Goal: Transaction & Acquisition: Purchase product/service

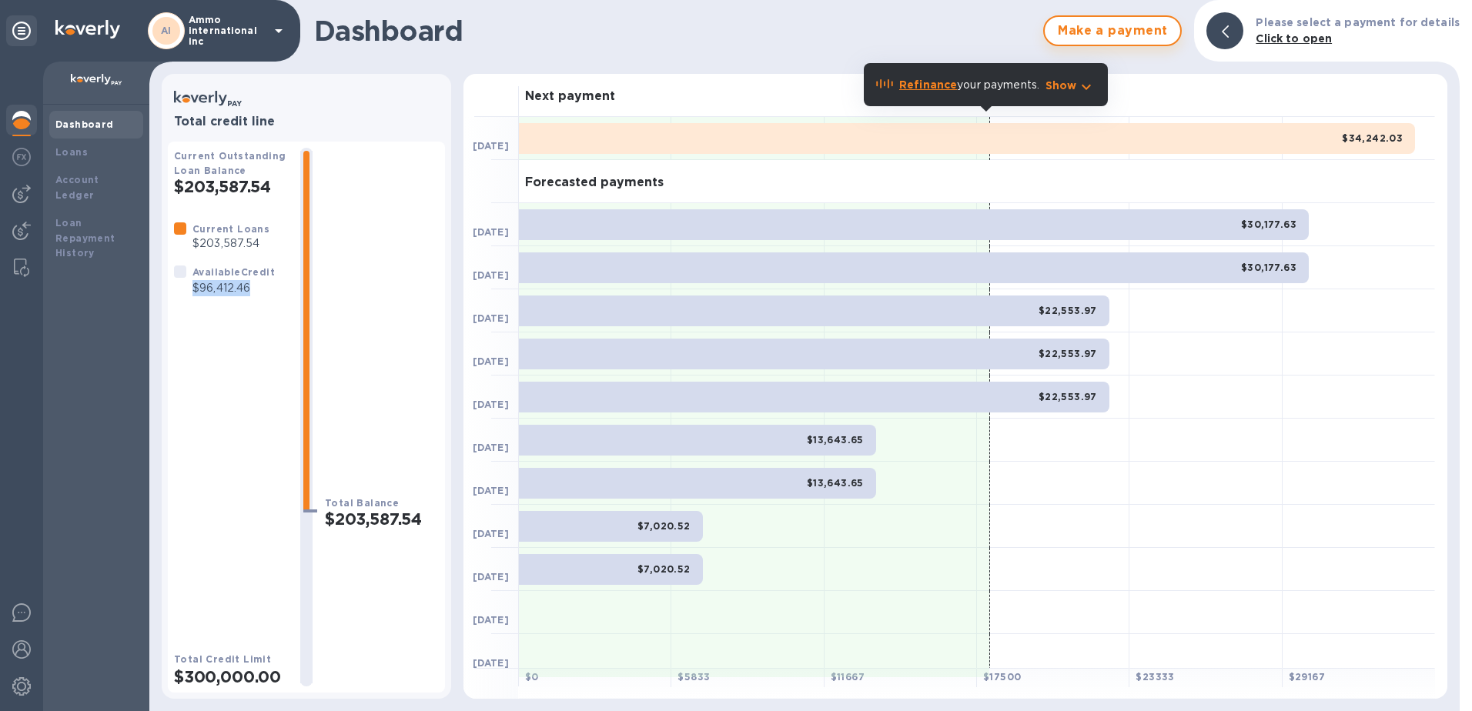
click at [1119, 25] on span "Make a payment" at bounding box center [1112, 31] width 111 height 18
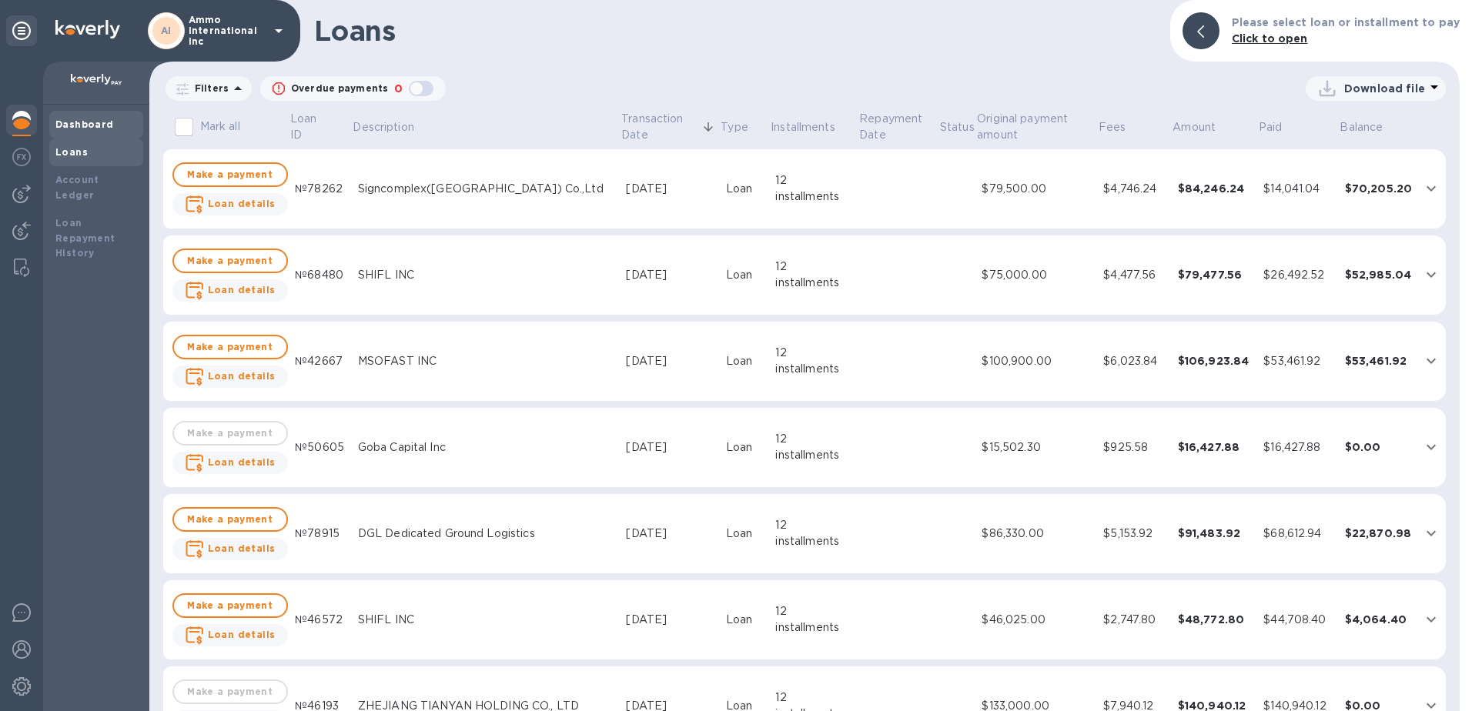
click at [89, 119] on b "Dashboard" at bounding box center [84, 125] width 58 height 12
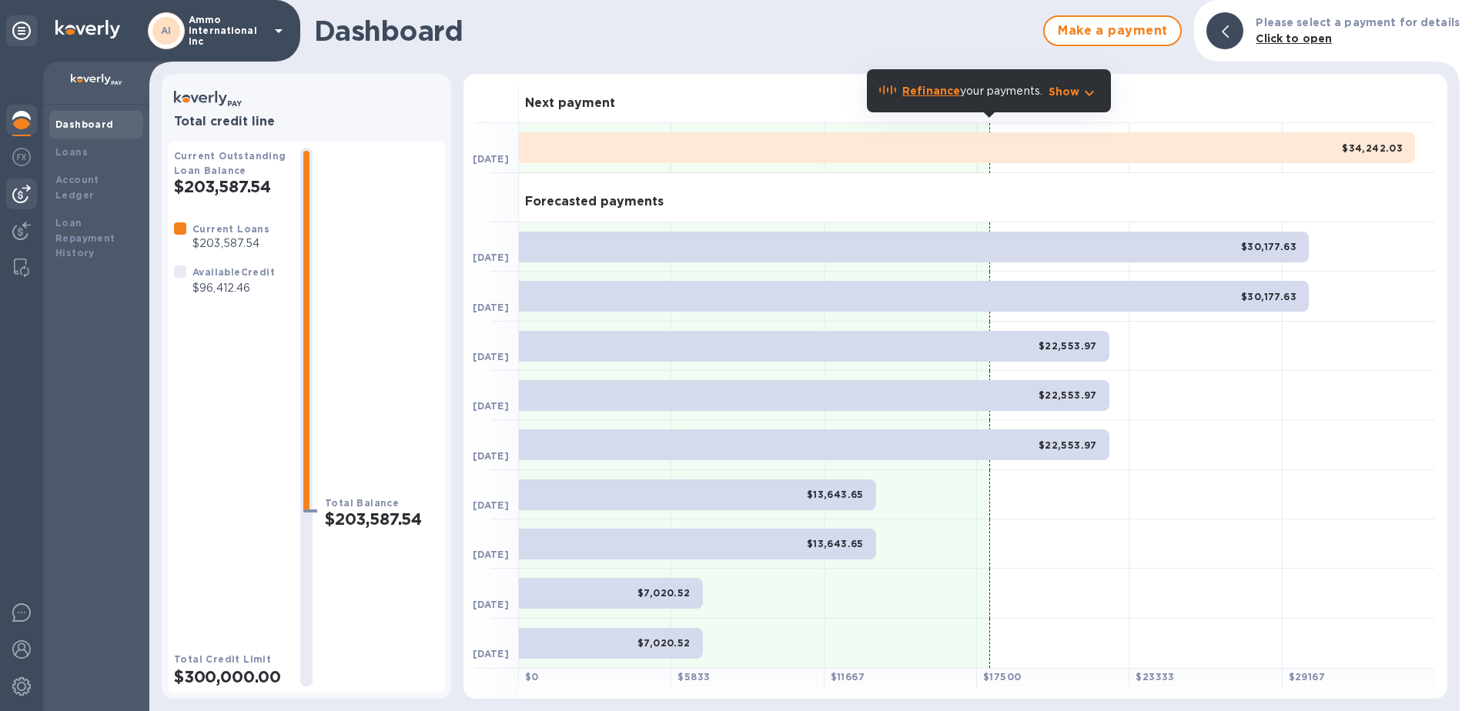
click at [14, 184] on div at bounding box center [21, 194] width 31 height 31
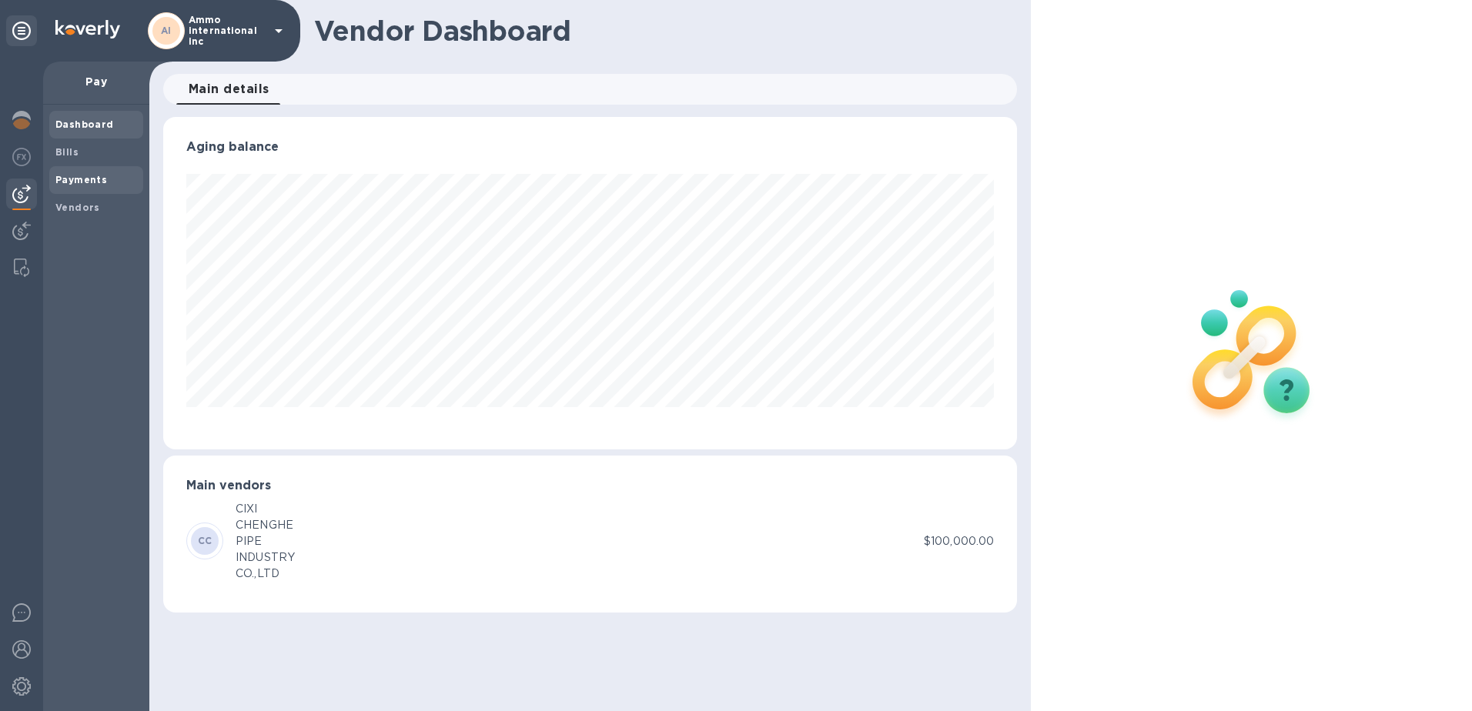
scroll to position [333, 854]
click at [84, 202] on b "Vendors" at bounding box center [77, 208] width 45 height 12
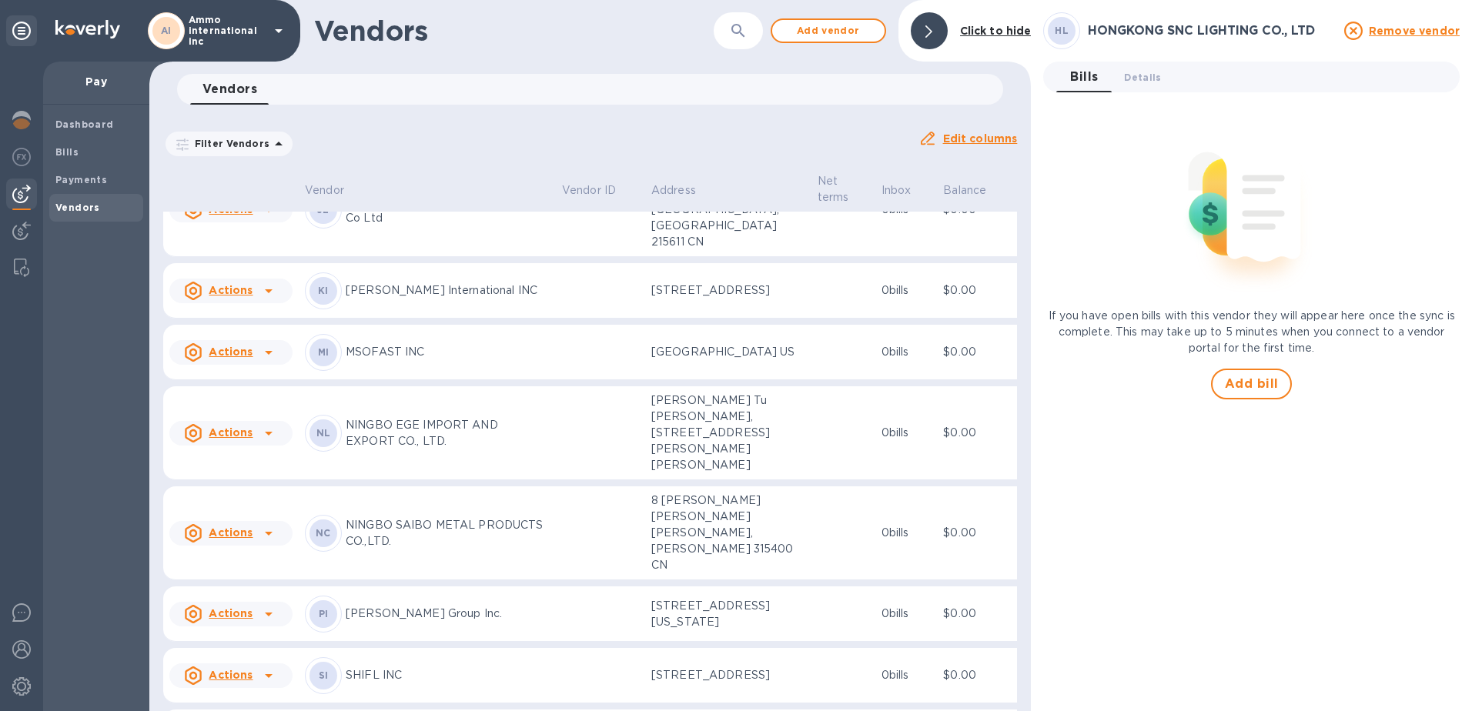
scroll to position [693, 0]
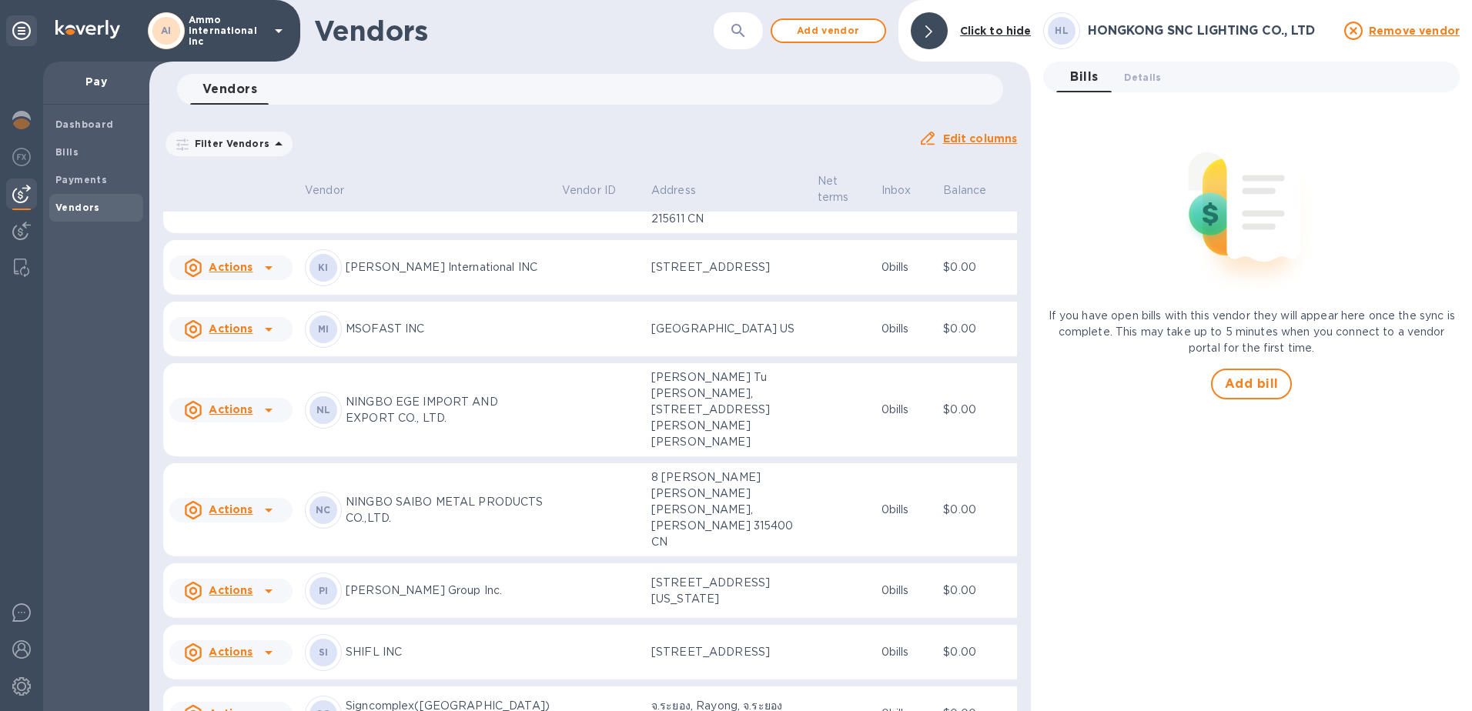
click at [463, 337] on p "MSOFAST INC" at bounding box center [448, 329] width 204 height 16
click at [269, 339] on icon at bounding box center [268, 329] width 18 height 18
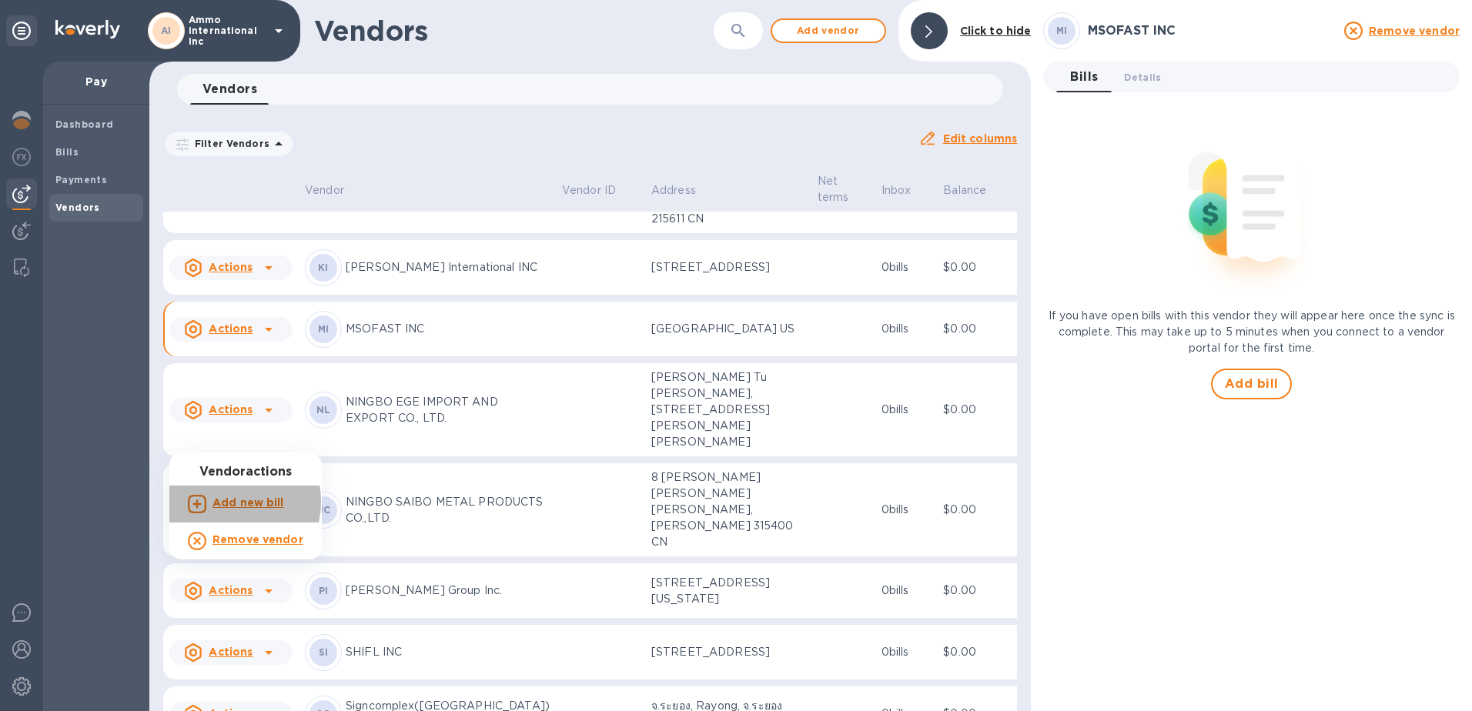
click at [226, 502] on b "Add new bill" at bounding box center [248, 502] width 72 height 12
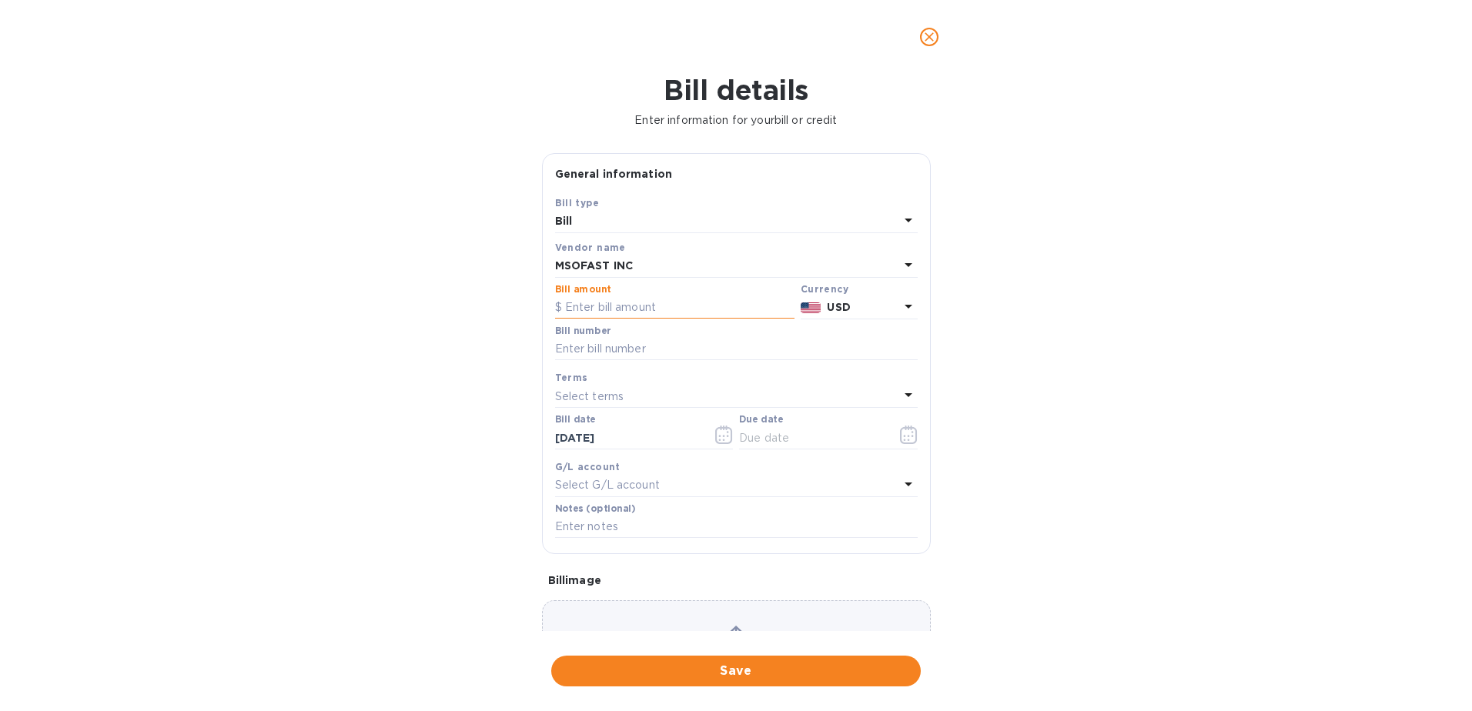
click at [644, 316] on input "text" at bounding box center [674, 307] width 239 height 23
type input "98,000"
click at [640, 355] on input "text" at bounding box center [736, 349] width 363 height 23
type input "090525-1"
click at [722, 437] on icon "button" at bounding box center [724, 435] width 18 height 18
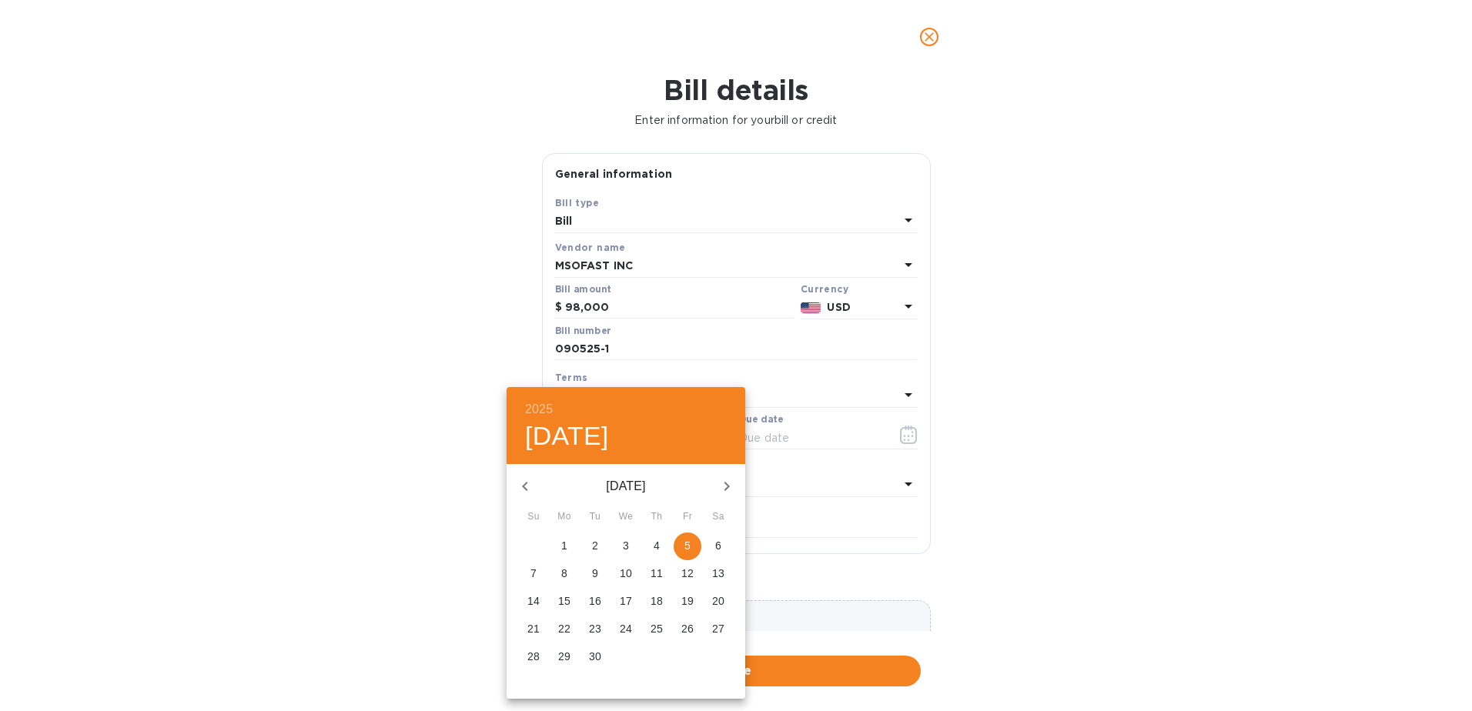
click at [518, 470] on button "button" at bounding box center [524, 486] width 37 height 37
click at [600, 573] on span "5" at bounding box center [595, 573] width 28 height 15
type input "[DATE]"
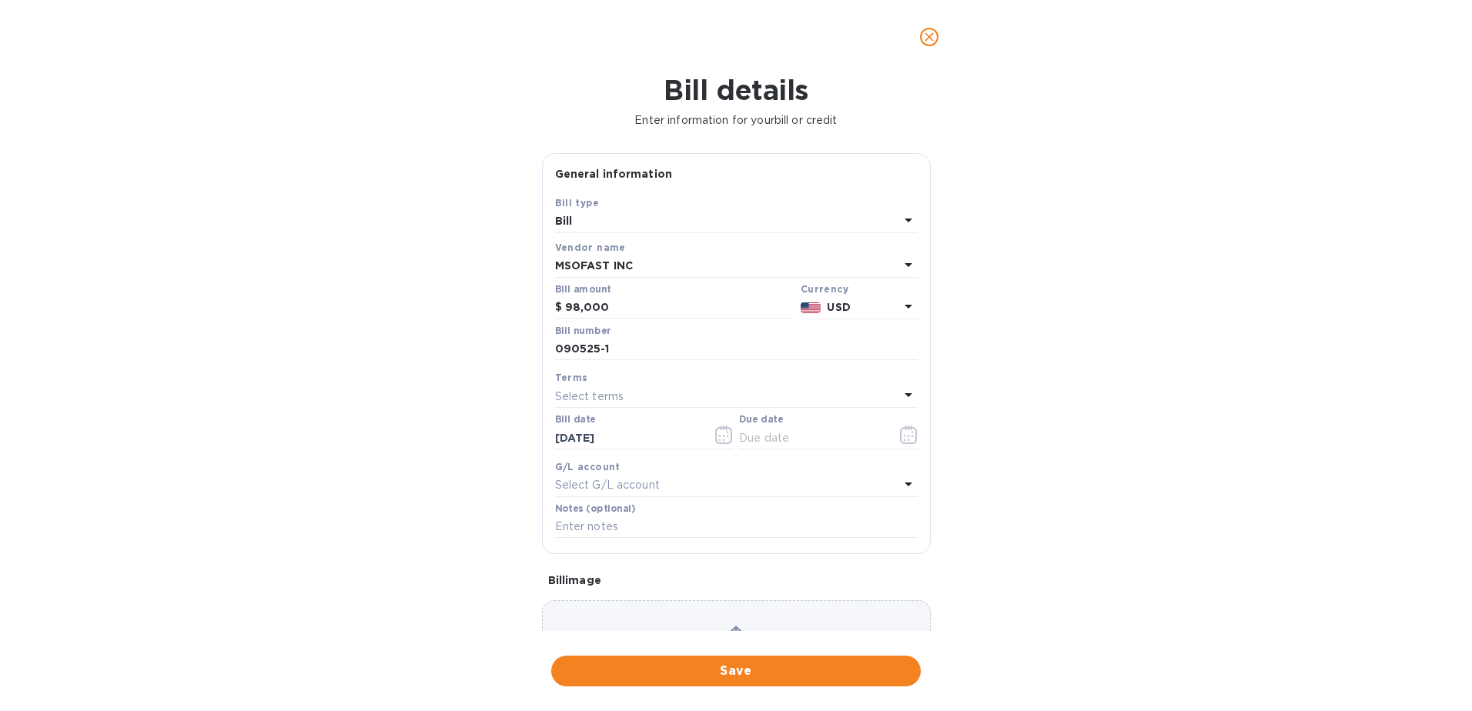
click at [732, 392] on div "Select terms" at bounding box center [727, 397] width 344 height 22
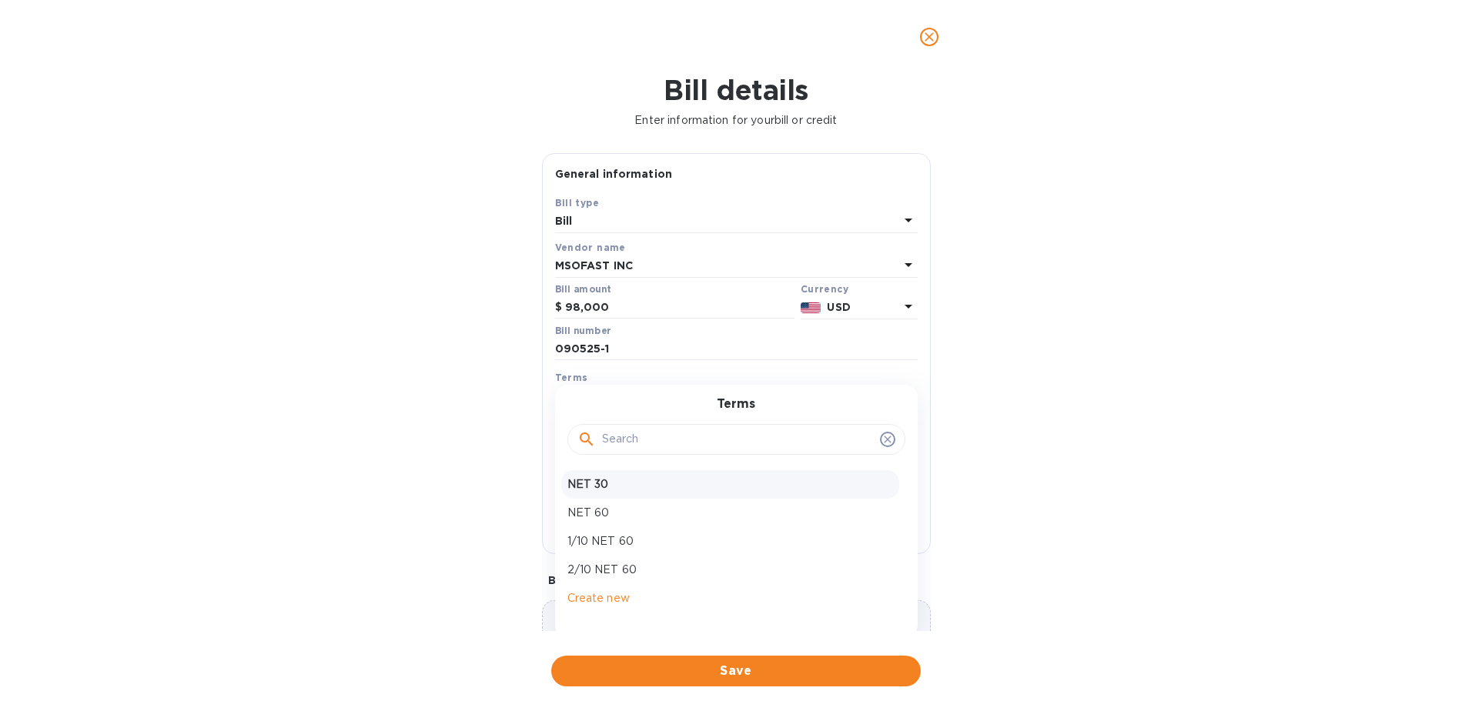
click at [598, 487] on p "NET 30" at bounding box center [730, 484] width 326 height 16
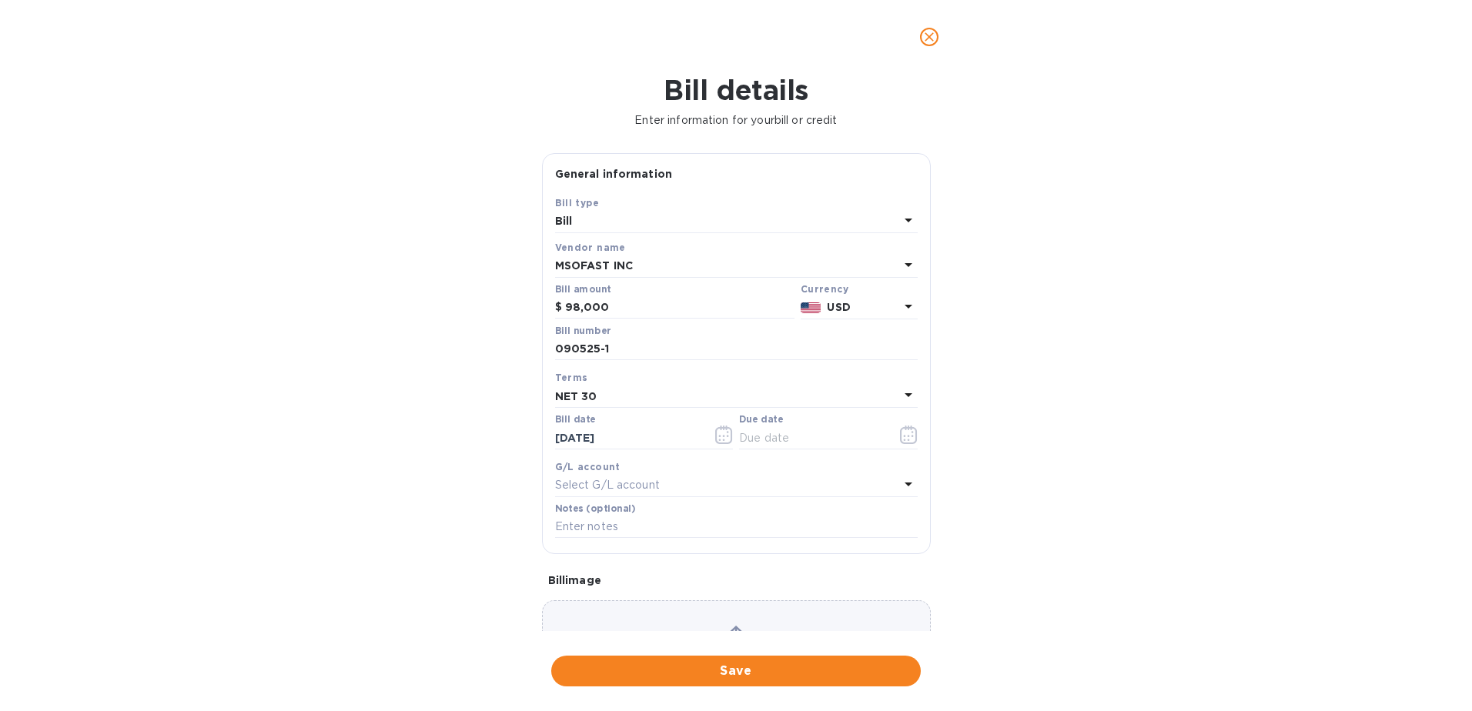
type input "[DATE]"
click at [717, 435] on icon "button" at bounding box center [724, 435] width 18 height 18
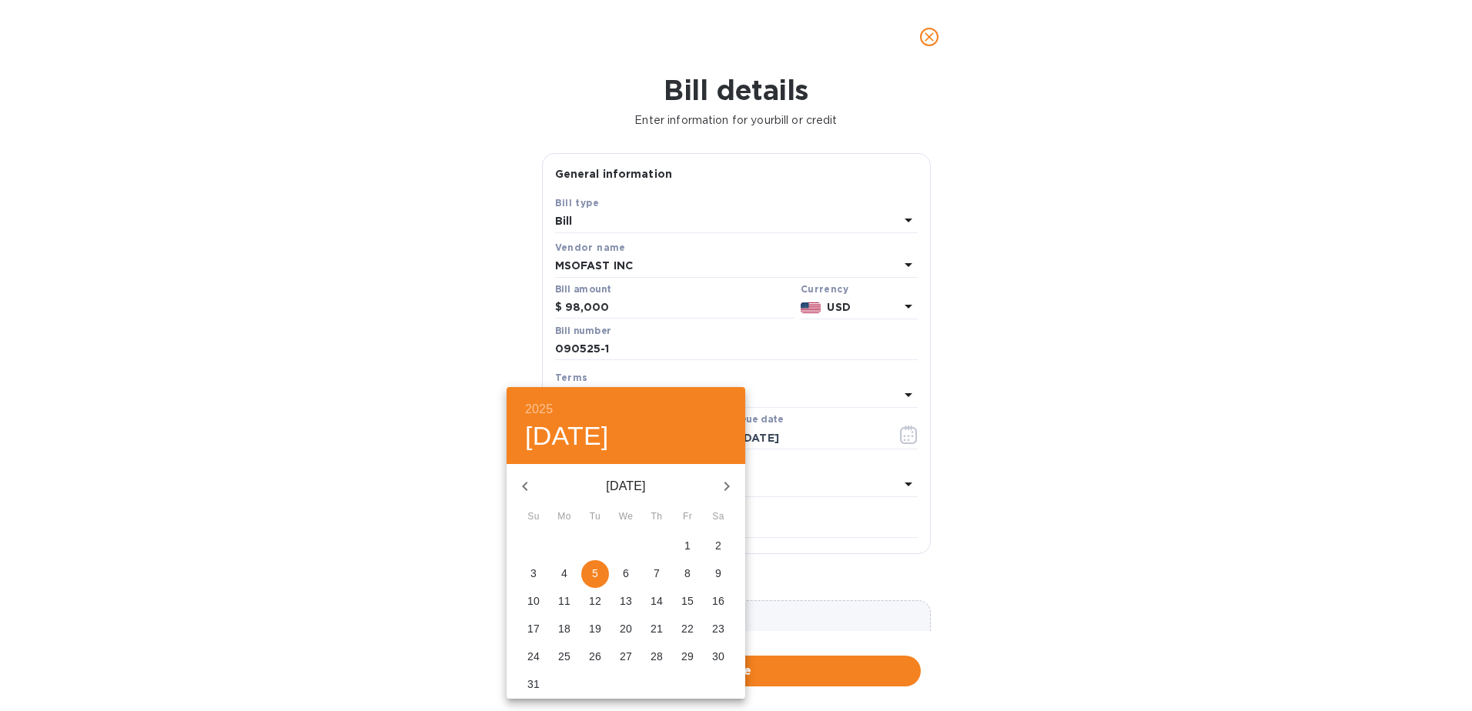
click at [623, 574] on p "6" at bounding box center [626, 573] width 6 height 15
type input "[DATE]"
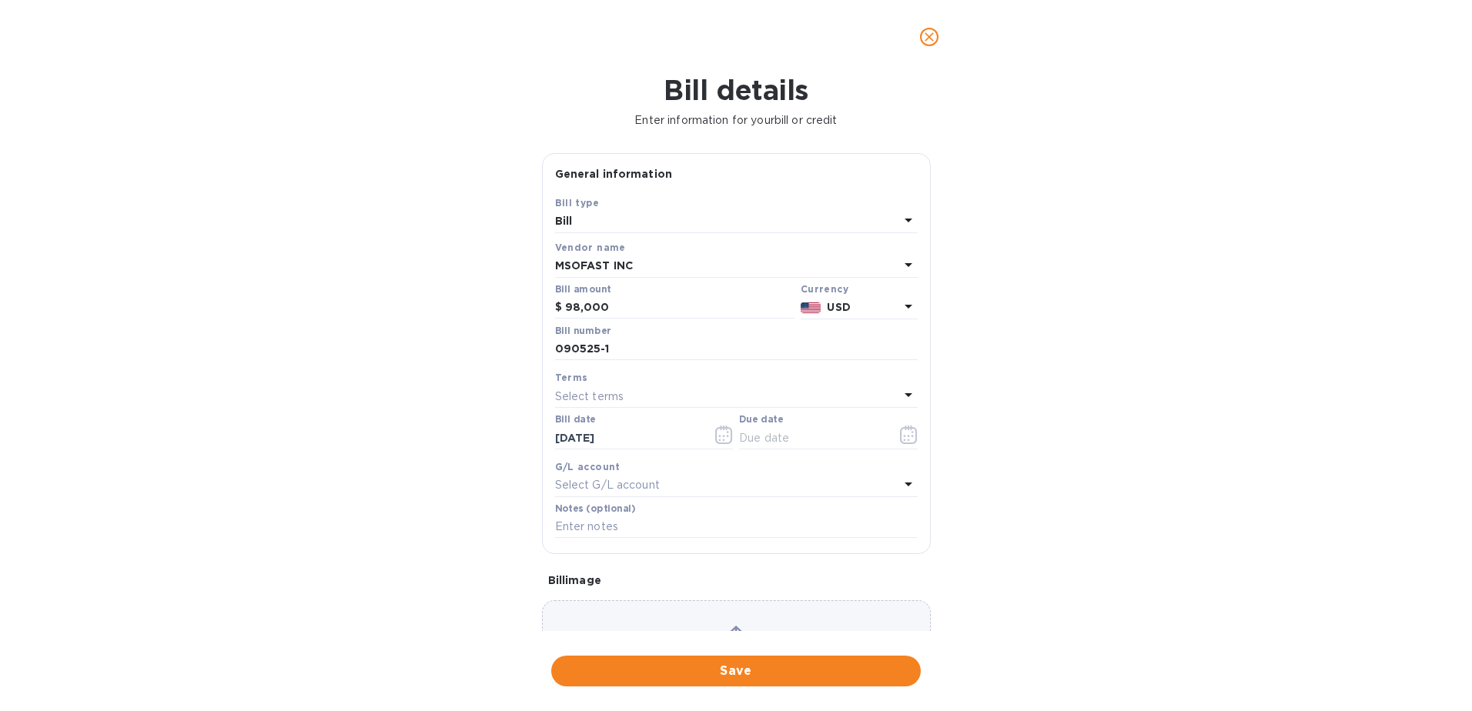
click at [699, 388] on div "Select terms" at bounding box center [727, 397] width 344 height 22
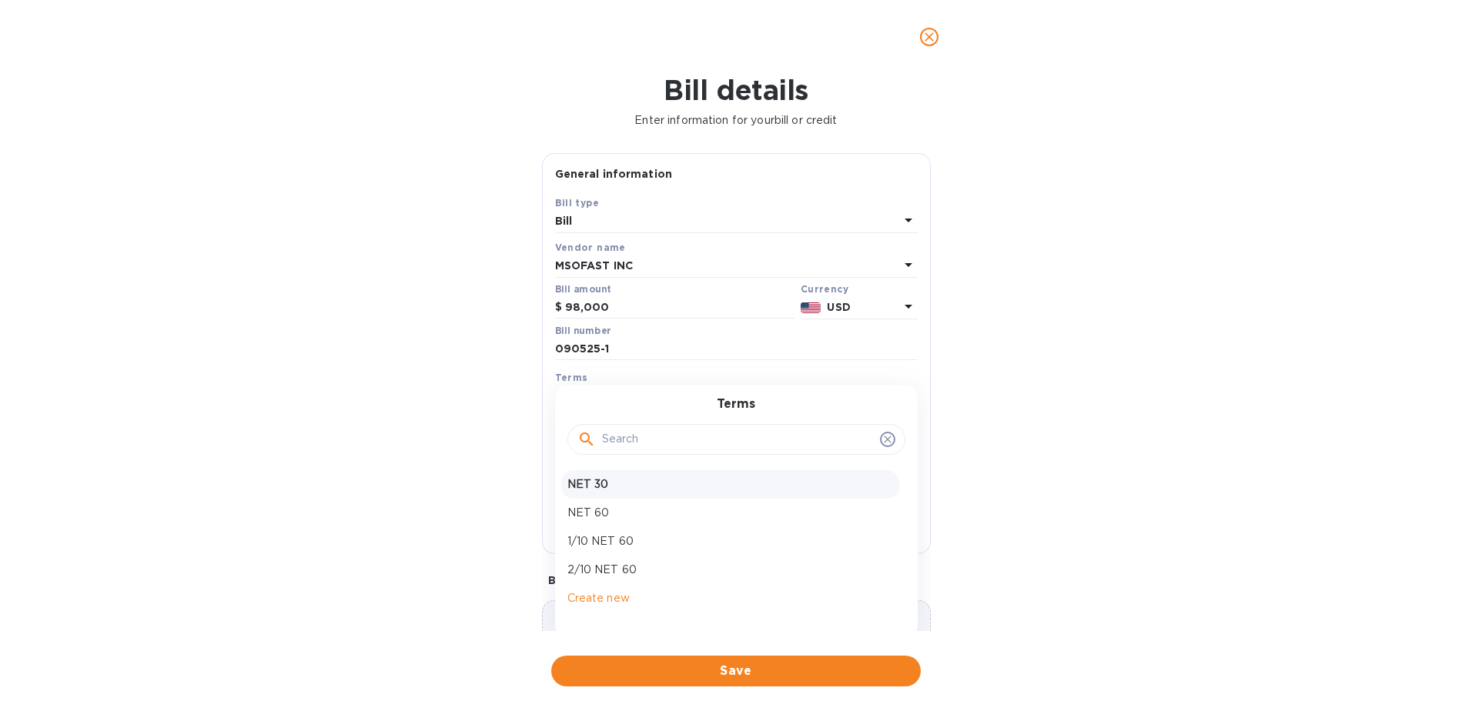
click at [600, 485] on p "NET 30" at bounding box center [730, 484] width 326 height 16
type input "[DATE]"
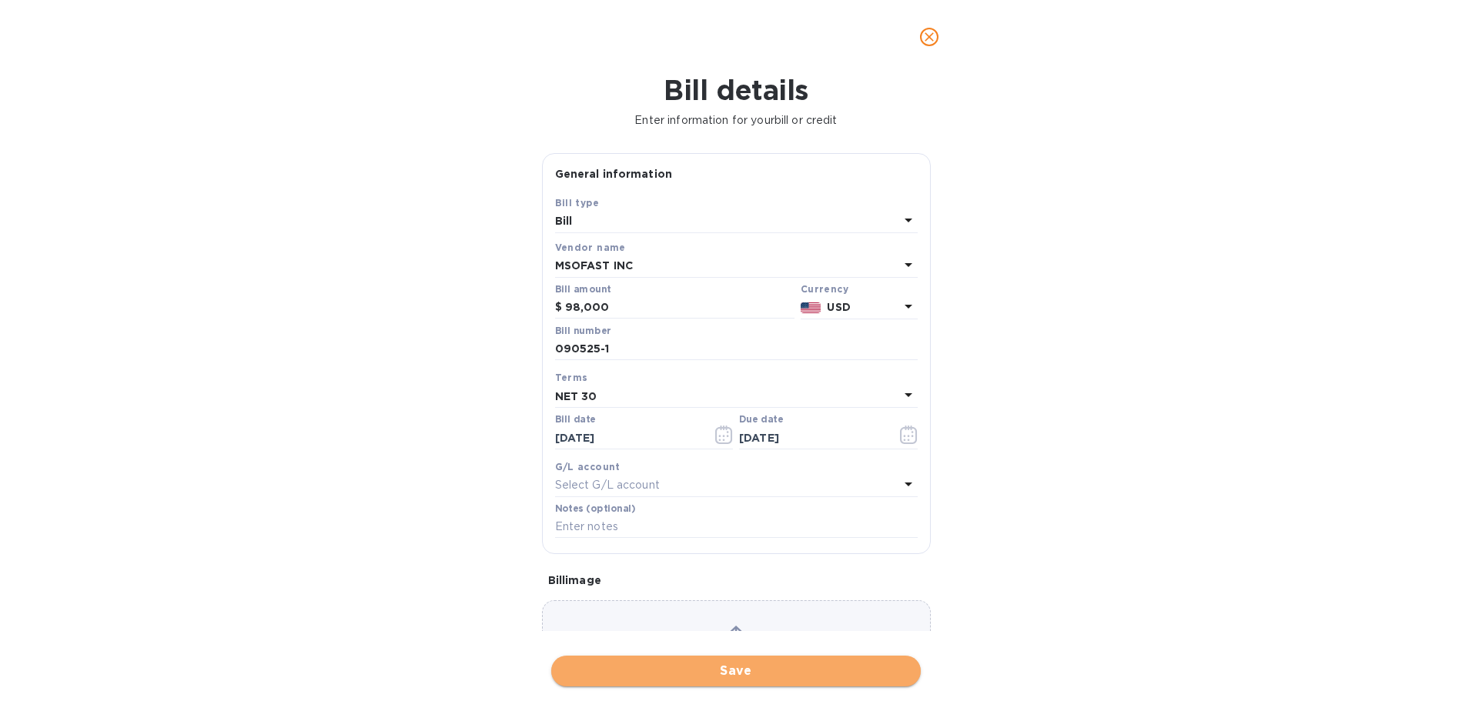
click at [637, 674] on span "Save" at bounding box center [735, 671] width 345 height 18
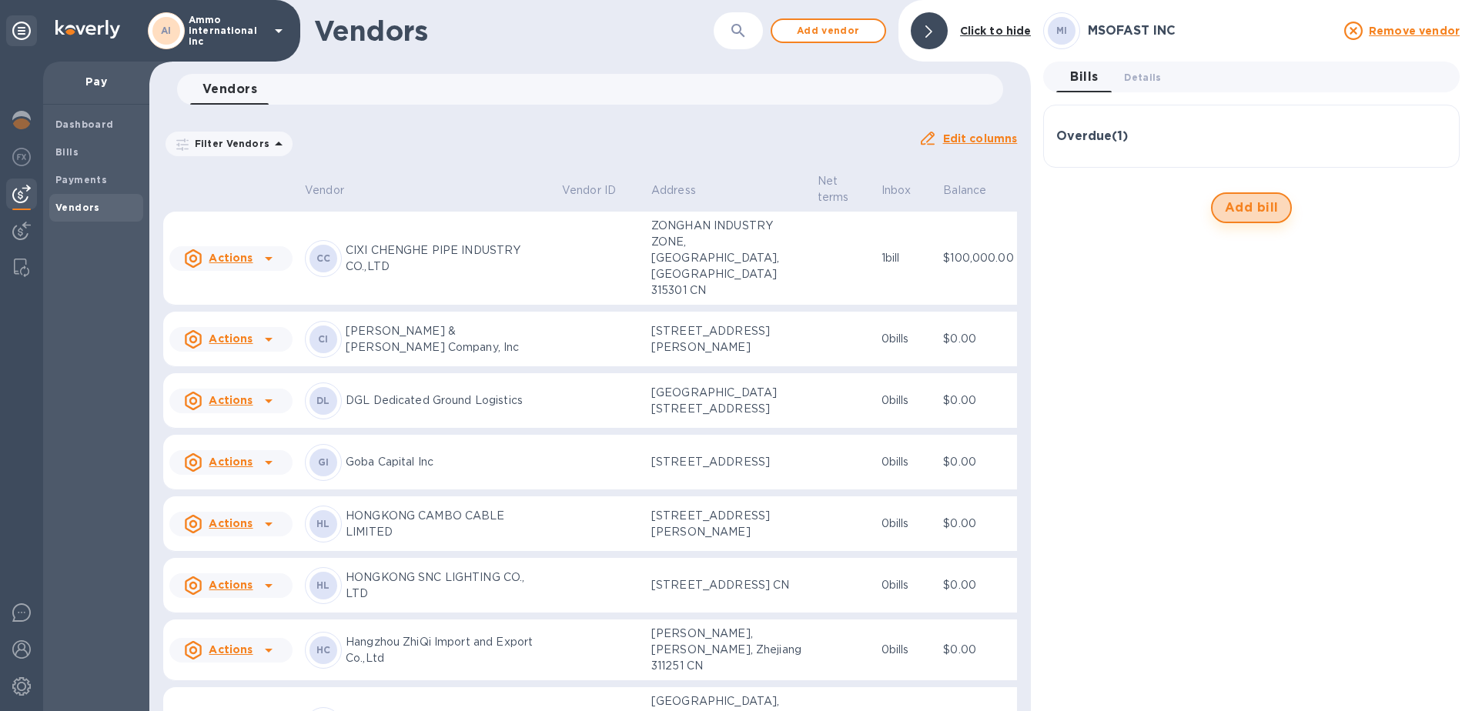
click at [1239, 198] on button "Add bill" at bounding box center [1252, 207] width 82 height 31
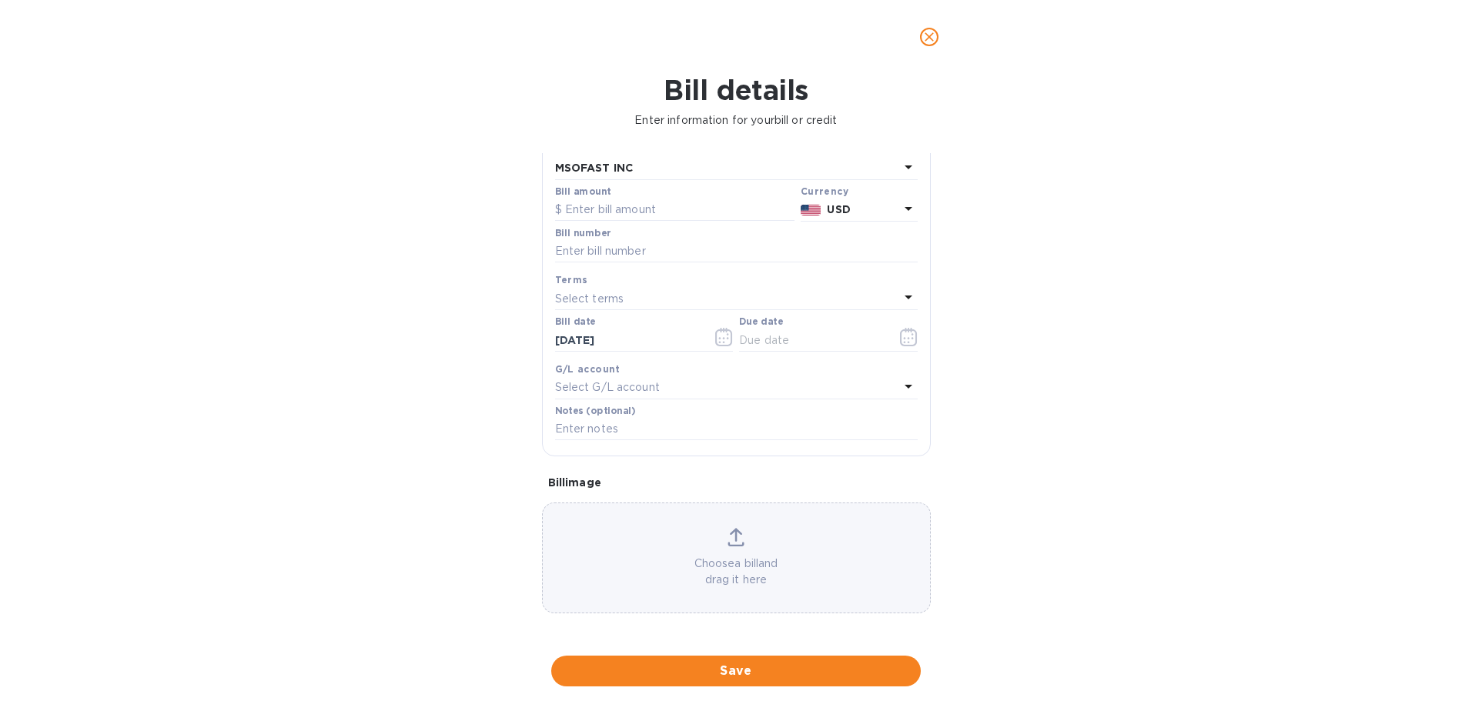
scroll to position [99, 0]
click at [707, 563] on p "Choose a bill and drag it here" at bounding box center [736, 571] width 387 height 32
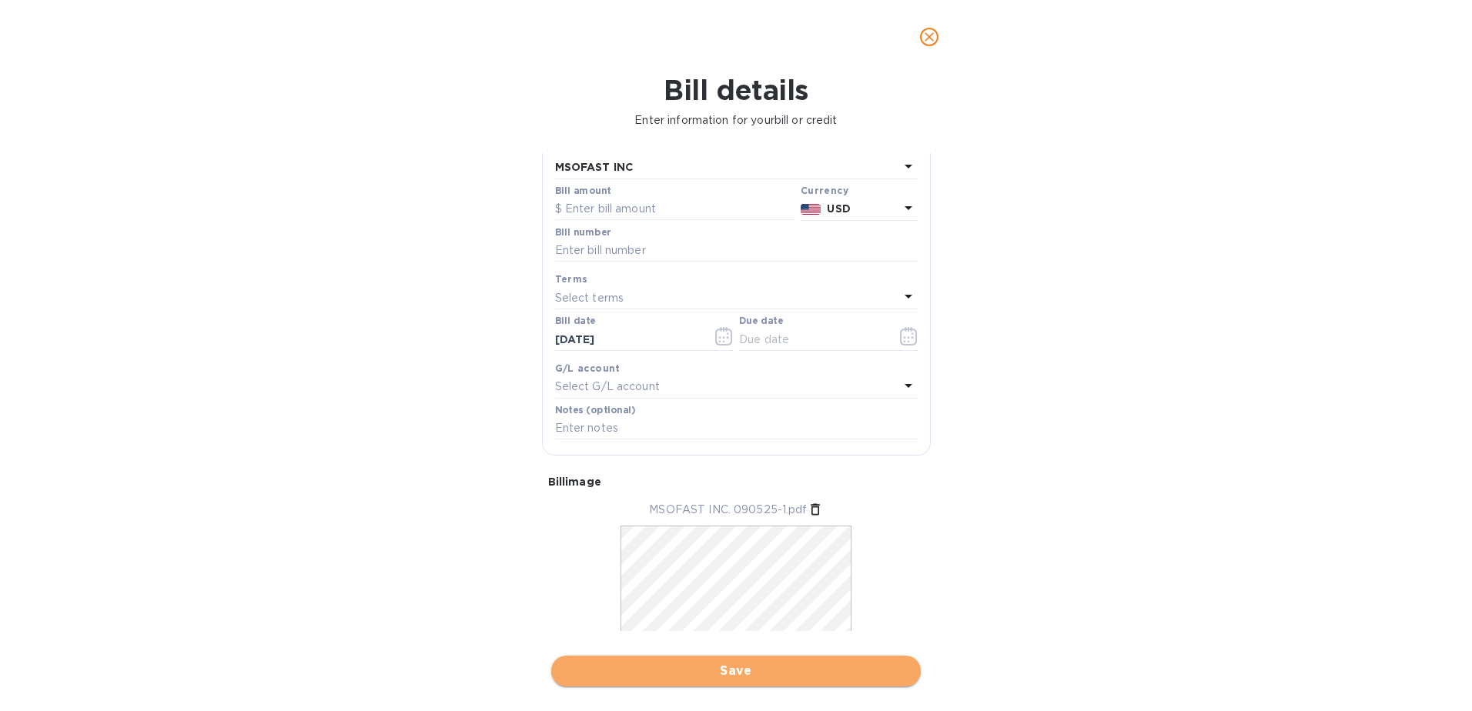
click at [675, 679] on span "Save" at bounding box center [735, 671] width 345 height 18
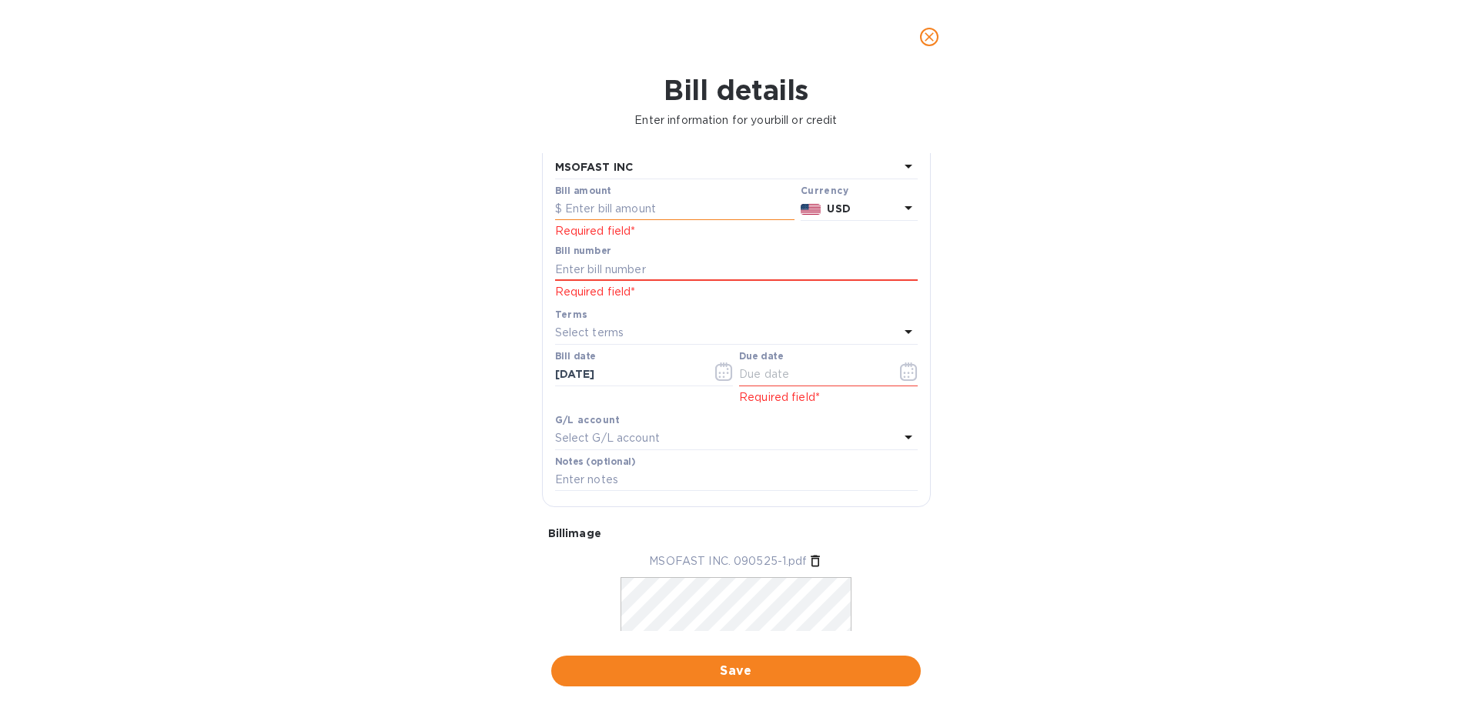
click at [643, 212] on input "text" at bounding box center [674, 209] width 239 height 23
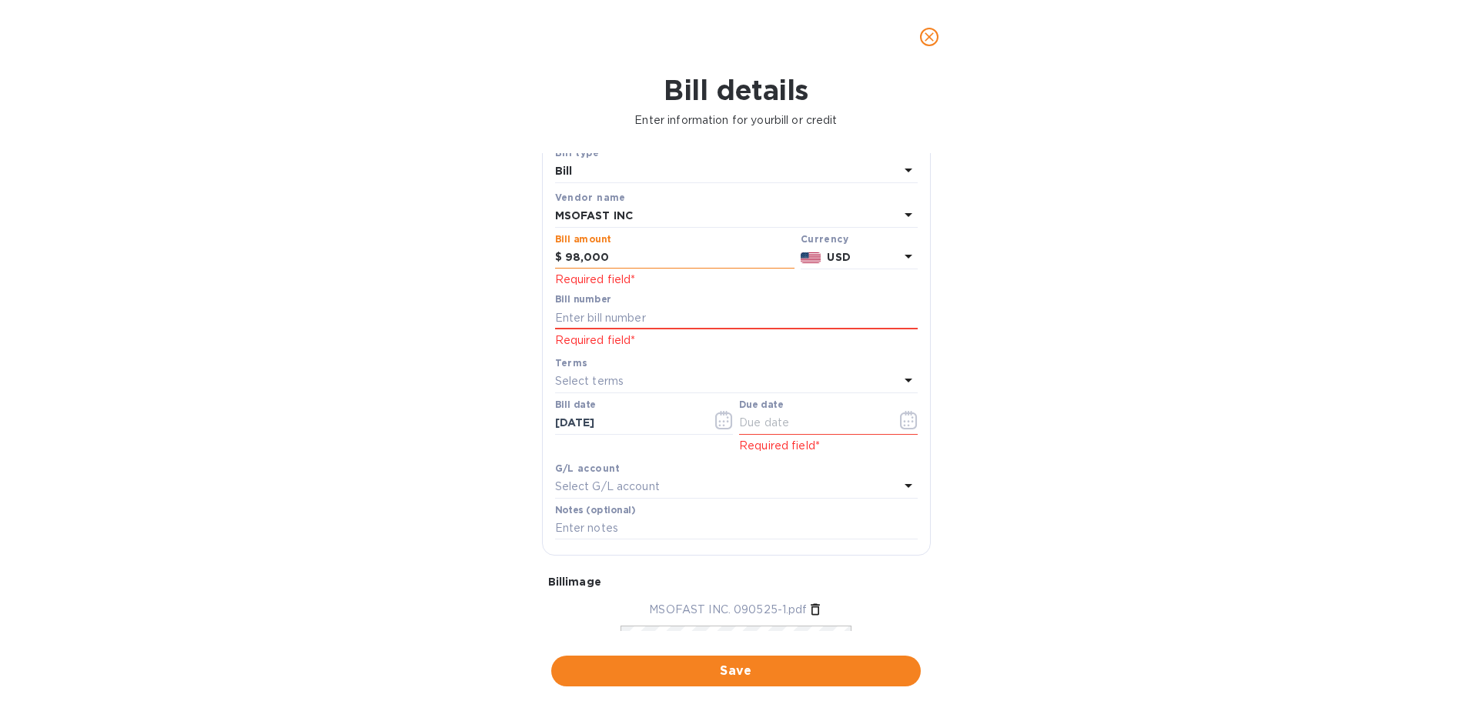
scroll to position [0, 0]
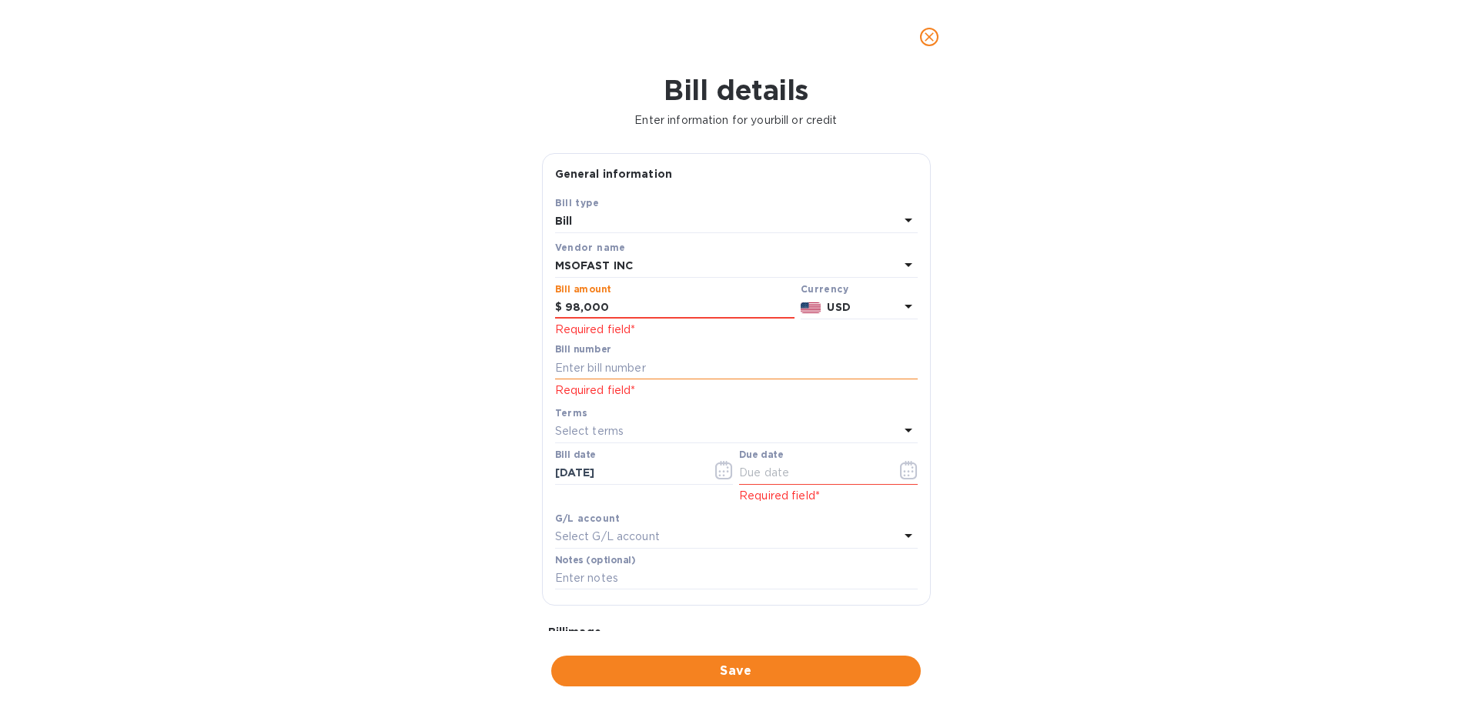
type input "98,000"
click at [635, 375] on input "text" at bounding box center [736, 367] width 363 height 23
type input "090525-1"
click at [672, 409] on div "Terms" at bounding box center [736, 413] width 363 height 16
click at [767, 471] on input "text" at bounding box center [811, 473] width 145 height 23
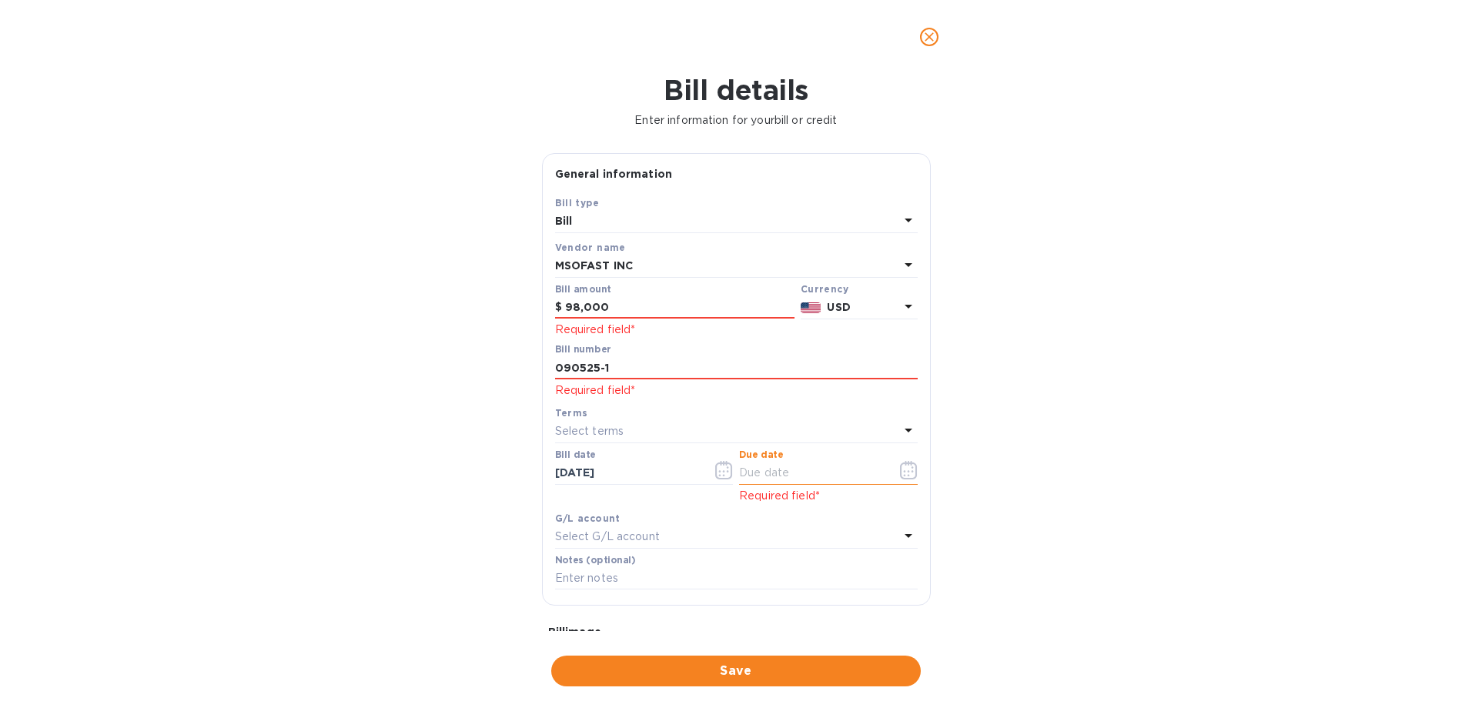
click at [652, 429] on div "Select terms" at bounding box center [727, 432] width 344 height 22
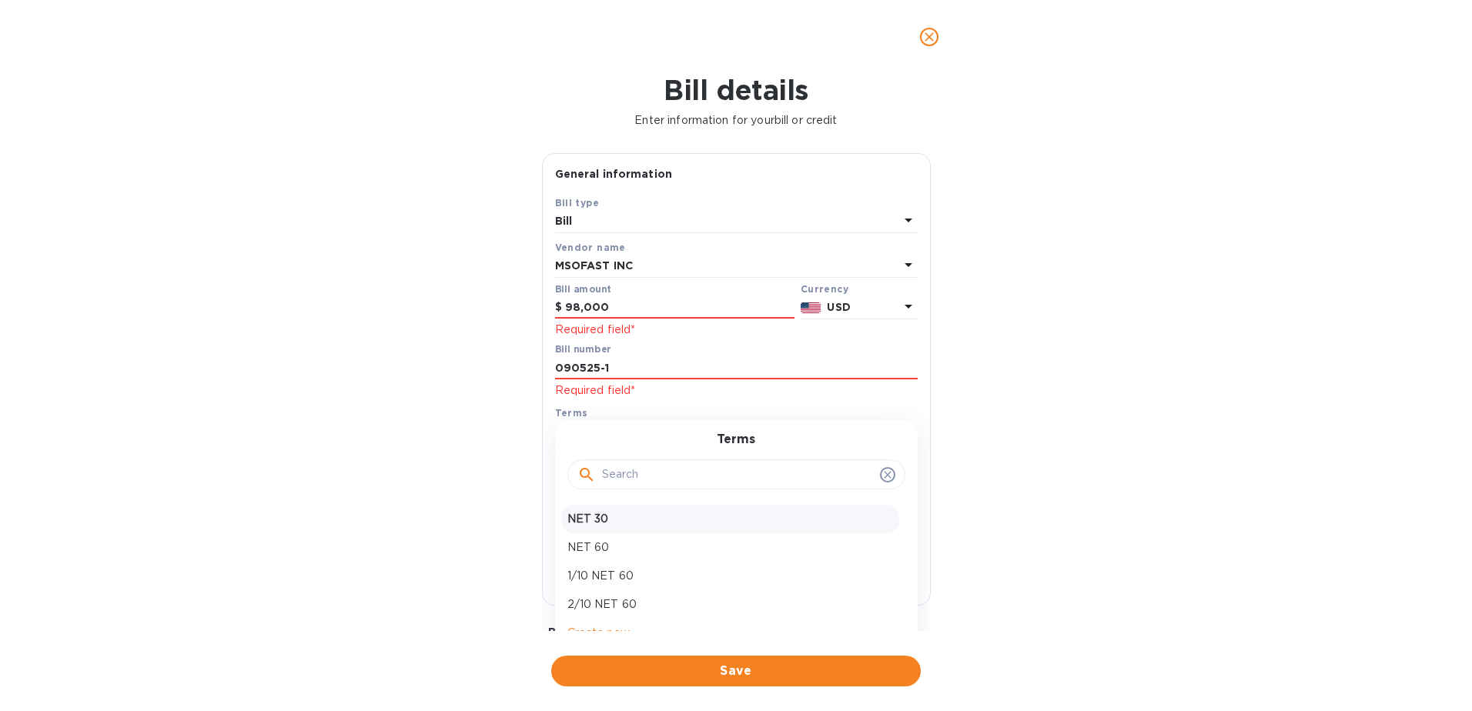
click at [603, 516] on p "NET 30" at bounding box center [730, 519] width 326 height 16
type input "[DATE]"
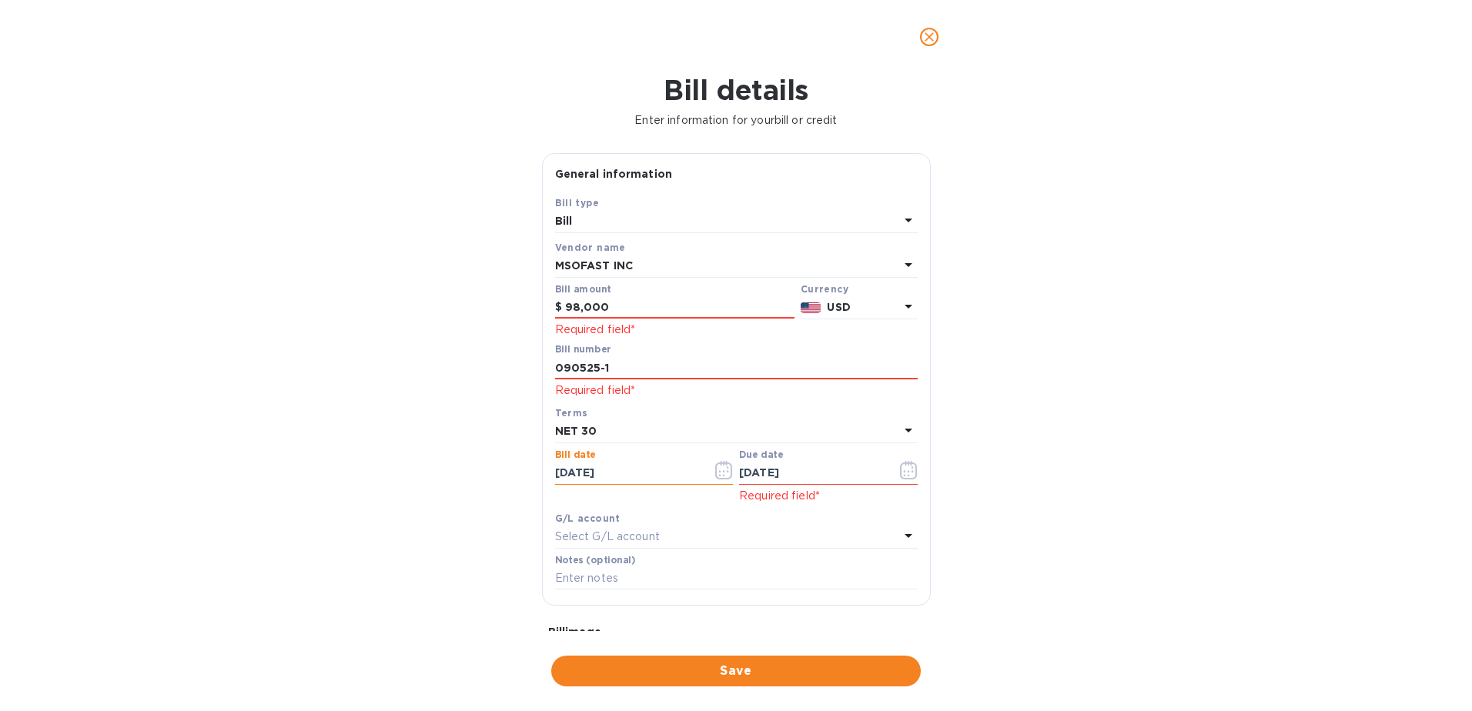
click at [631, 469] on input "[DATE]" at bounding box center [627, 473] width 145 height 23
click at [601, 473] on input "[DATE]" at bounding box center [627, 473] width 145 height 23
click at [715, 476] on icon "button" at bounding box center [723, 470] width 17 height 18
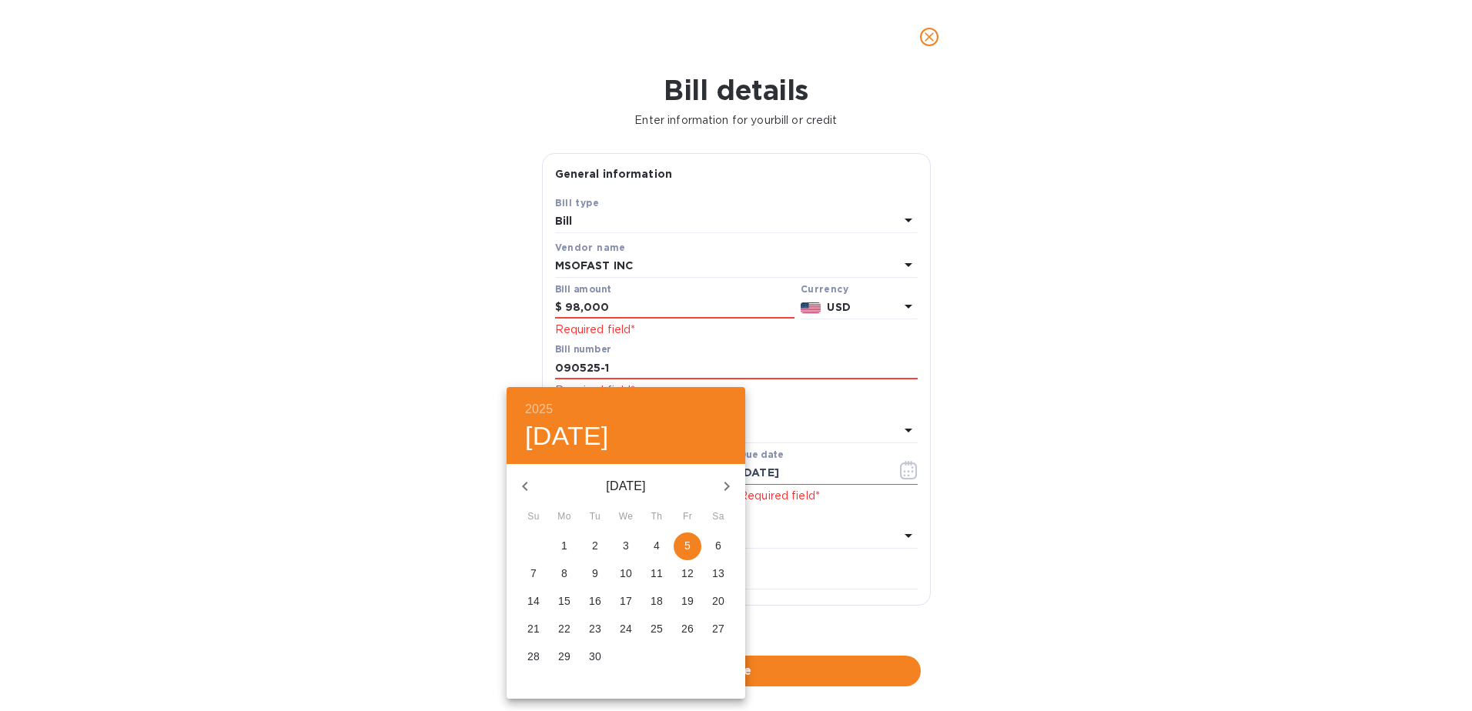
click at [513, 484] on button "button" at bounding box center [524, 486] width 37 height 37
click at [617, 572] on span "6" at bounding box center [626, 573] width 28 height 15
type input "[DATE]"
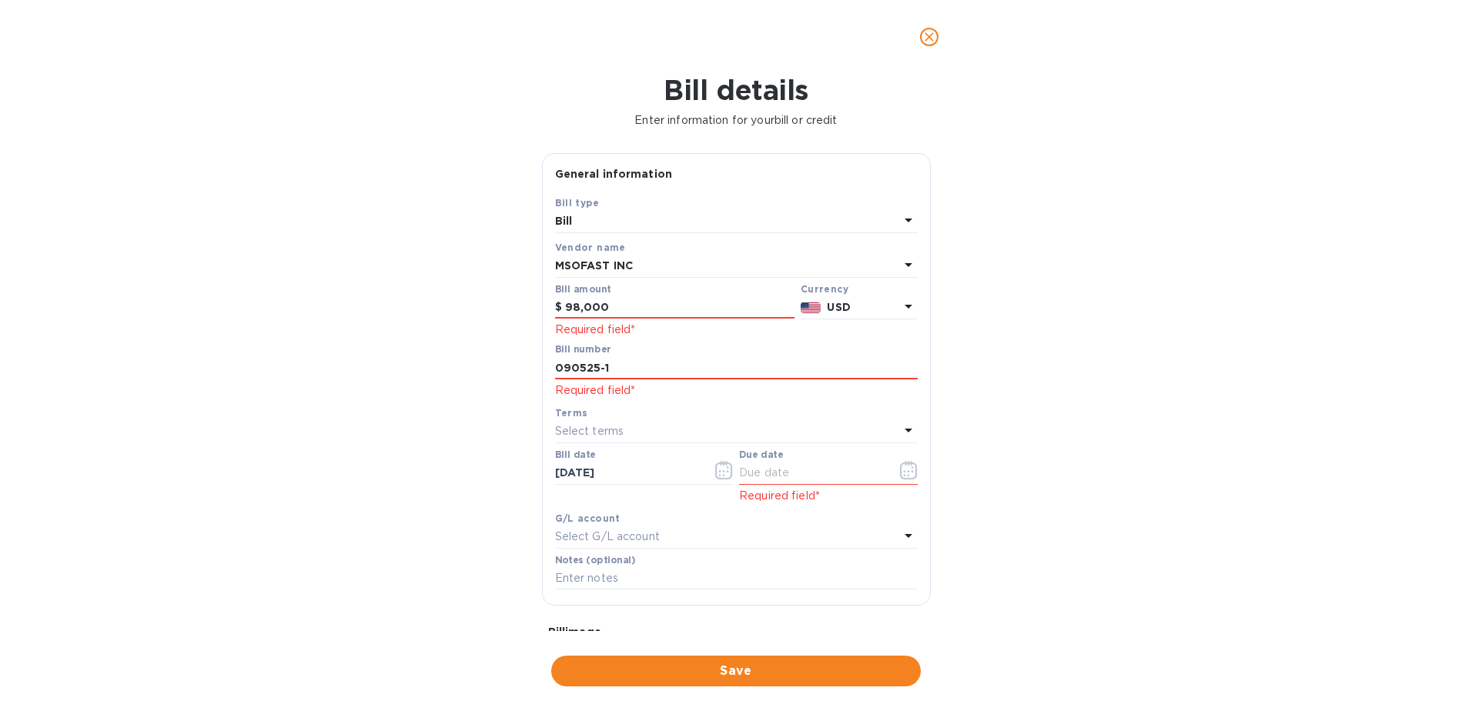
click at [687, 432] on div "Select terms" at bounding box center [727, 432] width 344 height 22
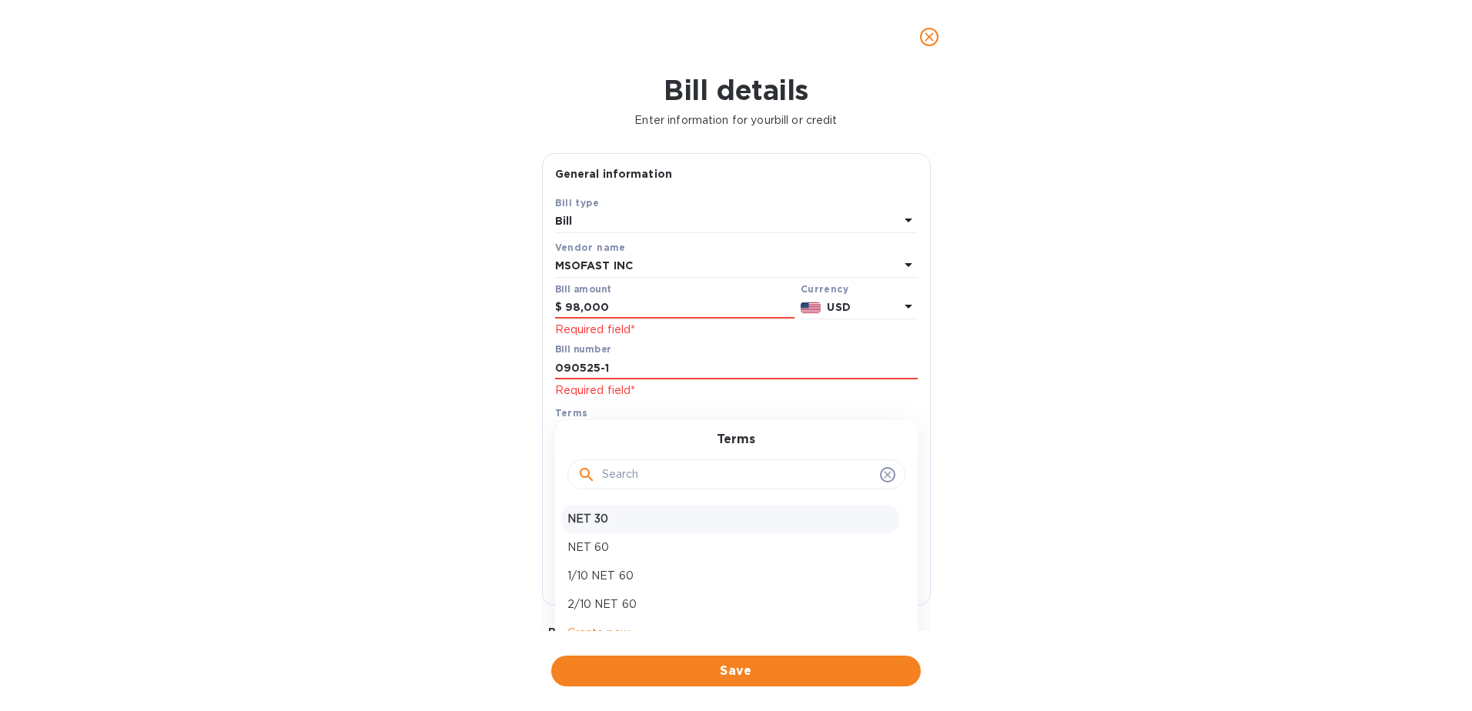
click at [610, 524] on p "NET 30" at bounding box center [730, 519] width 326 height 16
type input "[DATE]"
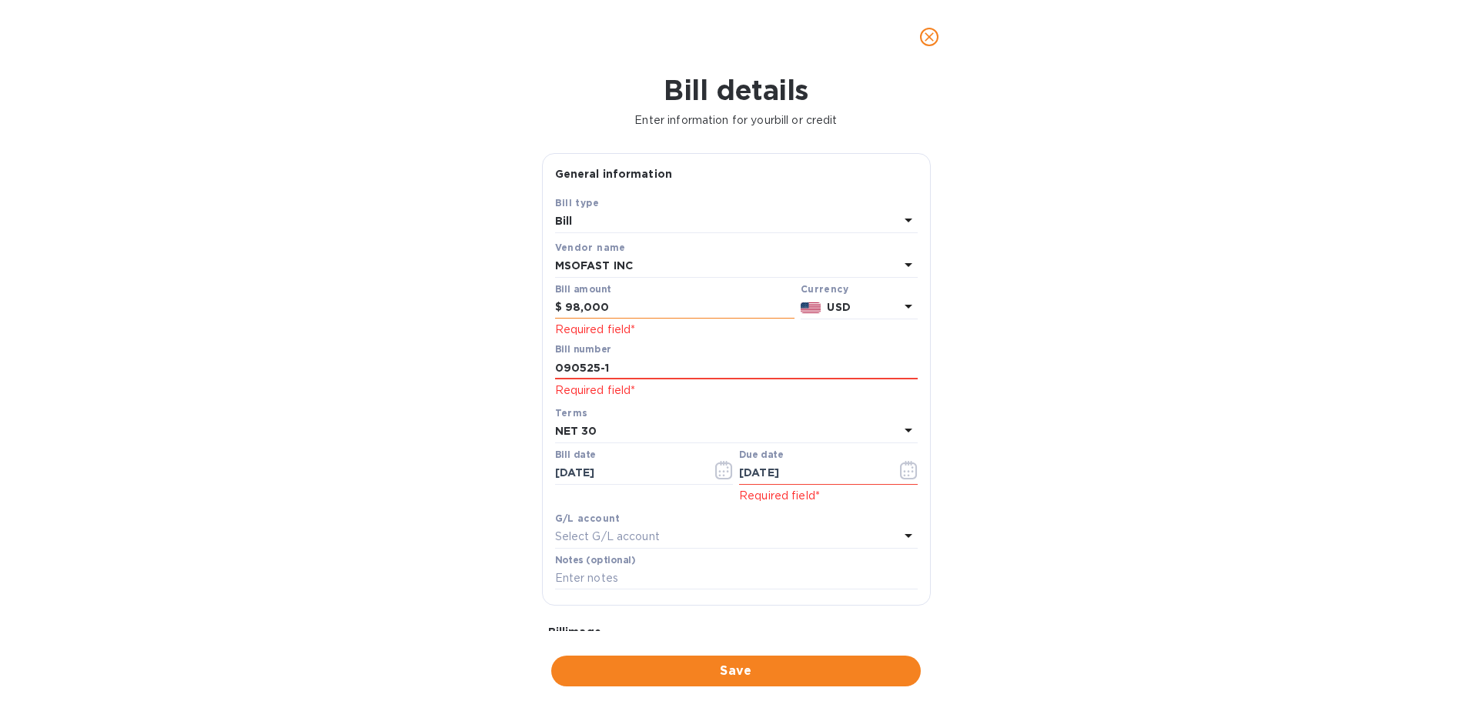
click at [623, 311] on input "98,000" at bounding box center [679, 307] width 229 height 23
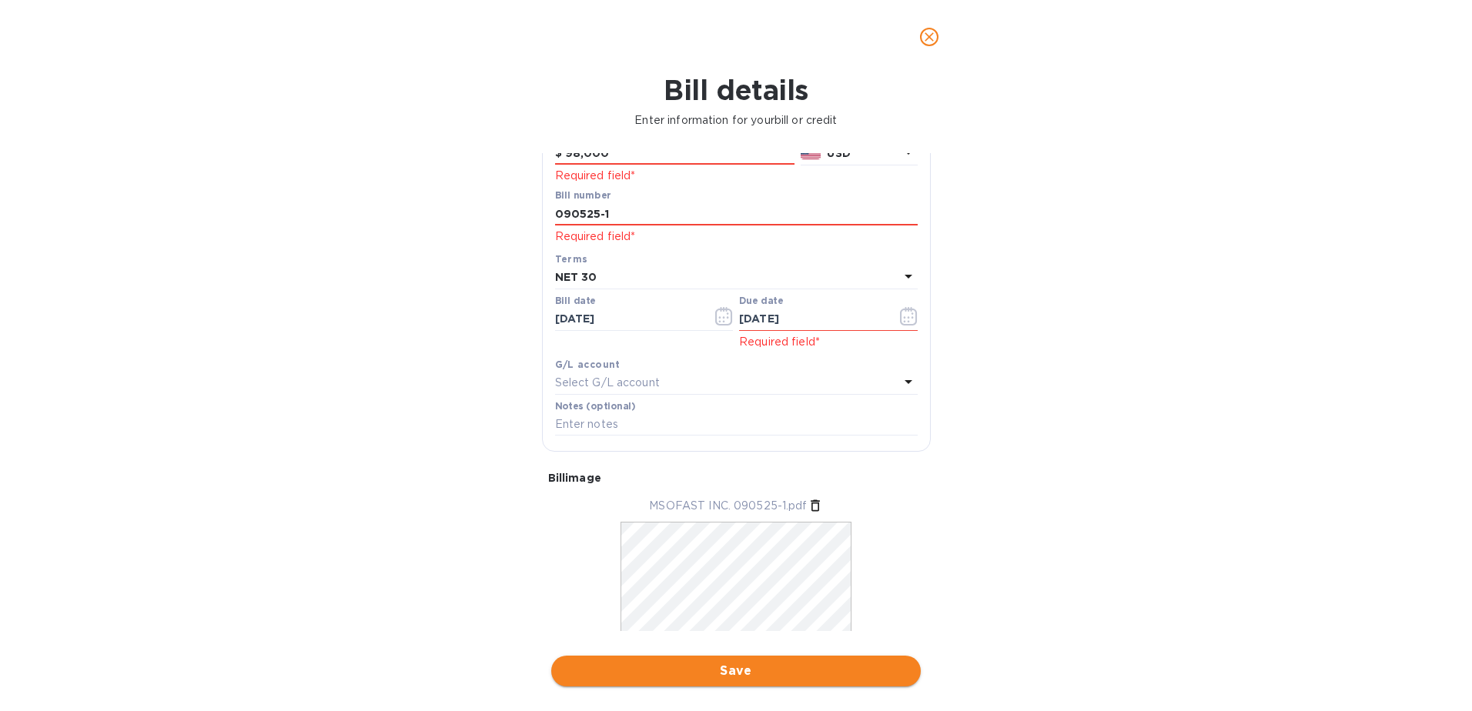
click at [670, 667] on span "Save" at bounding box center [735, 671] width 345 height 18
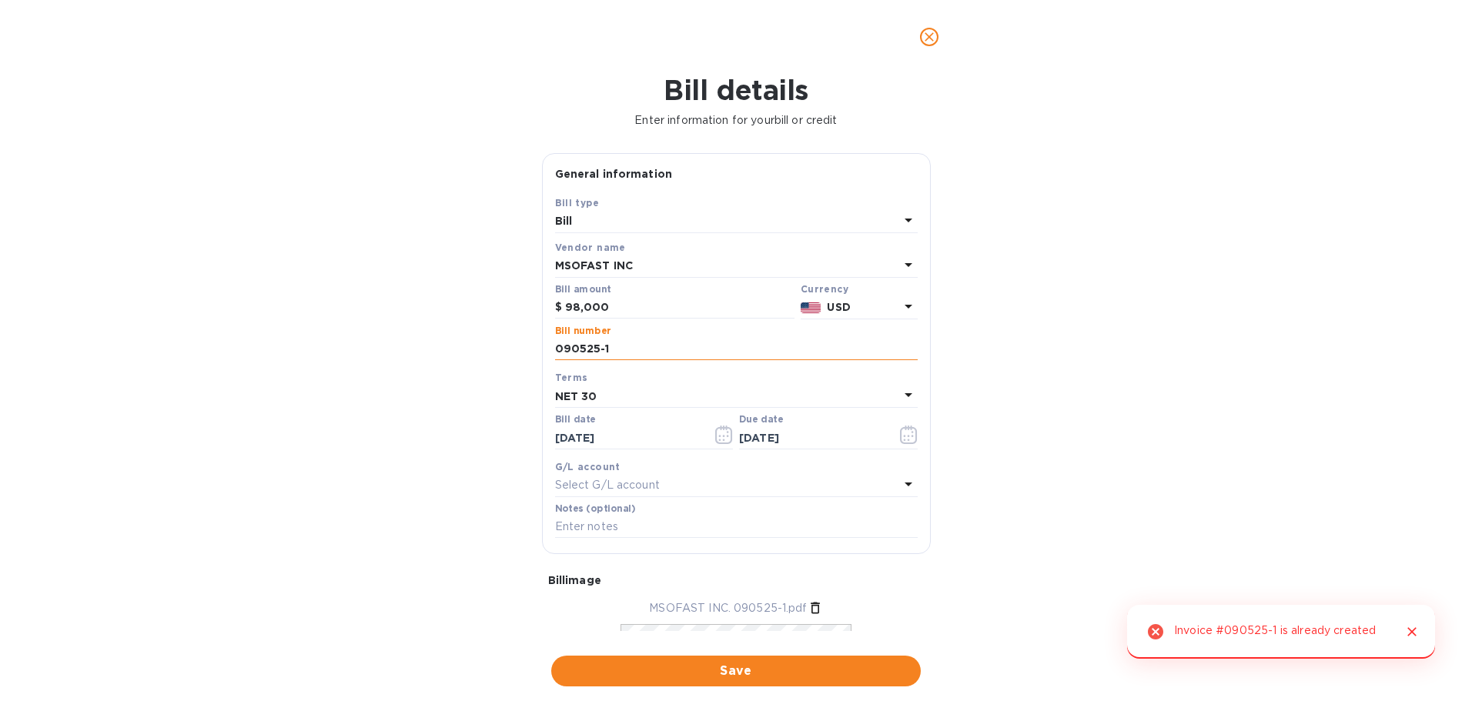
click at [620, 350] on input "090525-1" at bounding box center [736, 349] width 363 height 23
type input "090525-2"
click at [699, 665] on span "Save" at bounding box center [735, 671] width 345 height 18
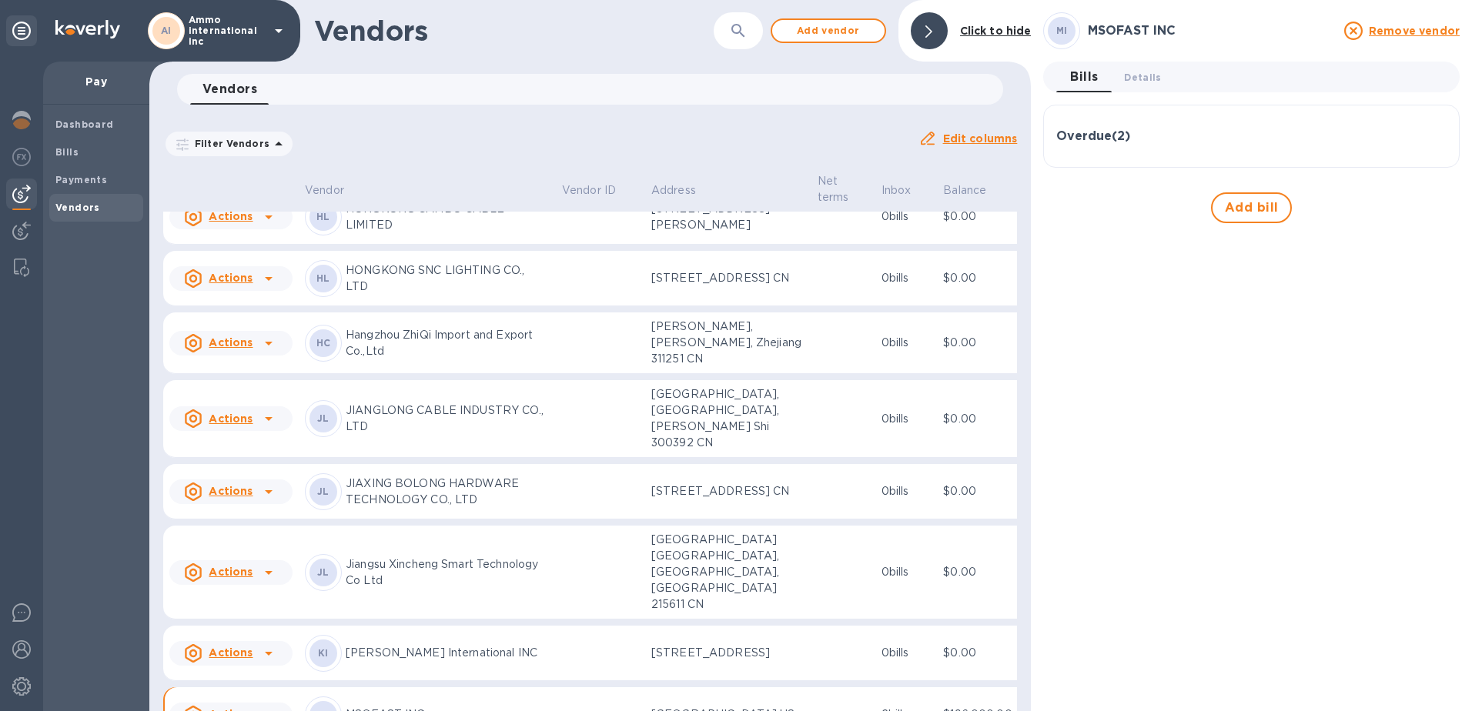
scroll to position [308, 0]
click at [82, 178] on b "Payments" at bounding box center [81, 180] width 52 height 12
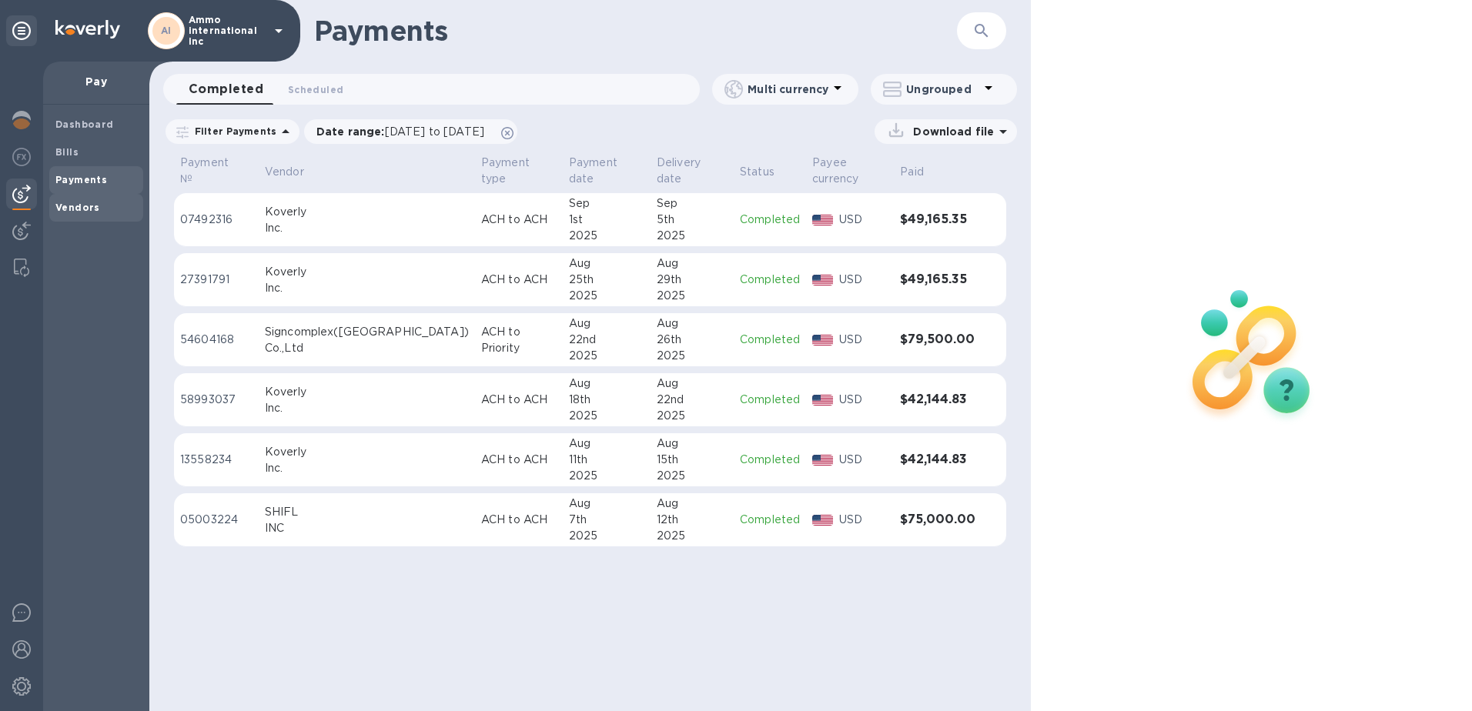
click at [75, 206] on b "Vendors" at bounding box center [77, 208] width 45 height 12
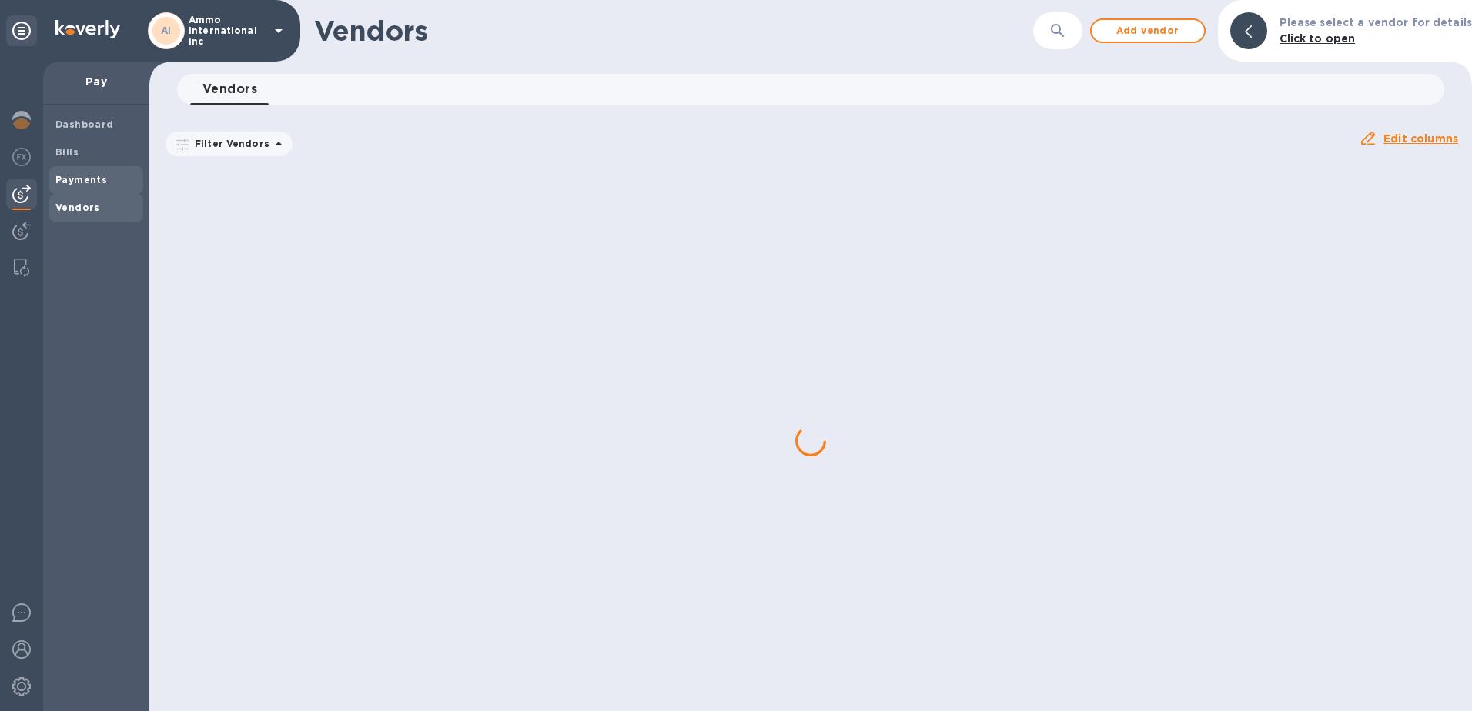
click at [75, 182] on b "Payments" at bounding box center [81, 180] width 52 height 12
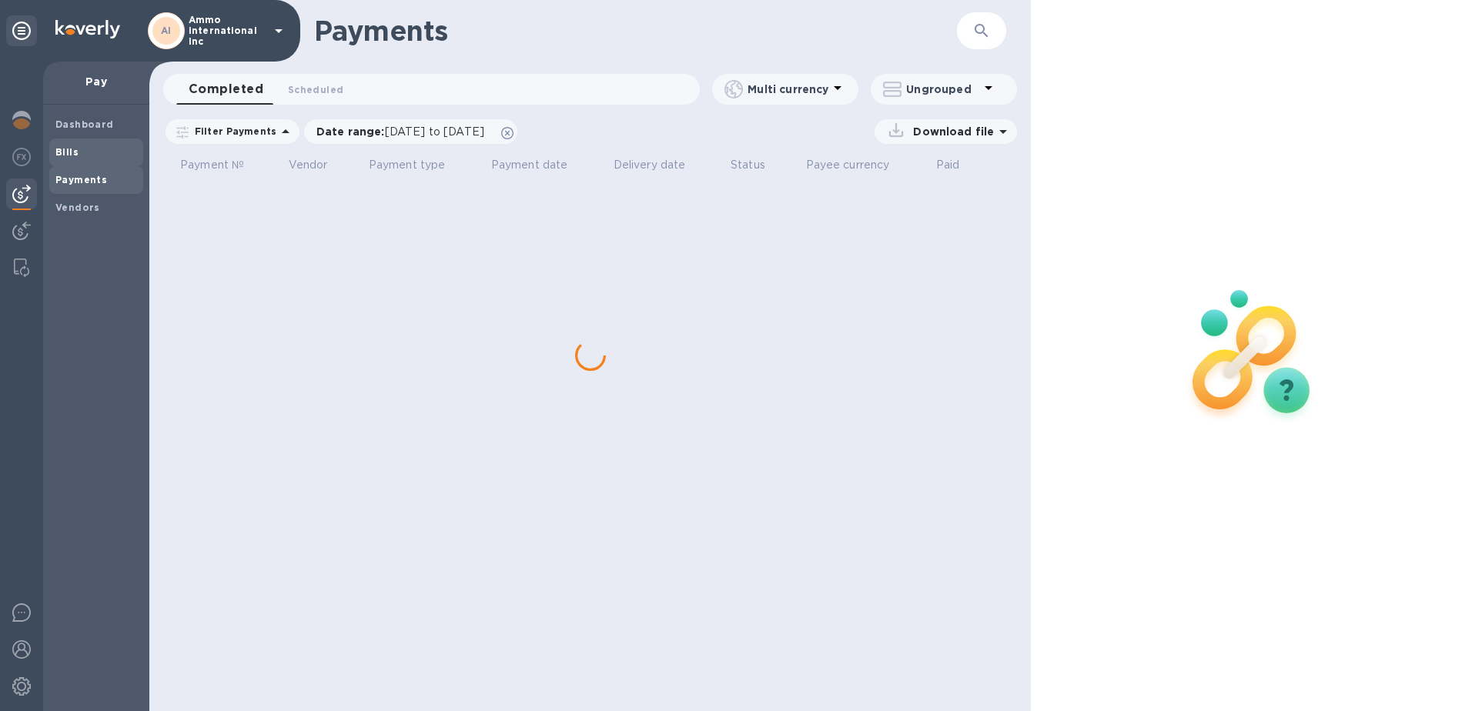
click at [68, 148] on b "Bills" at bounding box center [66, 152] width 23 height 12
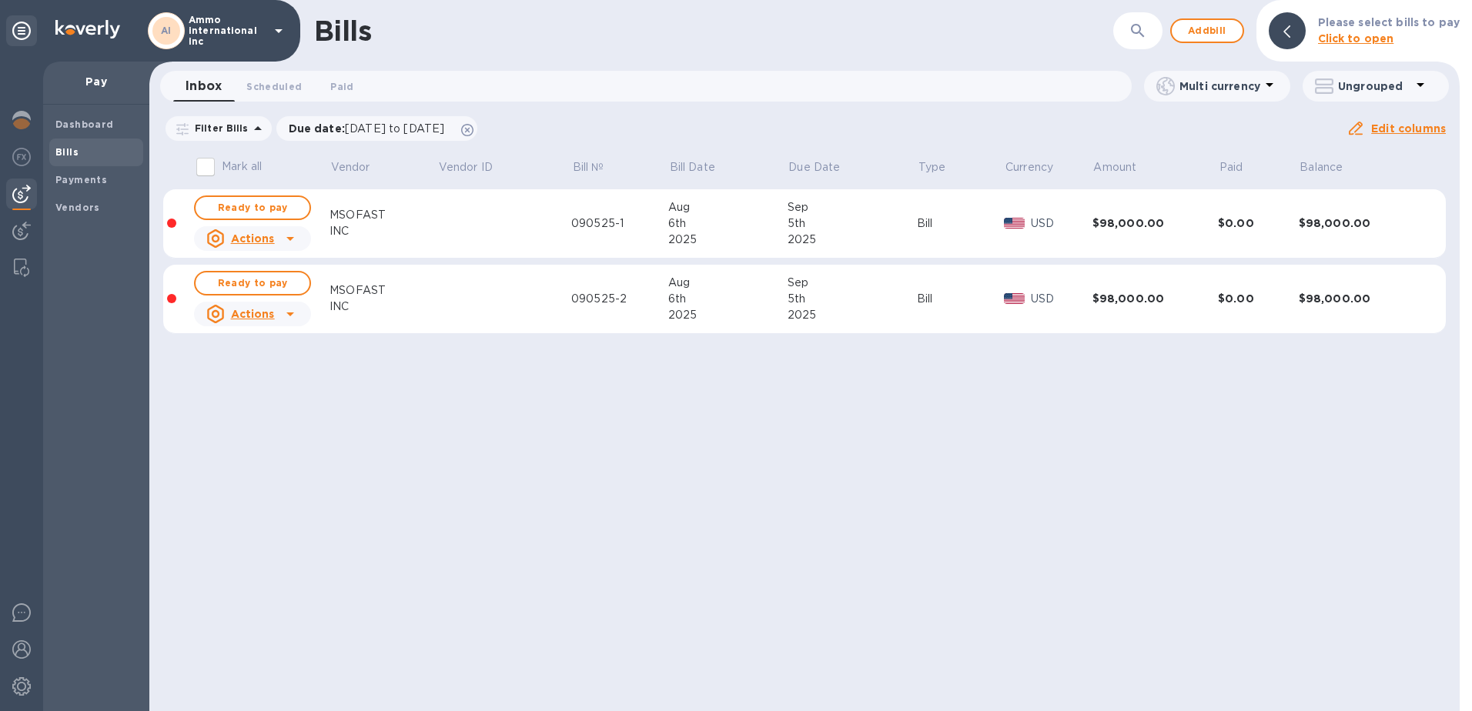
click at [284, 237] on icon at bounding box center [290, 238] width 18 height 18
click at [243, 336] on b "Delete" at bounding box center [257, 338] width 38 height 12
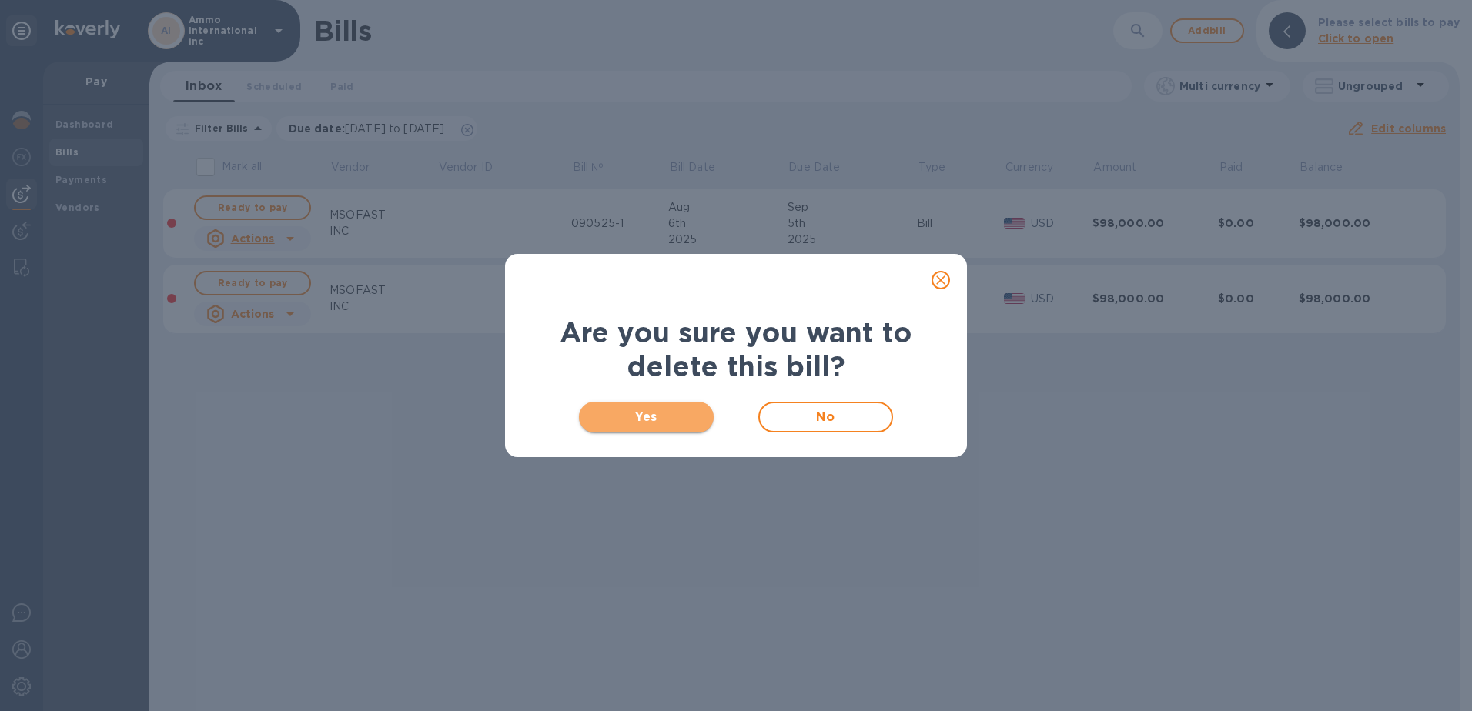
click at [650, 420] on span "Yes" at bounding box center [646, 417] width 110 height 18
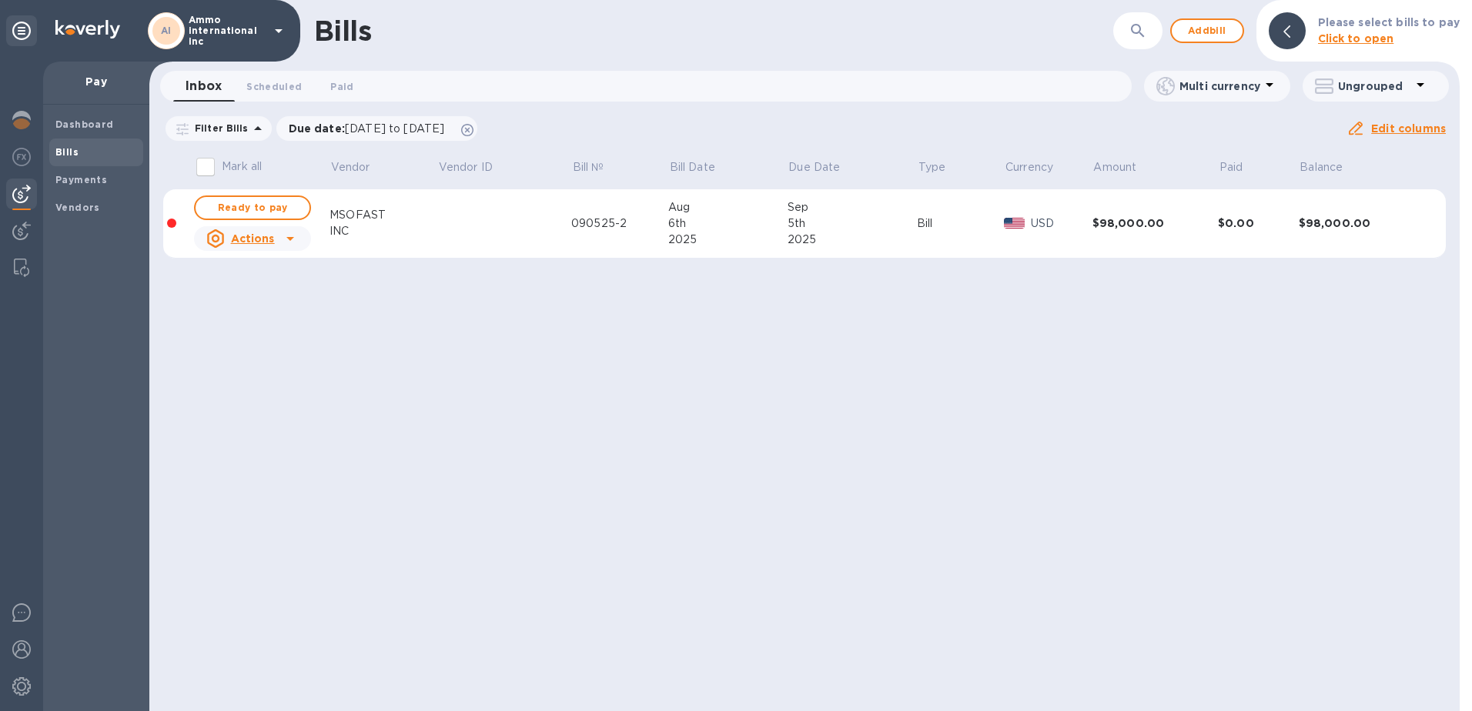
click at [469, 229] on td at bounding box center [504, 223] width 134 height 69
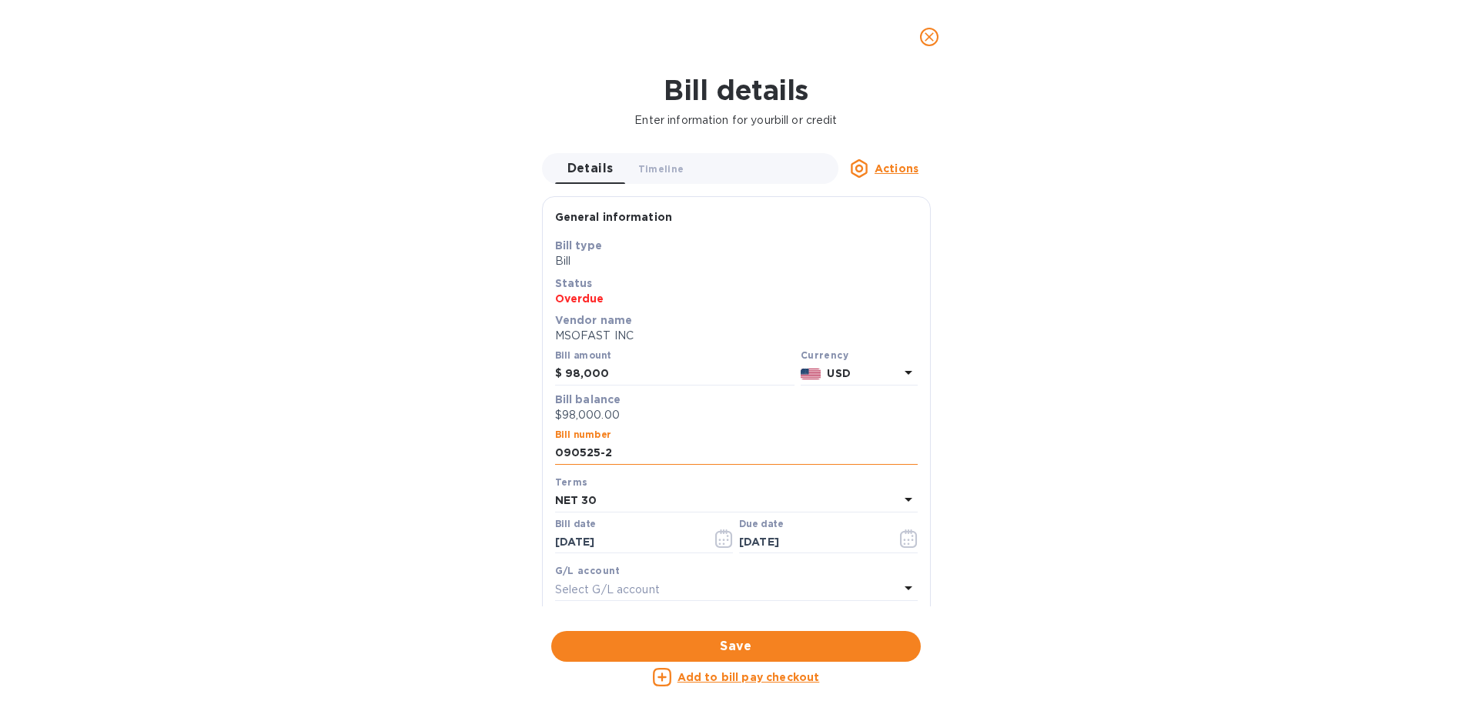
click at [615, 458] on input "090525-2" at bounding box center [736, 453] width 363 height 23
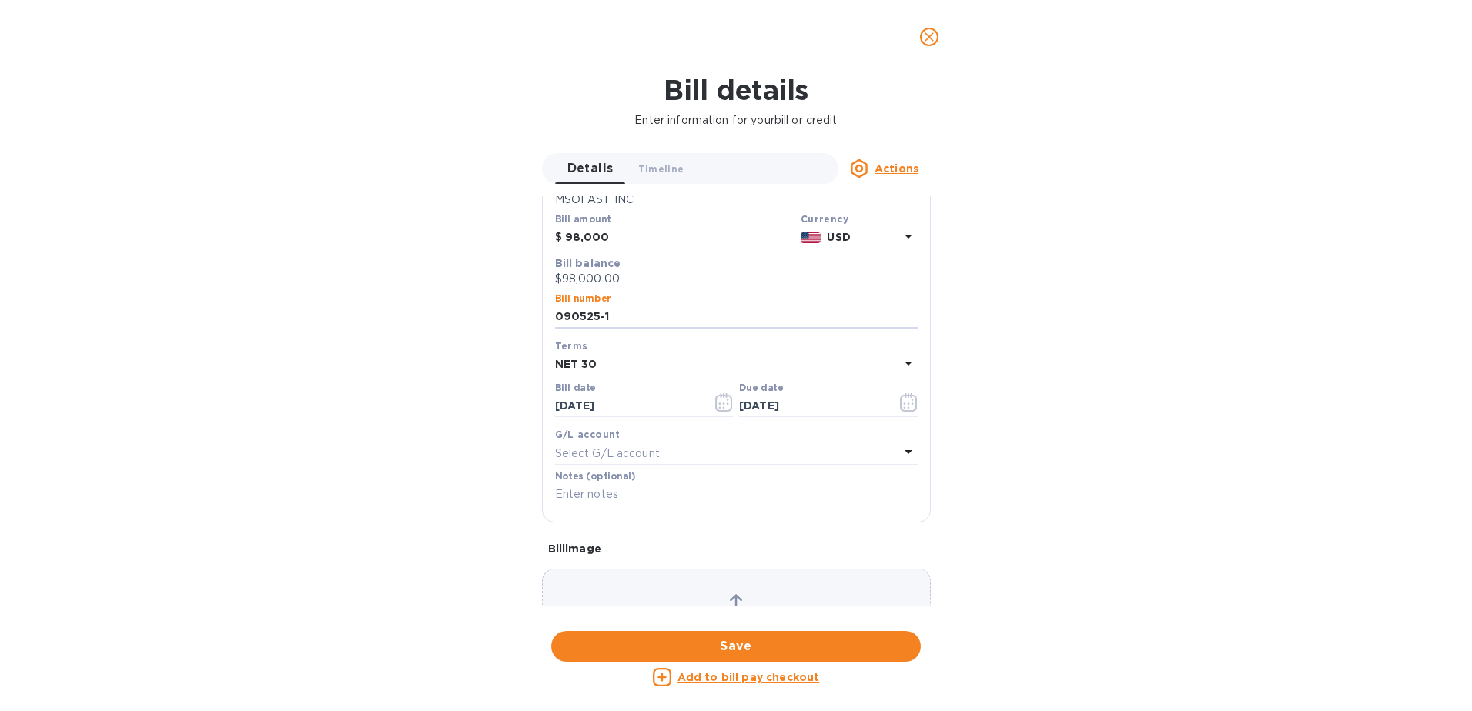
scroll to position [308, 0]
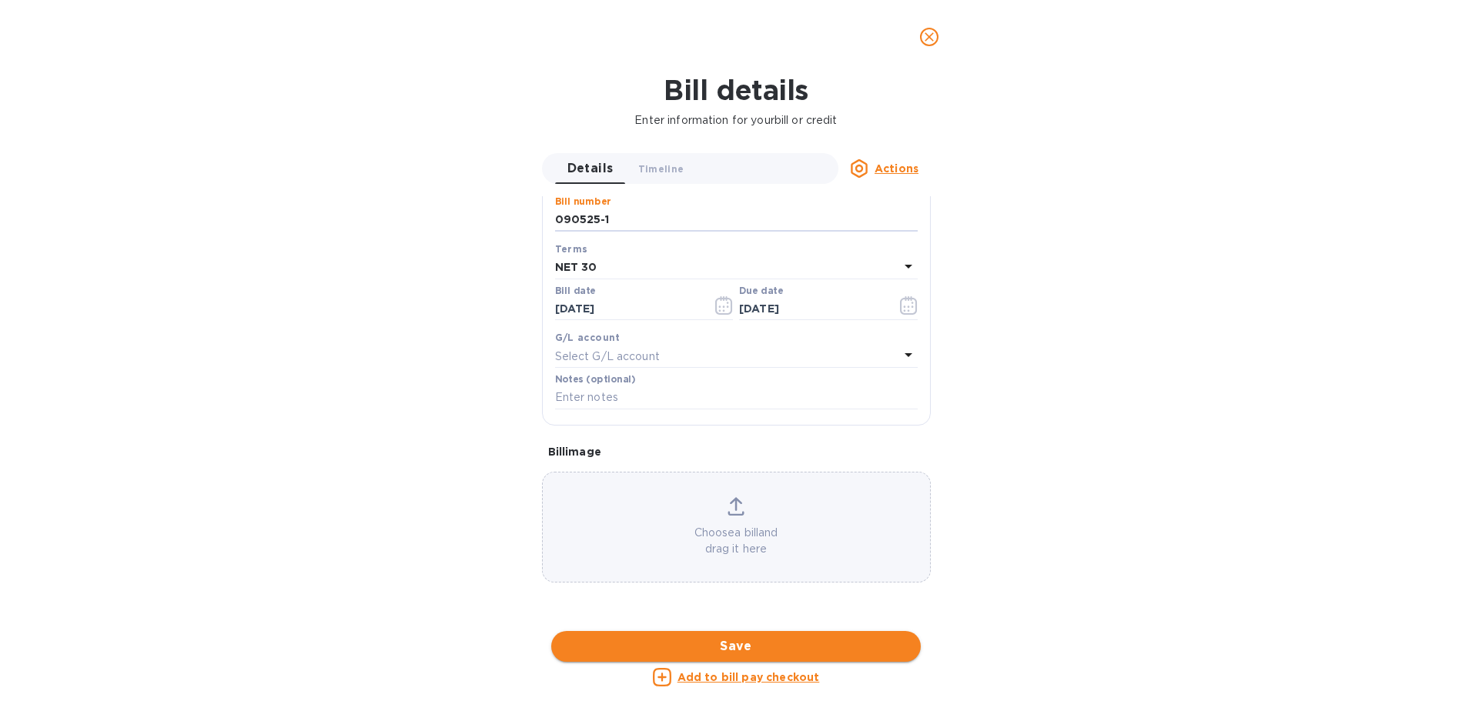
type input "090525-1"
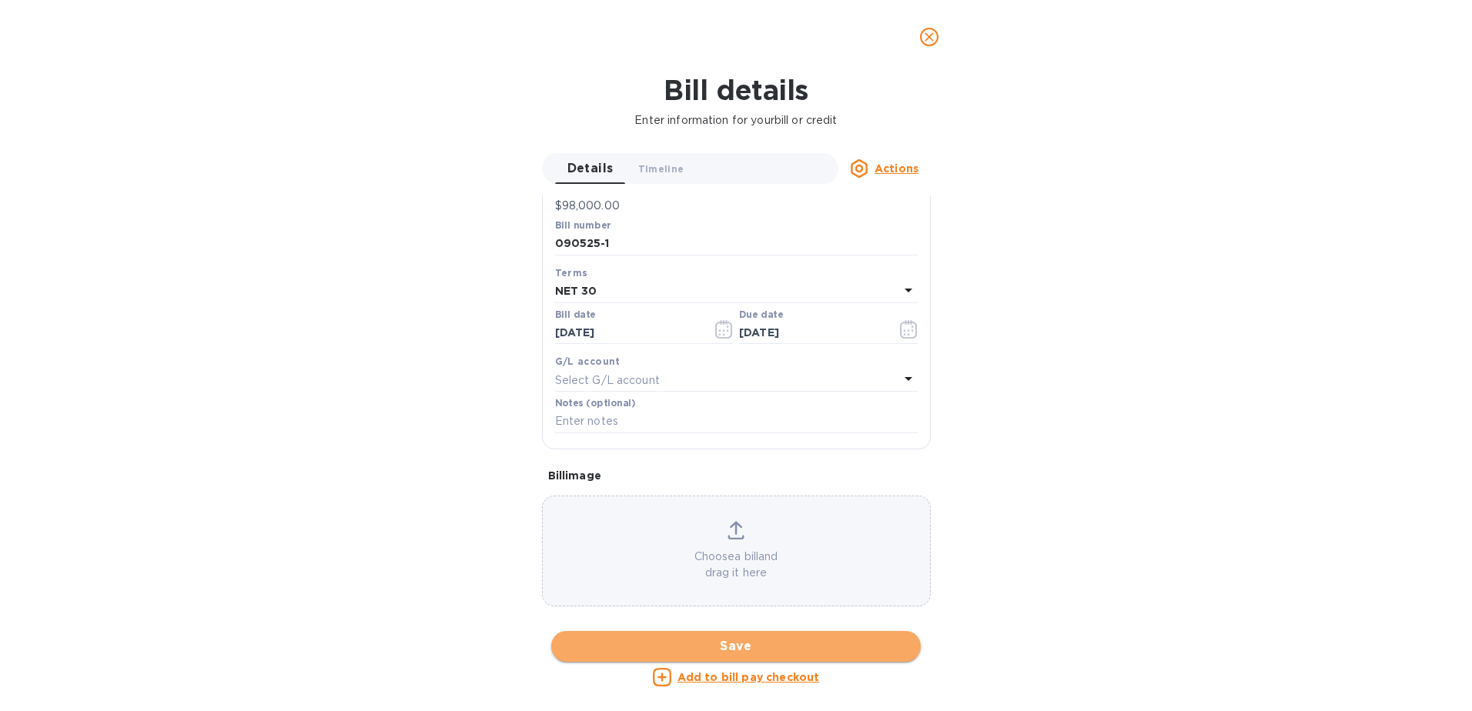
scroll to position [209, 0]
click at [770, 647] on span "Save" at bounding box center [735, 646] width 345 height 18
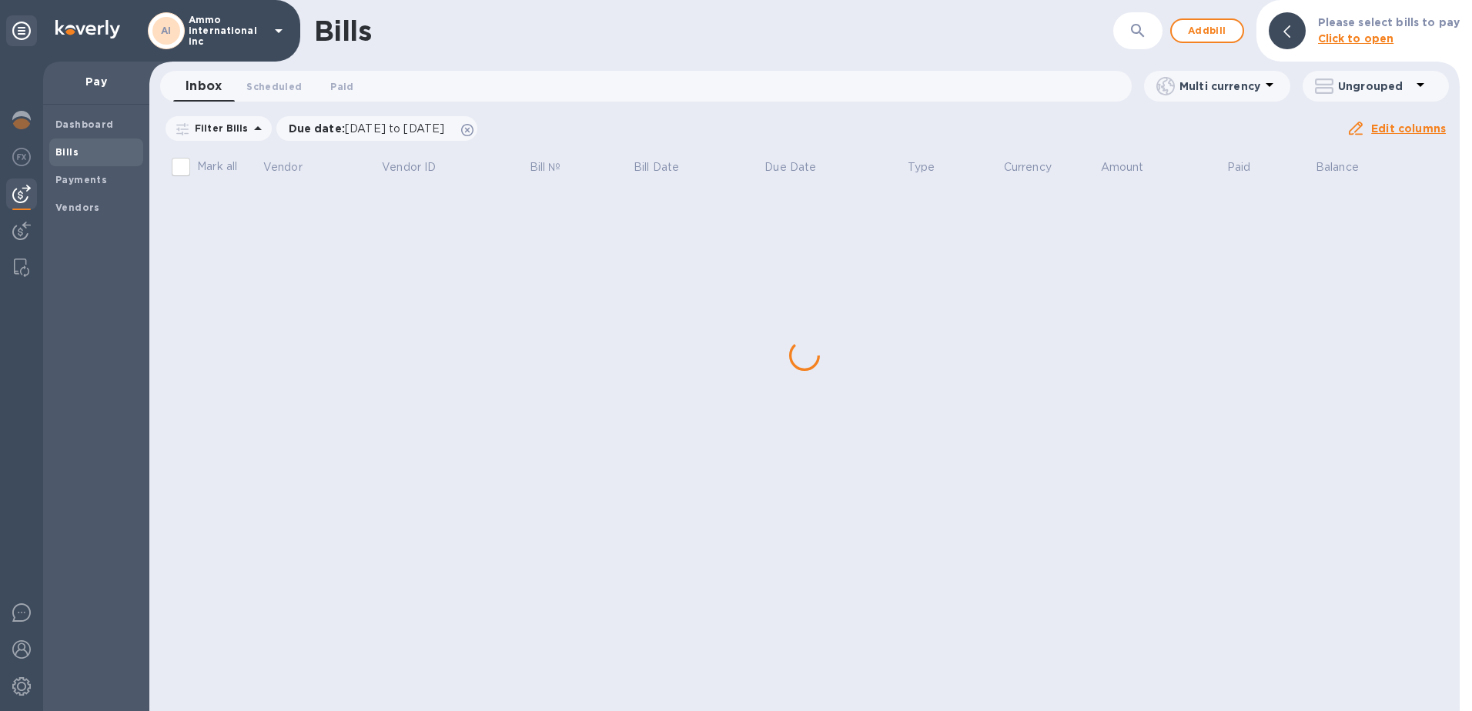
click at [282, 208] on div "Bills ​ Add bill Please select bills to pay Click to open Inbox 0 Scheduled 0 P…" at bounding box center [804, 355] width 1310 height 711
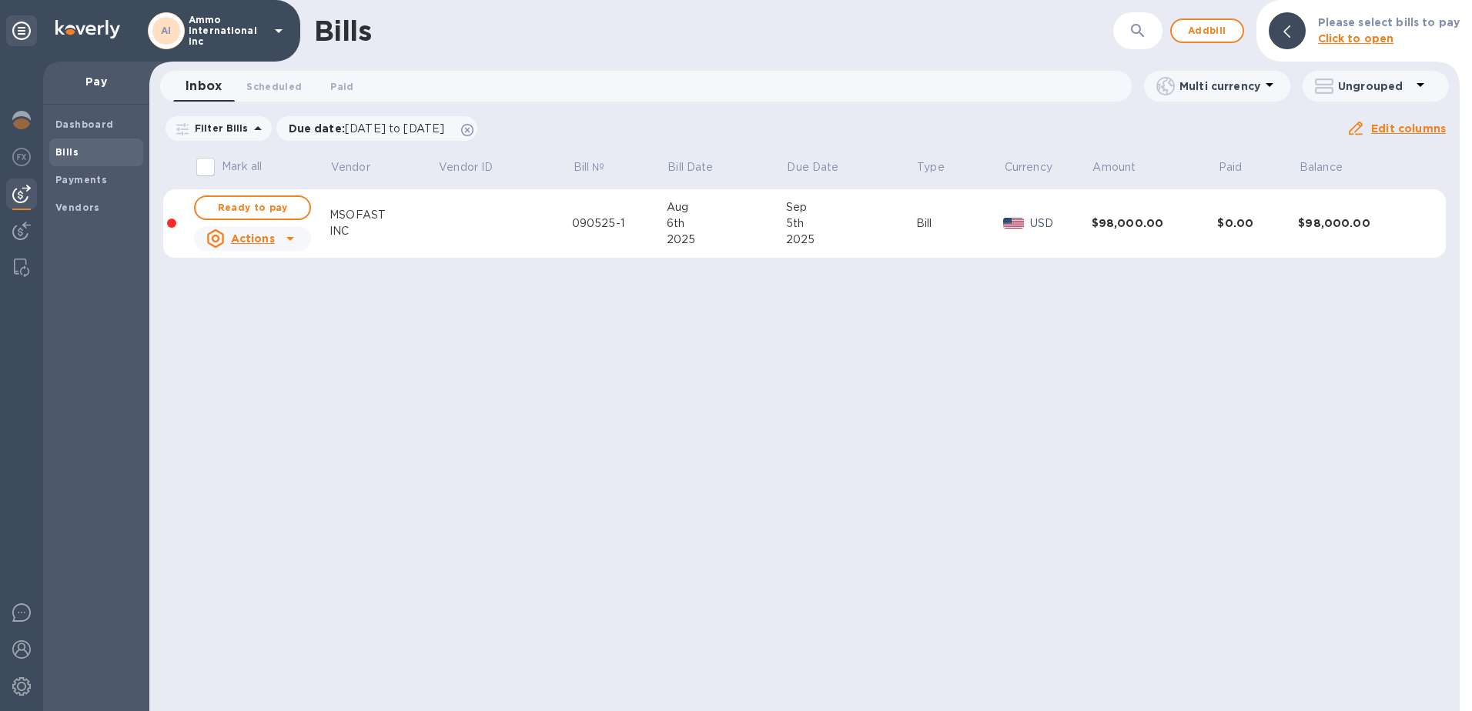
click at [282, 208] on span "Ready to pay" at bounding box center [252, 208] width 89 height 18
checkbox input "true"
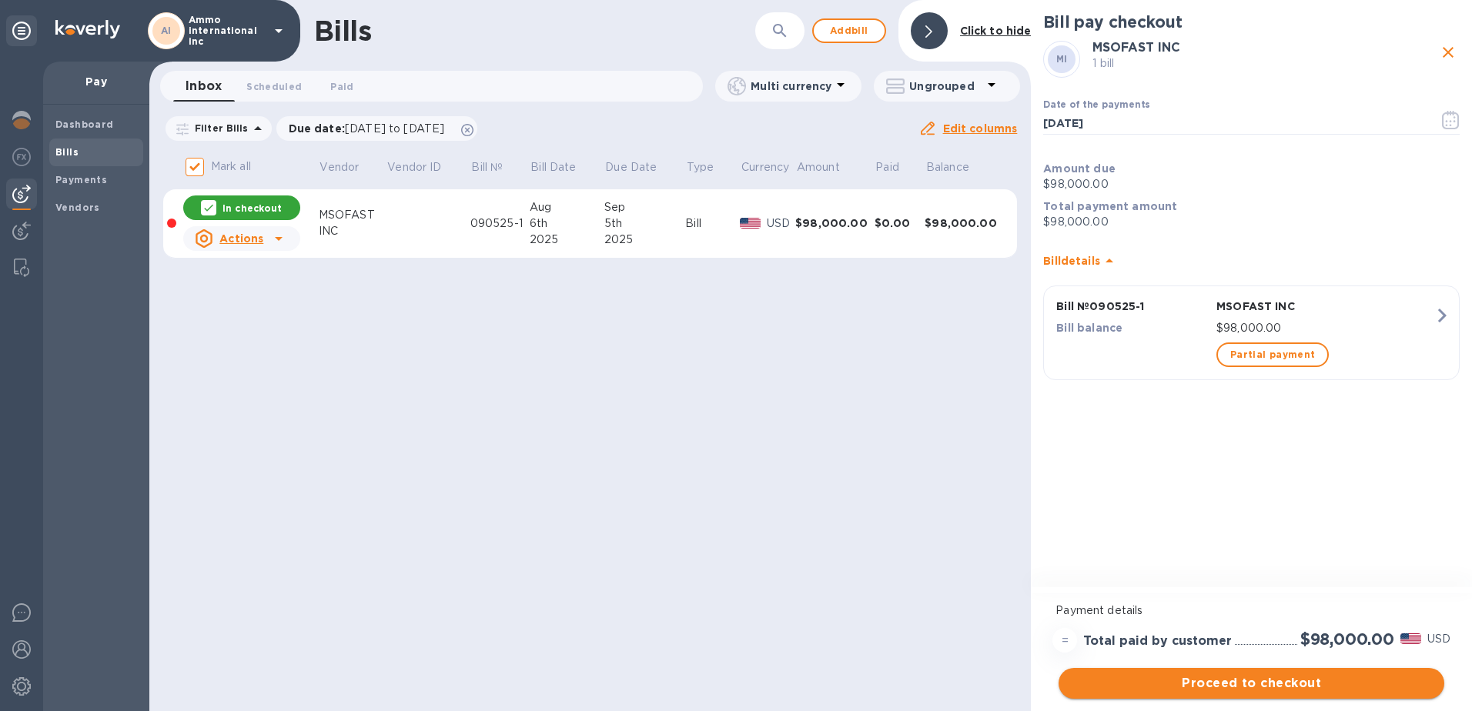
click at [1300, 680] on span "Proceed to checkout" at bounding box center [1251, 683] width 361 height 18
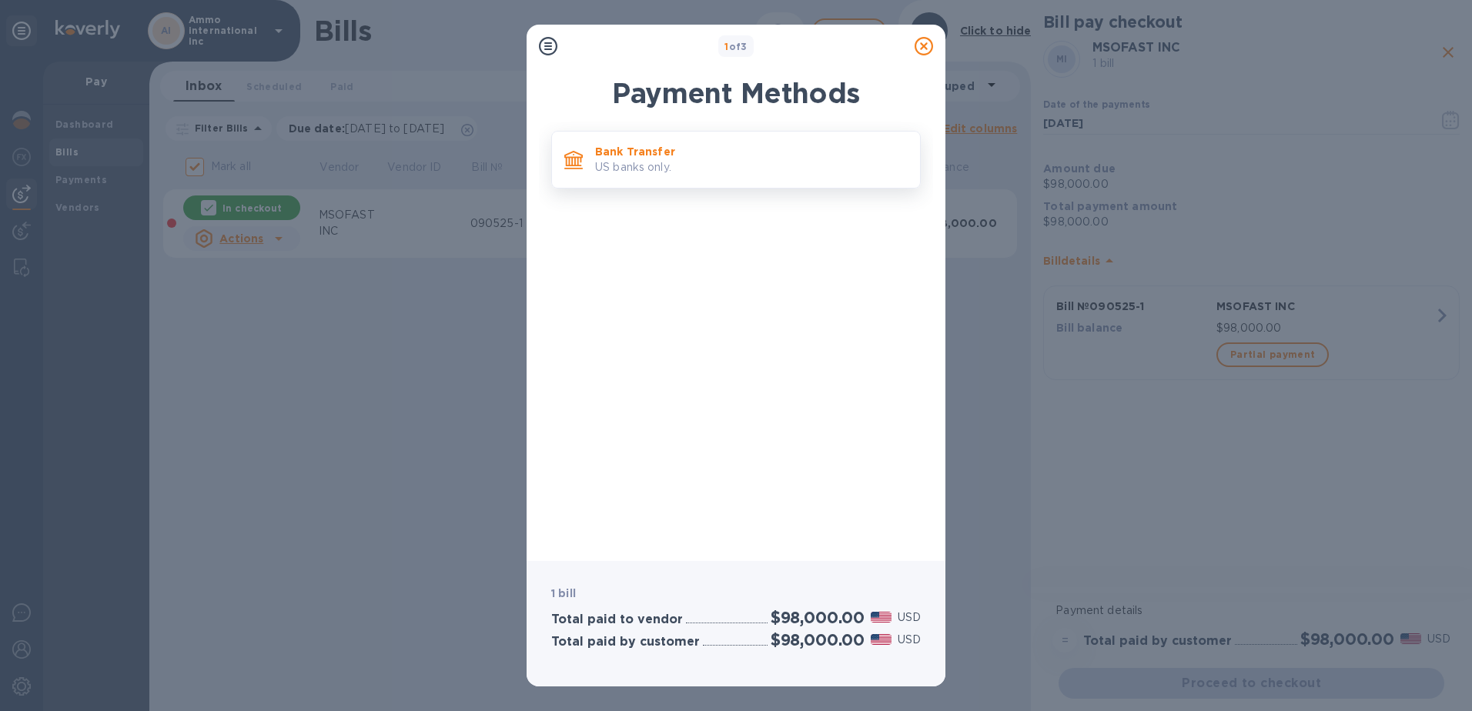
click at [700, 164] on p "US banks only." at bounding box center [751, 167] width 312 height 16
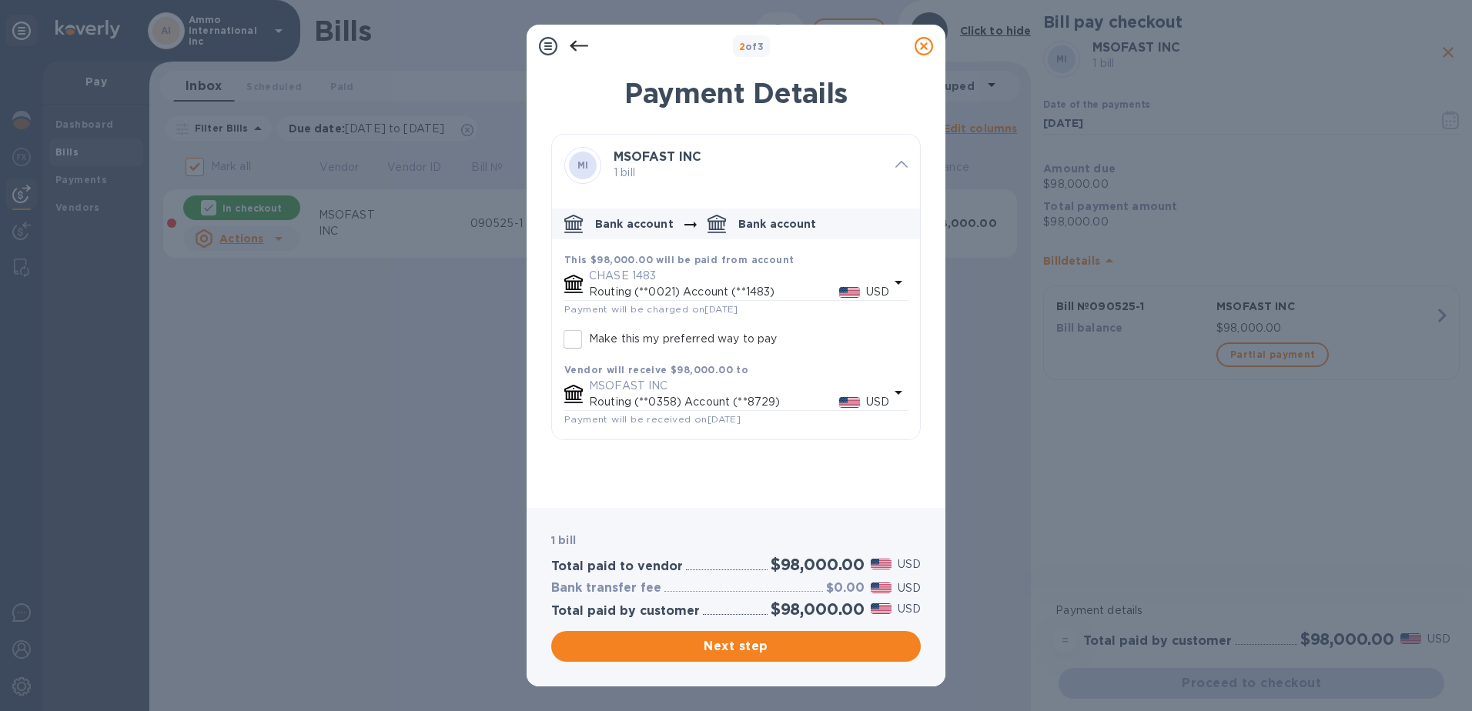
click at [573, 42] on icon at bounding box center [579, 46] width 18 height 11
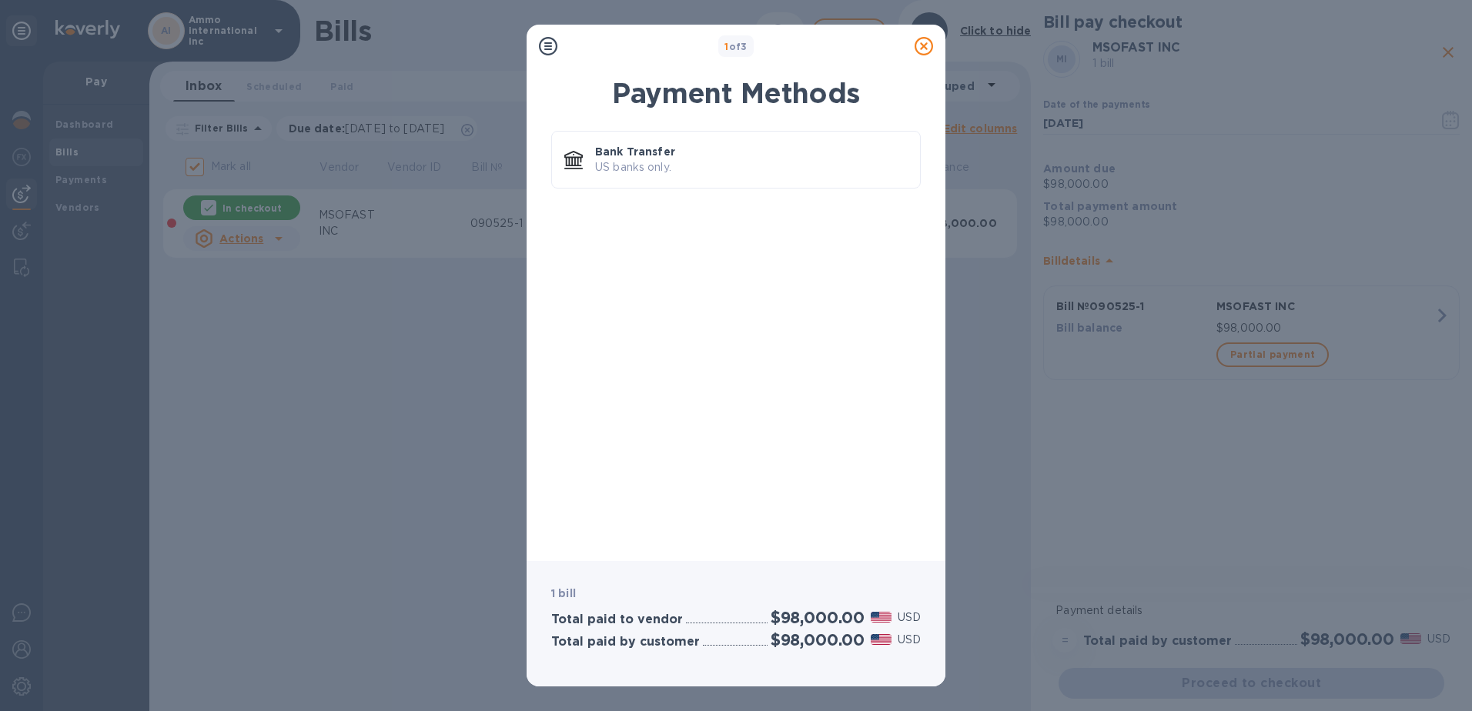
click at [931, 42] on icon at bounding box center [923, 46] width 18 height 18
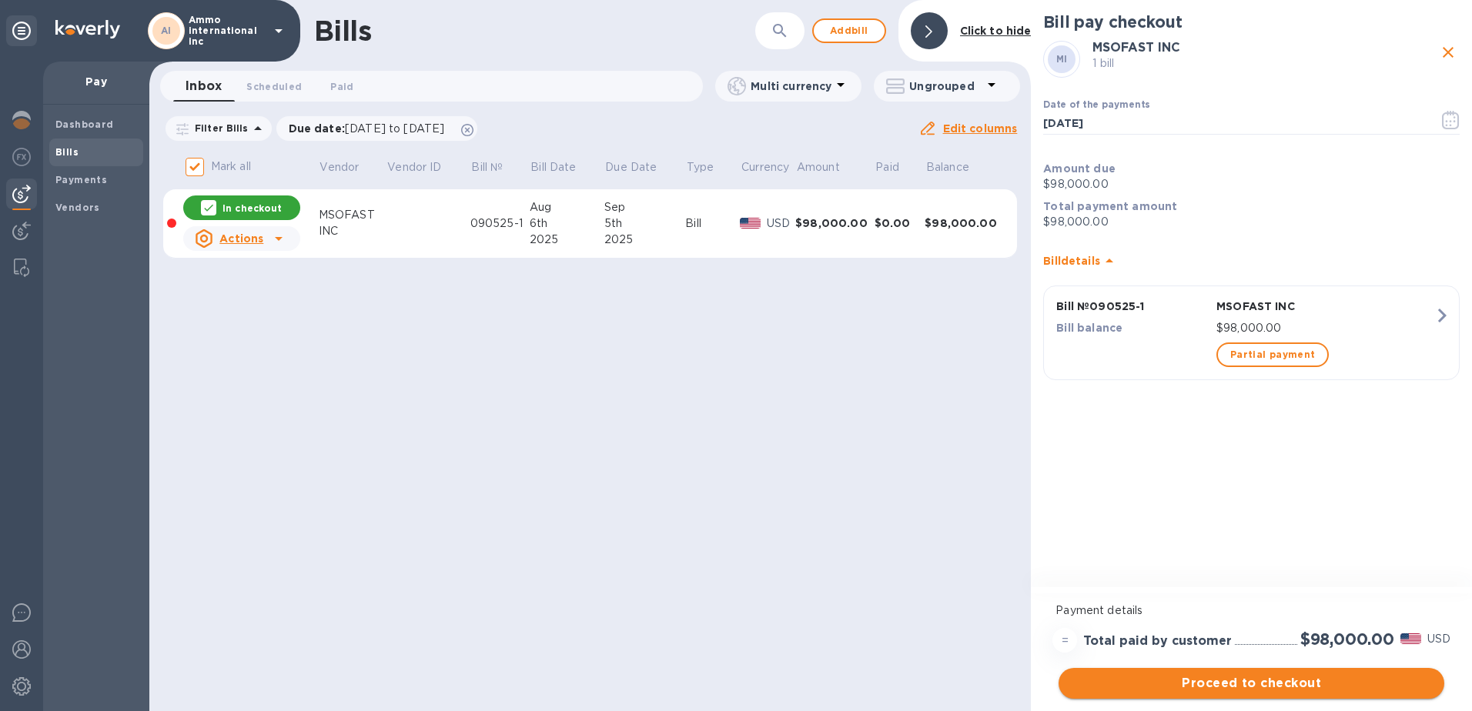
click at [1230, 684] on span "Proceed to checkout" at bounding box center [1251, 683] width 361 height 18
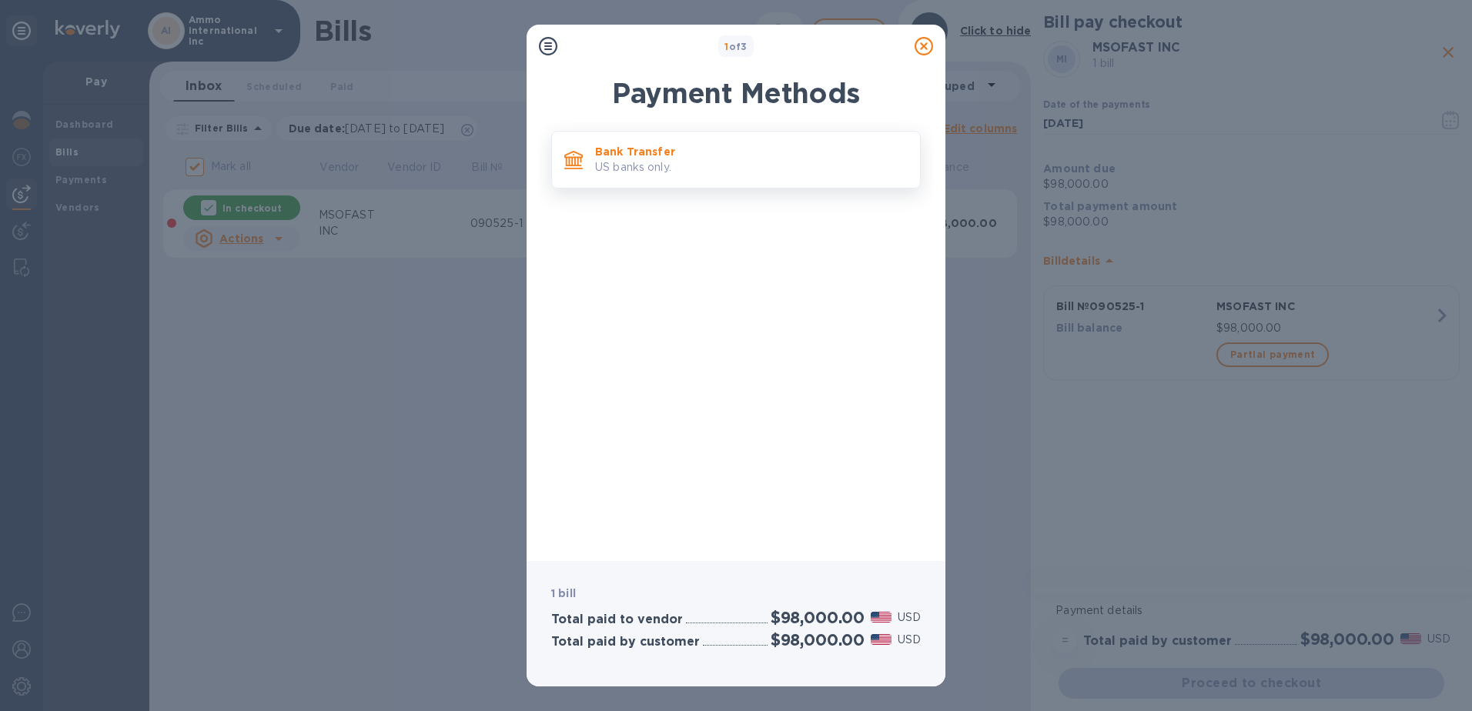
click at [662, 155] on p "Bank Transfer" at bounding box center [751, 151] width 312 height 15
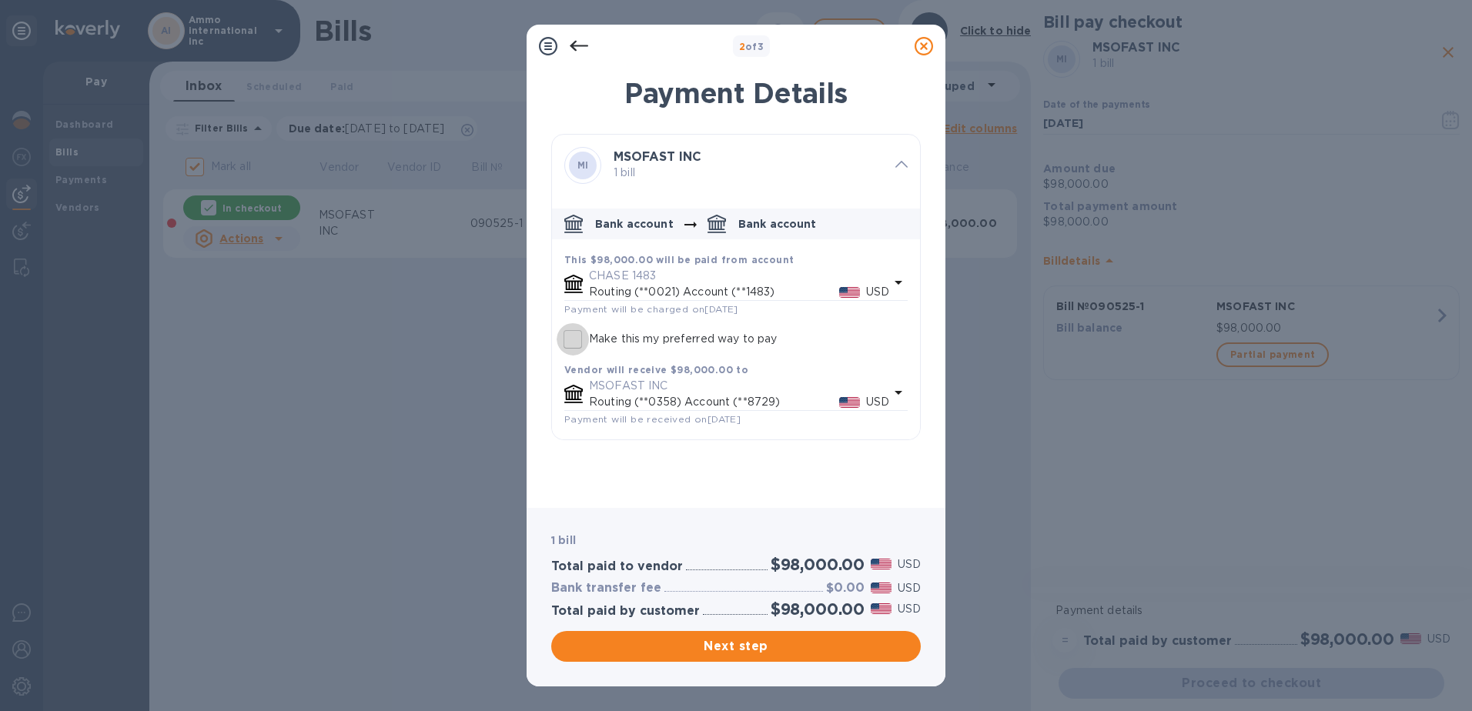
click at [577, 339] on input "Make this my preferred way to pay" at bounding box center [572, 339] width 32 height 32
click at [576, 337] on input "Make this my preferred way to pay" at bounding box center [572, 339] width 32 height 32
checkbox input "false"
click at [922, 45] on icon at bounding box center [923, 46] width 18 height 18
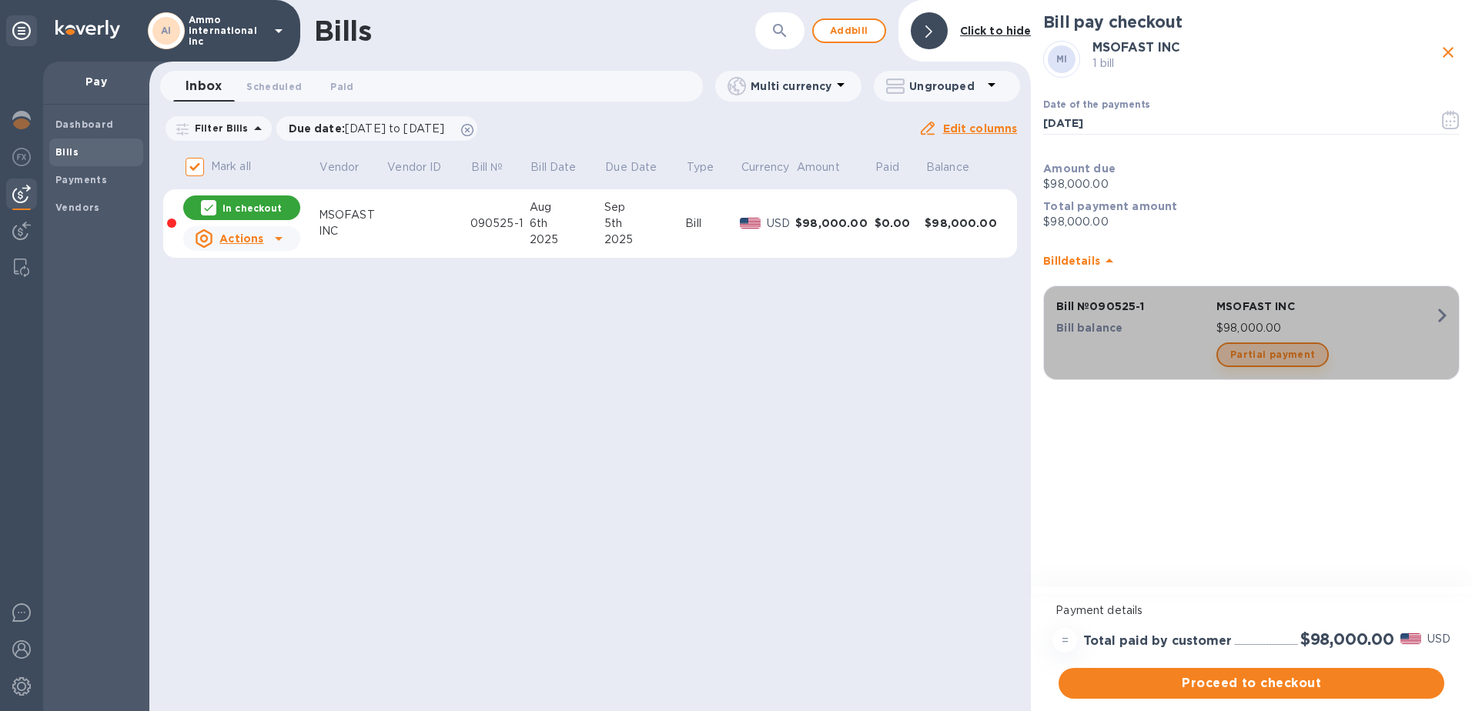
click at [1274, 361] on span "Partial payment" at bounding box center [1272, 355] width 85 height 18
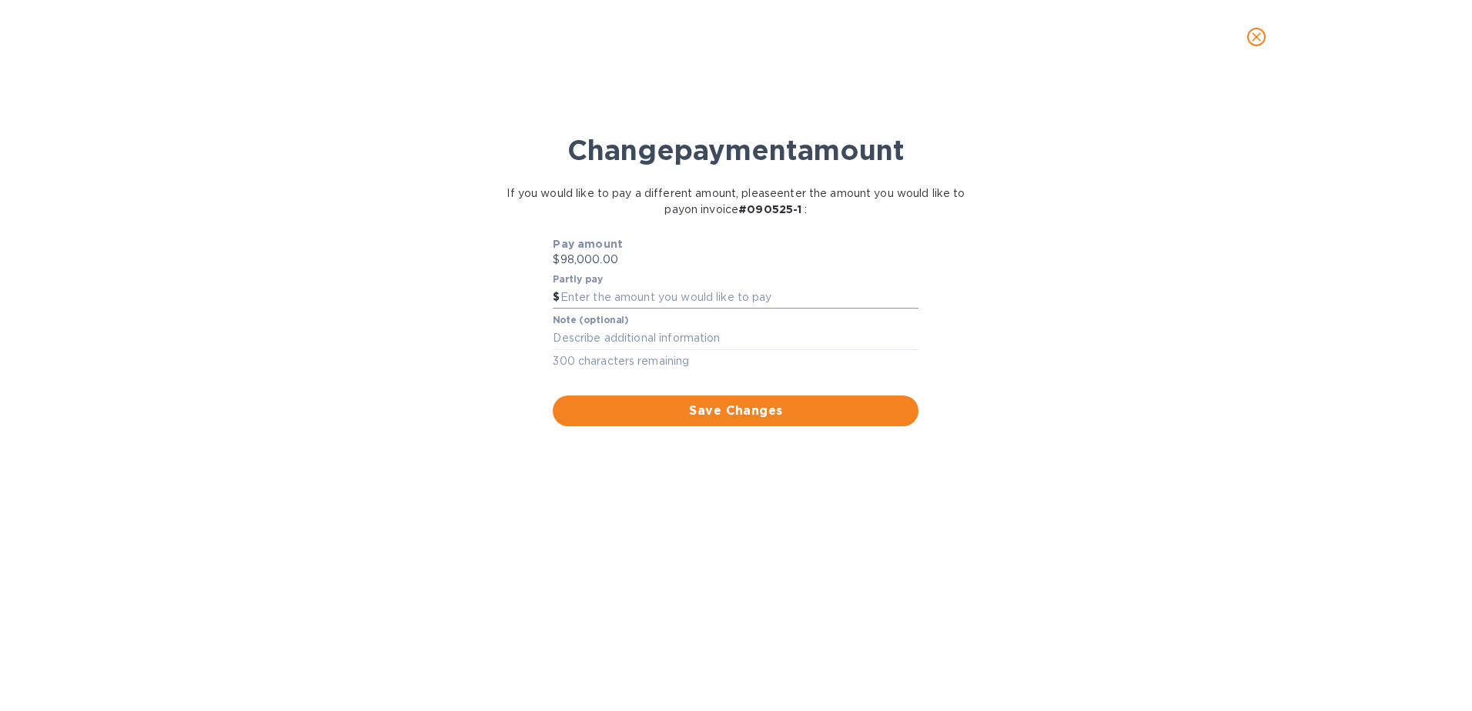
click at [596, 302] on input "text" at bounding box center [739, 297] width 359 height 23
type input "950,000"
drag, startPoint x: 662, startPoint y: 411, endPoint x: 606, endPoint y: 302, distance: 122.9
click at [604, 312] on div "Pay amount $98,000.00 Partly pay $ 950,000 Note (optional) x 300 characters rem…" at bounding box center [736, 331] width 372 height 196
drag, startPoint x: 617, startPoint y: 296, endPoint x: 403, endPoint y: 284, distance: 213.5
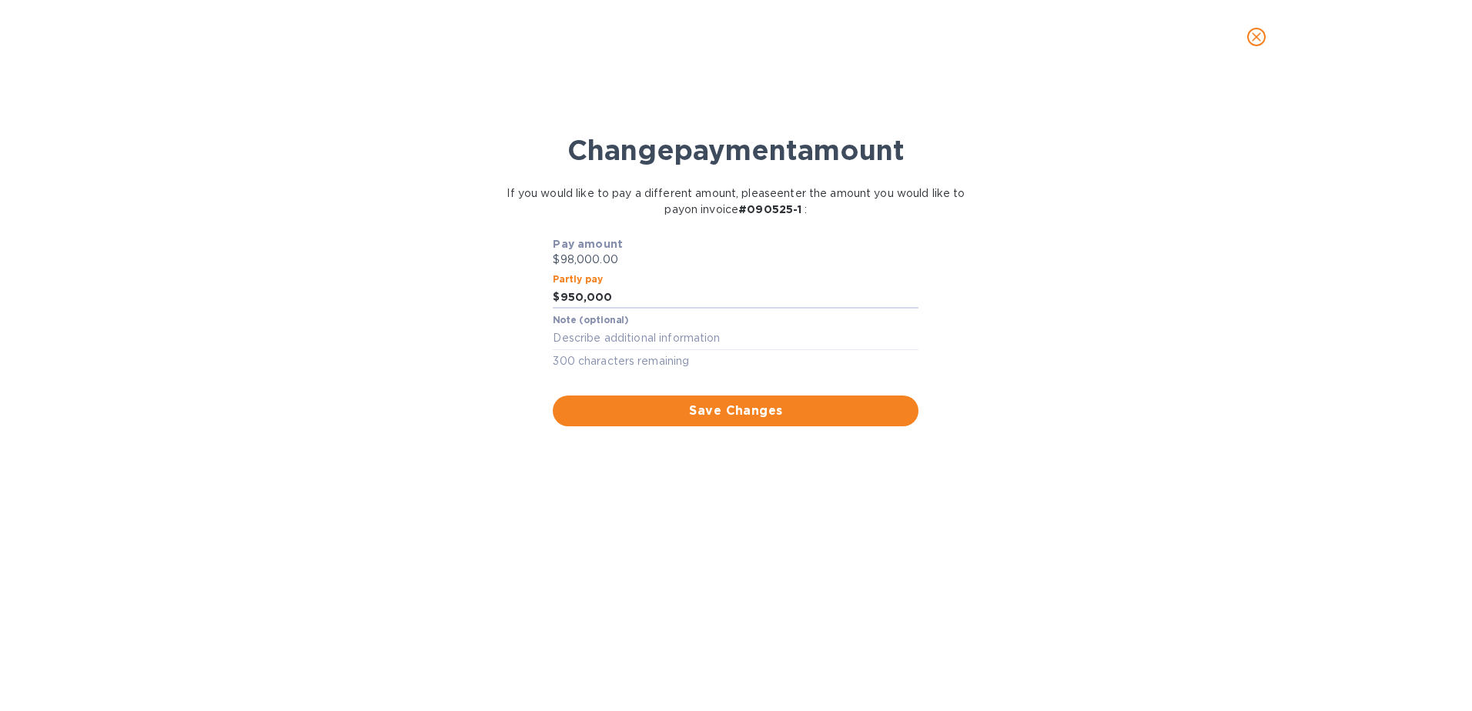
click at [403, 284] on div "Change payment amount If you would like to pay a different amount, please enter…" at bounding box center [735, 399] width 1447 height 623
click at [1256, 35] on icon "close" at bounding box center [1255, 36] width 15 height 15
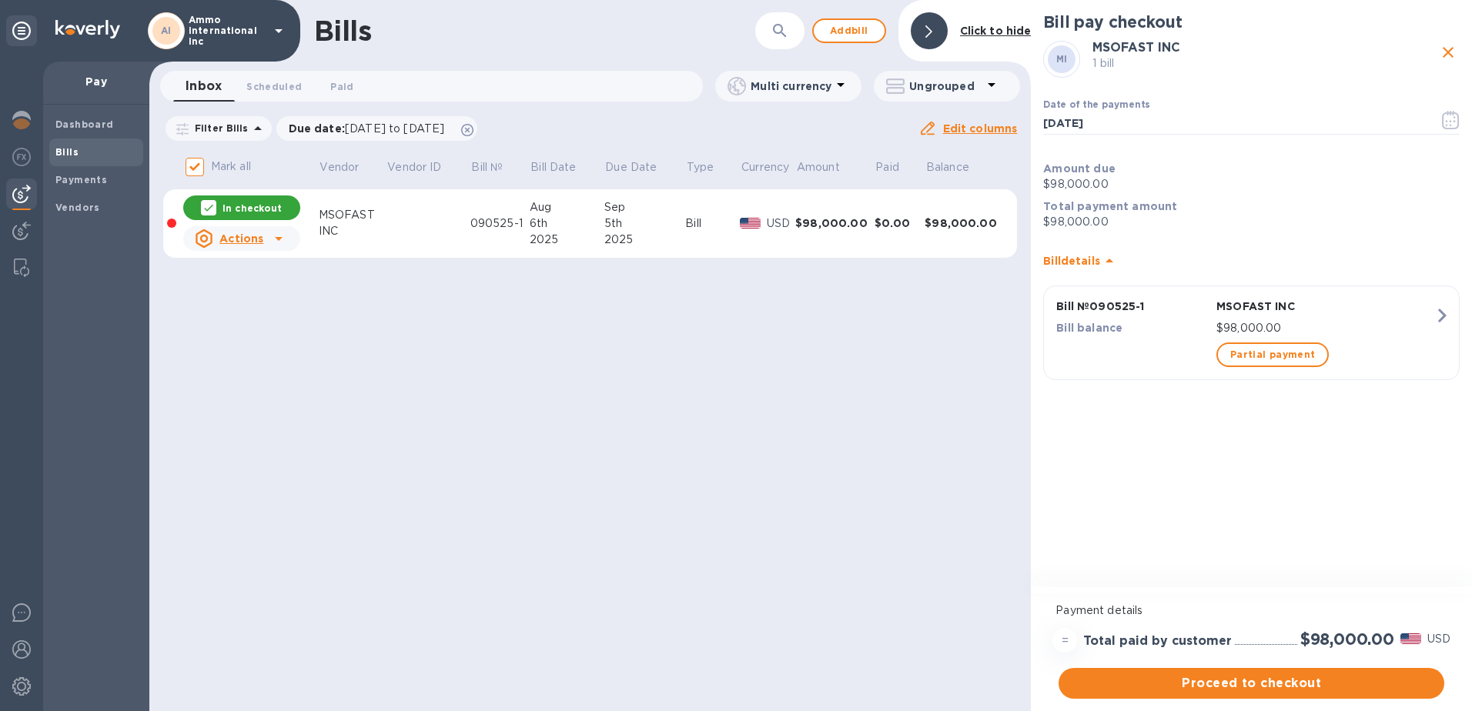
click at [283, 242] on icon at bounding box center [278, 238] width 18 height 18
click at [234, 335] on b "Delete" at bounding box center [245, 338] width 38 height 12
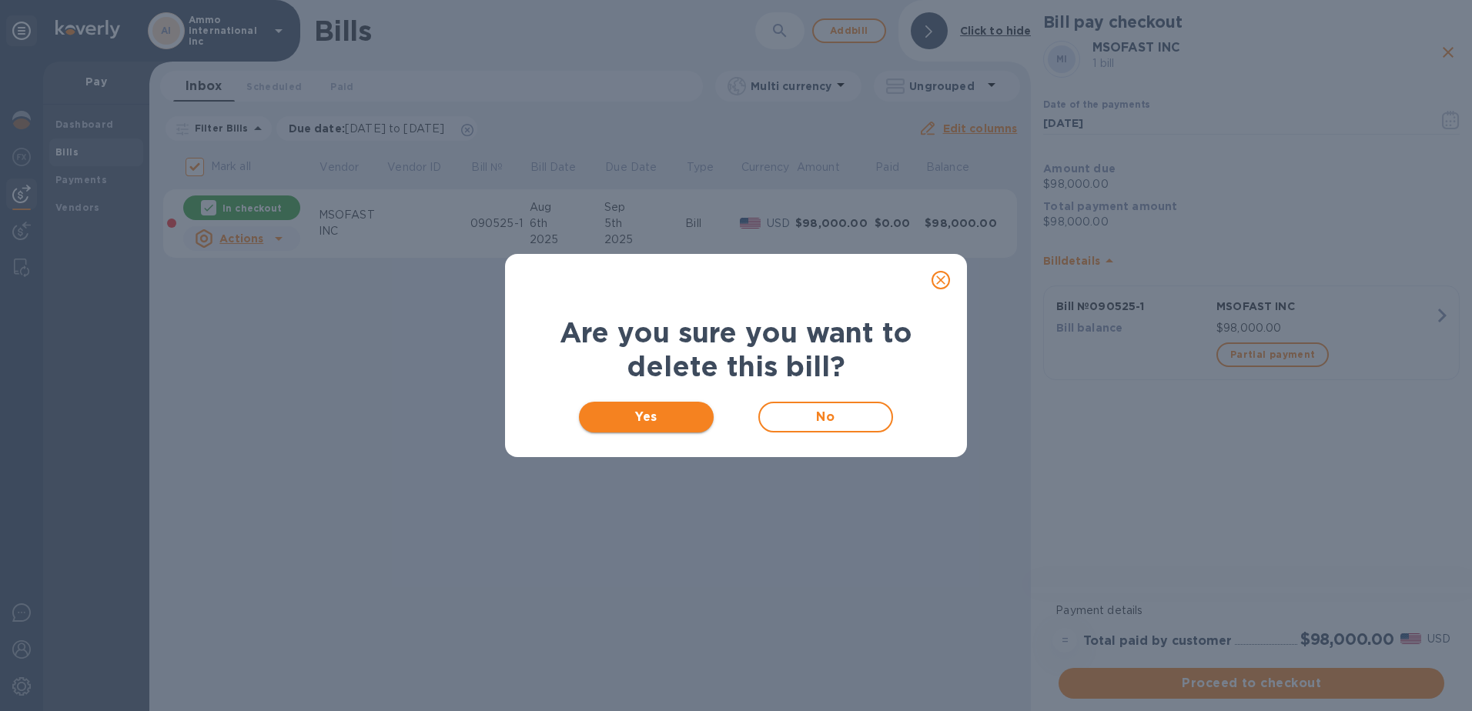
click at [622, 416] on span "Yes" at bounding box center [646, 417] width 110 height 18
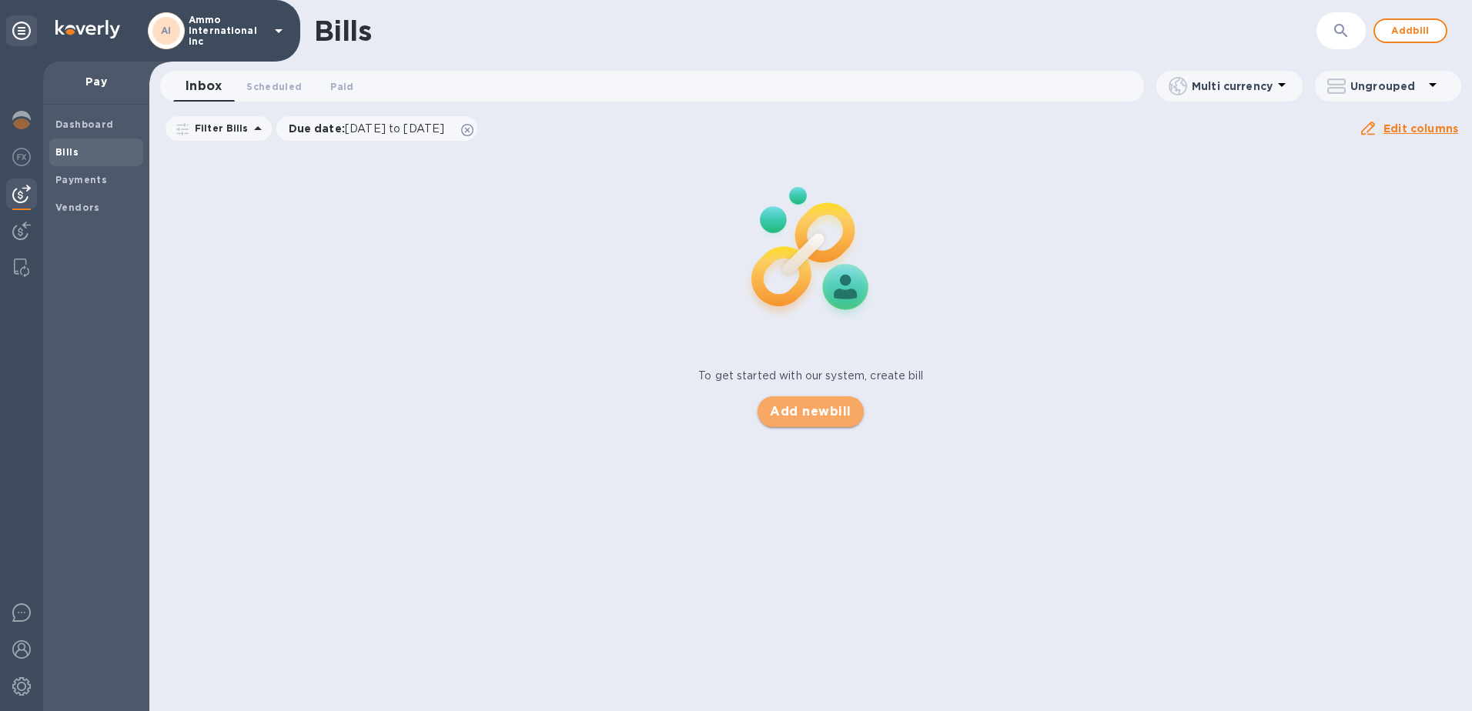
click at [821, 426] on button "Add new bill" at bounding box center [809, 411] width 105 height 31
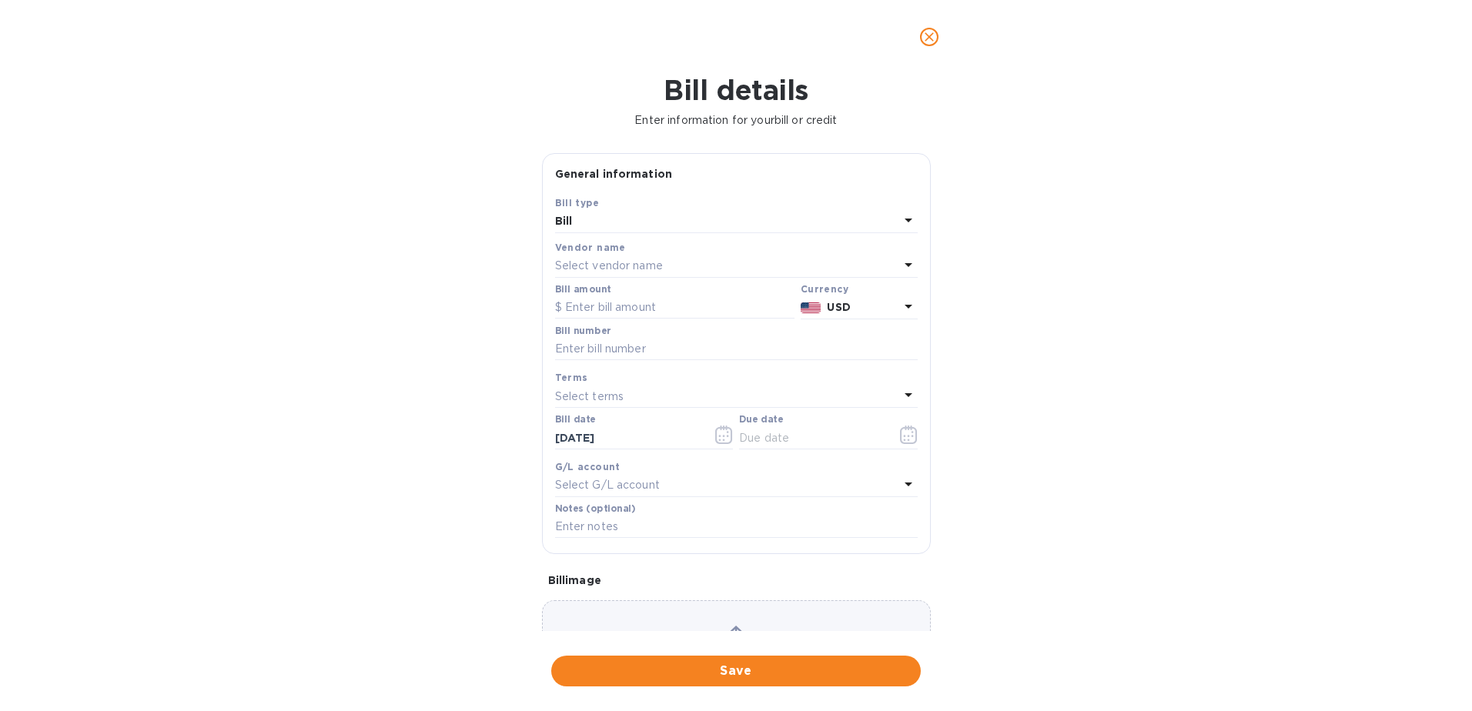
click at [612, 272] on p "Select vendor name" at bounding box center [609, 266] width 108 height 16
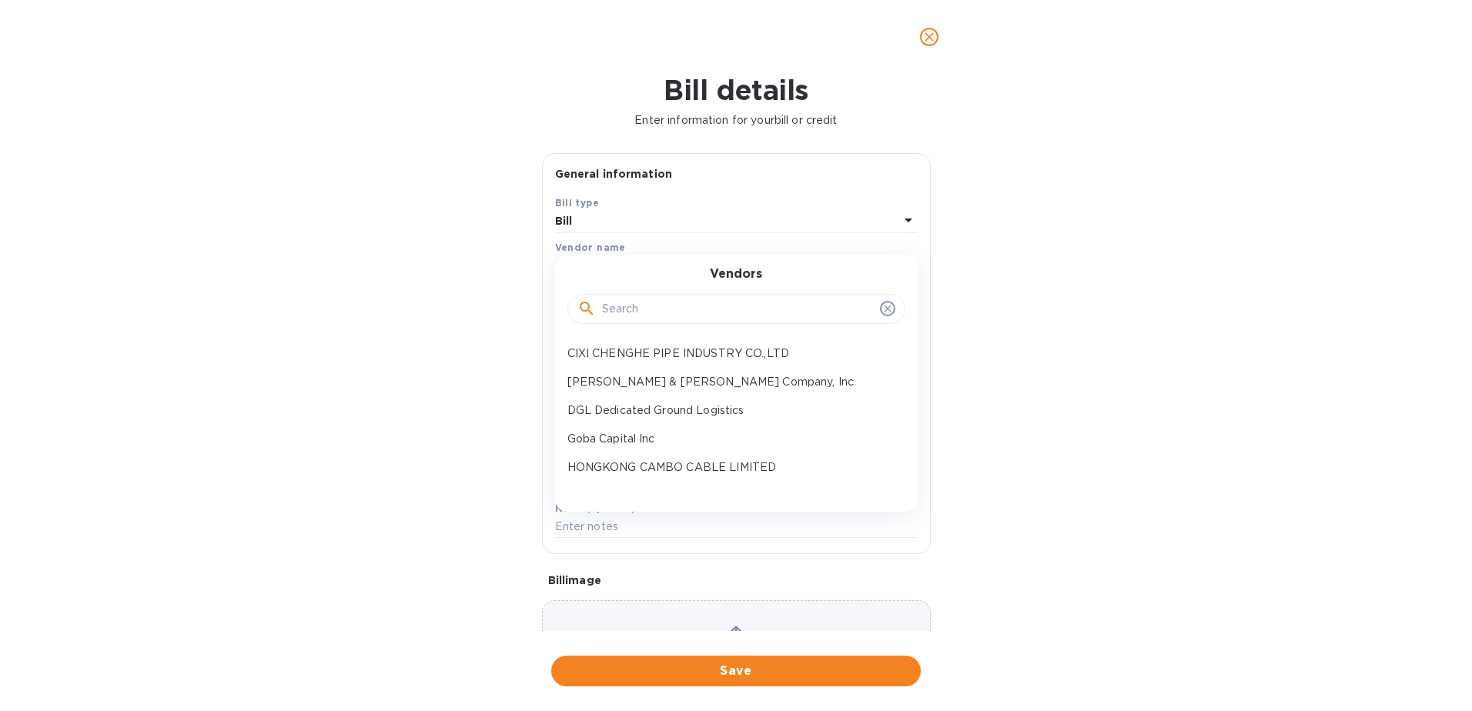
click at [623, 302] on input "text" at bounding box center [738, 309] width 272 height 23
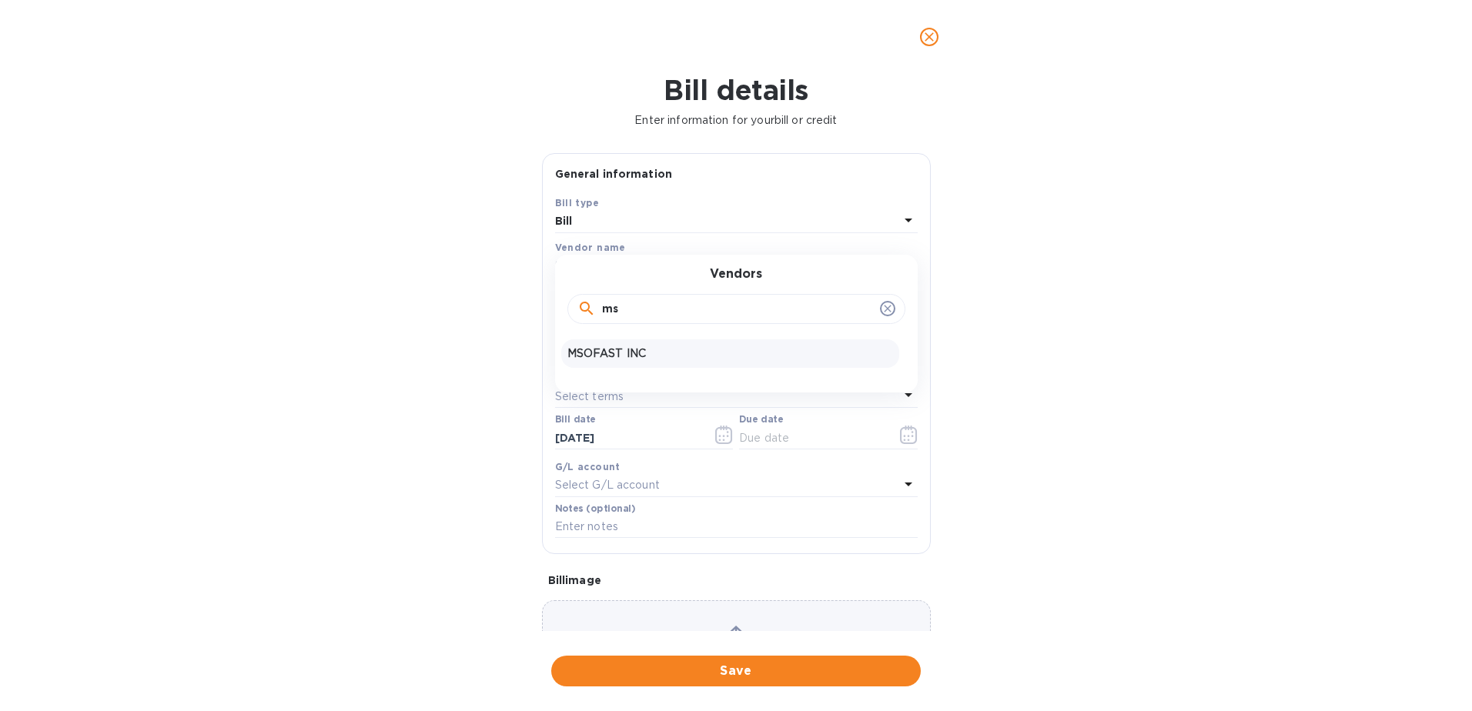
type input "ms"
click at [630, 349] on p "MSOFAST INC" at bounding box center [730, 354] width 326 height 16
click at [637, 350] on input "text" at bounding box center [736, 349] width 363 height 23
type input "090525-1"
click at [658, 400] on div "Select terms" at bounding box center [727, 397] width 344 height 22
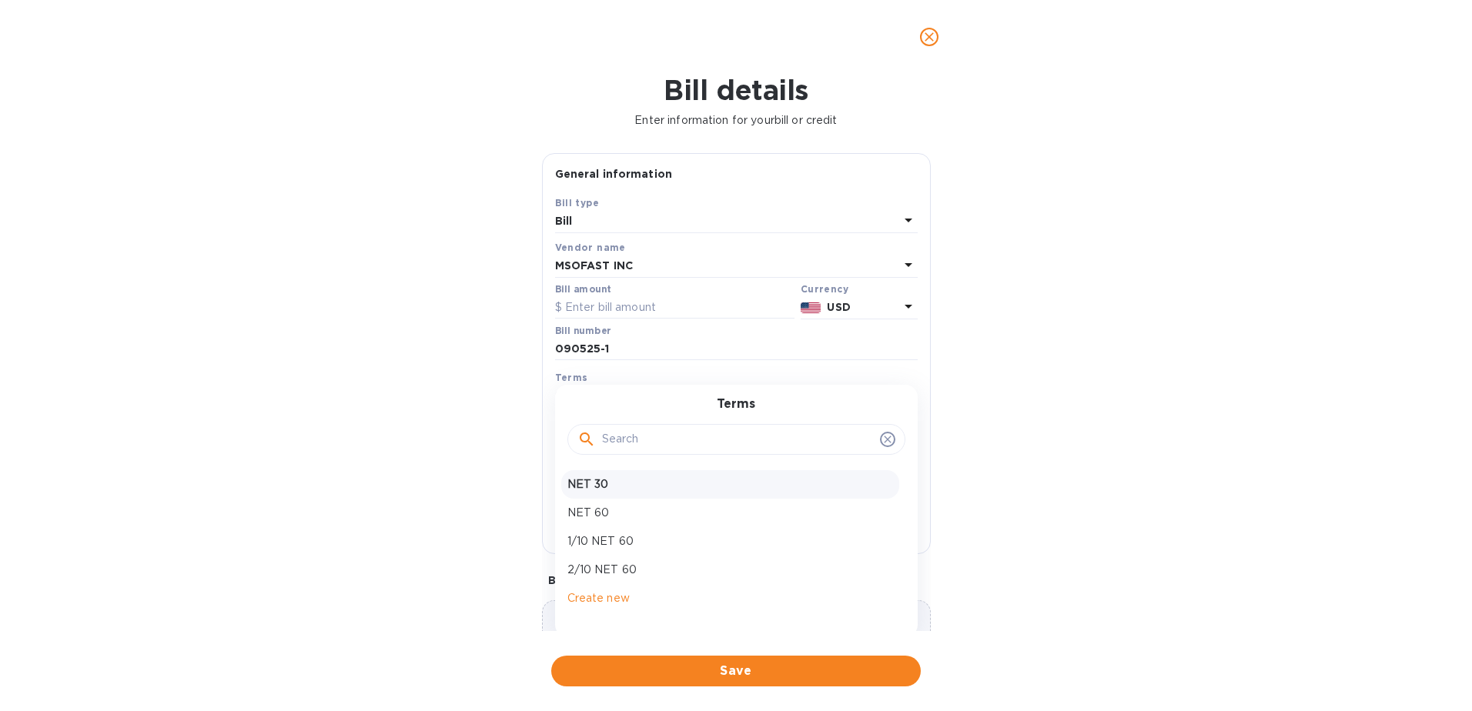
click at [576, 480] on p "NET 30" at bounding box center [730, 484] width 326 height 16
type input "[DATE]"
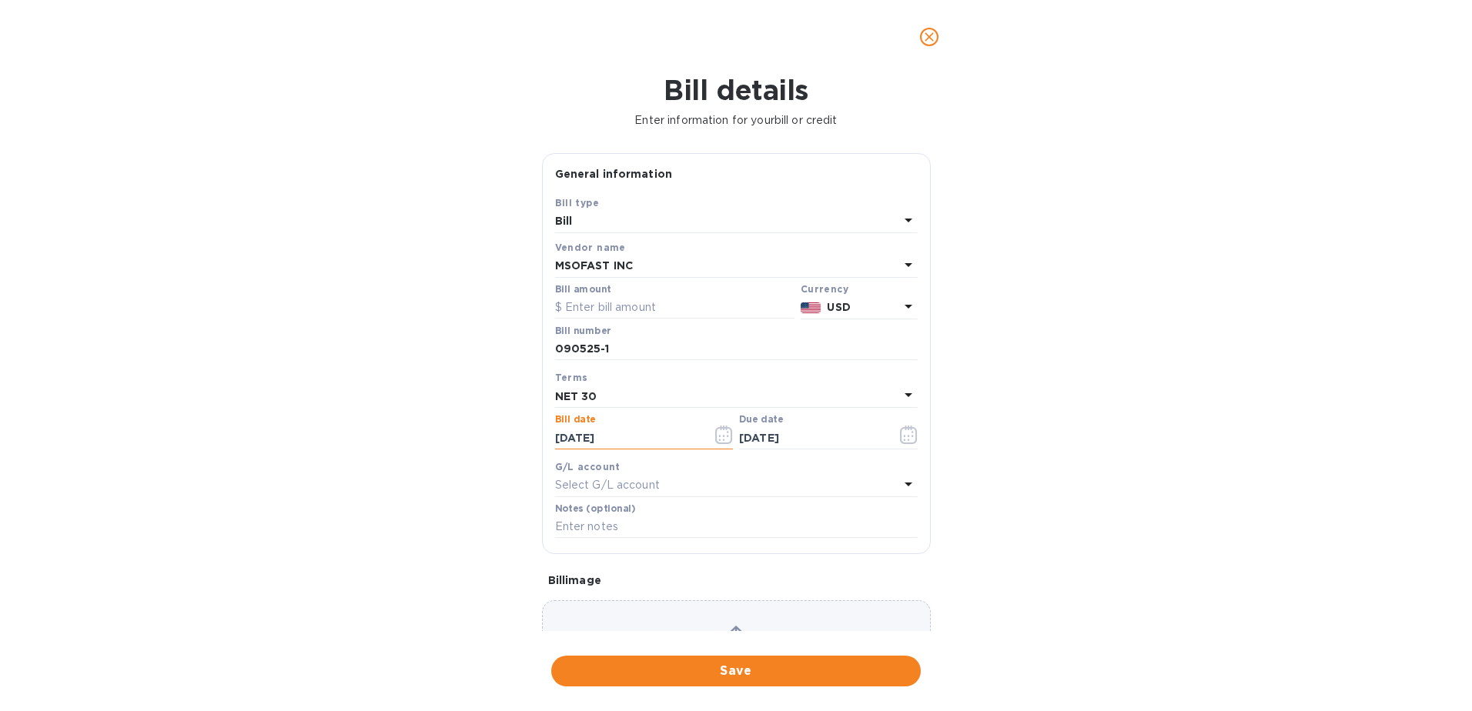
click at [638, 439] on input "[DATE]" at bounding box center [627, 437] width 145 height 23
click at [707, 442] on button "button" at bounding box center [724, 434] width 36 height 37
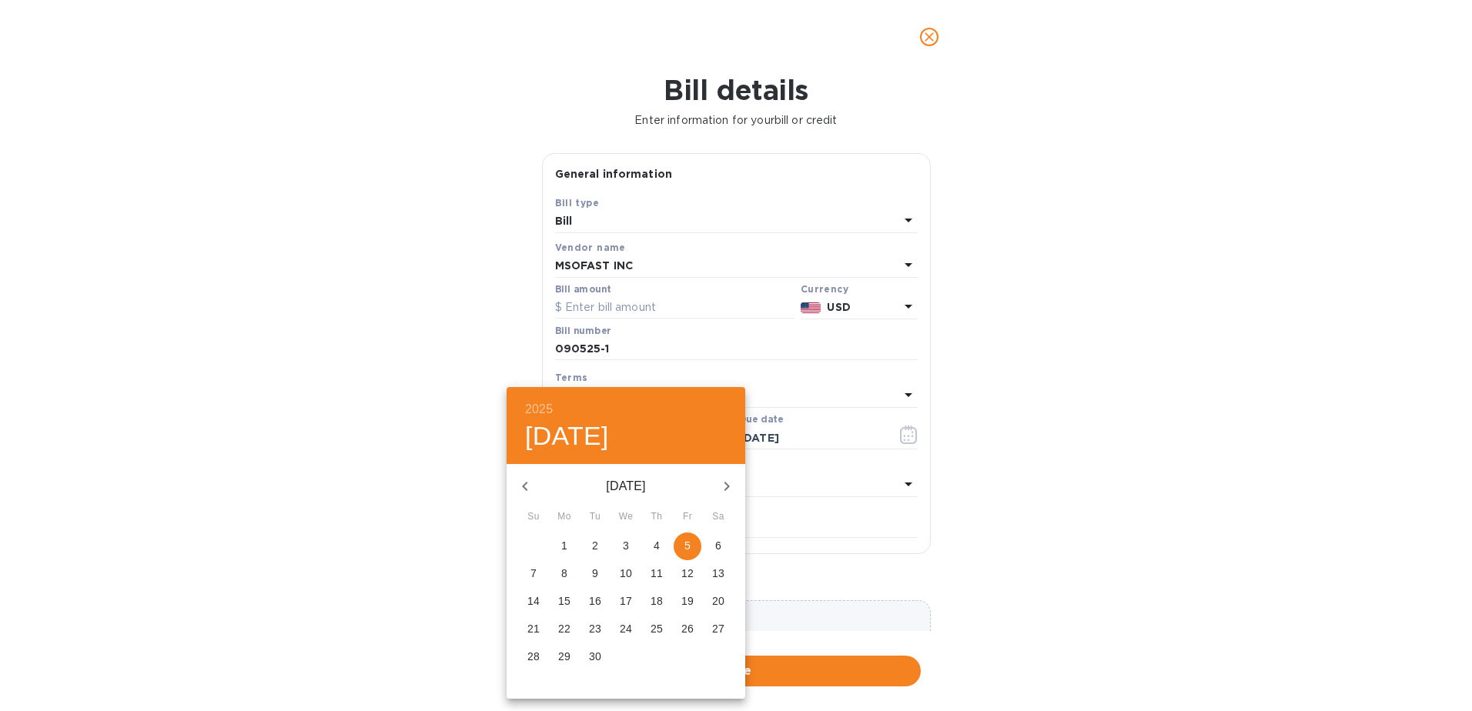
click at [529, 486] on icon "button" at bounding box center [525, 486] width 18 height 18
click at [623, 576] on p "6" at bounding box center [626, 573] width 6 height 15
type input "[DATE]"
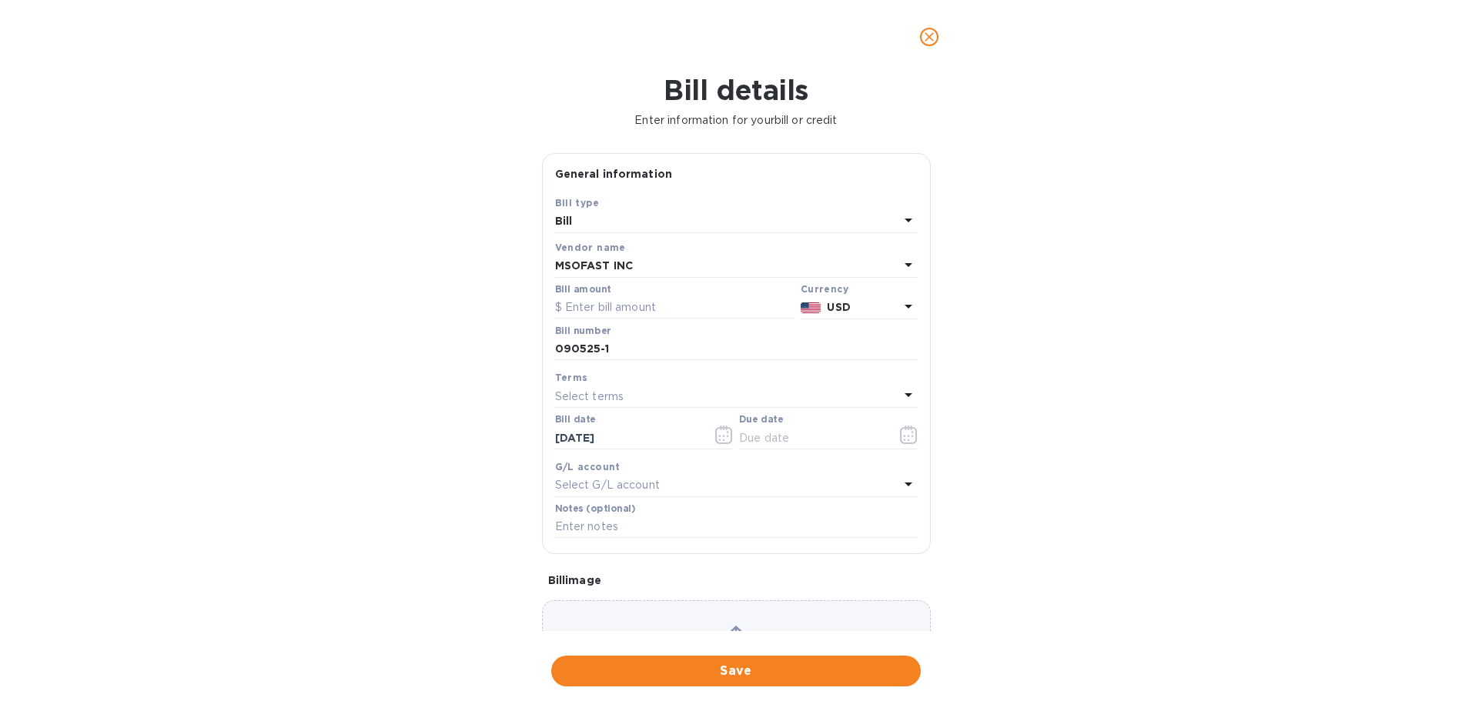
click at [650, 394] on div "Select terms" at bounding box center [727, 397] width 344 height 22
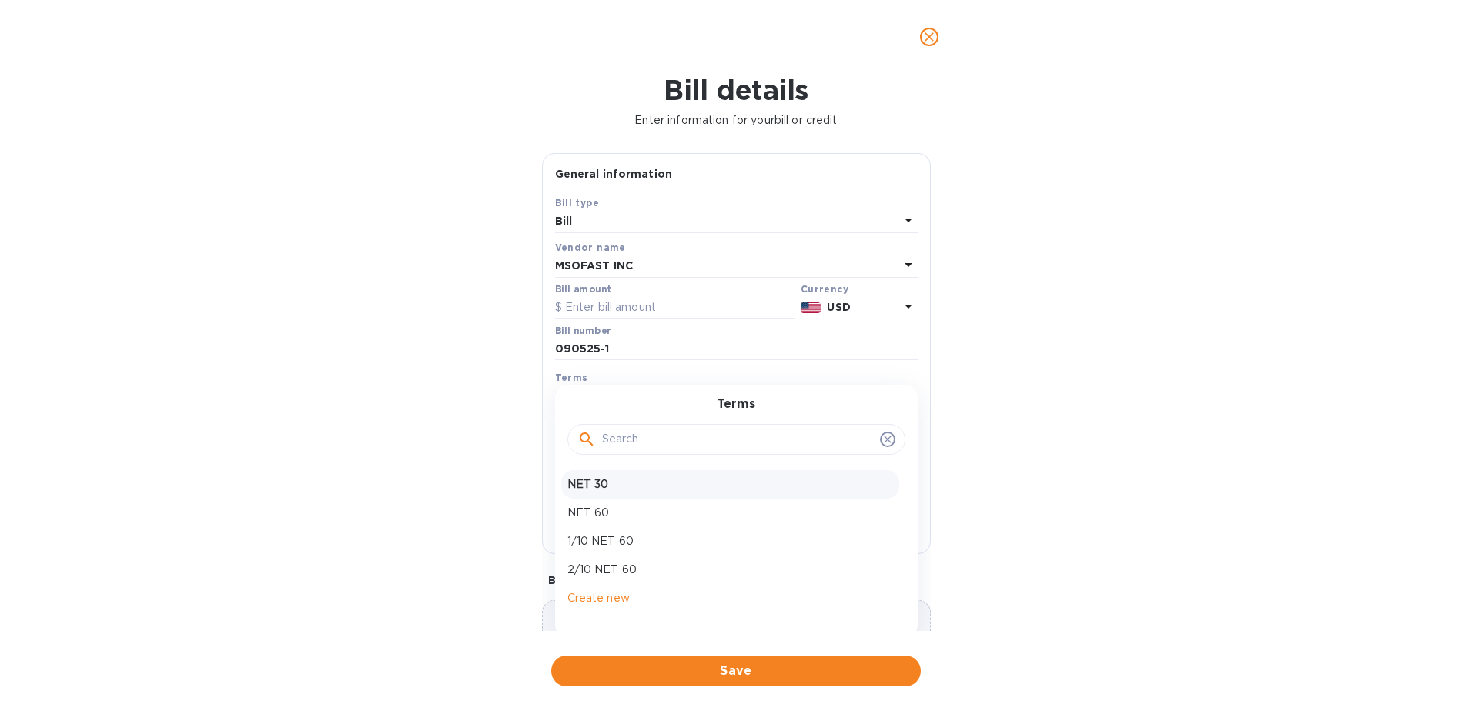
click at [593, 486] on p "NET 30" at bounding box center [730, 484] width 326 height 16
type input "[DATE]"
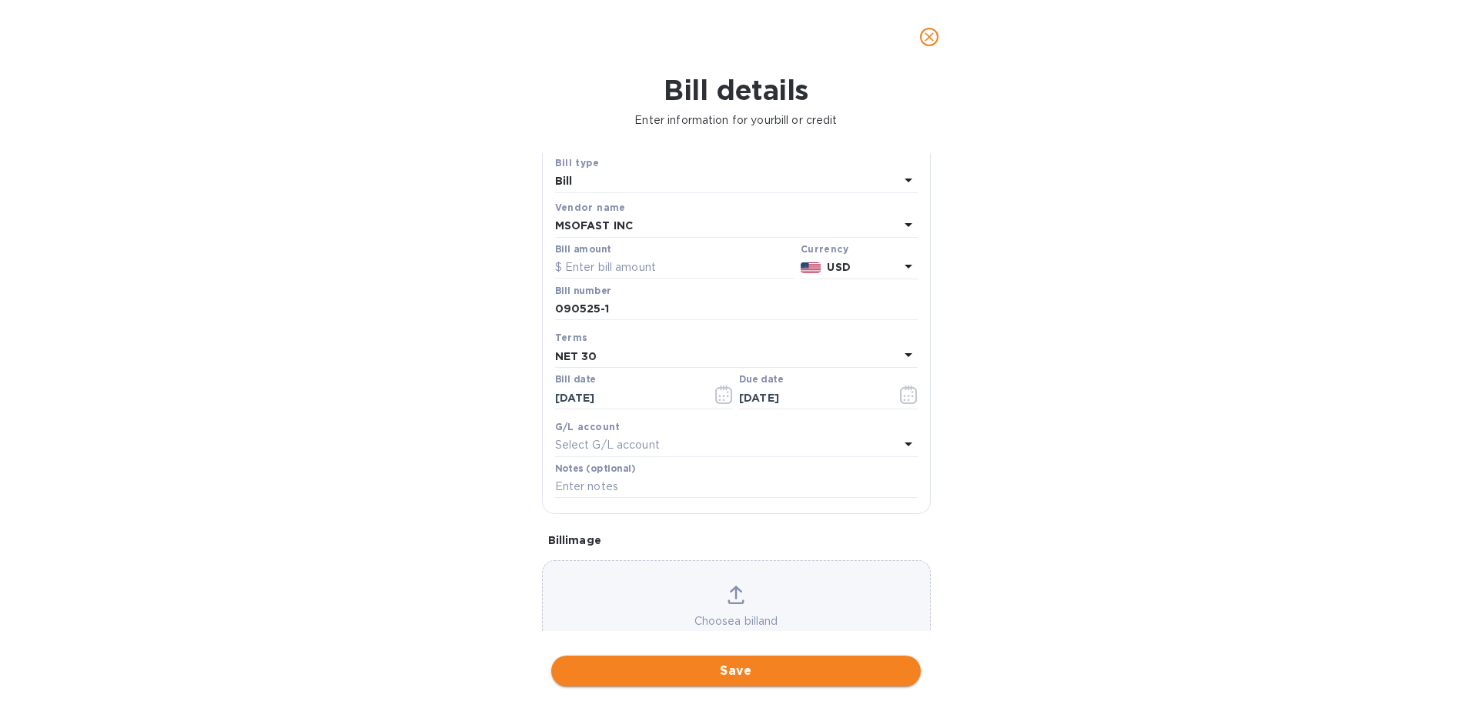
scroll to position [77, 0]
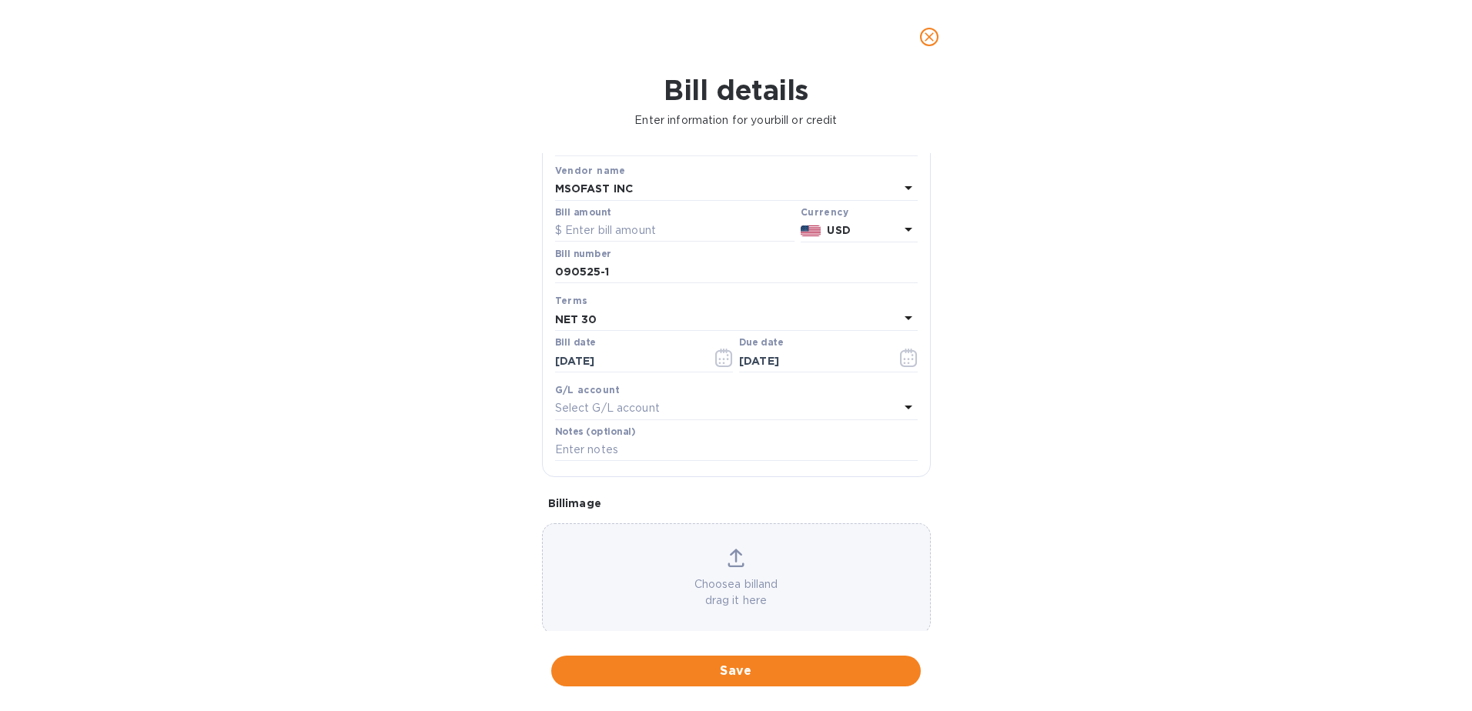
click at [765, 589] on p "Choose a bill and drag it here" at bounding box center [736, 592] width 387 height 32
click at [710, 667] on span "Save" at bounding box center [735, 671] width 345 height 18
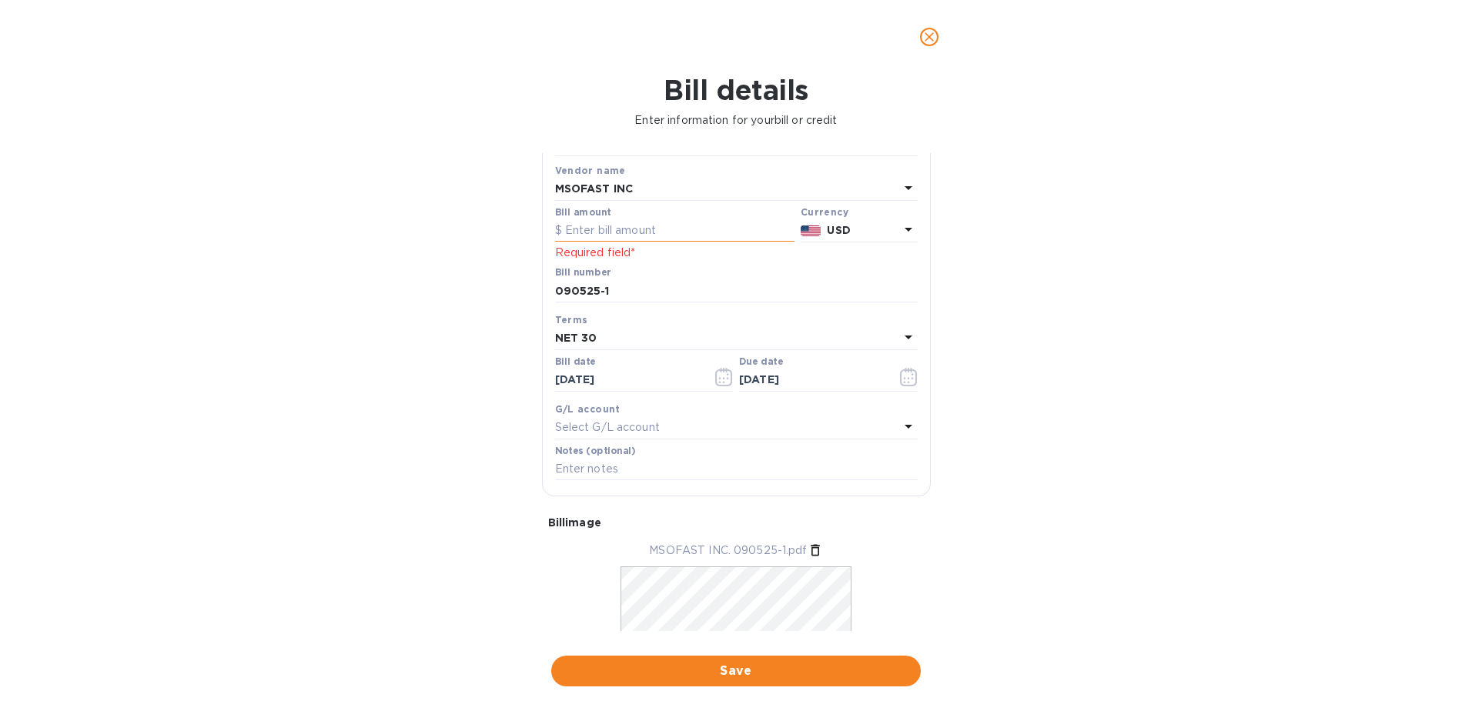
click at [600, 230] on input "text" at bounding box center [674, 230] width 239 height 23
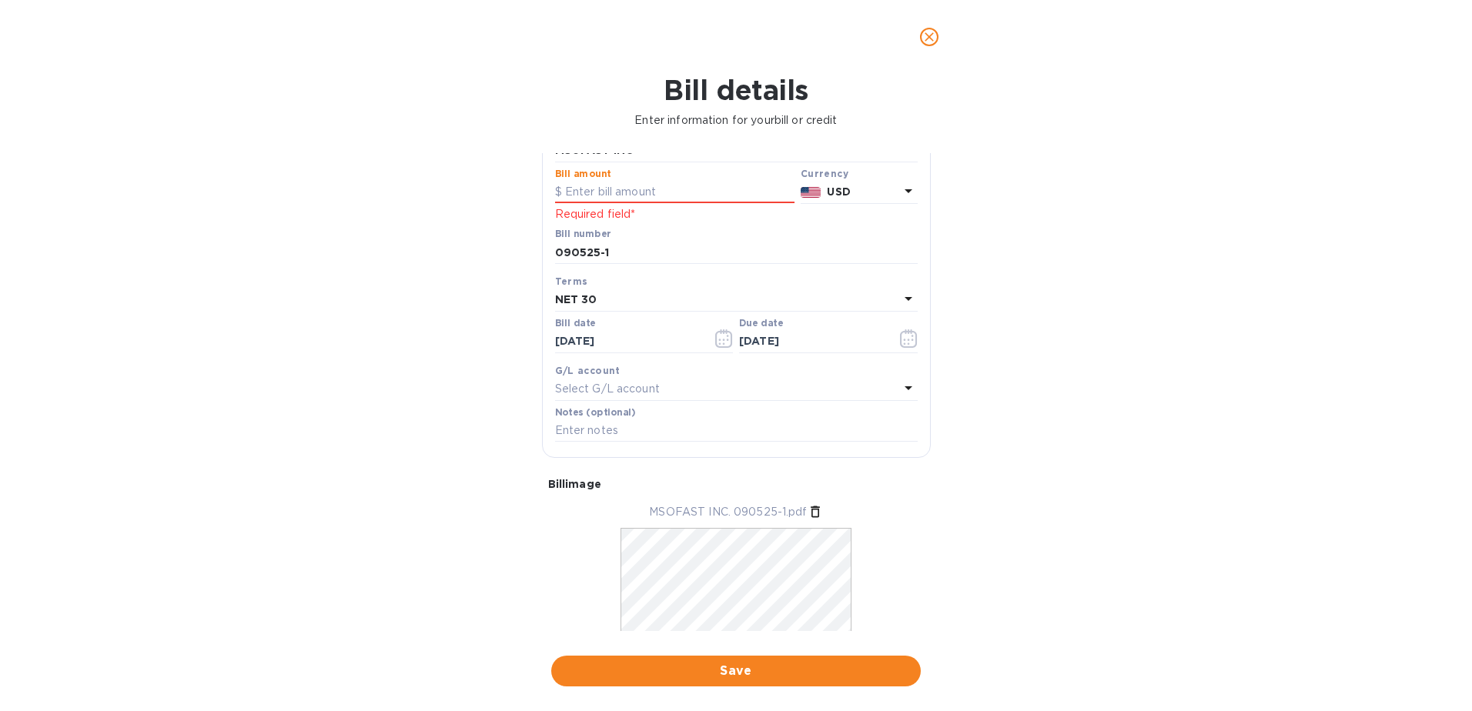
scroll to position [88, 0]
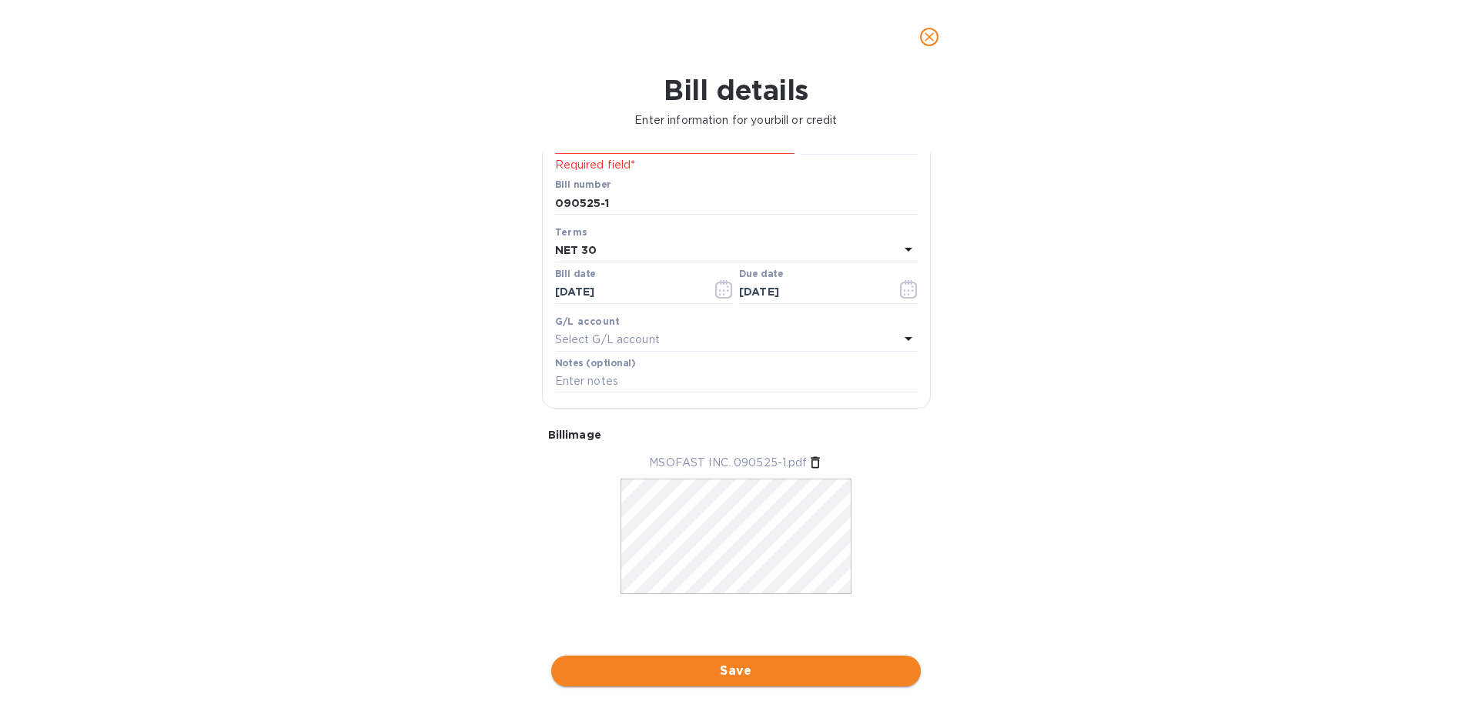
type input "95,000"
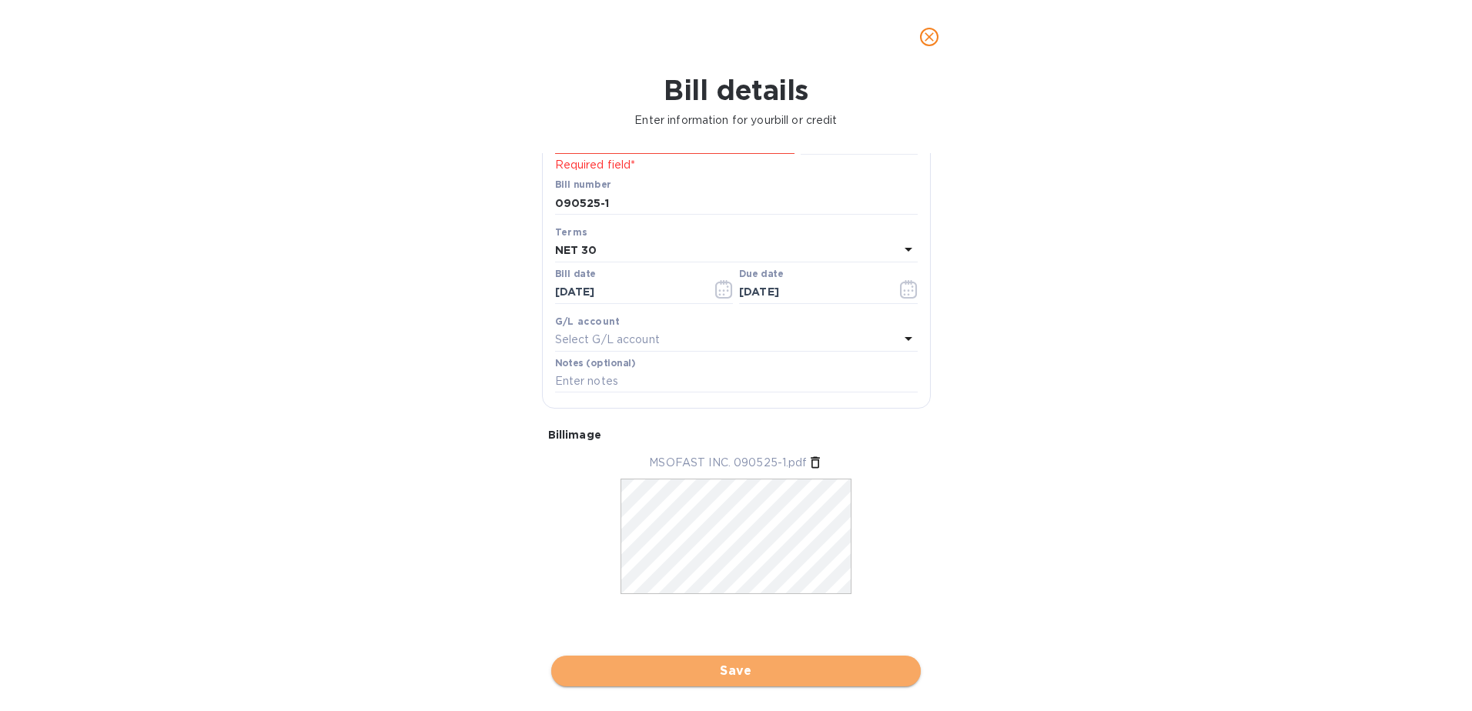
click at [723, 670] on span "Save" at bounding box center [735, 671] width 345 height 18
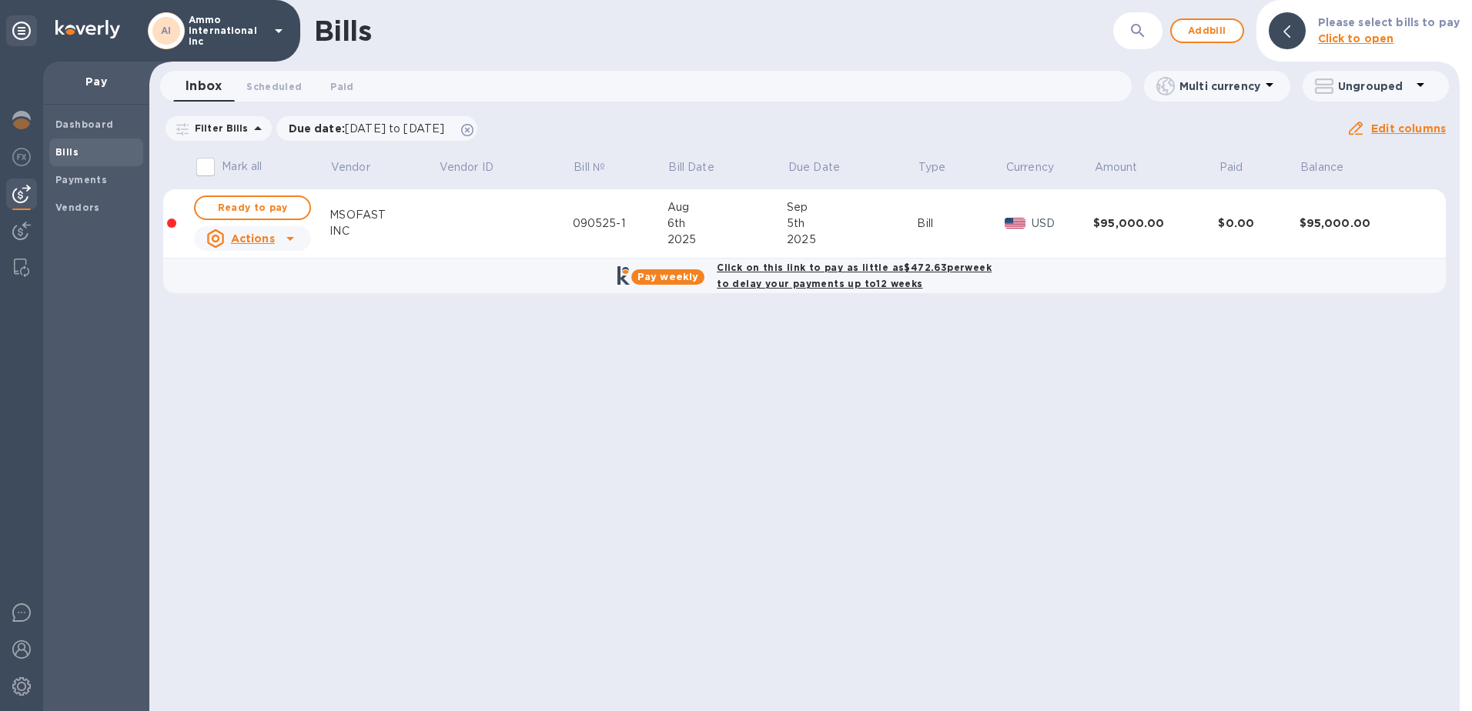
click at [289, 239] on icon at bounding box center [290, 239] width 8 height 4
click at [292, 204] on span "Ready to pay" at bounding box center [252, 208] width 89 height 18
checkbox input "true"
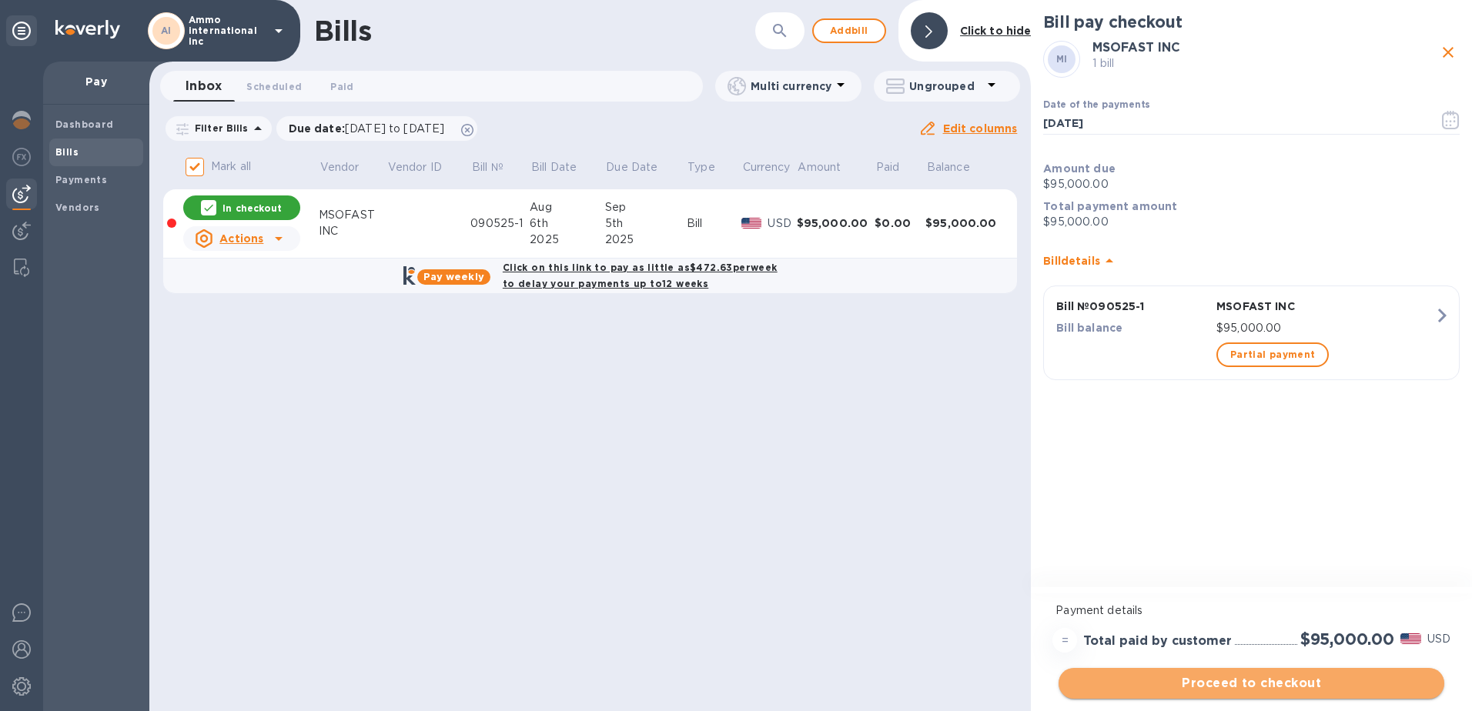
click at [1249, 685] on span "Proceed to checkout" at bounding box center [1251, 683] width 361 height 18
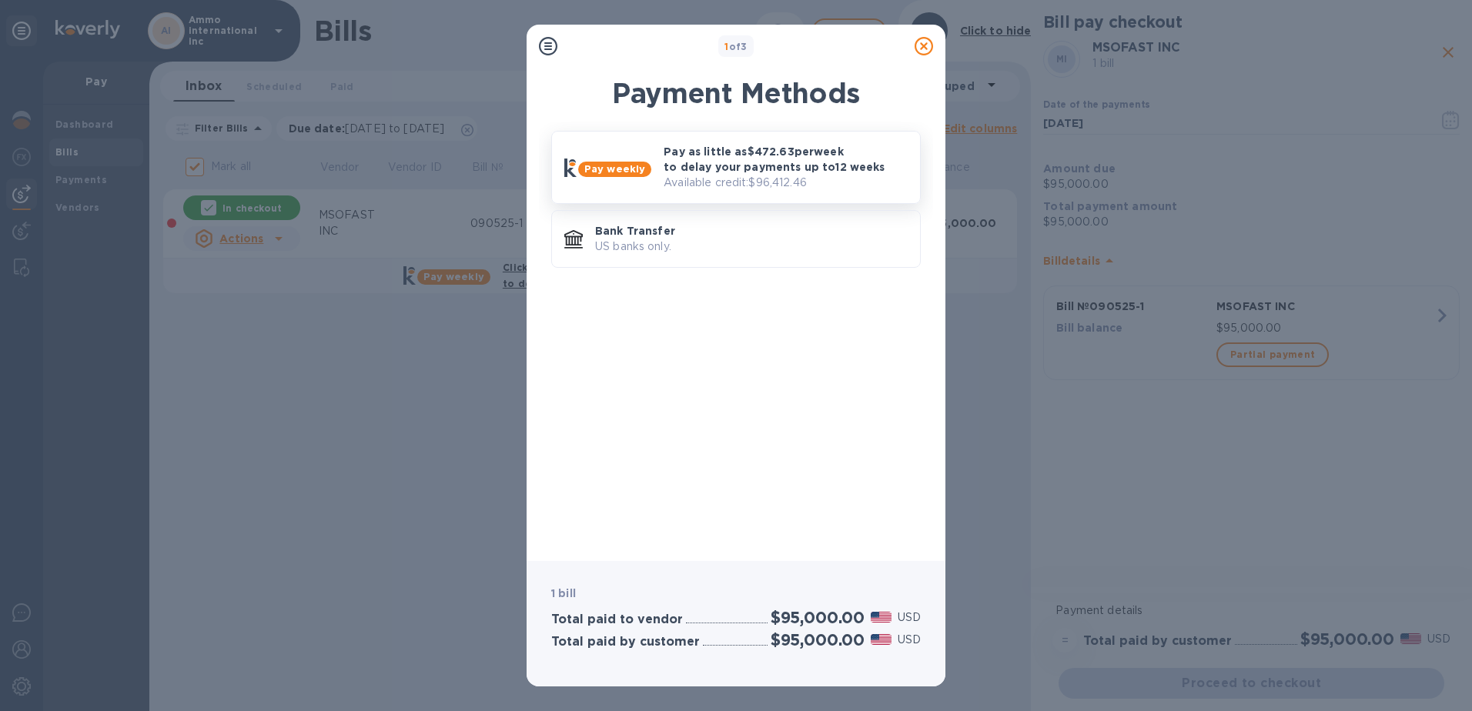
click at [720, 179] on p "Available credit: $96,412.46" at bounding box center [785, 183] width 244 height 16
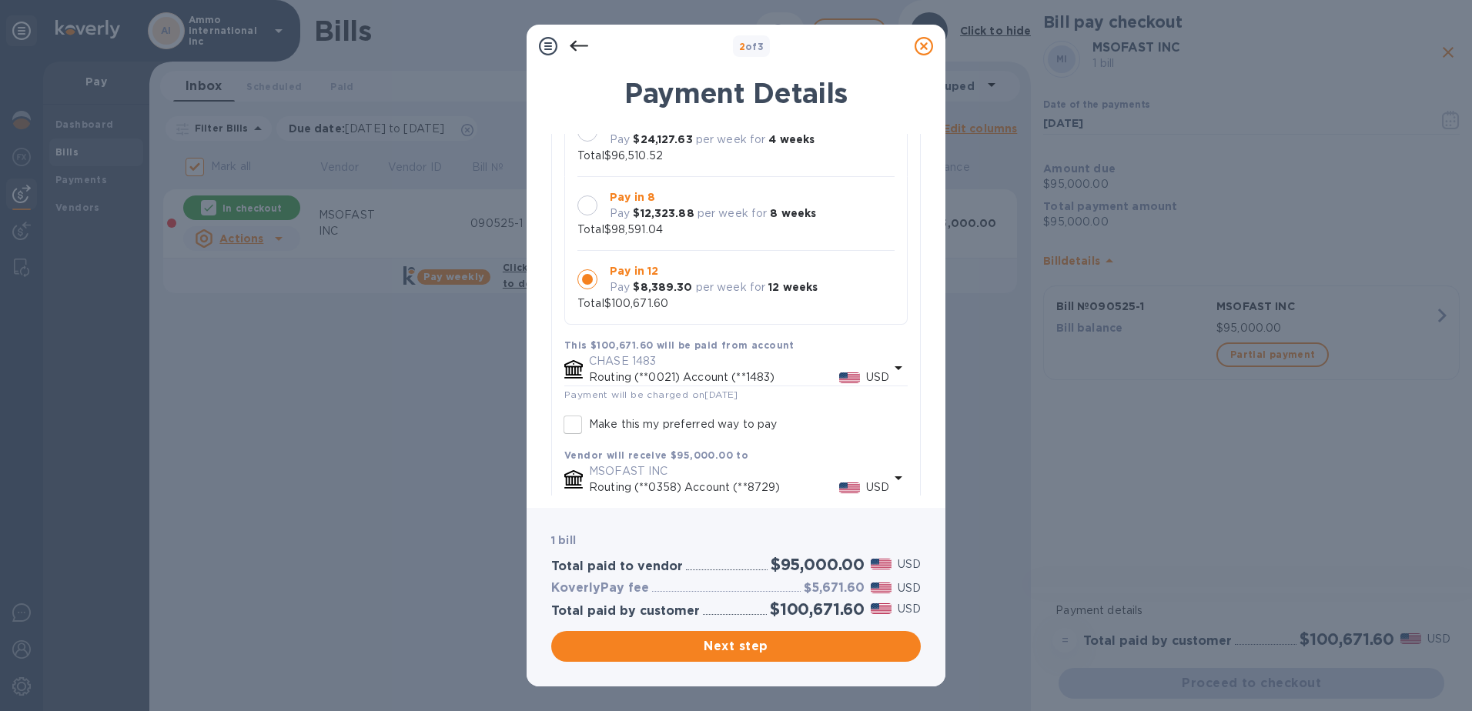
scroll to position [228, 0]
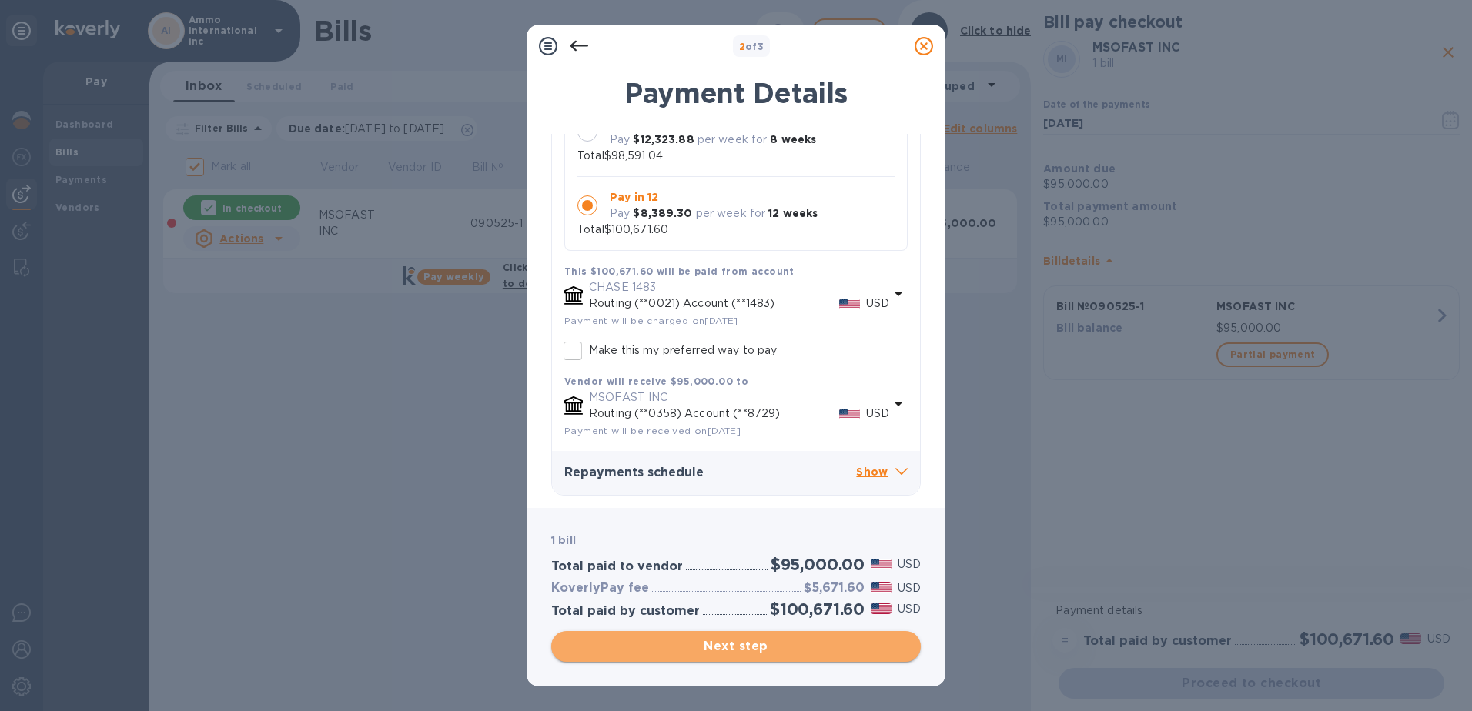
click at [745, 654] on span "Next step" at bounding box center [735, 646] width 345 height 18
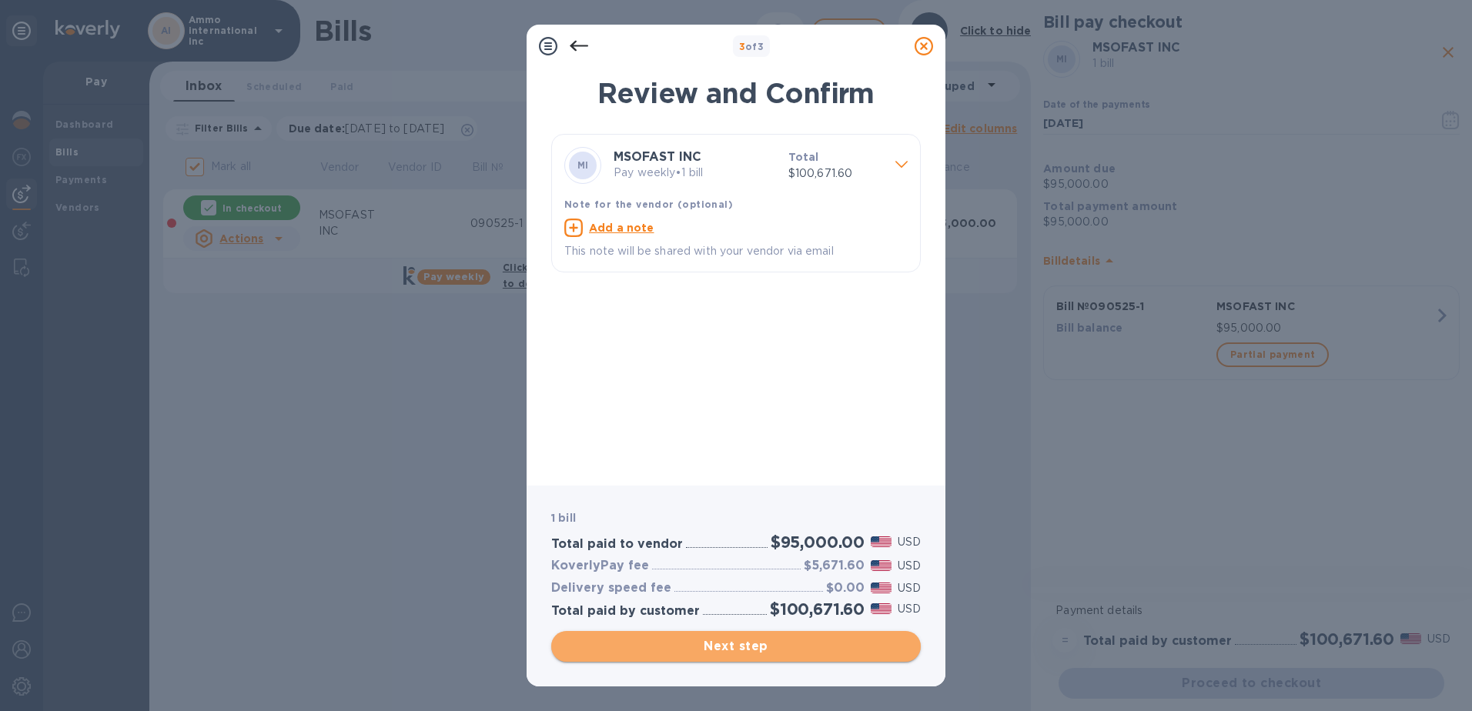
click at [747, 651] on span "Next step" at bounding box center [735, 646] width 345 height 18
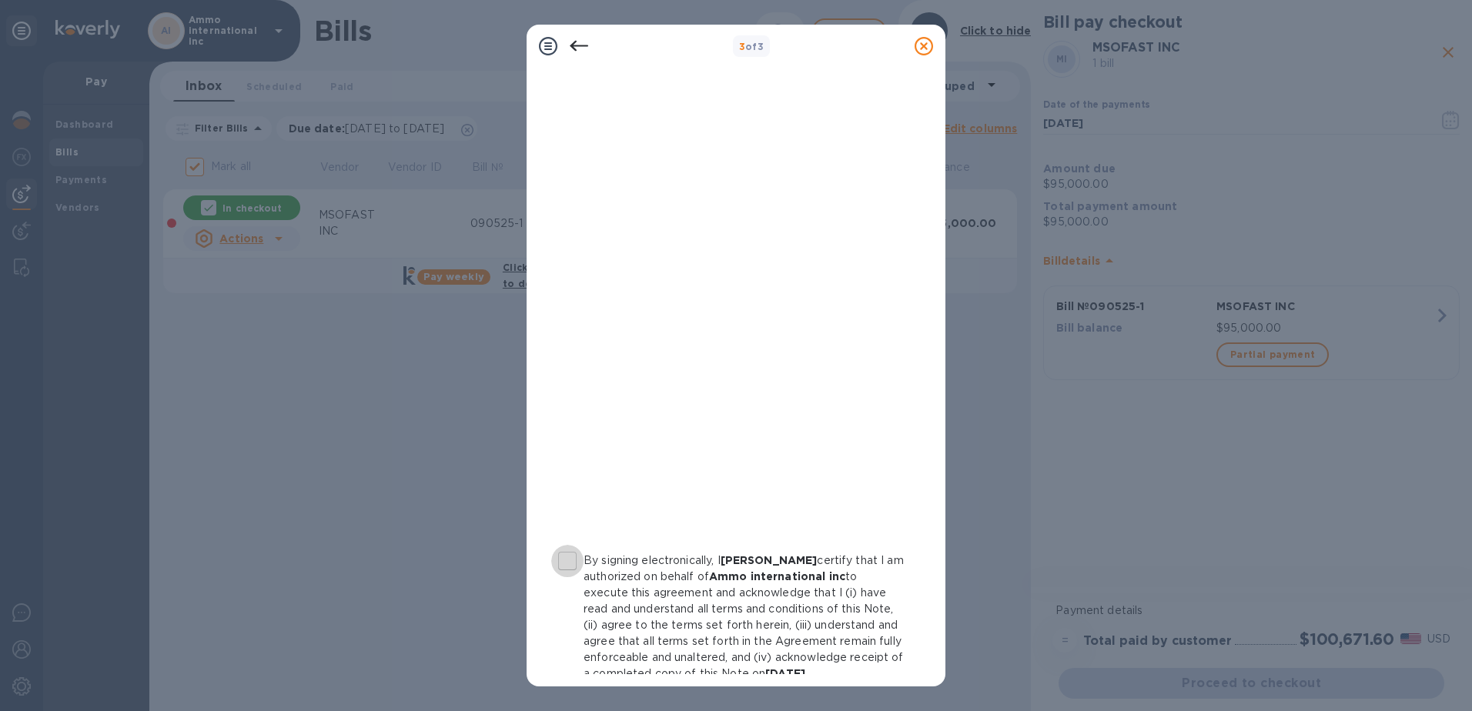
click at [573, 570] on input "By signing electronically, I [PERSON_NAME] certify that I am authorized on beha…" at bounding box center [567, 561] width 32 height 32
checkbox input "true"
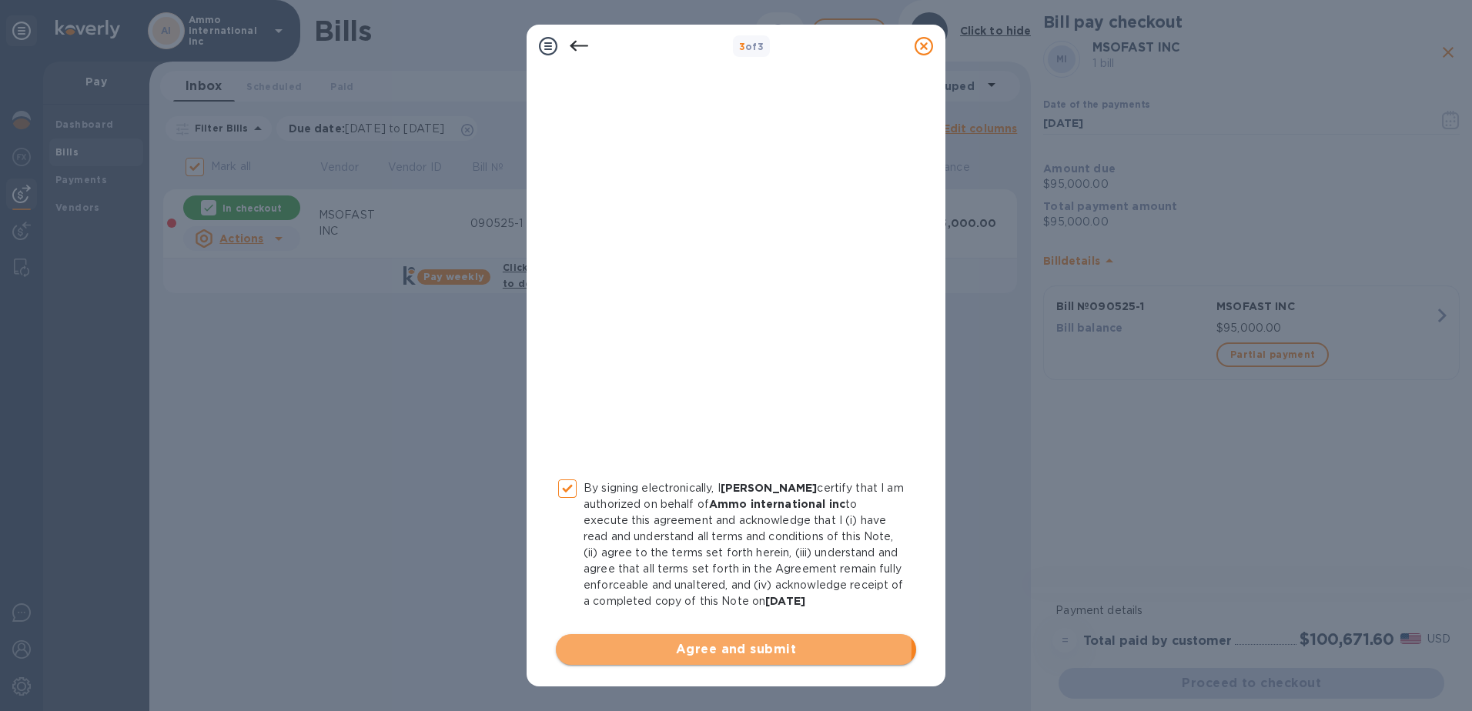
click at [725, 649] on span "Agree and submit" at bounding box center [736, 649] width 336 height 18
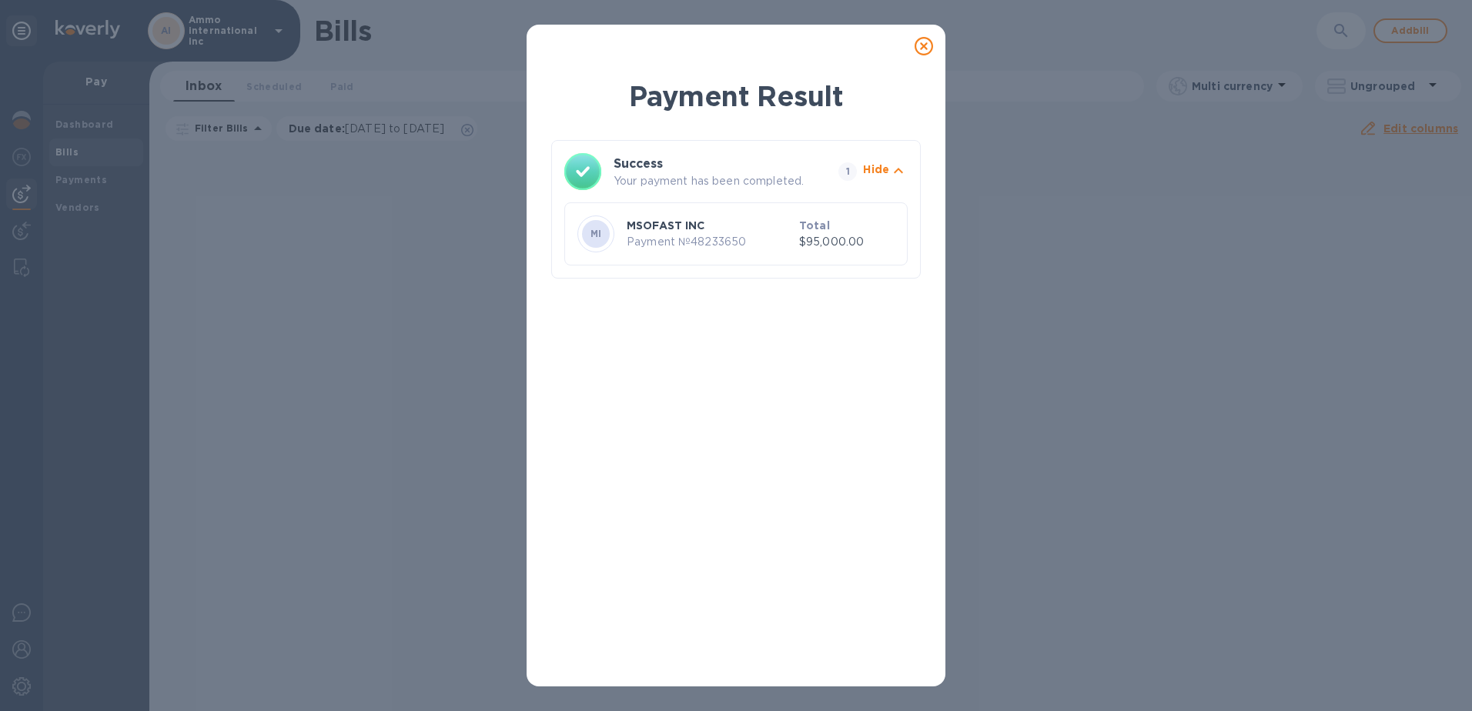
click at [920, 44] on icon at bounding box center [923, 46] width 18 height 18
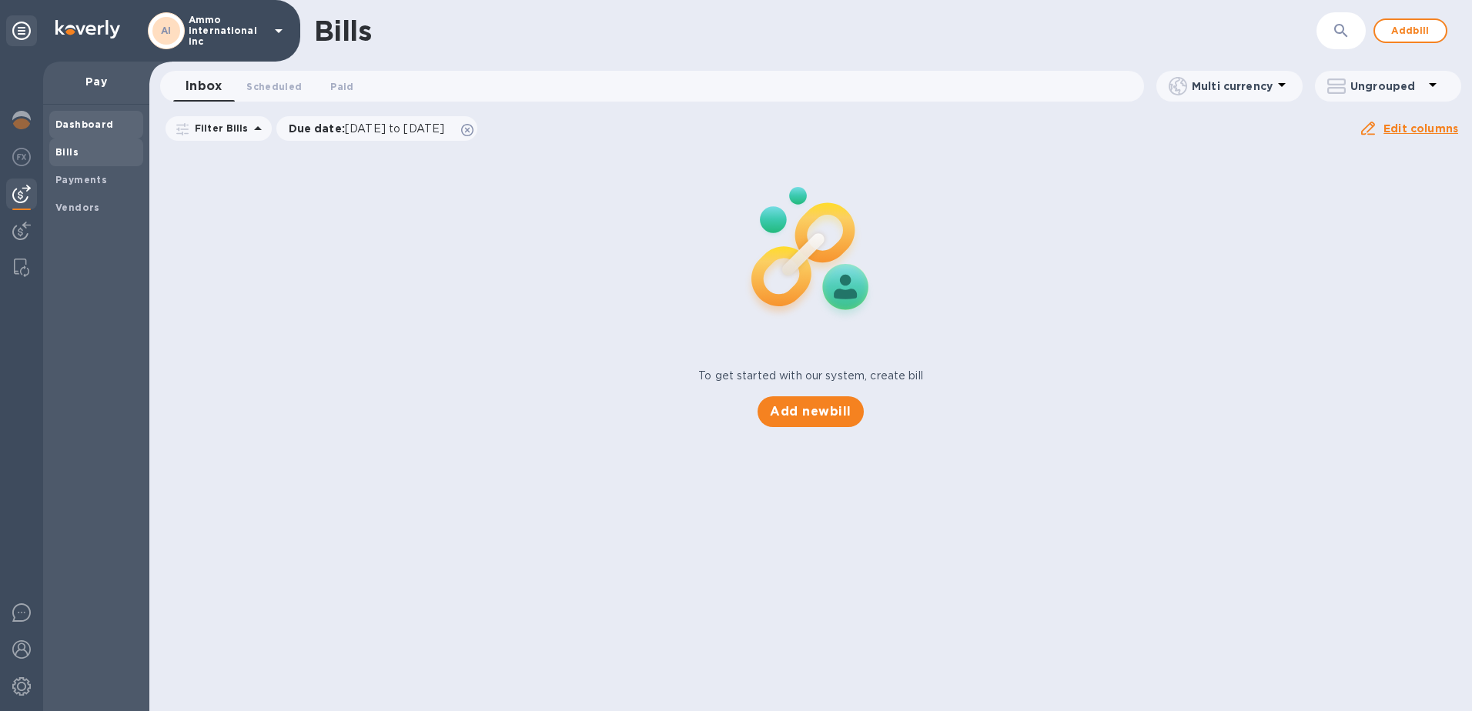
click at [80, 125] on b "Dashboard" at bounding box center [84, 125] width 58 height 12
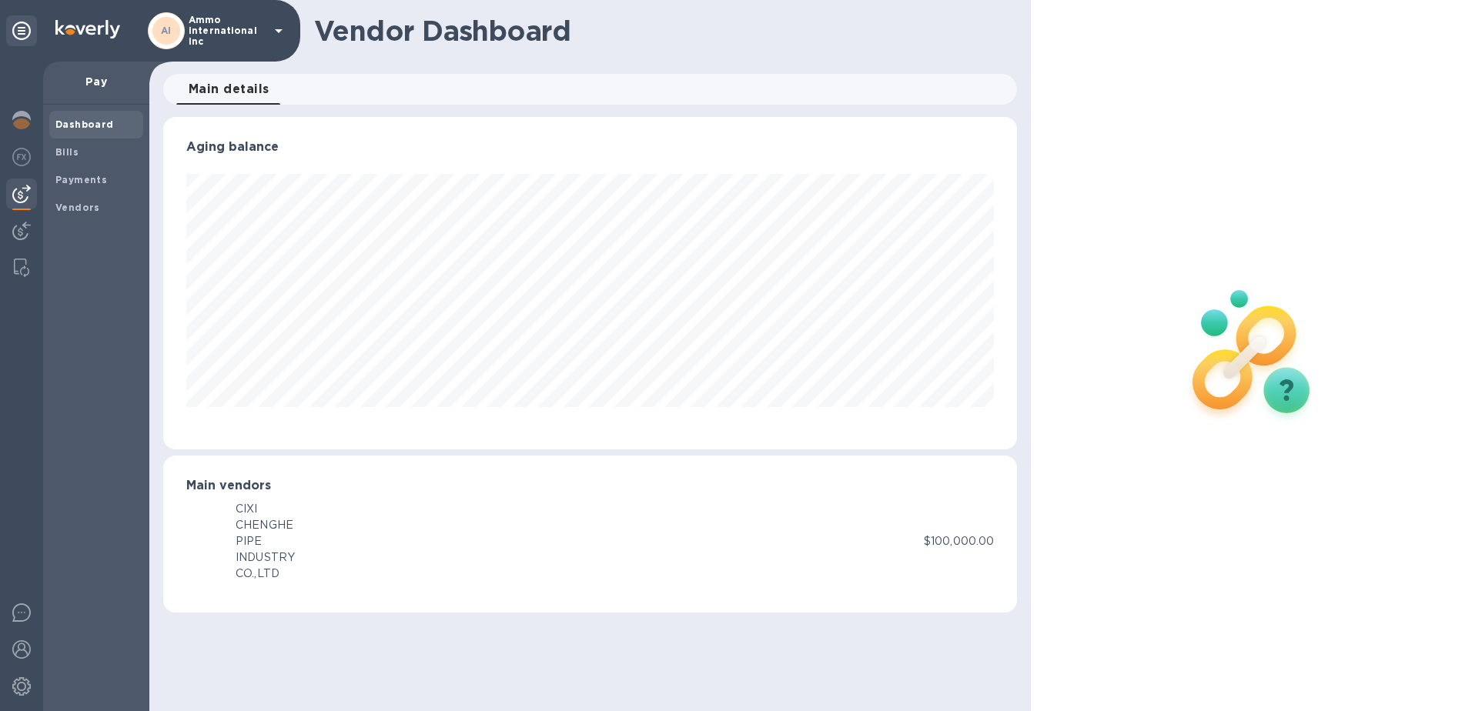
scroll to position [333, 854]
click at [29, 116] on img at bounding box center [21, 120] width 18 height 18
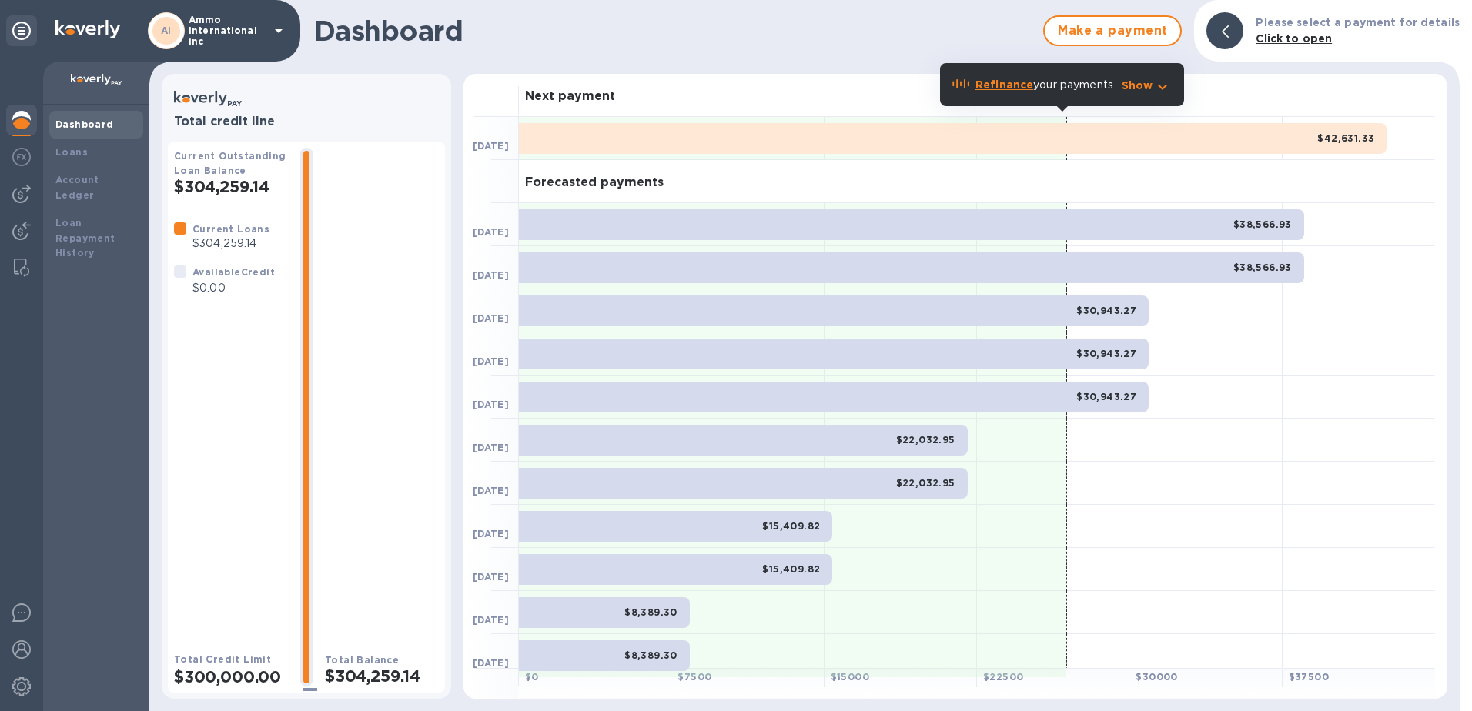
click at [272, 36] on icon at bounding box center [278, 31] width 18 height 18
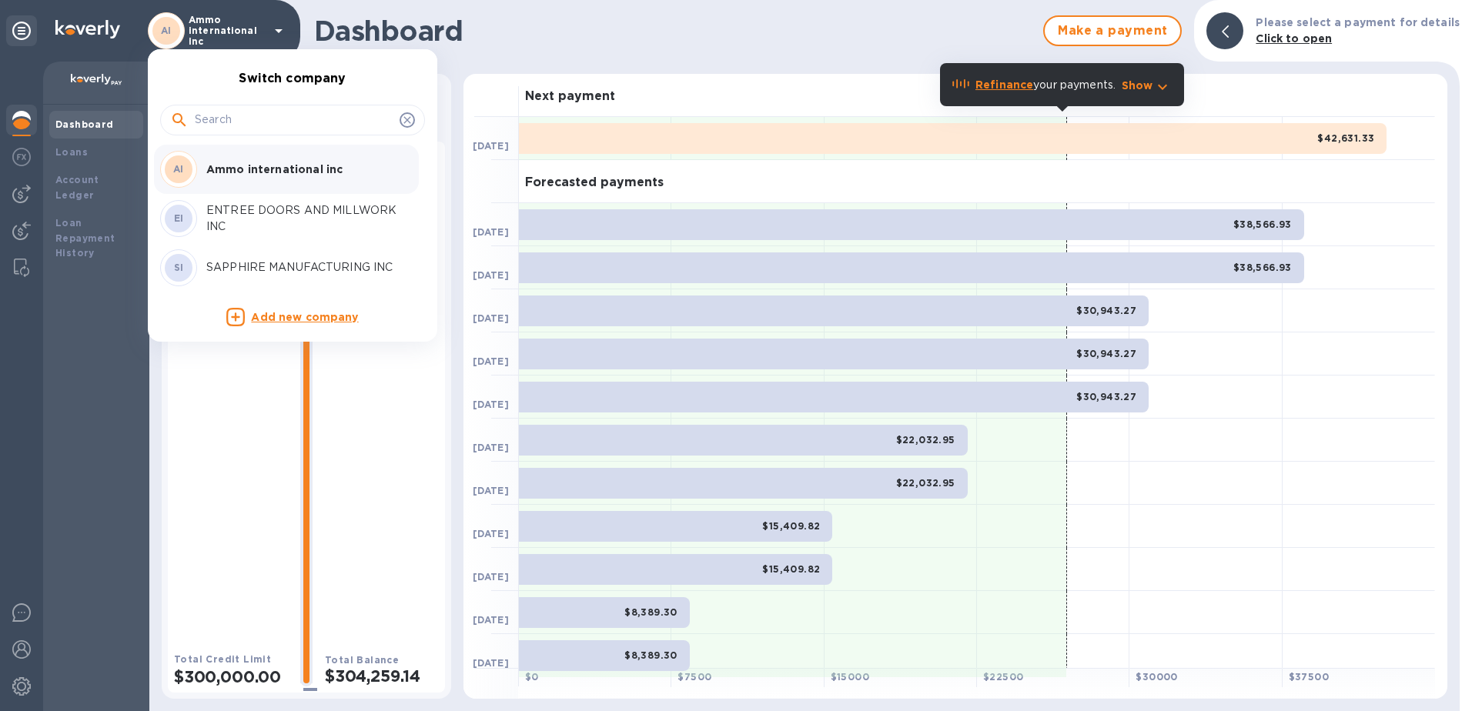
click at [257, 209] on p "ENTREE DOORS AND MILLWORK INC" at bounding box center [303, 218] width 194 height 32
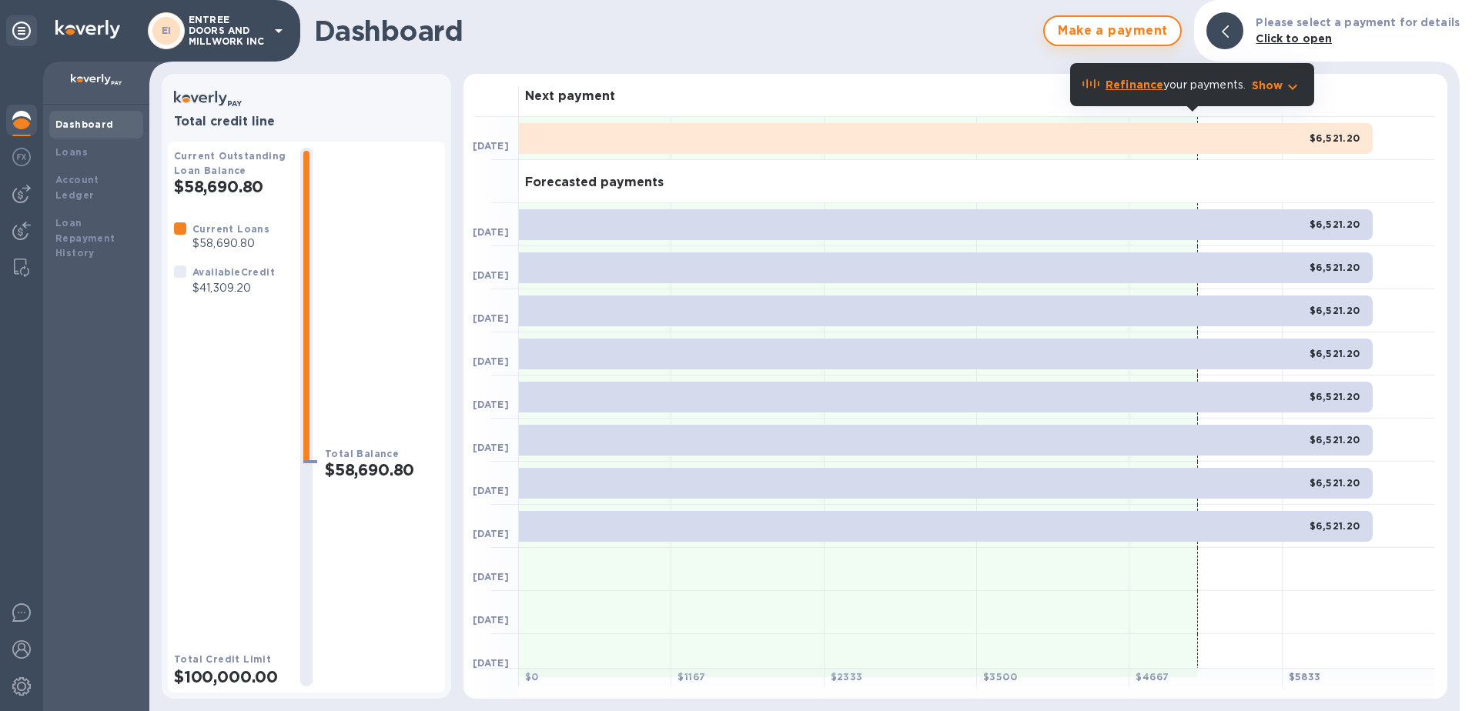
click at [1139, 35] on span "Make a payment" at bounding box center [1112, 31] width 111 height 18
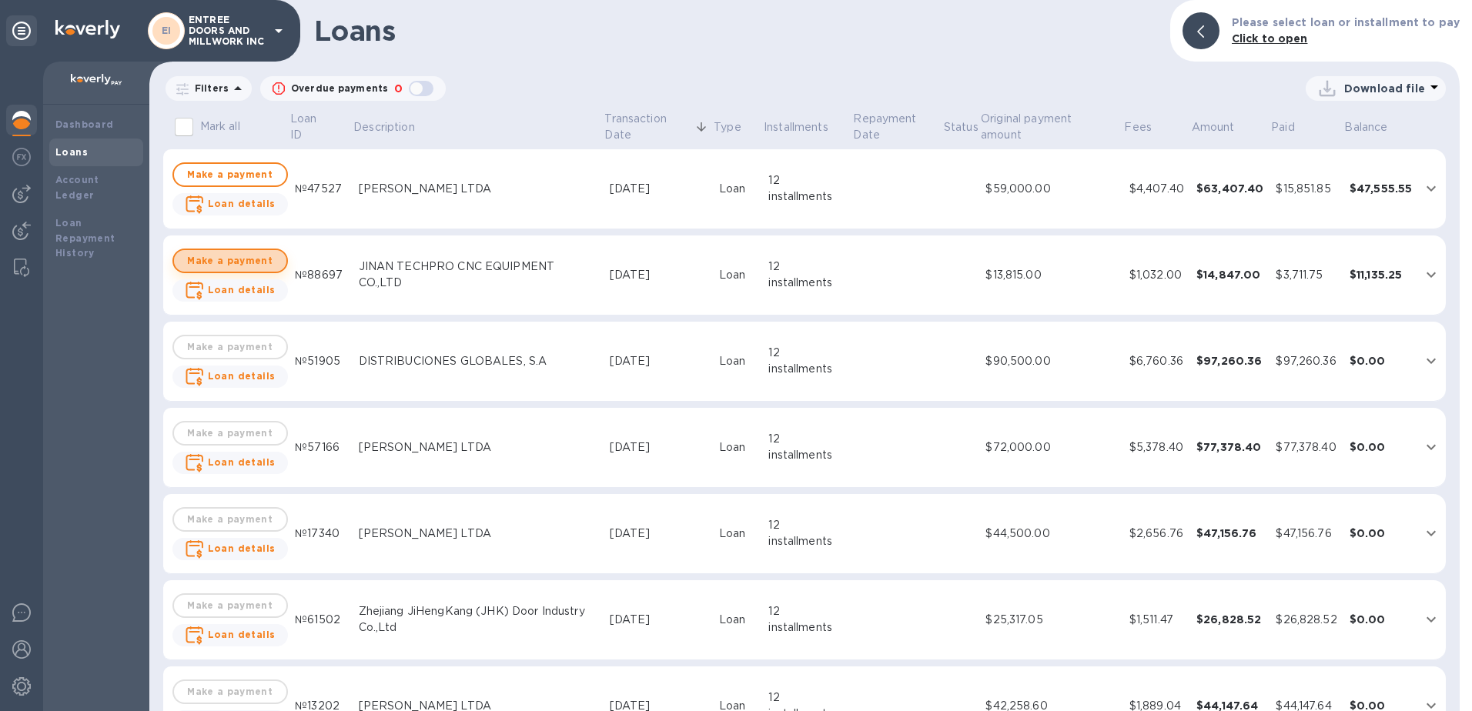
click at [248, 260] on span "Make a payment" at bounding box center [230, 261] width 88 height 18
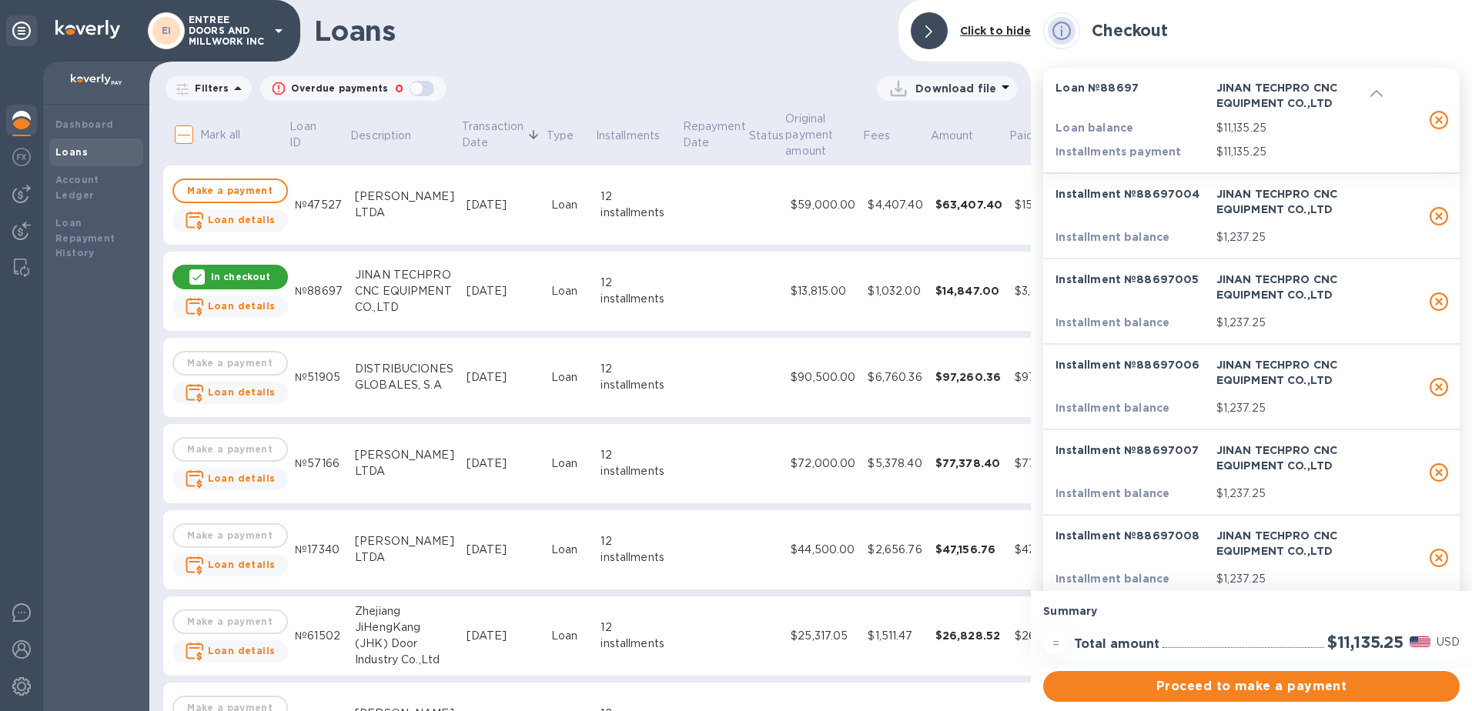
click at [236, 272] on p "In checkout" at bounding box center [240, 276] width 59 height 13
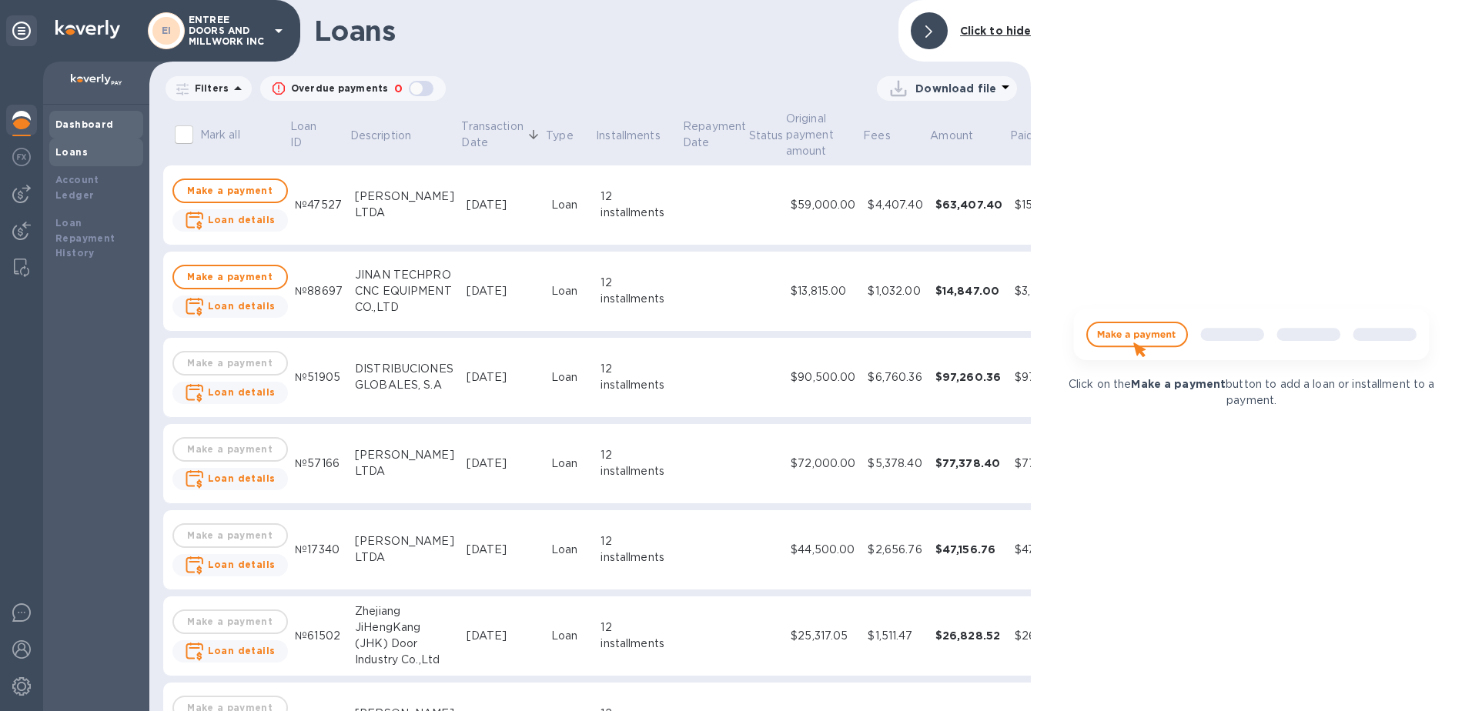
click at [84, 129] on b "Dashboard" at bounding box center [84, 125] width 58 height 12
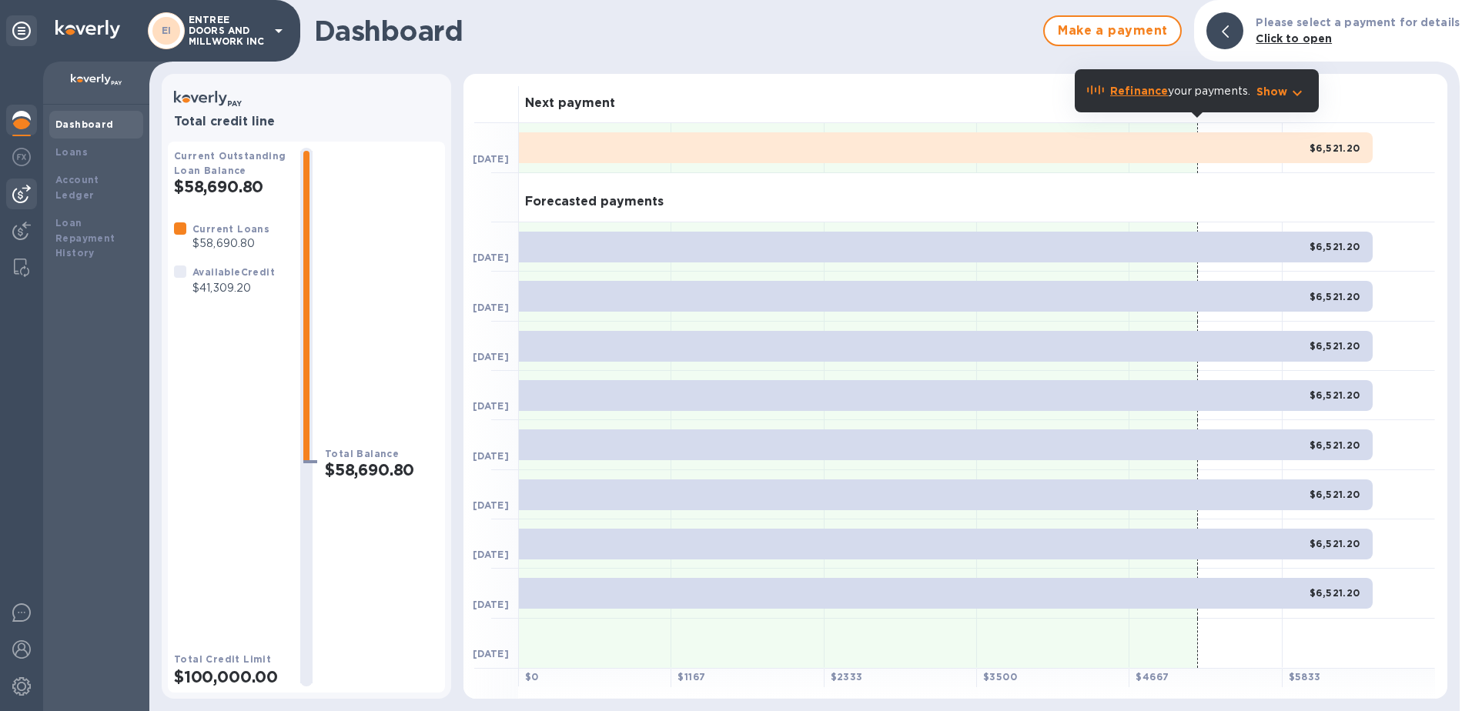
click at [27, 186] on img at bounding box center [21, 194] width 18 height 18
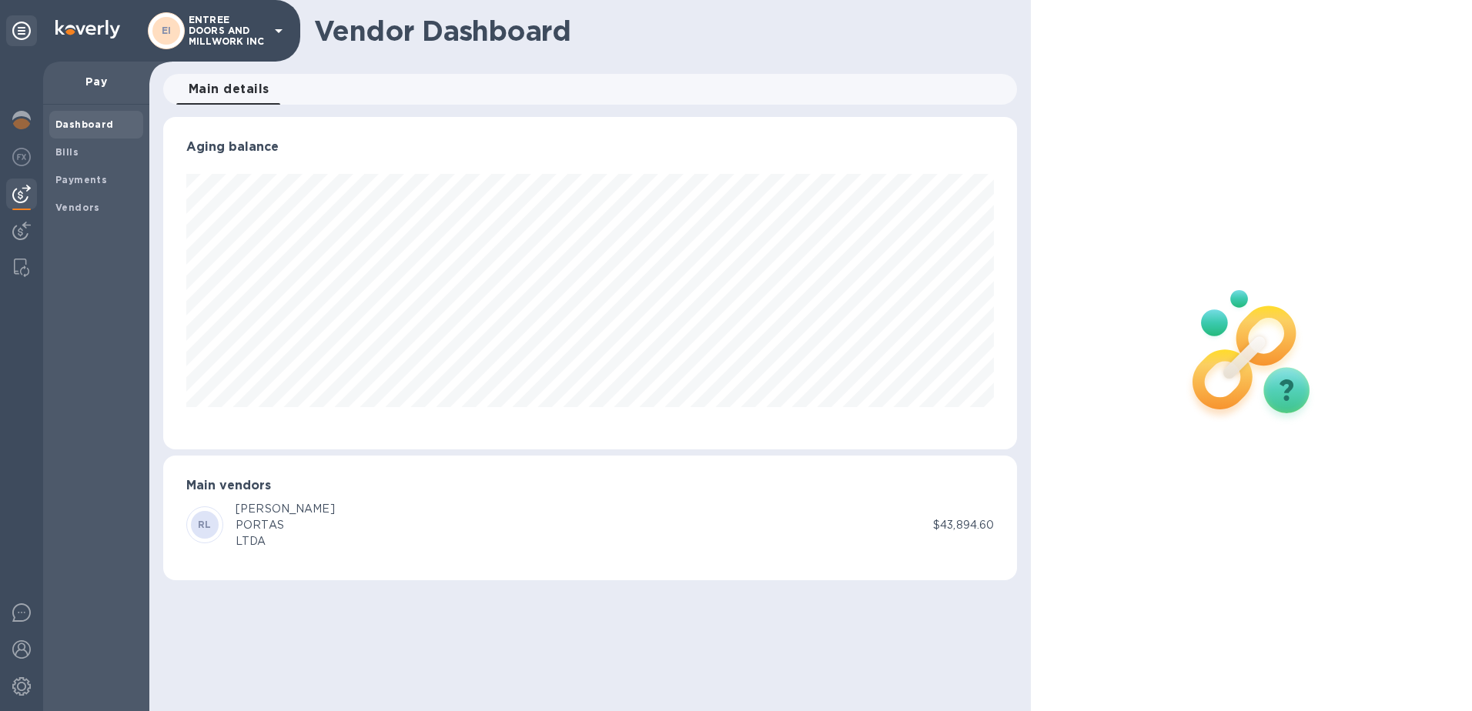
scroll to position [333, 854]
click at [89, 216] on div "Vendors" at bounding box center [96, 208] width 94 height 28
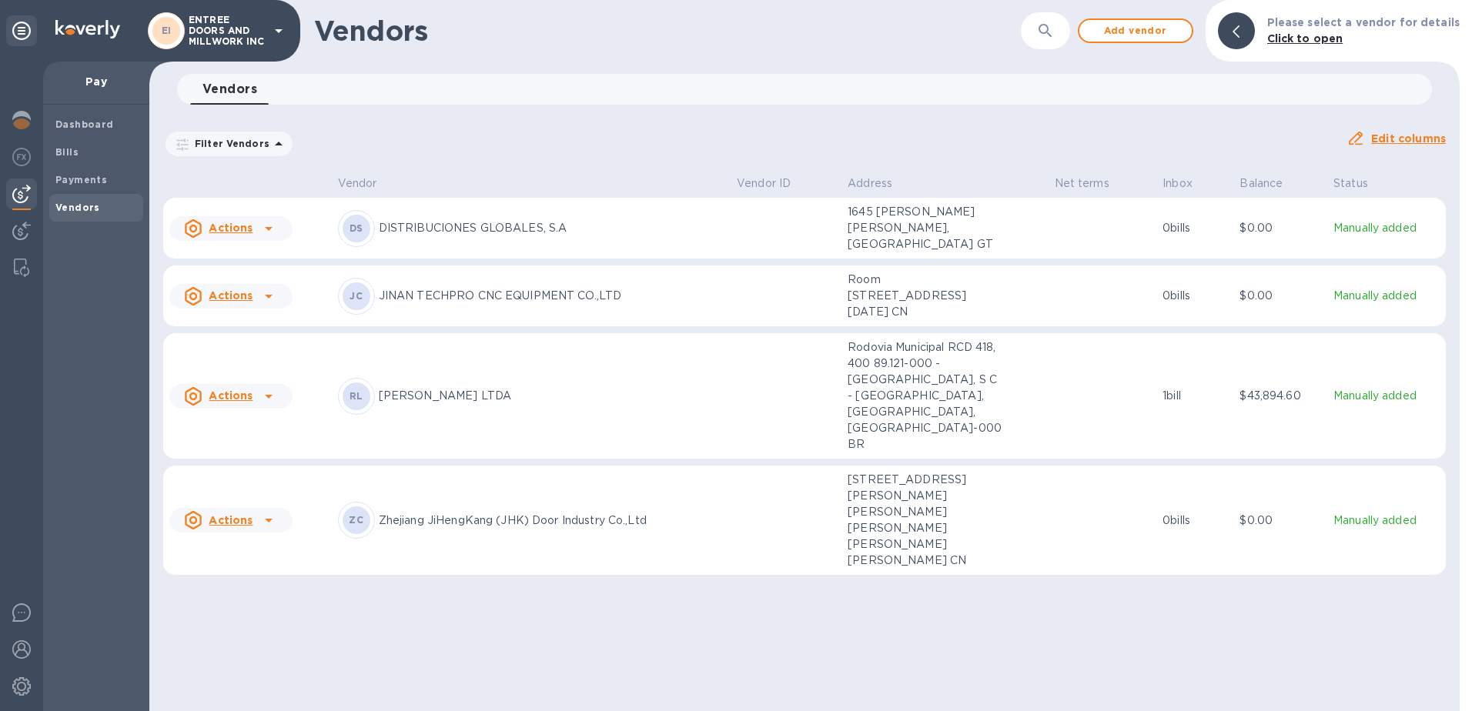
click at [270, 306] on icon at bounding box center [268, 296] width 18 height 18
click at [241, 373] on b "Add new bill" at bounding box center [248, 375] width 72 height 12
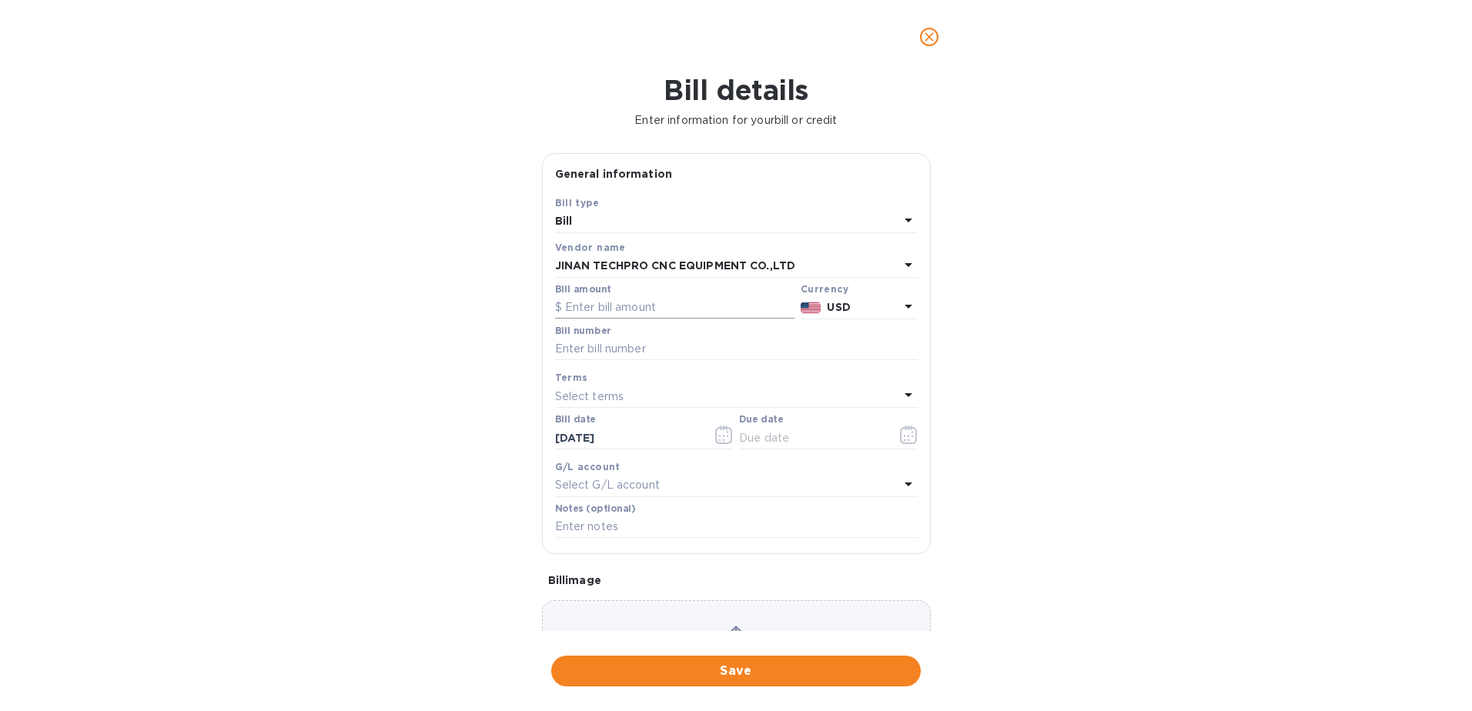
click at [620, 308] on input "text" at bounding box center [674, 307] width 239 height 23
type input "1,890"
click at [641, 353] on input "text" at bounding box center [736, 349] width 363 height 23
click at [601, 344] on input "text" at bounding box center [736, 349] width 363 height 23
paste input "TPMWC250308"
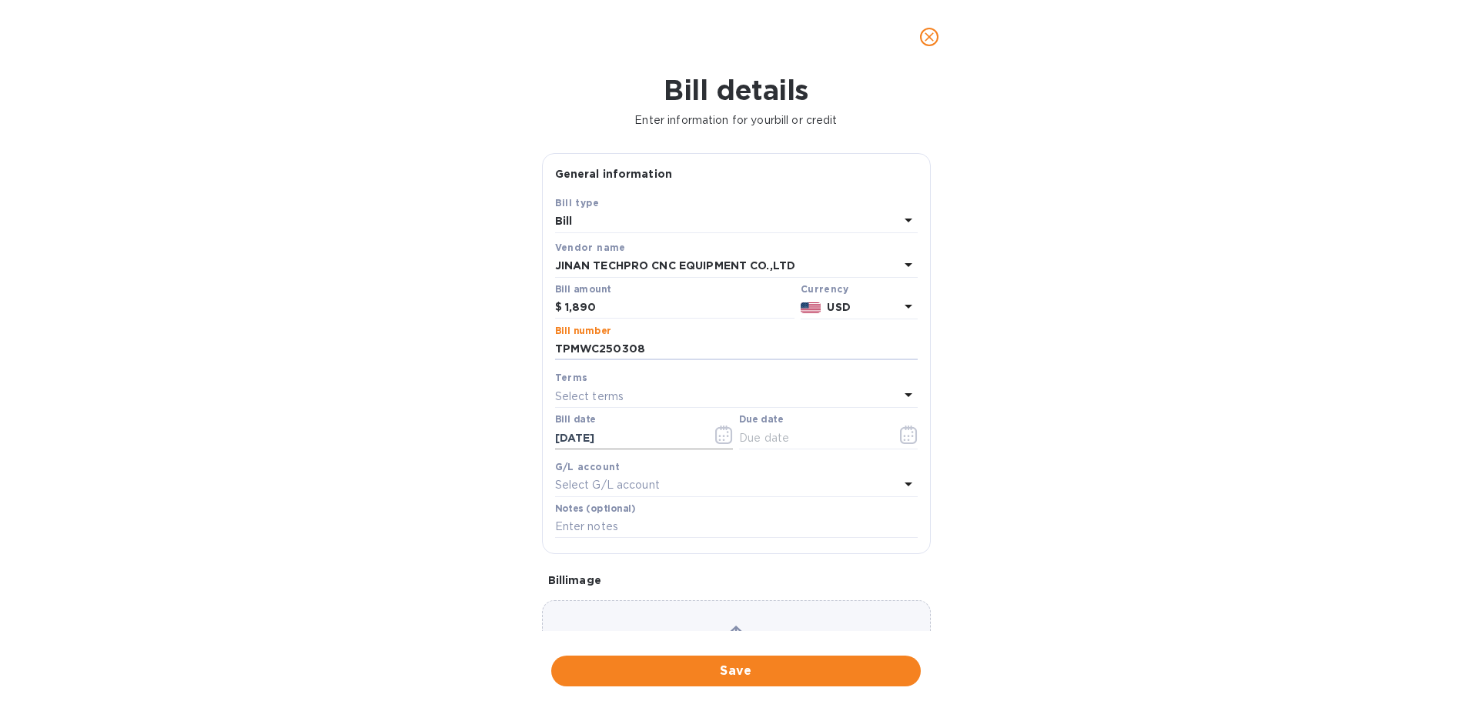
type input "TPMWC250308"
click at [717, 439] on icon "button" at bounding box center [724, 435] width 18 height 18
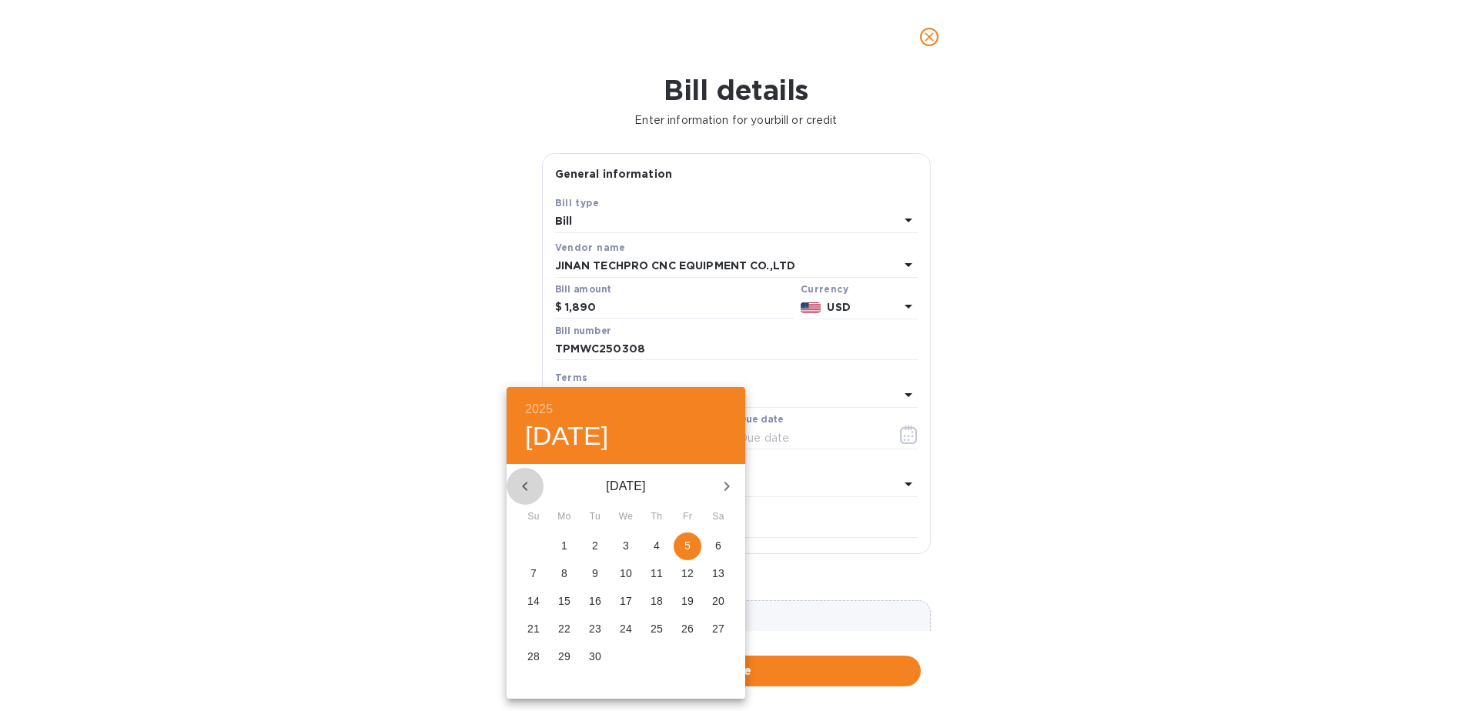
click at [528, 476] on button "button" at bounding box center [524, 486] width 37 height 37
click at [600, 572] on span "5" at bounding box center [595, 573] width 28 height 15
type input "[DATE]"
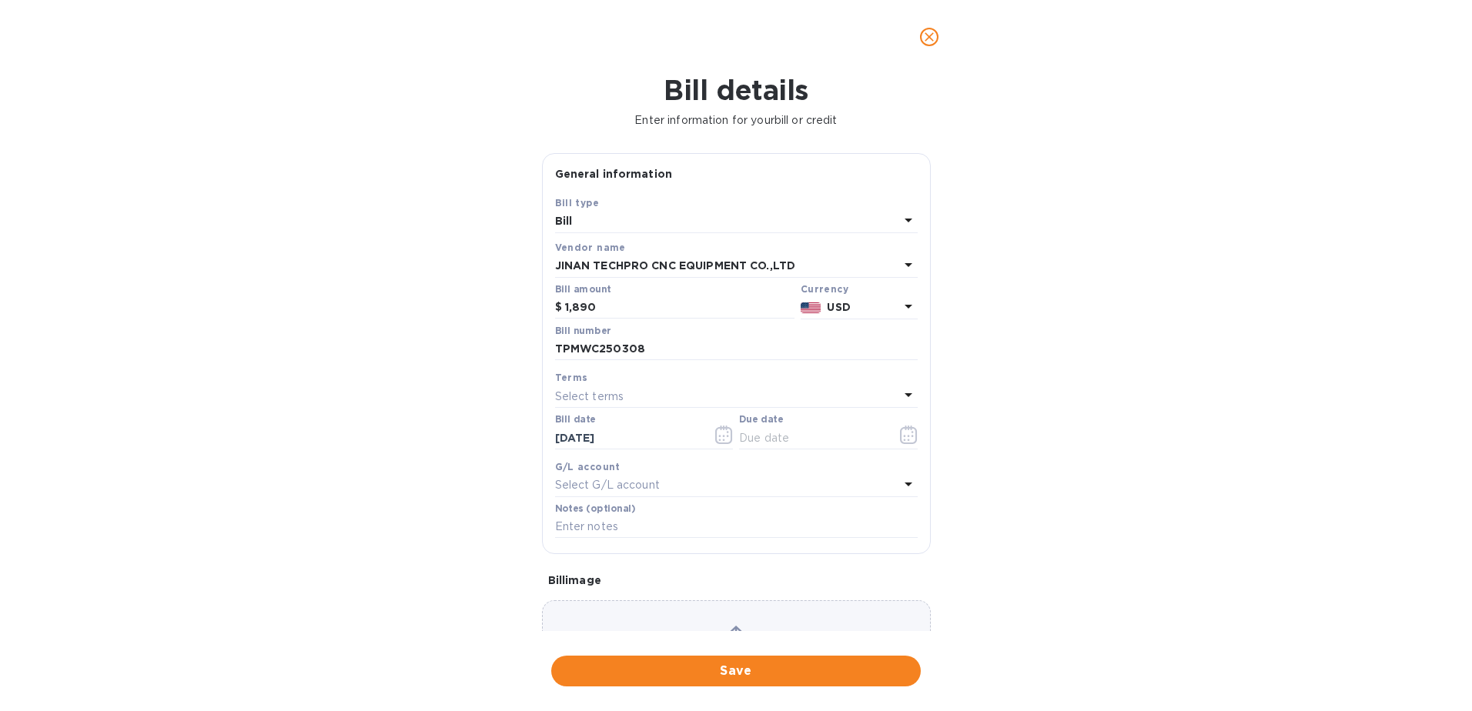
click at [730, 390] on div "Select terms" at bounding box center [727, 397] width 344 height 22
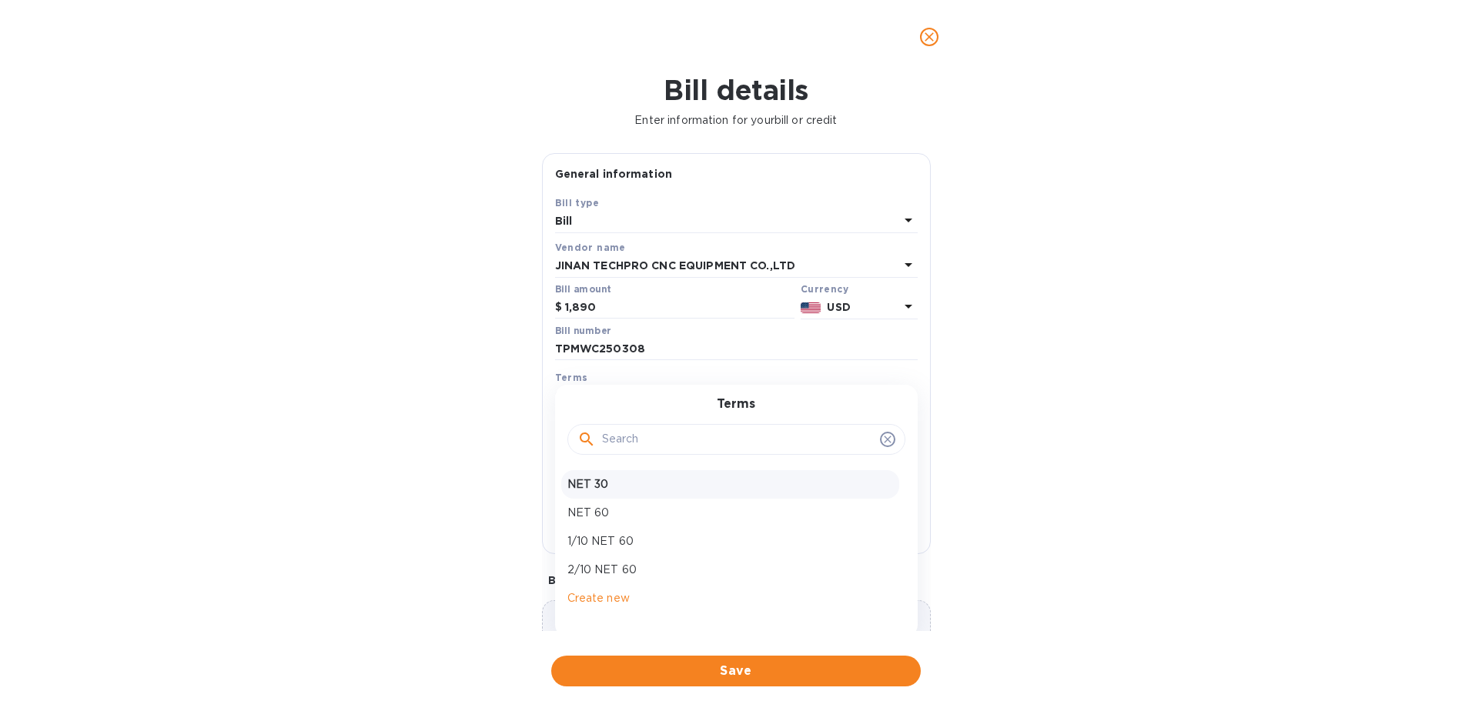
click at [602, 483] on p "NET 30" at bounding box center [730, 484] width 326 height 16
type input "[DATE]"
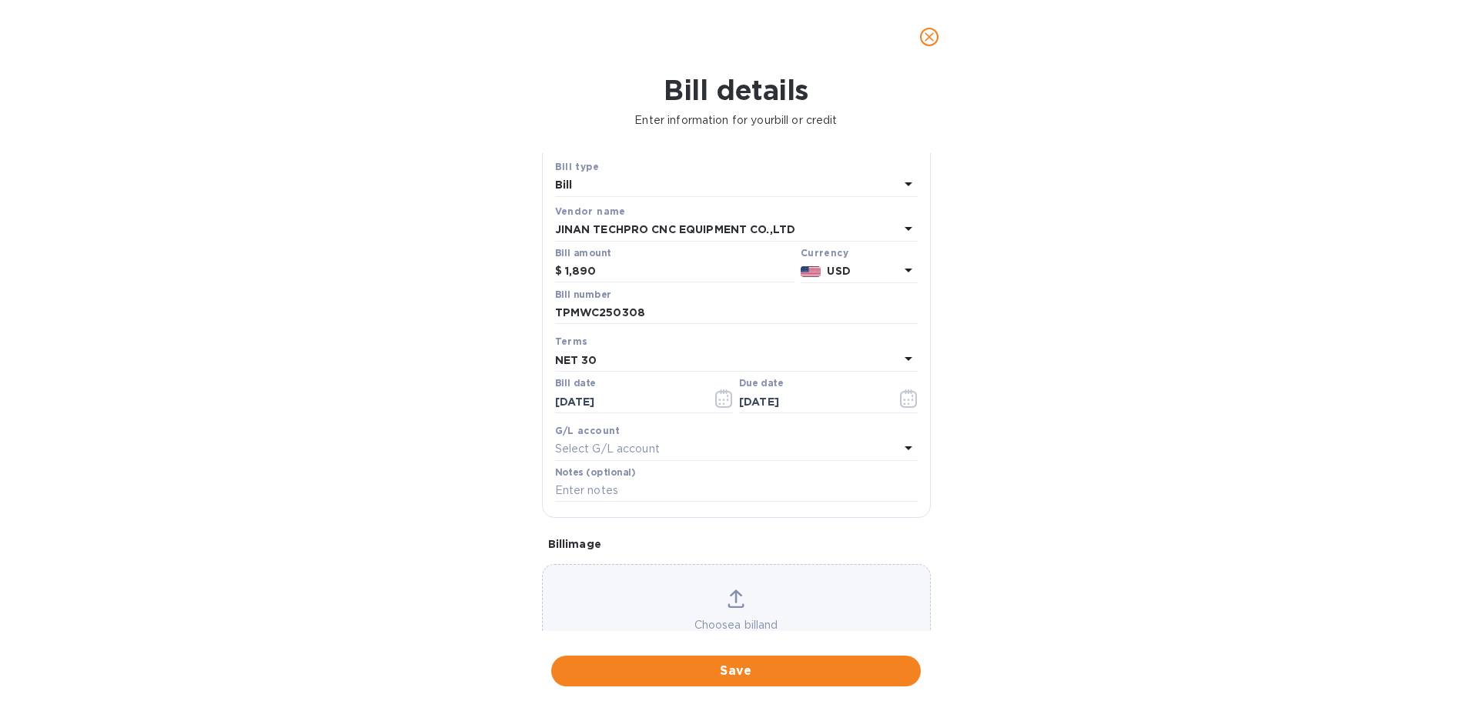
scroll to position [99, 0]
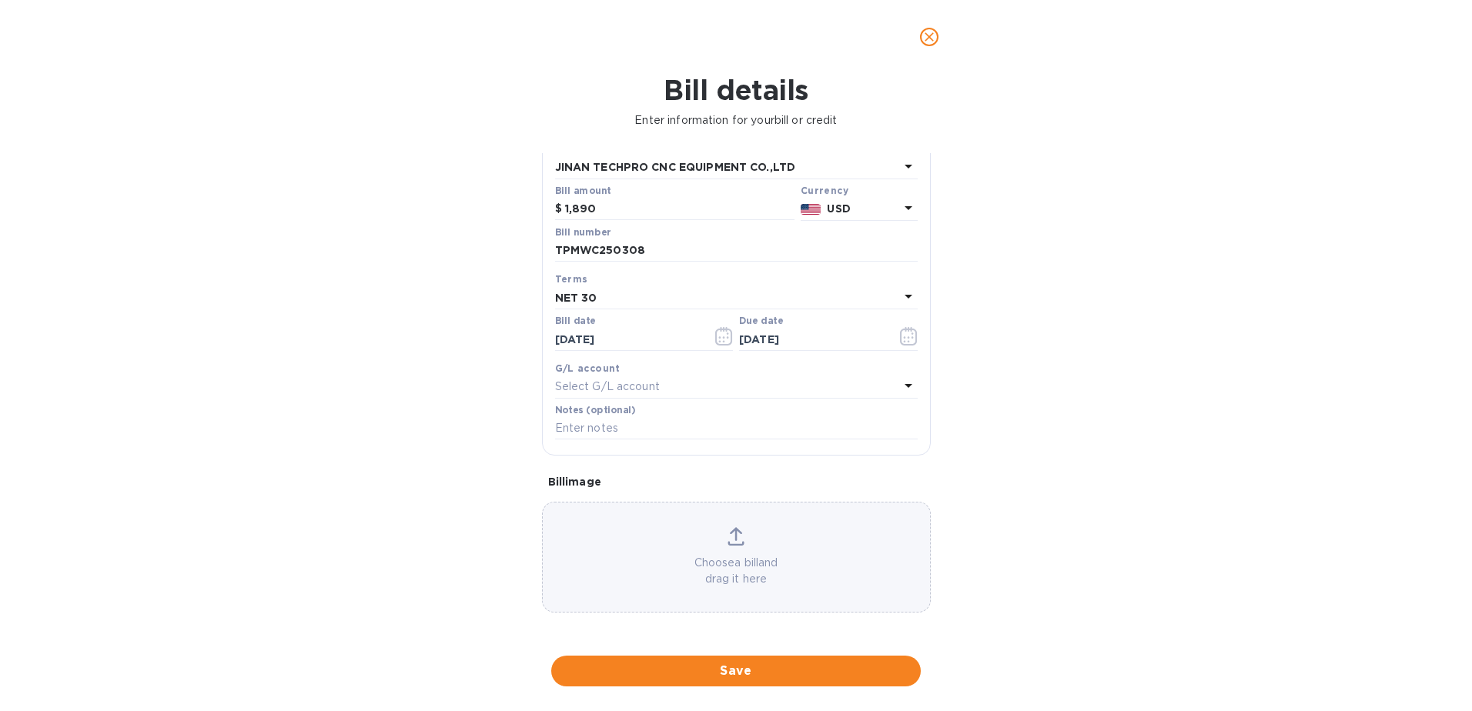
click at [668, 538] on div "Choose a bill and drag it here" at bounding box center [736, 557] width 387 height 60
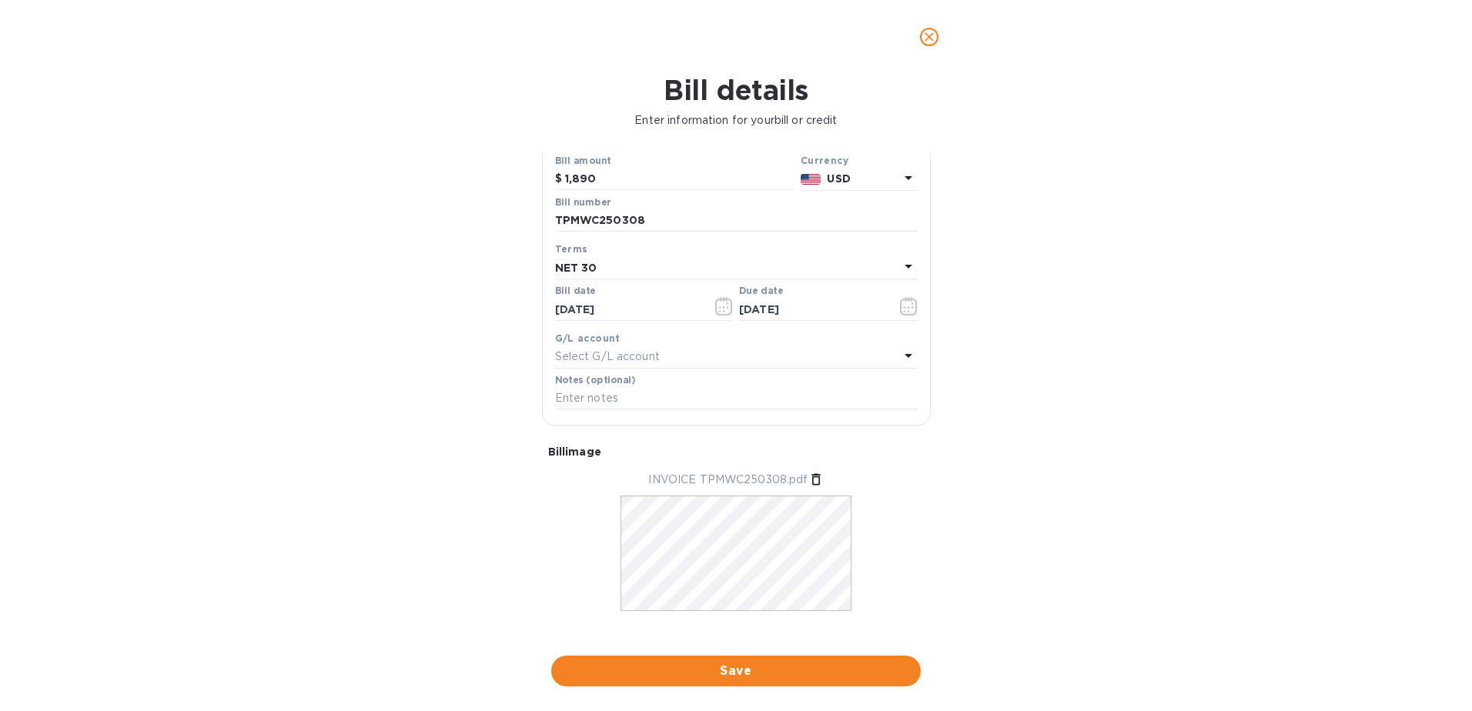
scroll to position [145, 0]
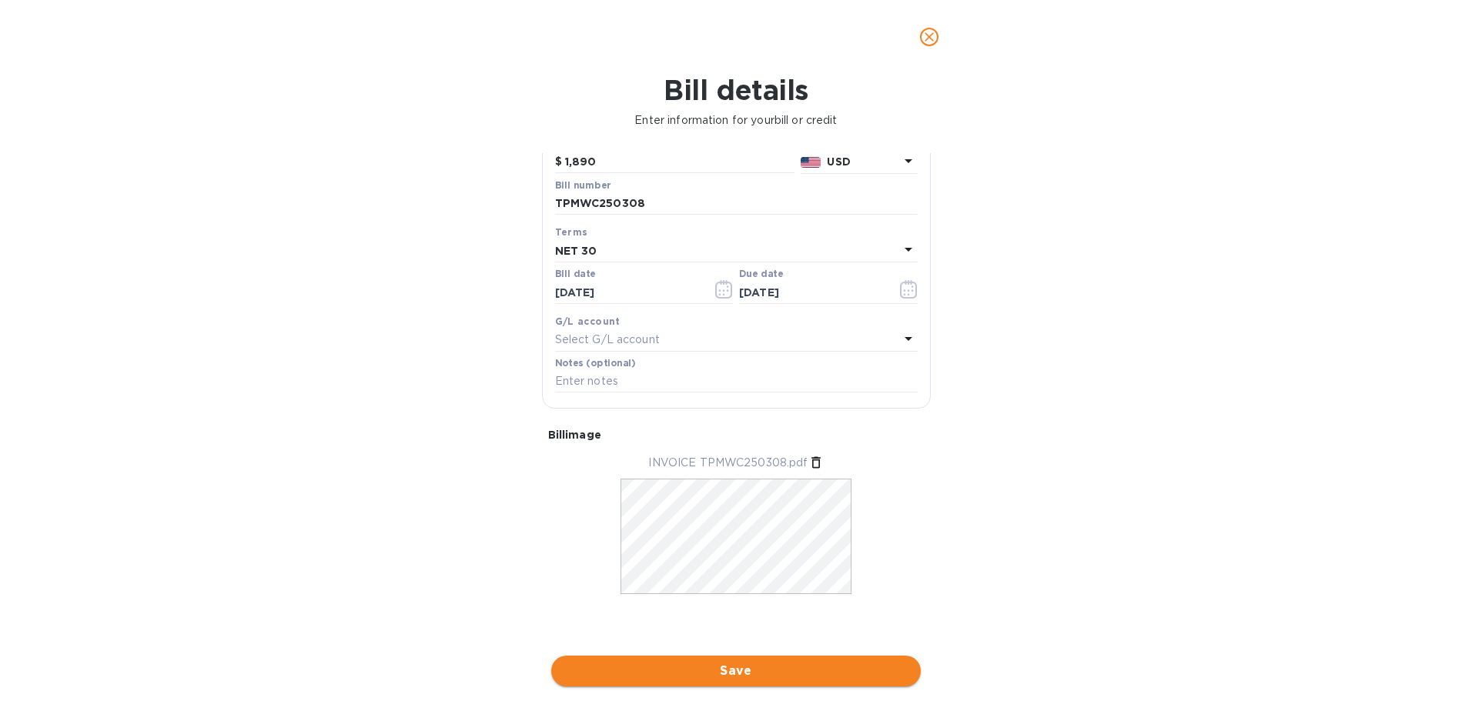
click at [700, 676] on span "Save" at bounding box center [735, 671] width 345 height 18
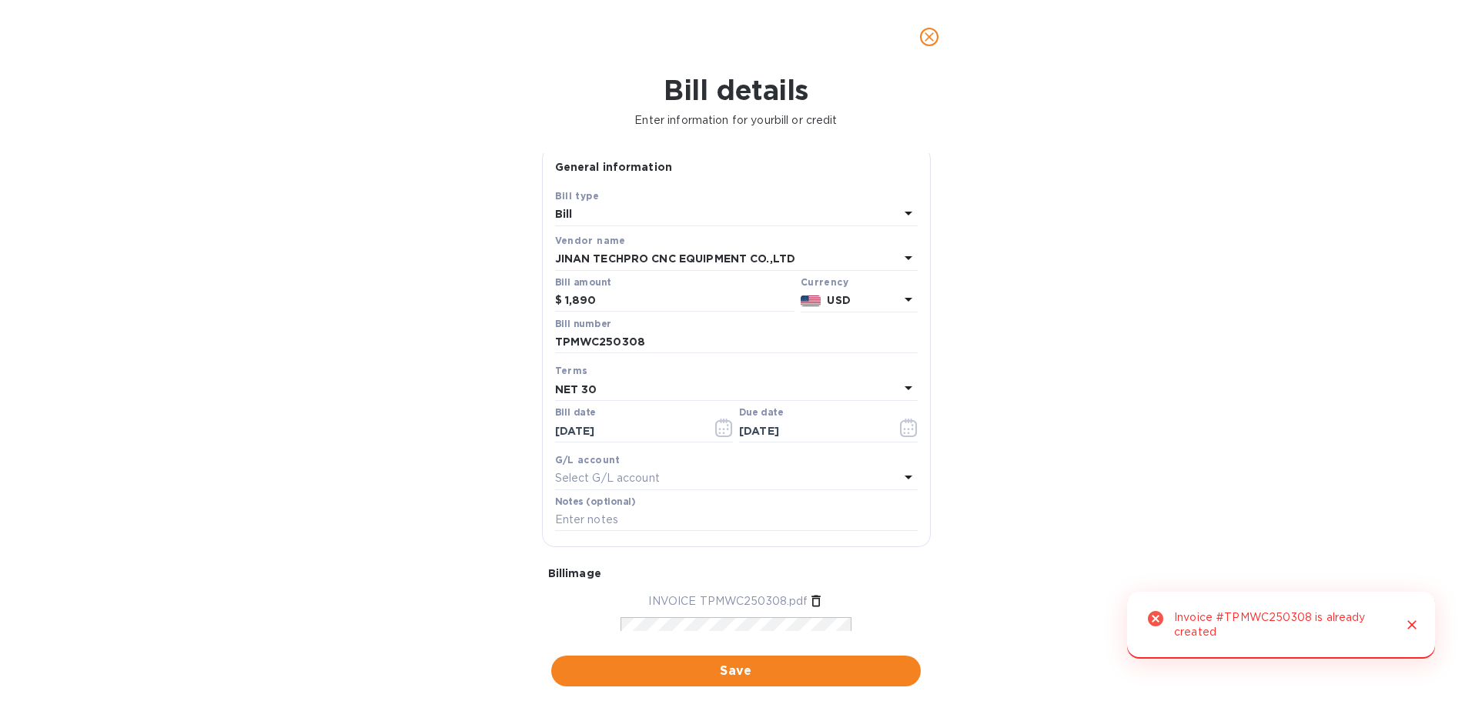
scroll to position [0, 0]
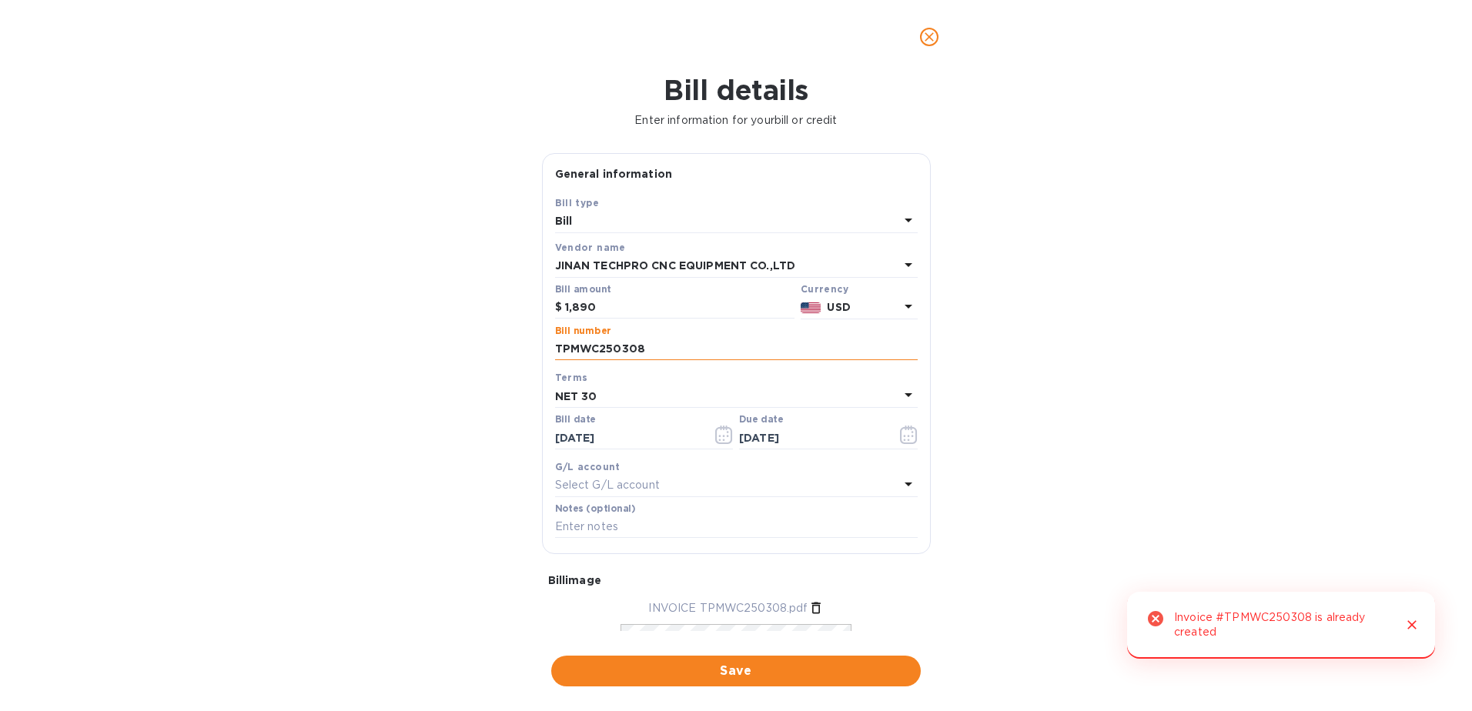
click at [678, 346] on input "TPMWC250308" at bounding box center [736, 349] width 363 height 23
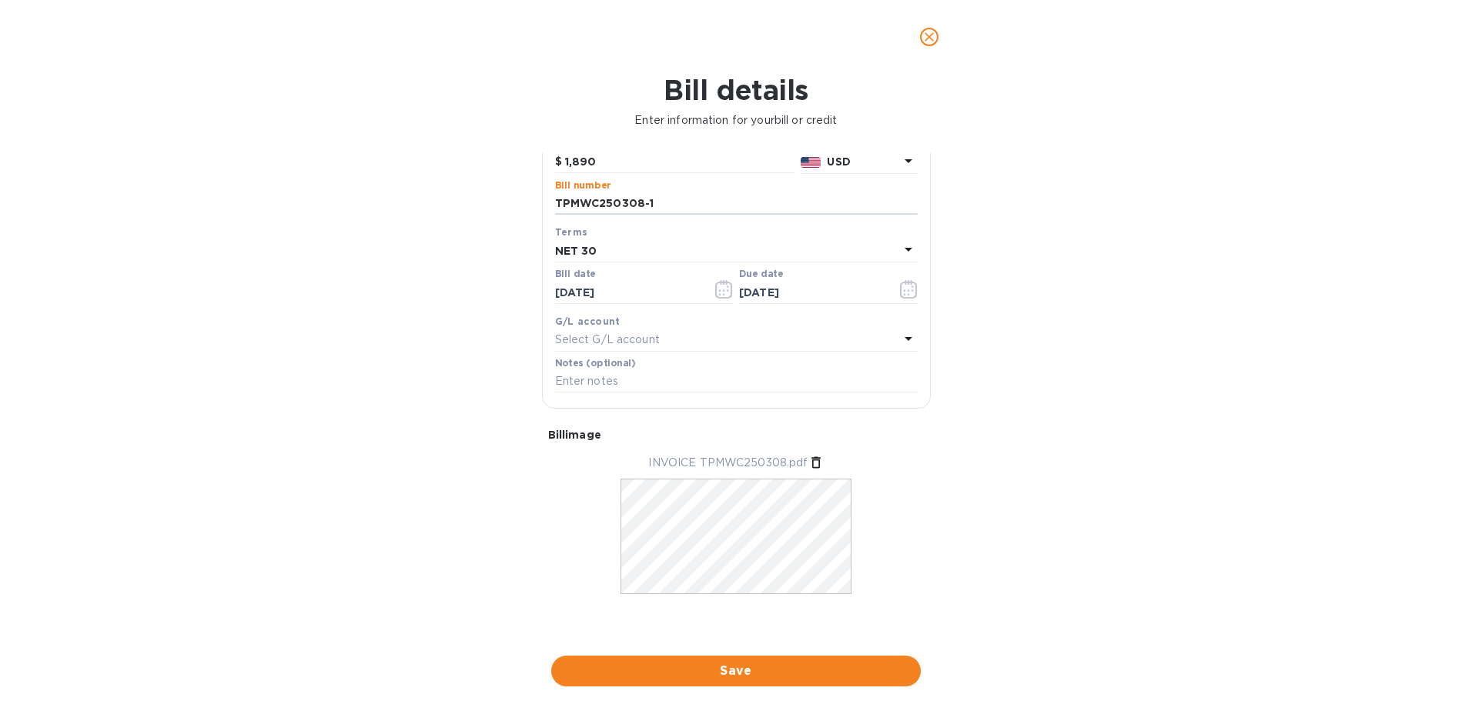
type input "TPMWC250308-1"
click at [811, 468] on icon at bounding box center [815, 463] width 9 height 12
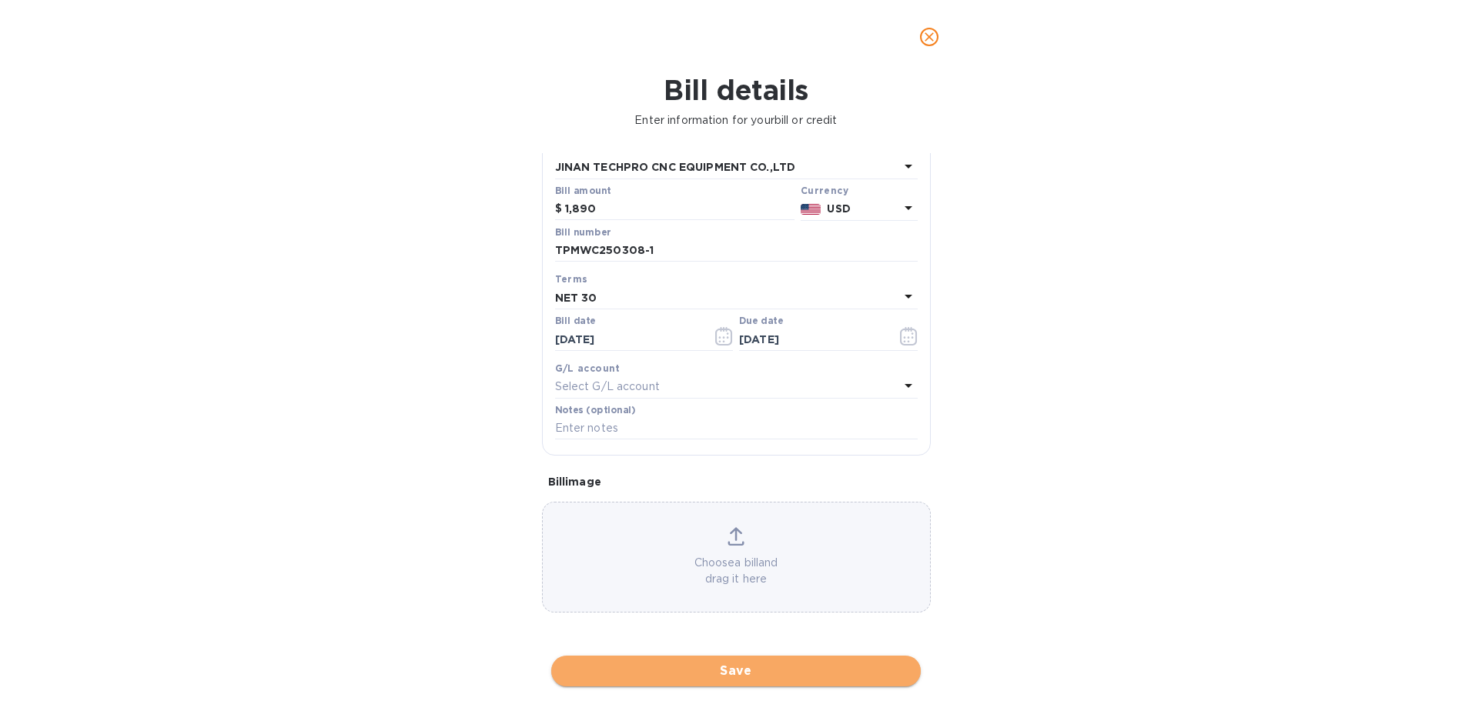
click at [663, 669] on span "Save" at bounding box center [735, 671] width 345 height 18
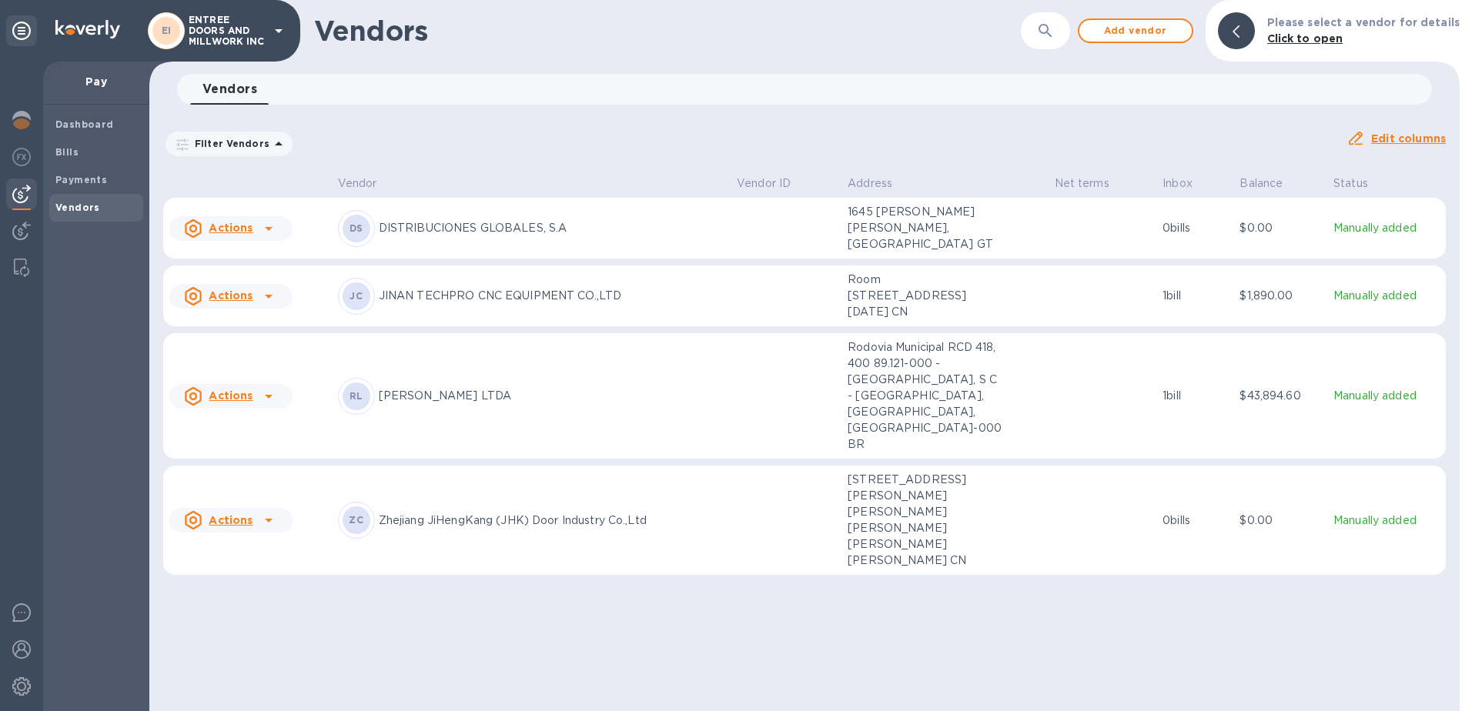
click at [265, 306] on icon at bounding box center [268, 296] width 18 height 18
click at [92, 178] on div at bounding box center [736, 355] width 1472 height 711
click at [61, 154] on b "Bills" at bounding box center [66, 152] width 23 height 12
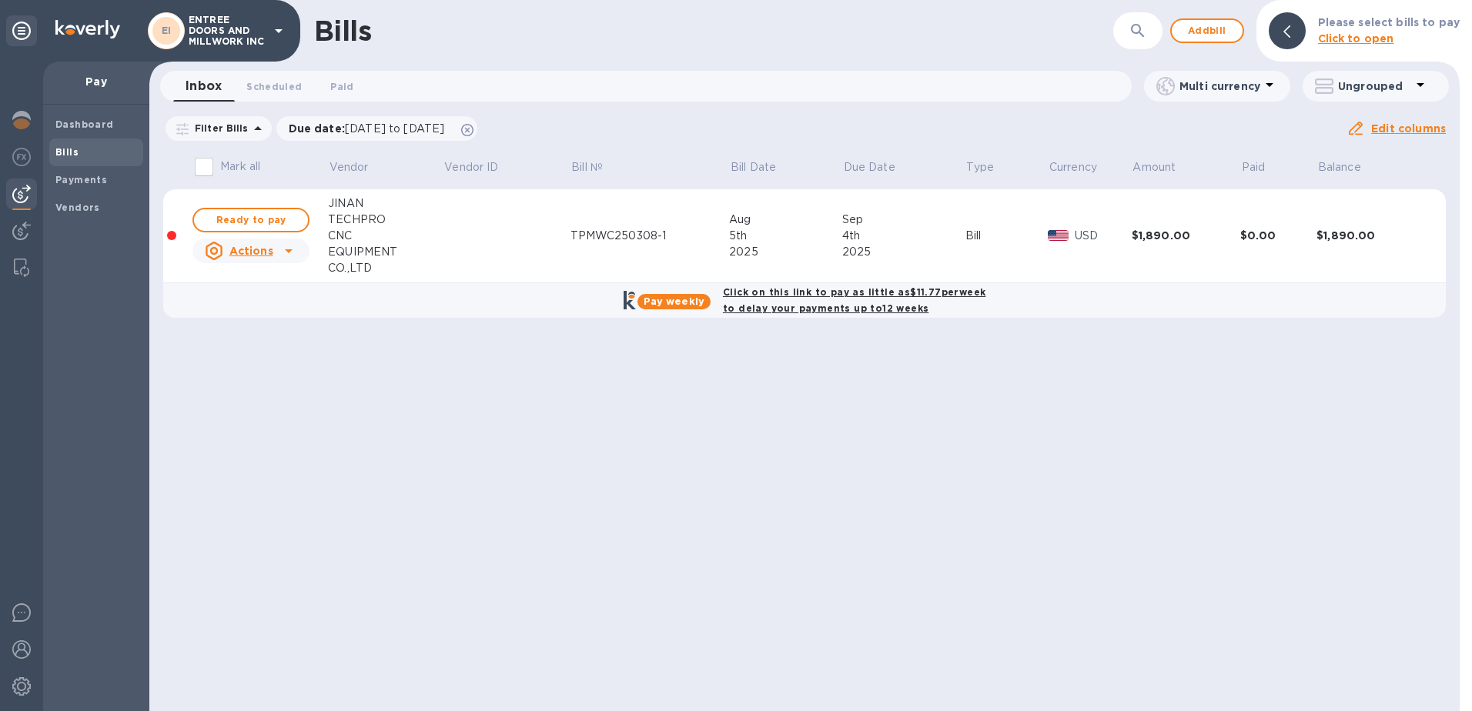
click at [291, 248] on icon at bounding box center [288, 251] width 18 height 18
click at [249, 348] on b "Delete" at bounding box center [255, 350] width 38 height 12
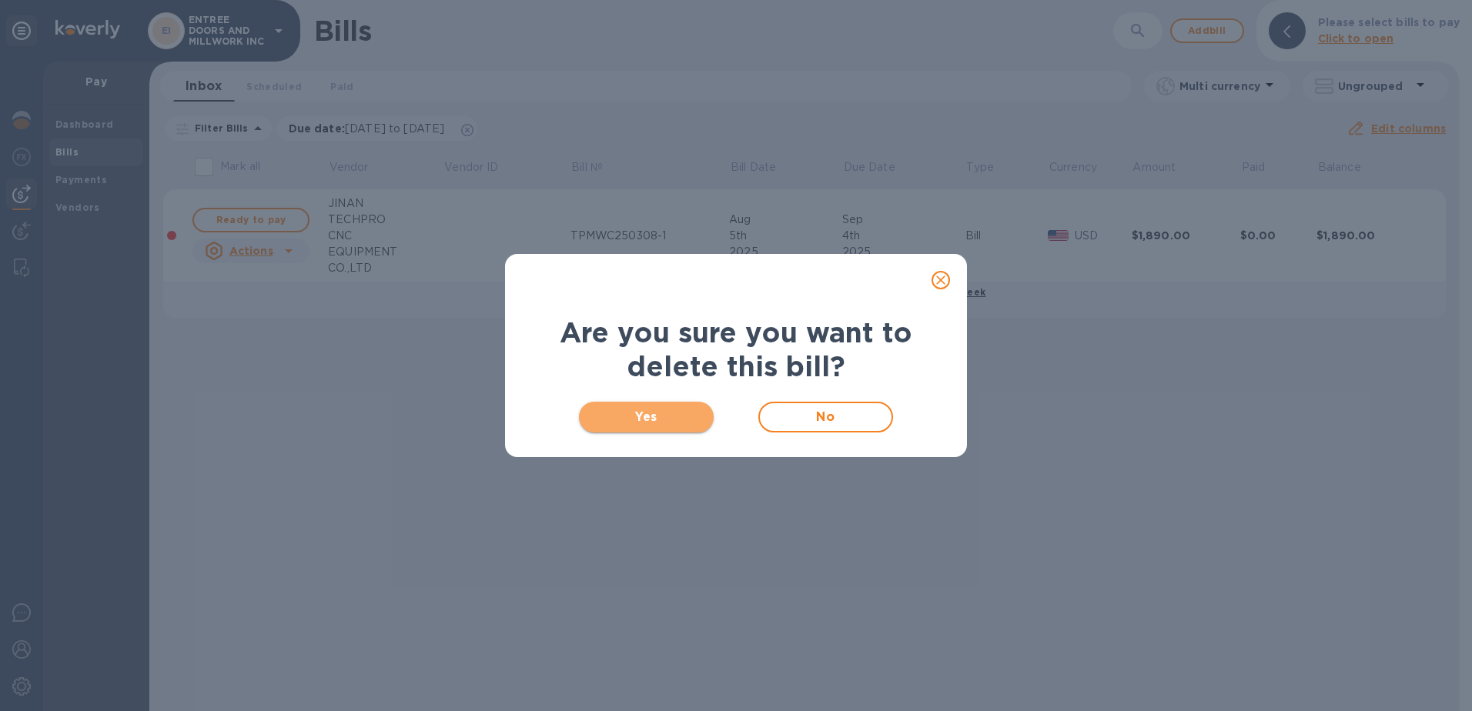
click at [663, 410] on span "Yes" at bounding box center [646, 417] width 110 height 18
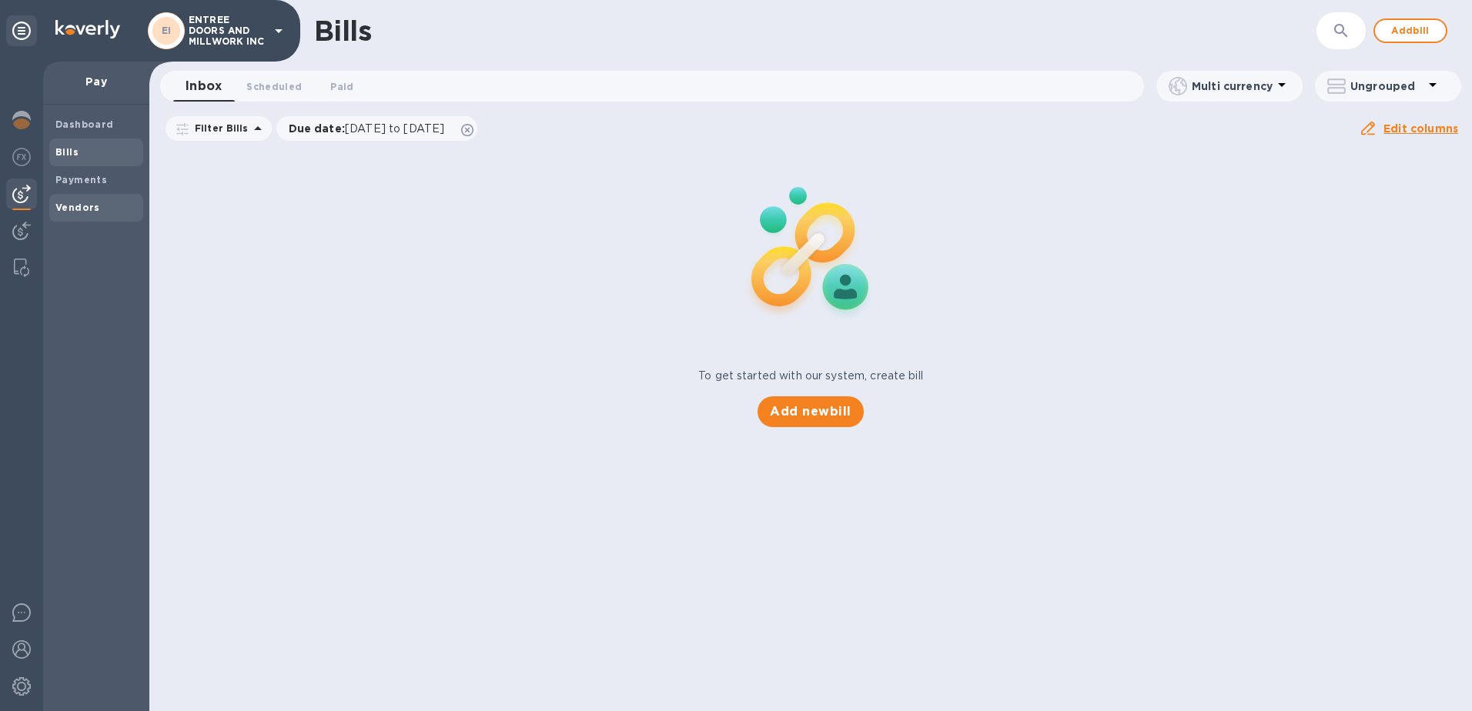
click at [84, 212] on b "Vendors" at bounding box center [77, 208] width 45 height 12
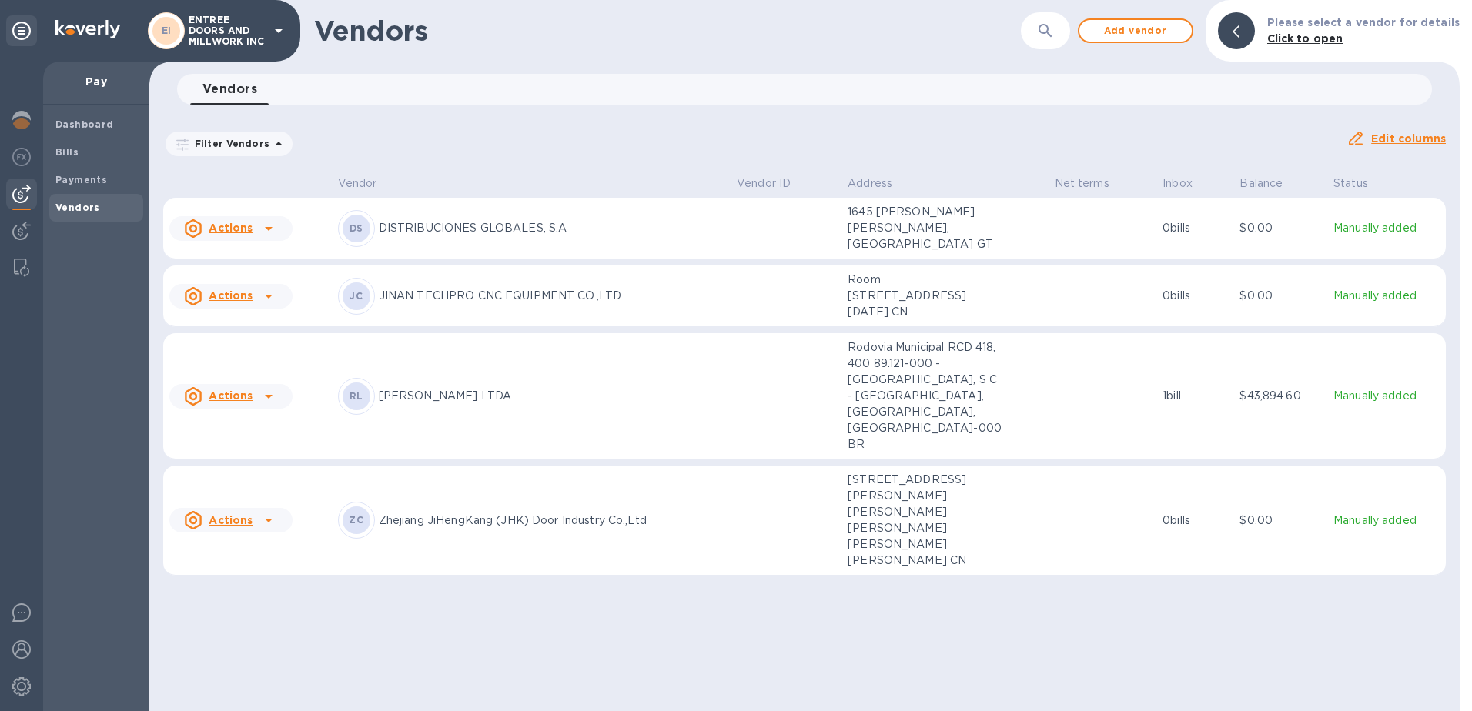
click at [272, 306] on icon at bounding box center [268, 296] width 18 height 18
click at [259, 373] on b "Add new bill" at bounding box center [248, 375] width 72 height 12
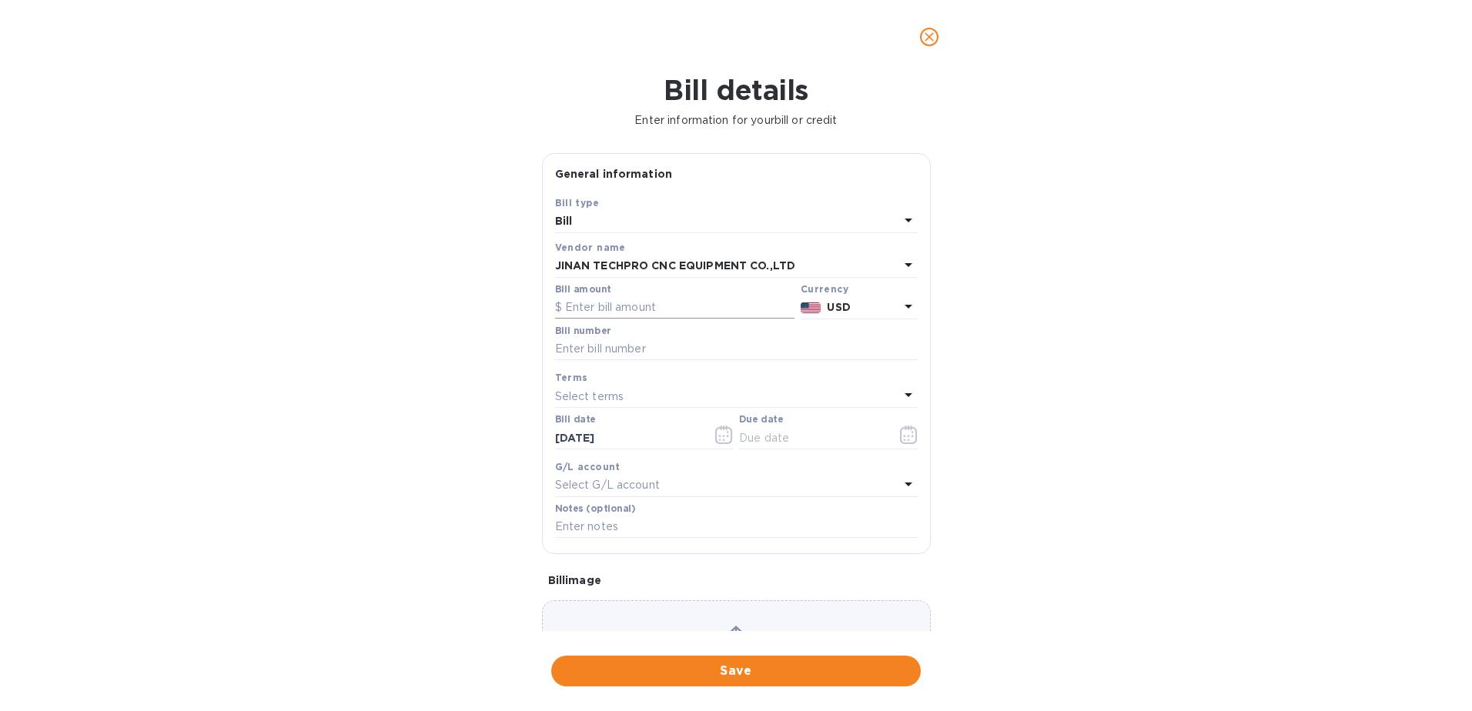
click at [623, 309] on input "text" at bounding box center [674, 307] width 239 height 23
type input "1,890"
click at [647, 358] on input "text" at bounding box center [736, 349] width 363 height 23
paste input "TPMWC250308"
type input "TPMWC250308-1"
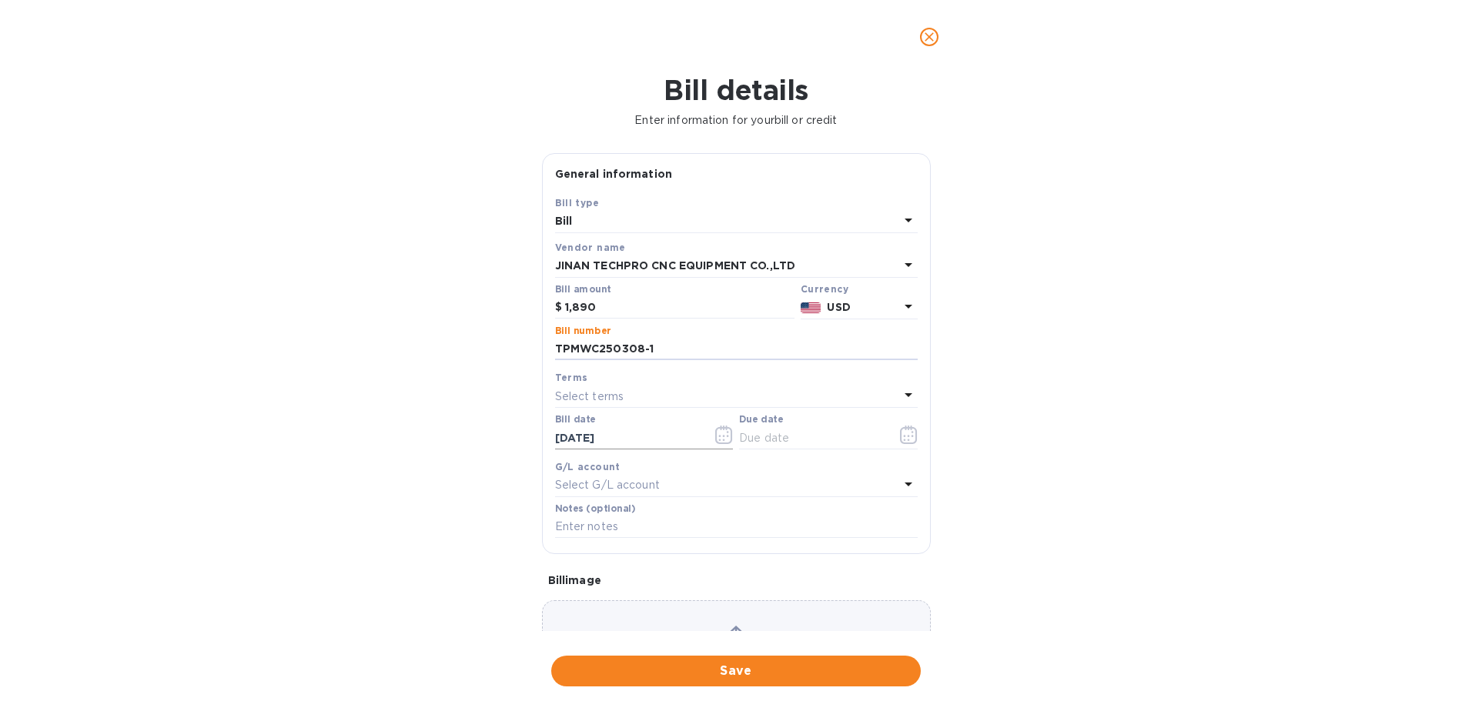
click at [715, 432] on icon "button" at bounding box center [724, 435] width 18 height 18
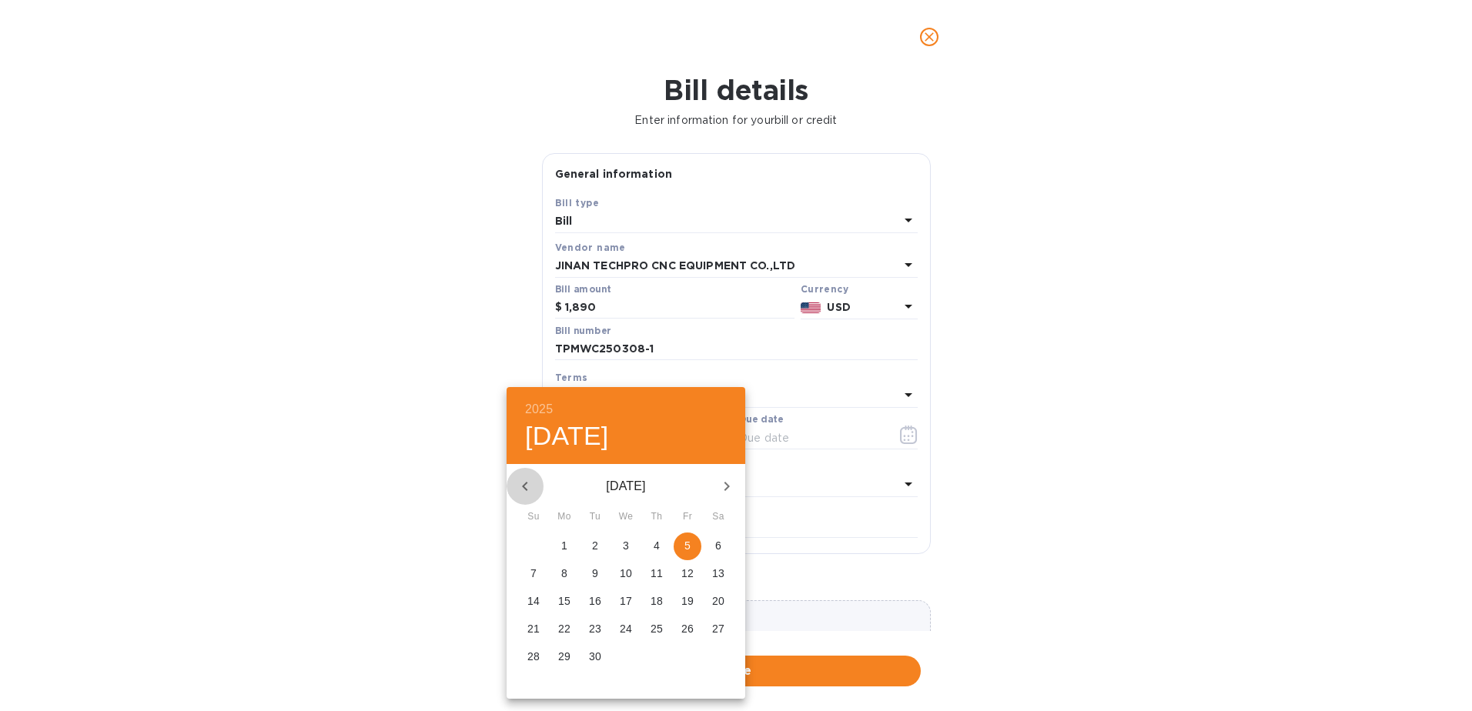
click at [520, 481] on icon "button" at bounding box center [525, 486] width 18 height 18
click at [601, 570] on span "5" at bounding box center [595, 573] width 28 height 15
type input "[DATE]"
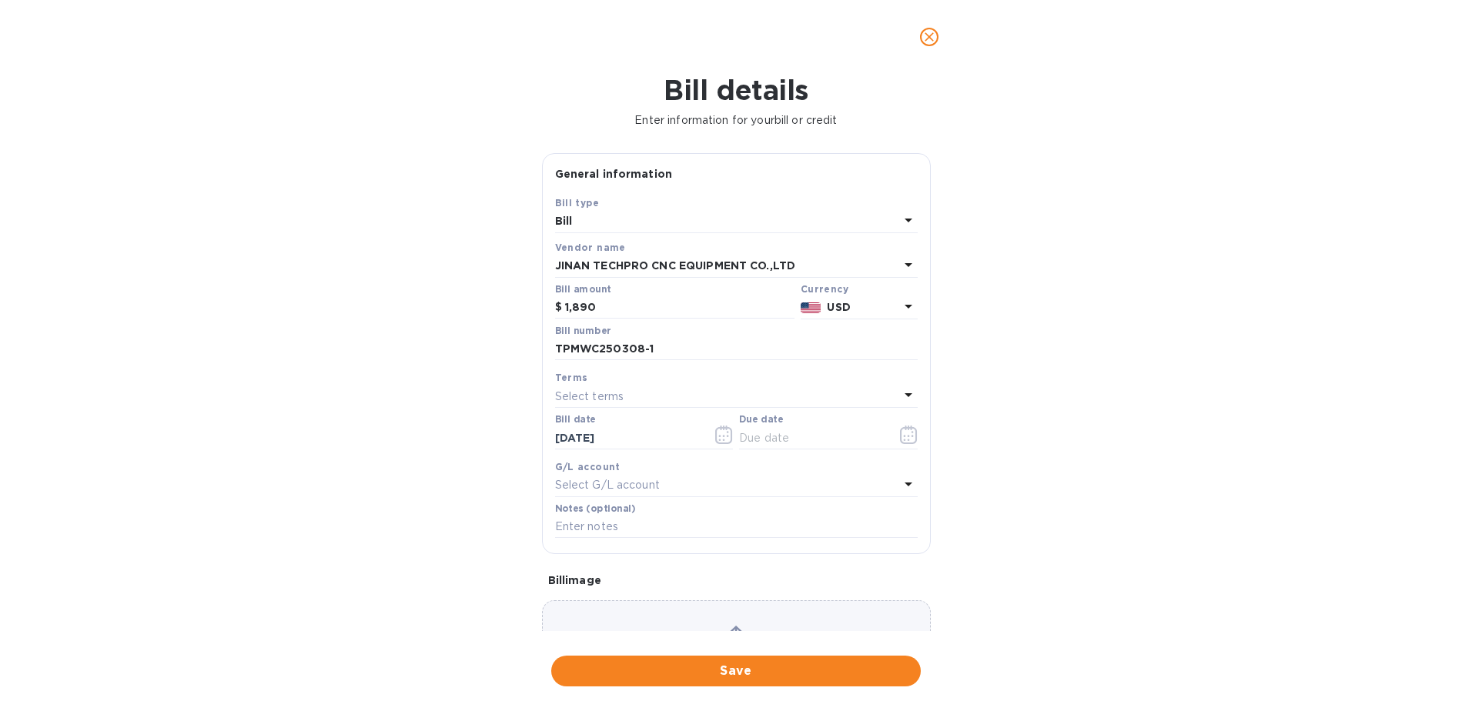
click at [707, 394] on div "Select terms" at bounding box center [727, 397] width 344 height 22
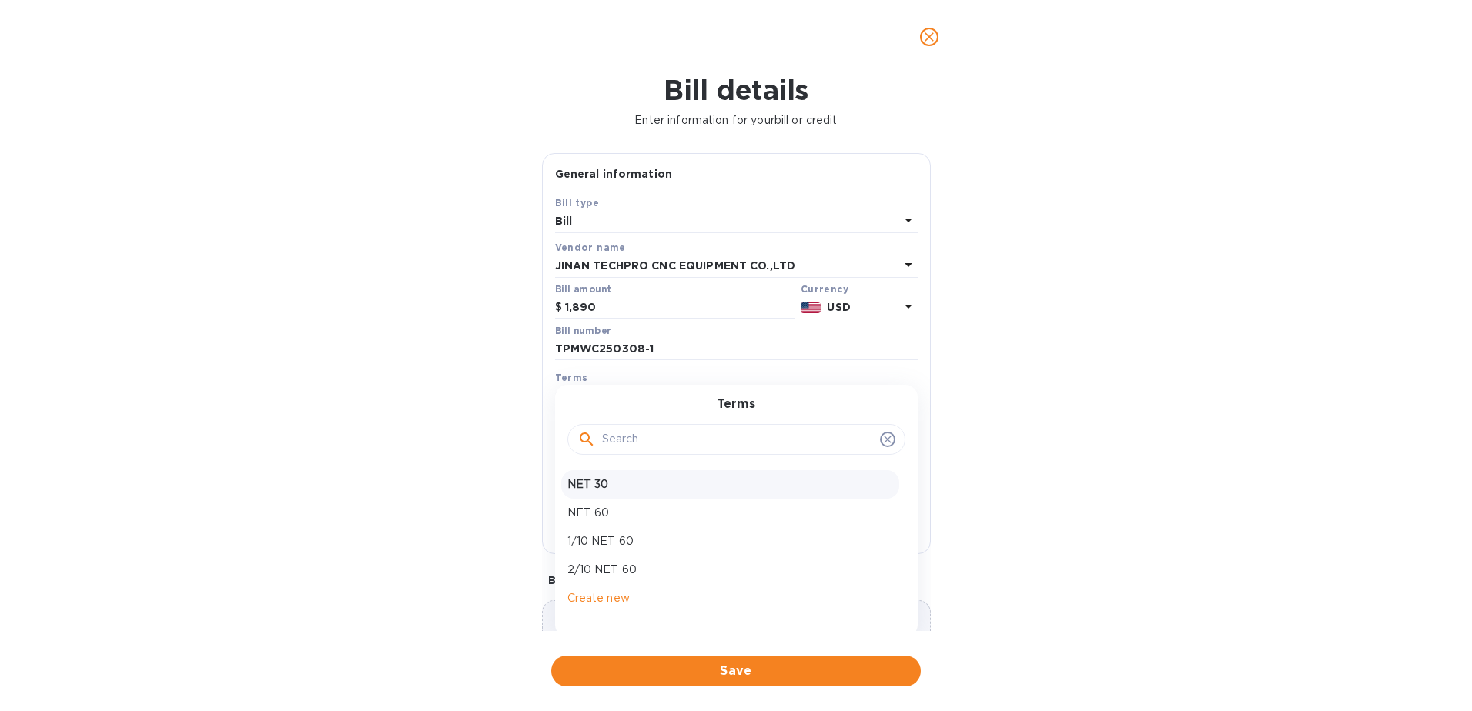
click at [594, 483] on p "NET 30" at bounding box center [730, 484] width 326 height 16
type input "[DATE]"
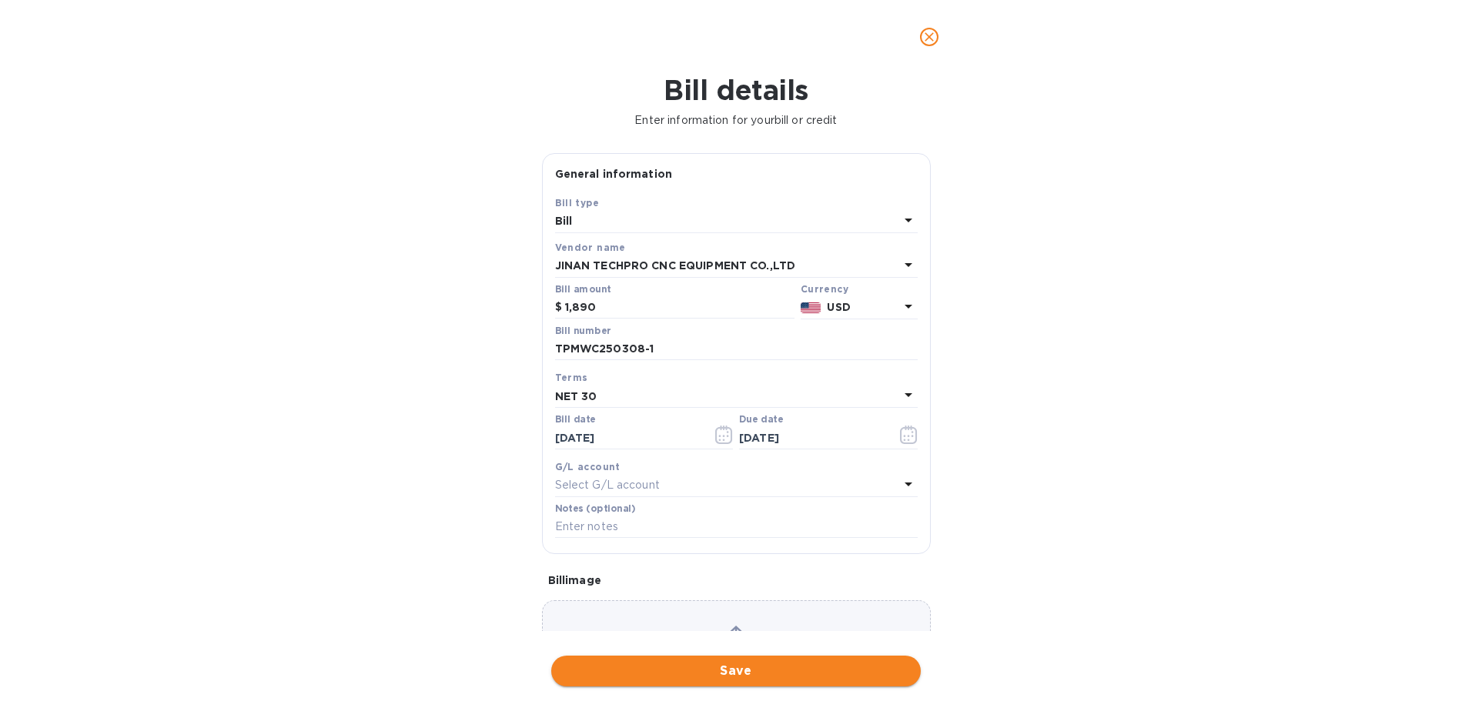
click at [670, 669] on span "Save" at bounding box center [735, 671] width 345 height 18
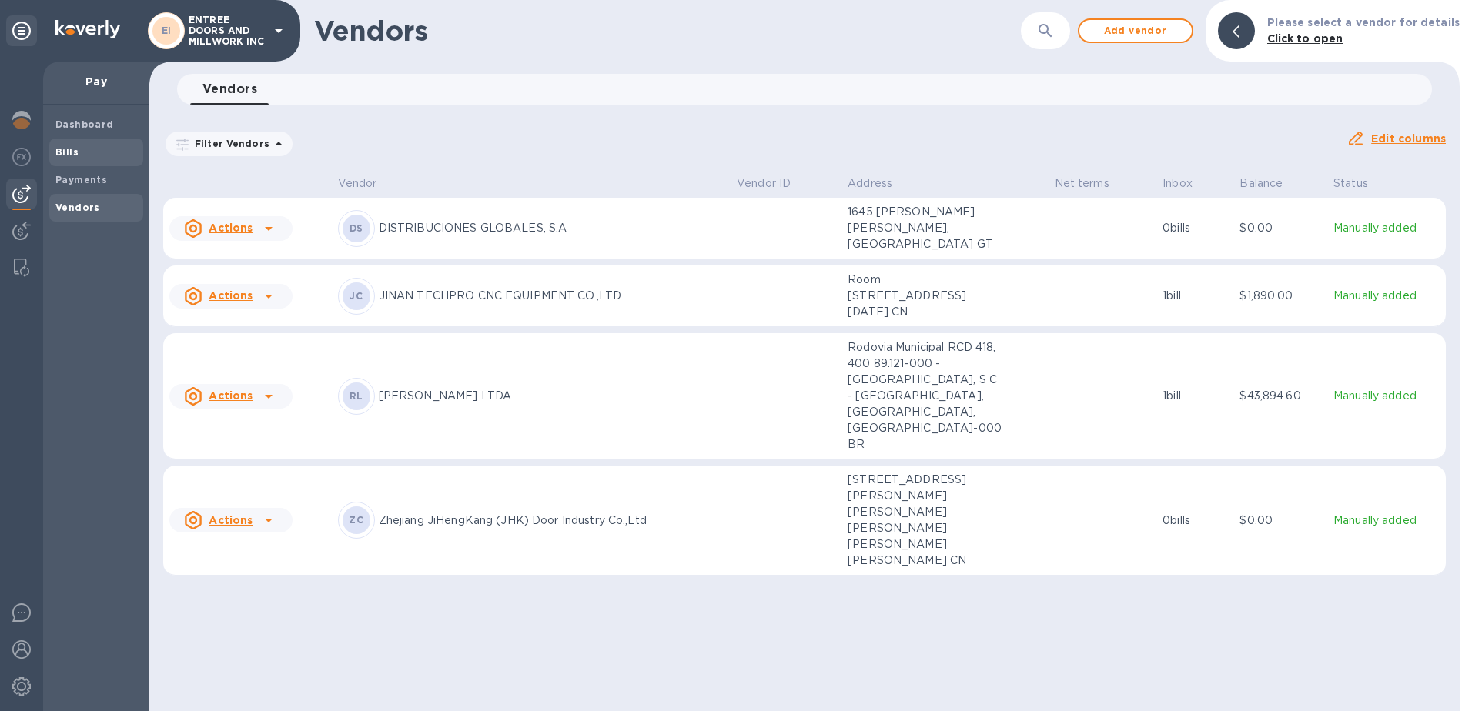
click at [91, 158] on span "Bills" at bounding box center [96, 152] width 82 height 15
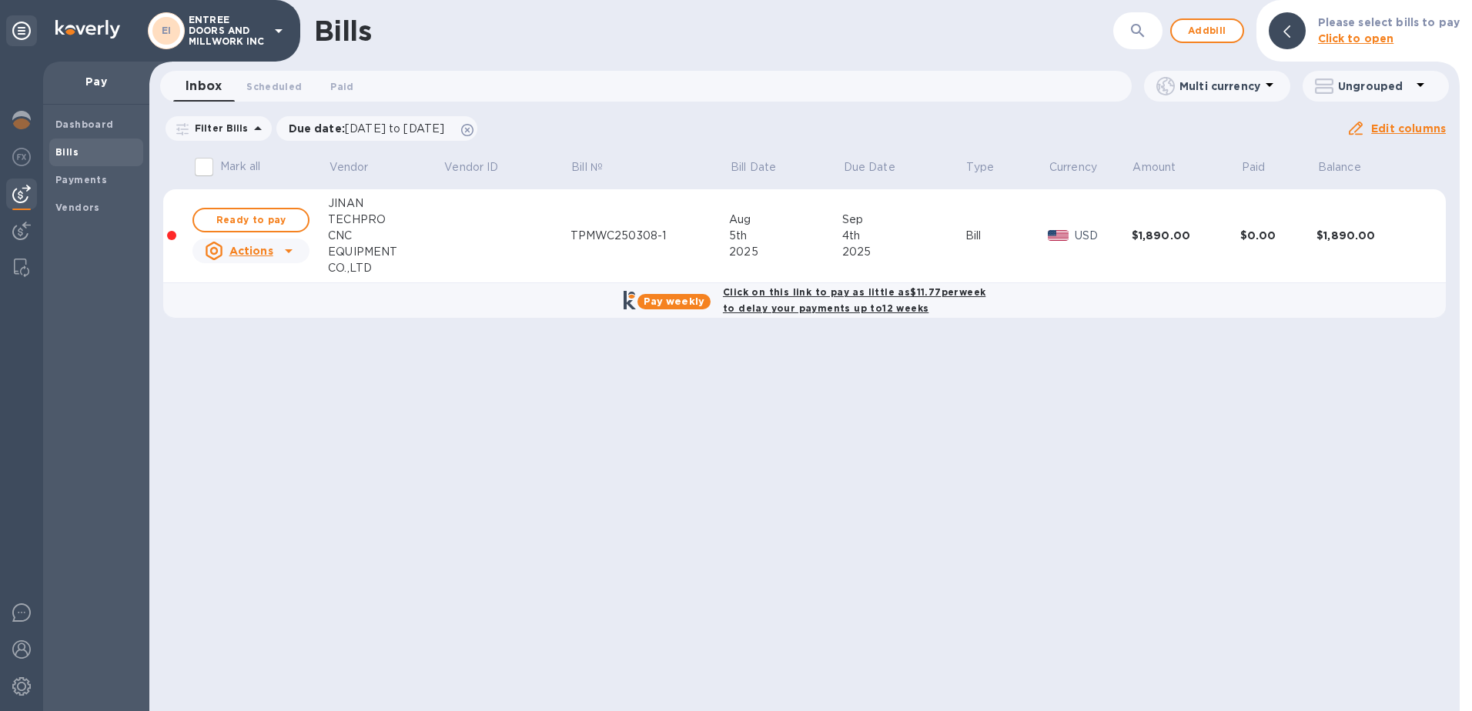
click at [270, 250] on u "Actions" at bounding box center [251, 251] width 44 height 12
click at [246, 368] on li "Delete" at bounding box center [257, 351] width 130 height 37
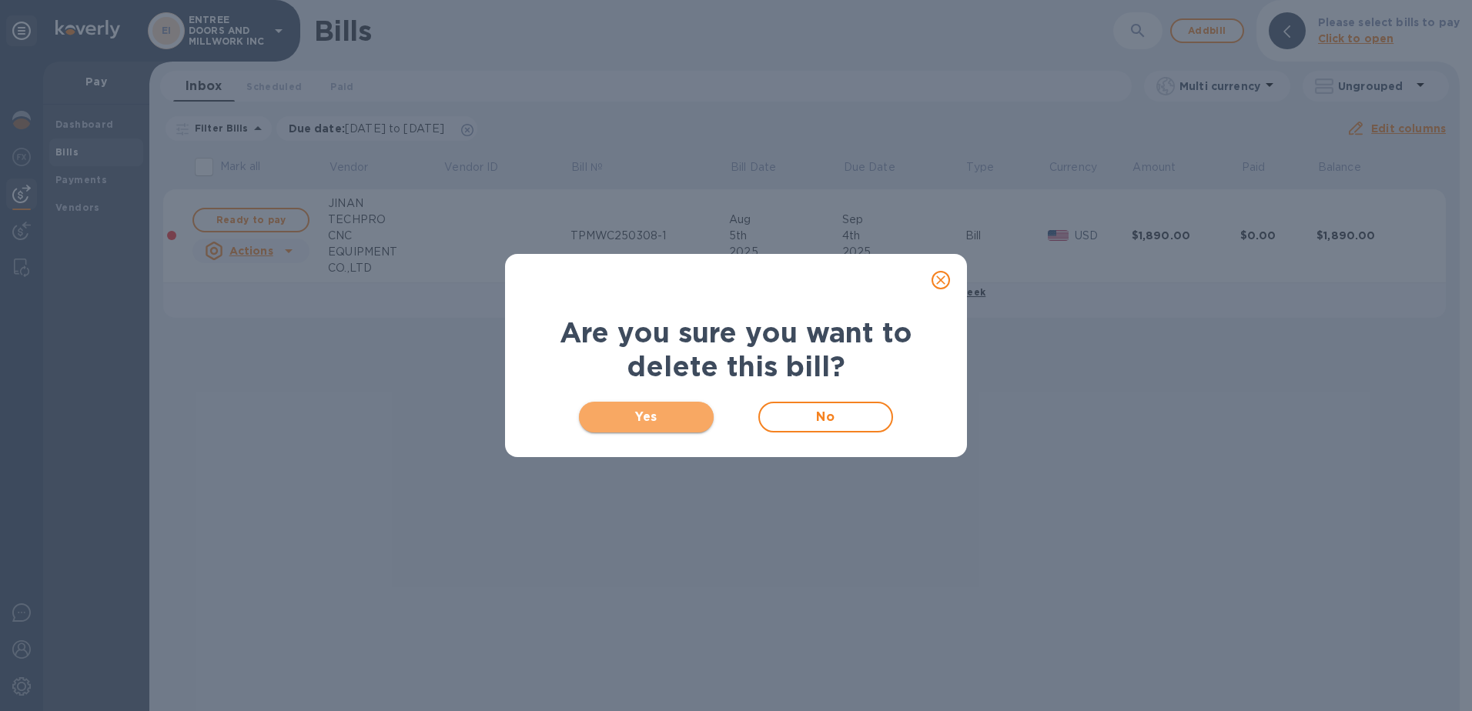
click at [647, 413] on span "Yes" at bounding box center [646, 417] width 110 height 18
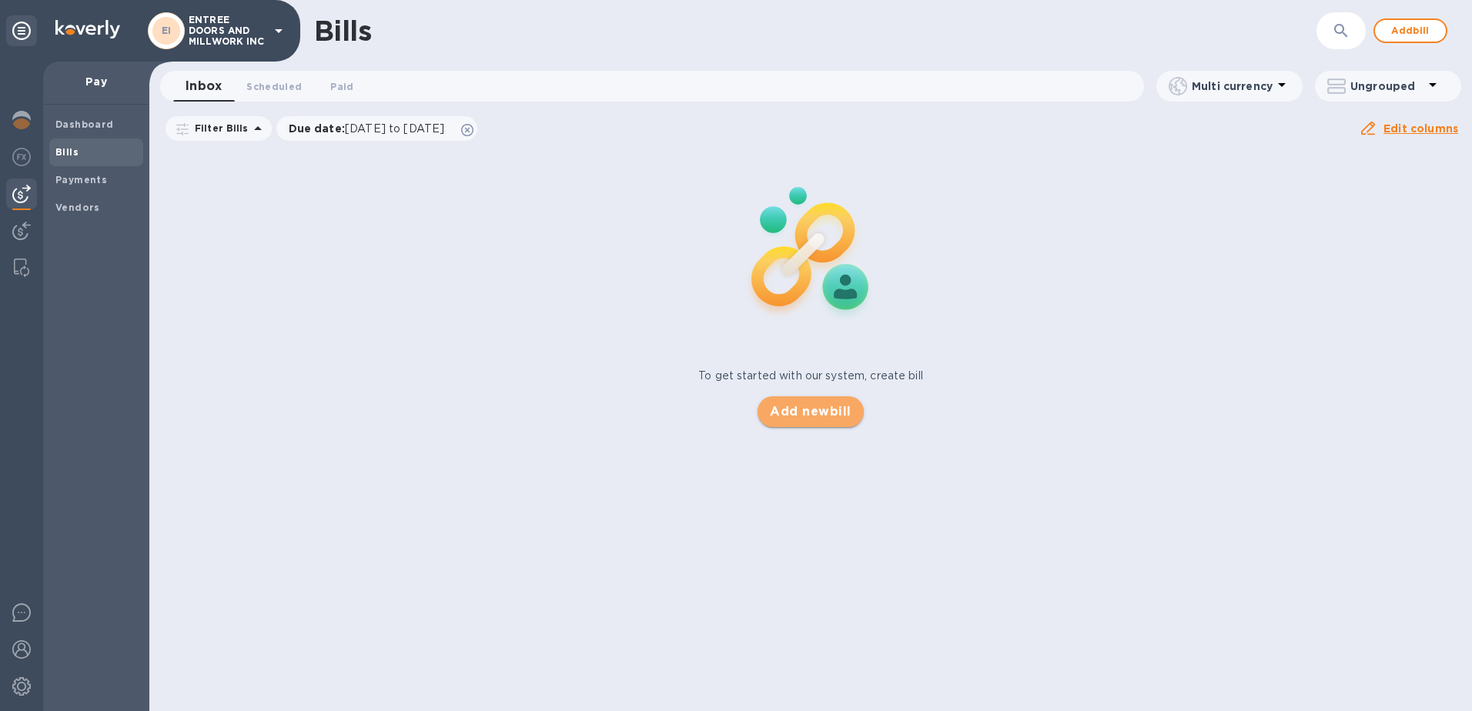
click at [805, 414] on span "Add new bill" at bounding box center [810, 412] width 81 height 18
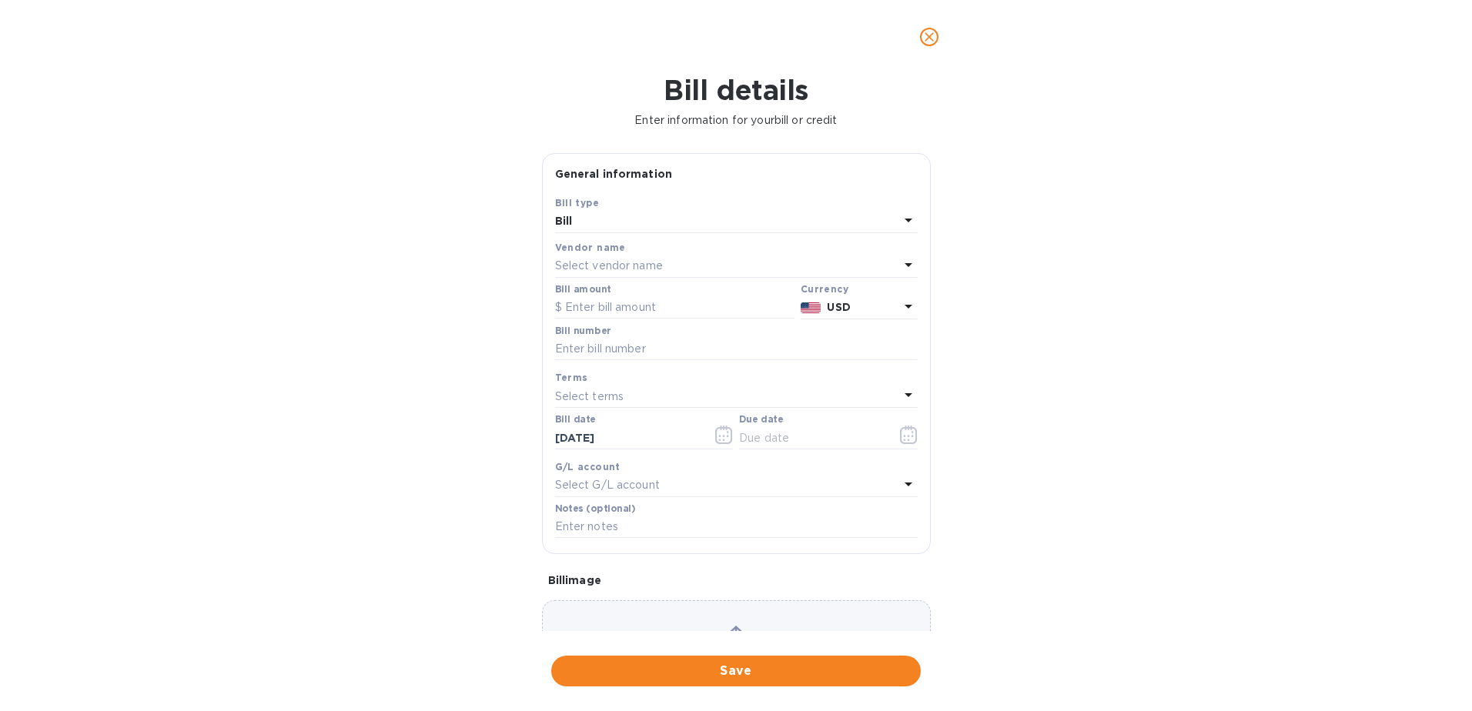
click at [623, 262] on p "Select vendor name" at bounding box center [609, 266] width 108 height 16
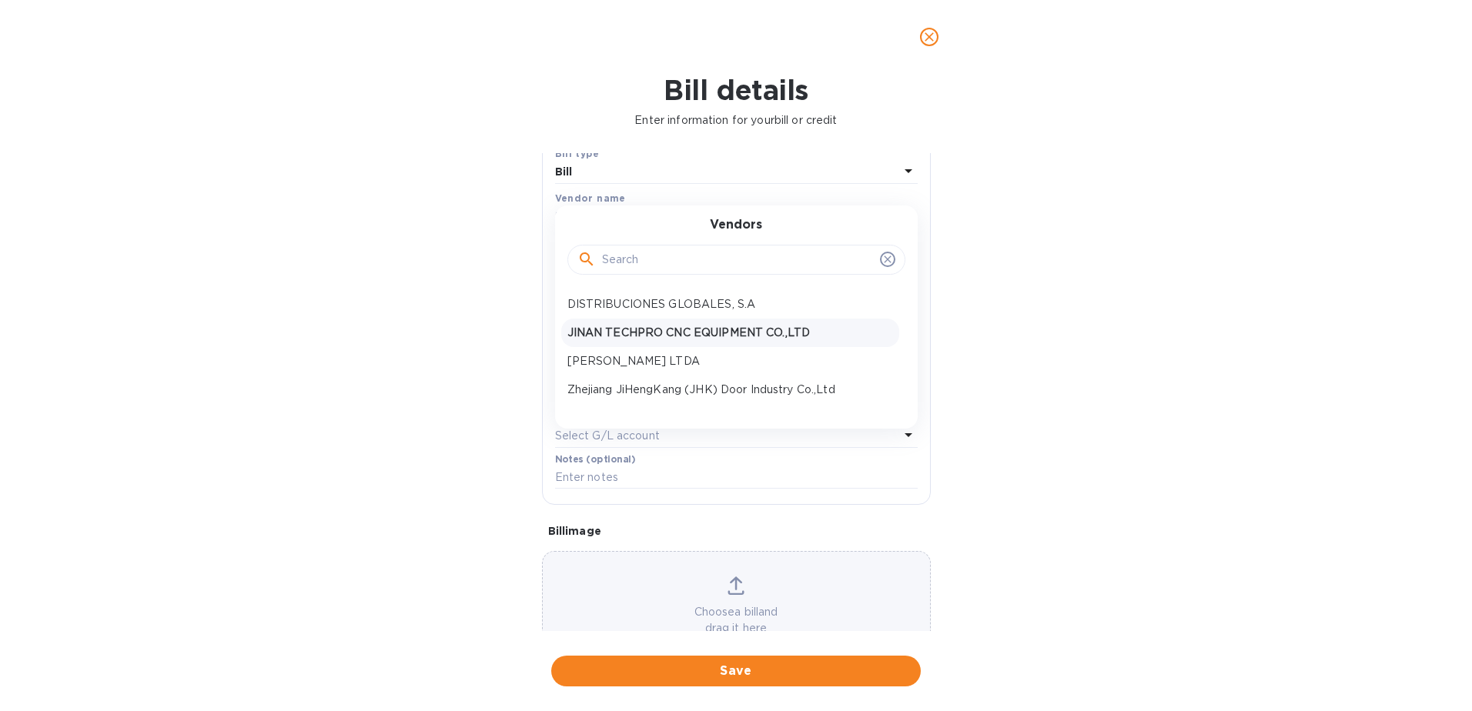
scroll to position [77, 0]
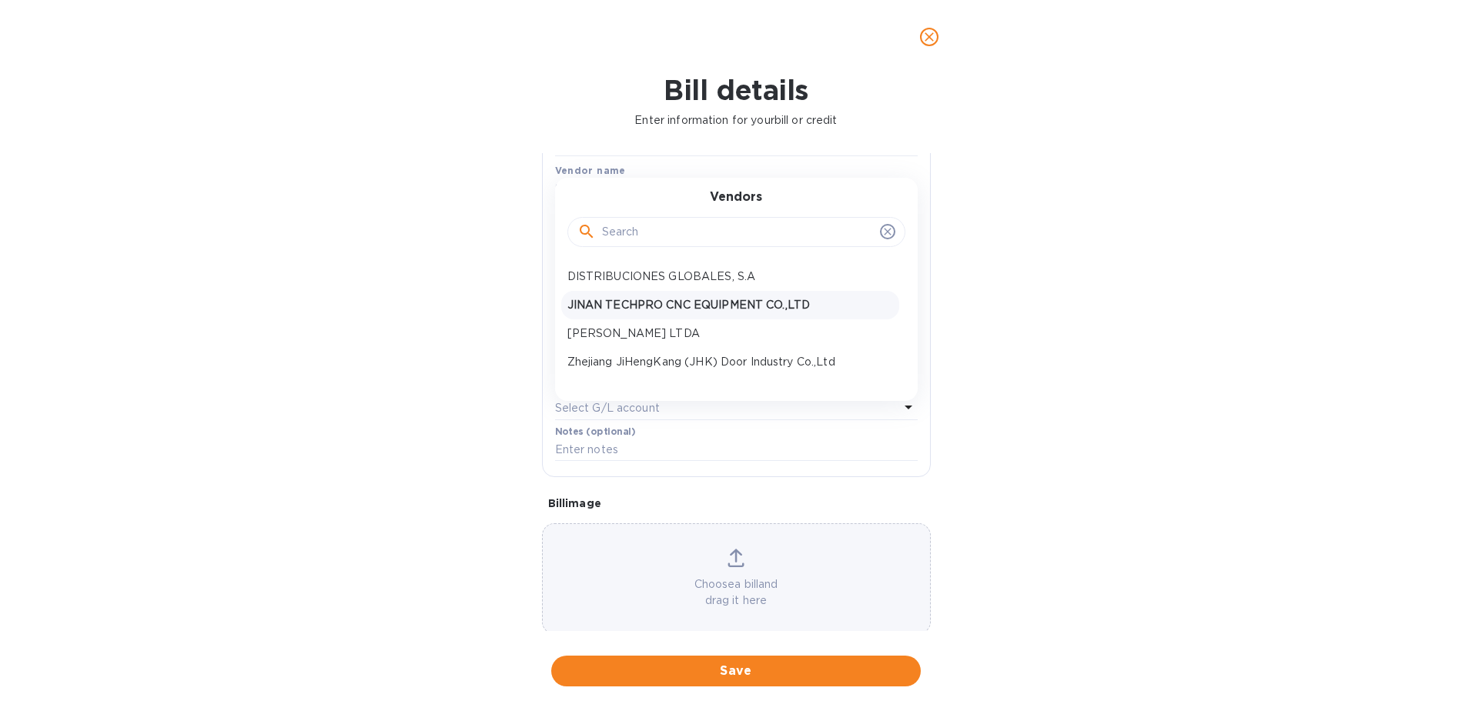
click at [643, 303] on p "JINAN TECHPRO CNC EQUIPMENT CO.,LTD" at bounding box center [730, 305] width 326 height 16
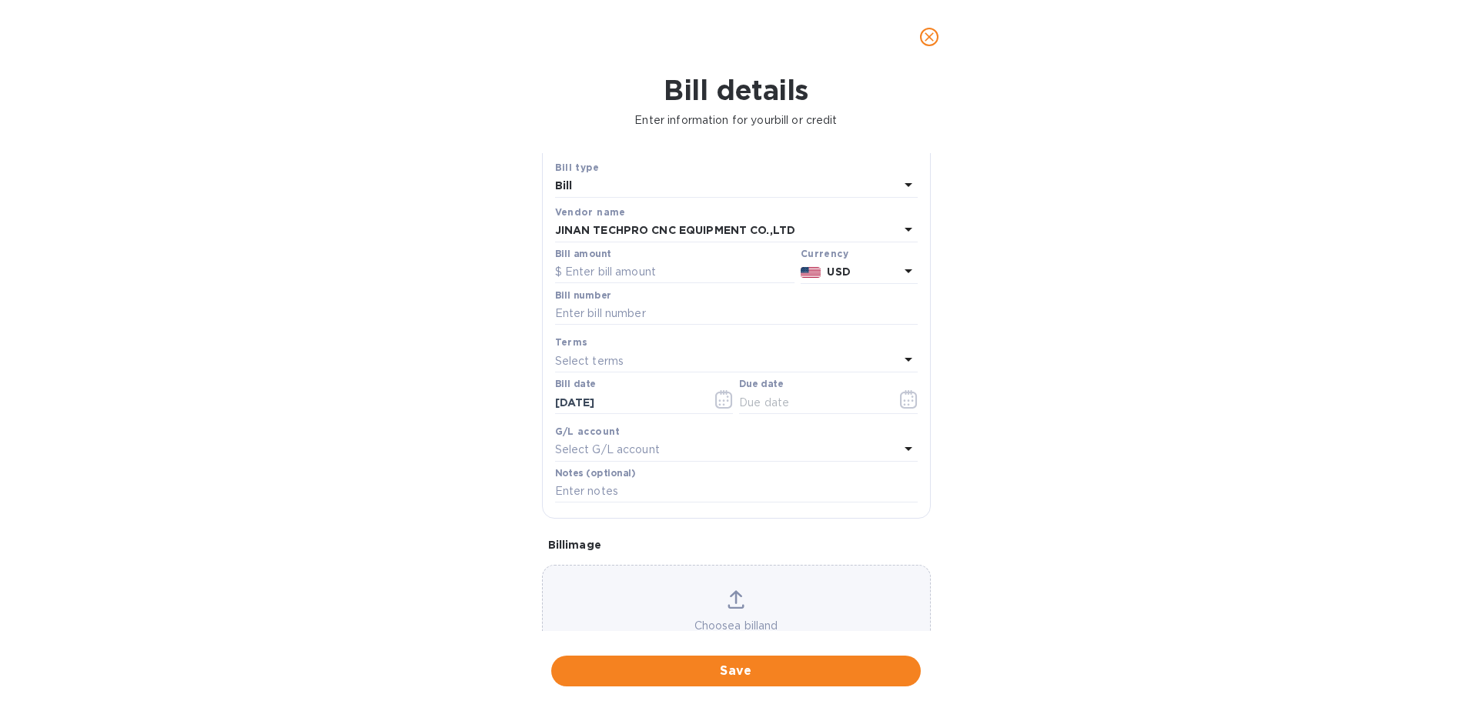
scroll to position [0, 0]
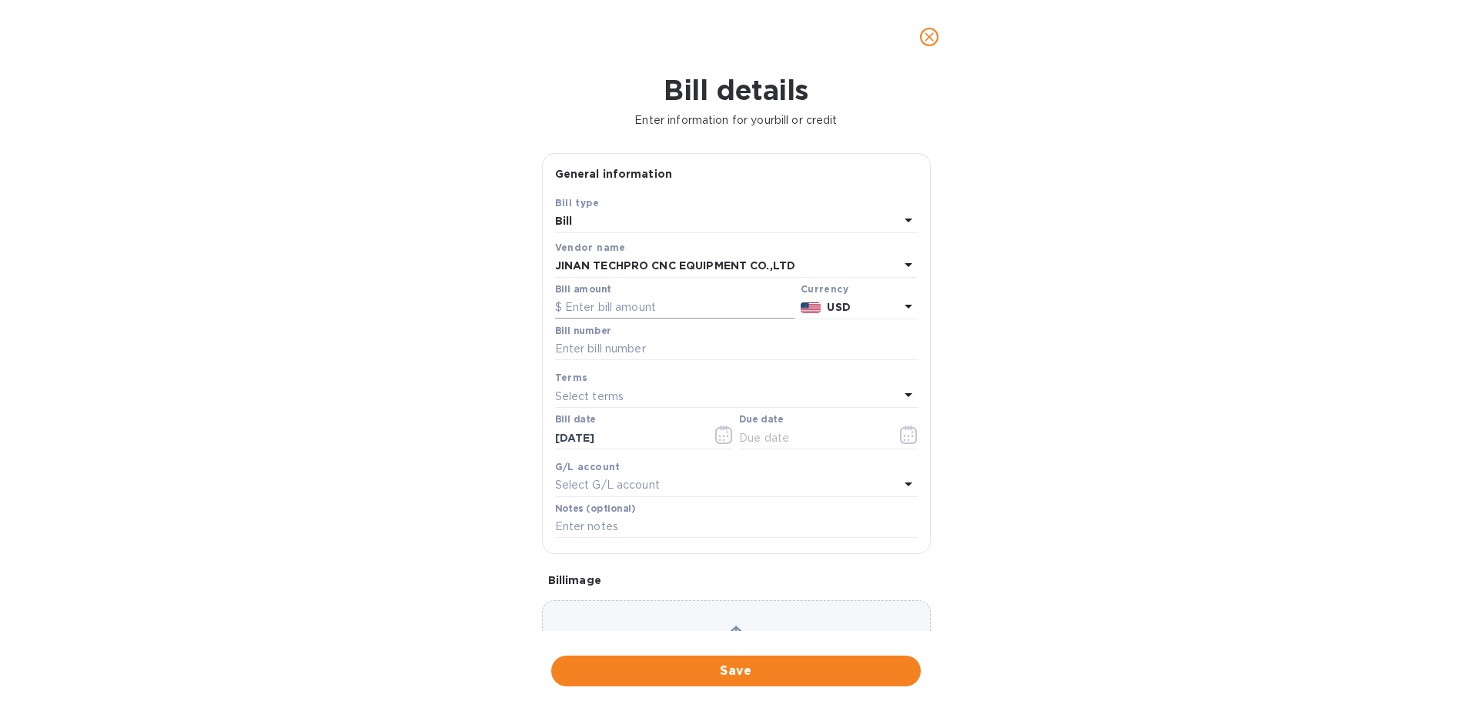
click at [633, 306] on input "text" at bounding box center [674, 307] width 239 height 23
type input "1,890"
click at [629, 355] on input "text" at bounding box center [736, 349] width 363 height 23
paste input "TPMWC250308"
type input "TPMWC250308-1"
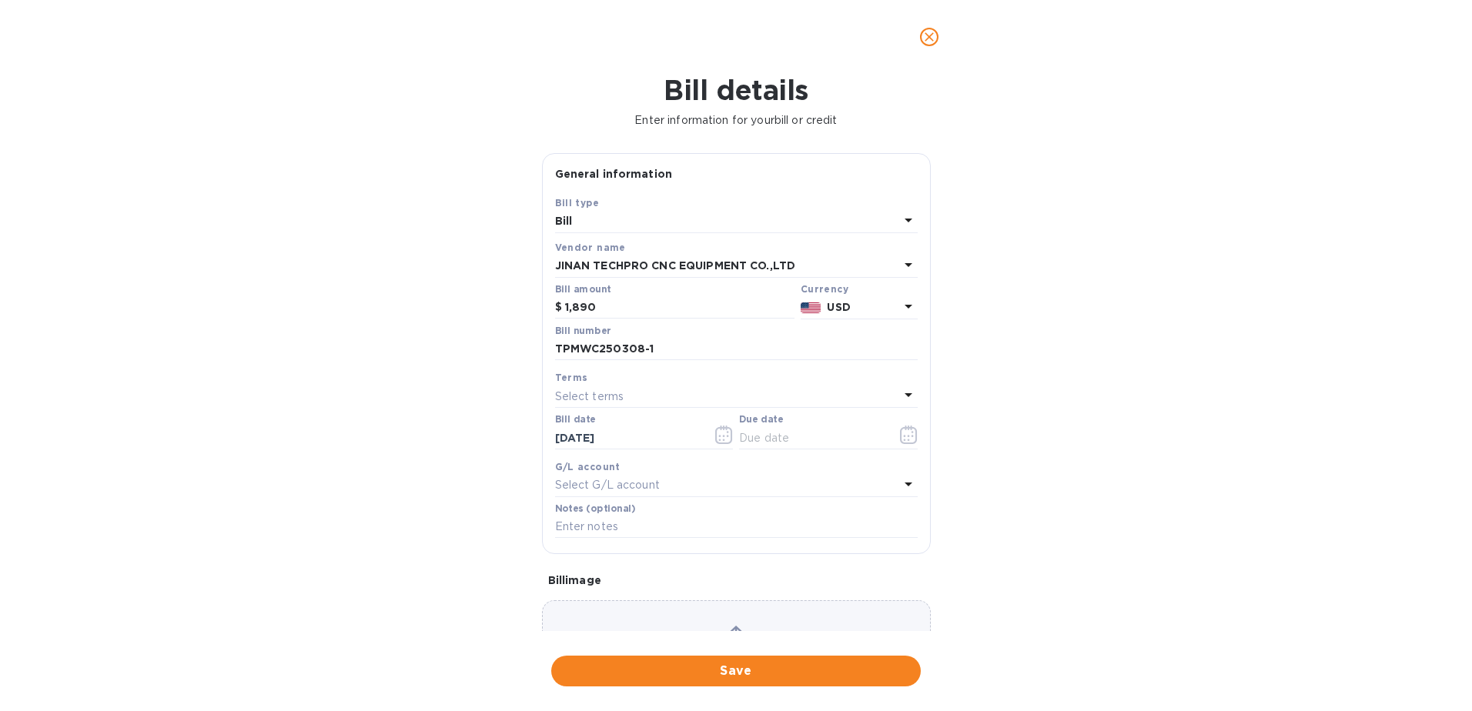
click at [659, 392] on div "Select terms" at bounding box center [727, 397] width 344 height 22
click at [506, 377] on div "Bill details Enter information for your bill or credit General information Save…" at bounding box center [736, 392] width 1472 height 637
click at [608, 433] on input "[DATE]" at bounding box center [627, 437] width 145 height 23
click at [710, 434] on button "button" at bounding box center [724, 434] width 36 height 37
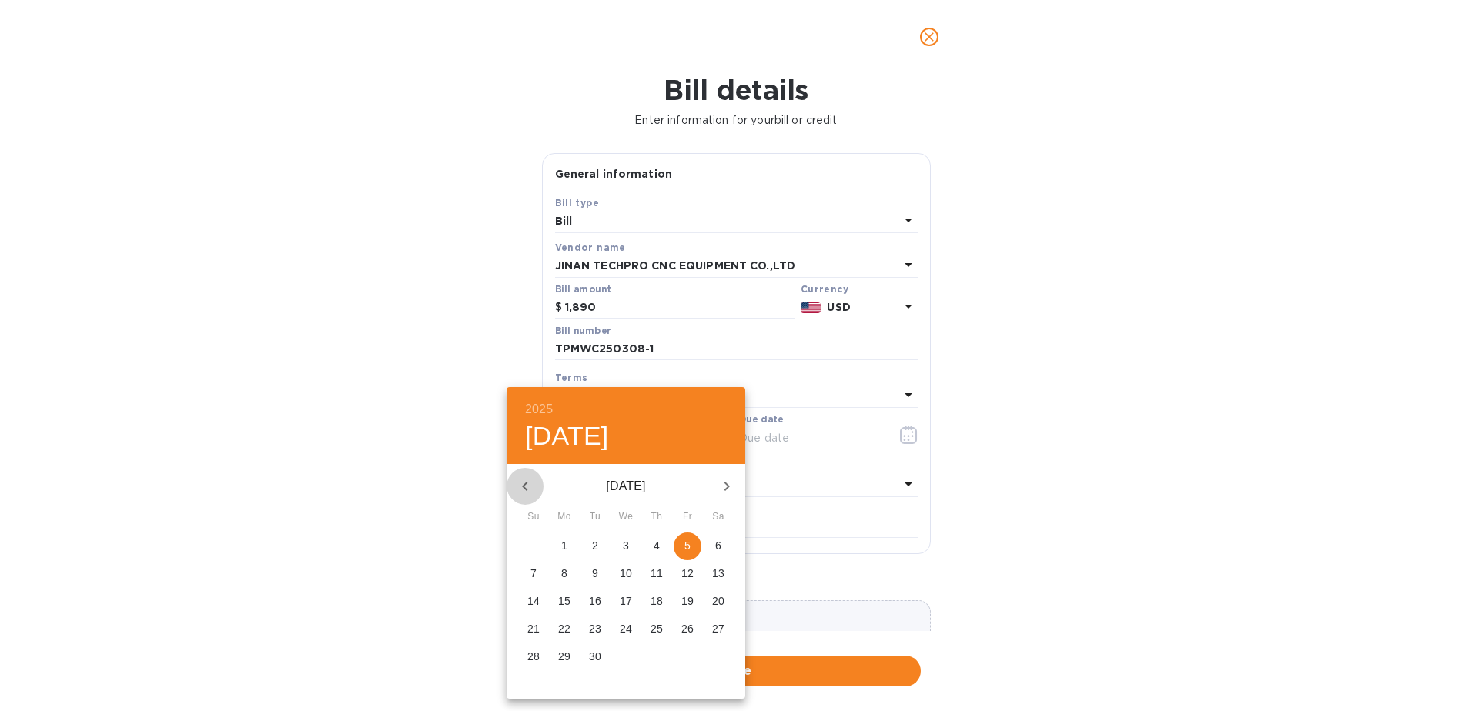
click at [521, 477] on icon "button" at bounding box center [525, 486] width 18 height 18
click at [630, 576] on span "6" at bounding box center [626, 573] width 28 height 15
type input "[DATE]"
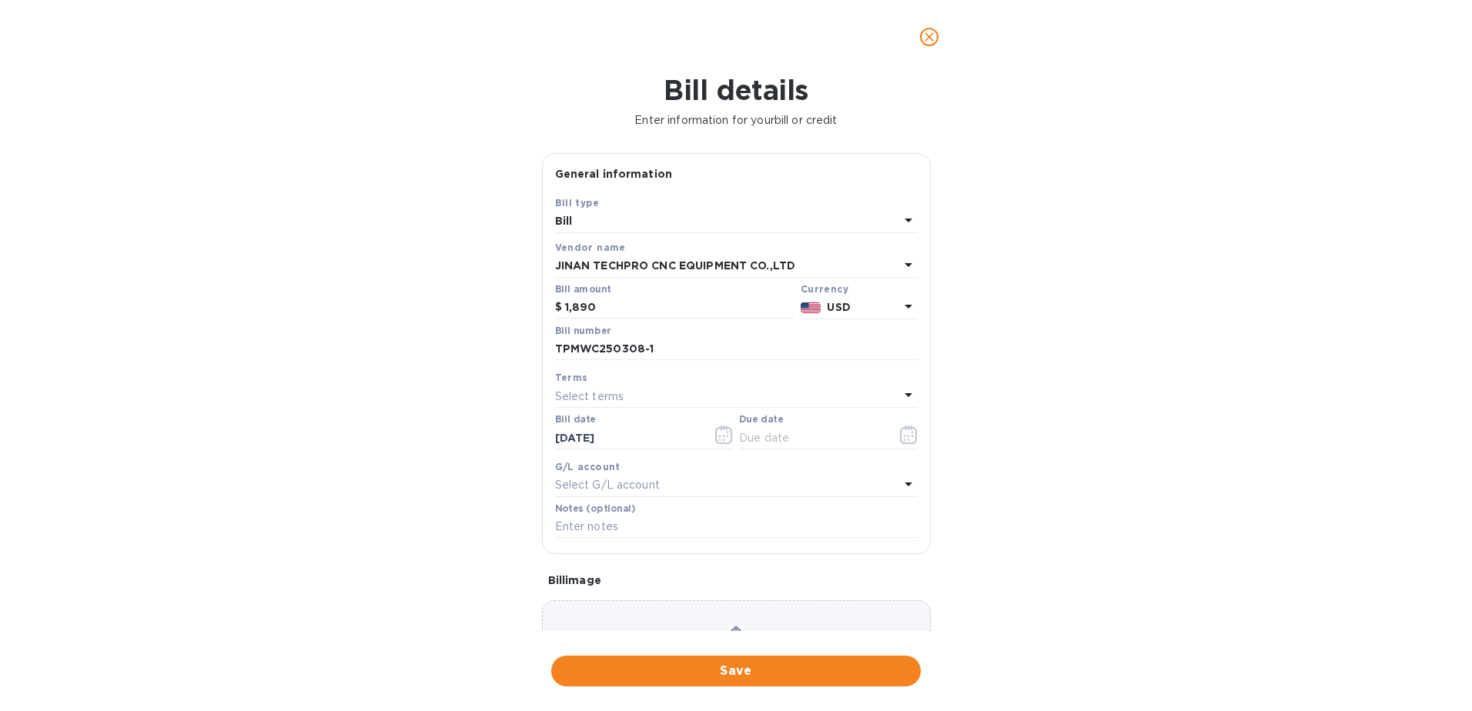
click at [708, 399] on div "Select terms" at bounding box center [727, 397] width 344 height 22
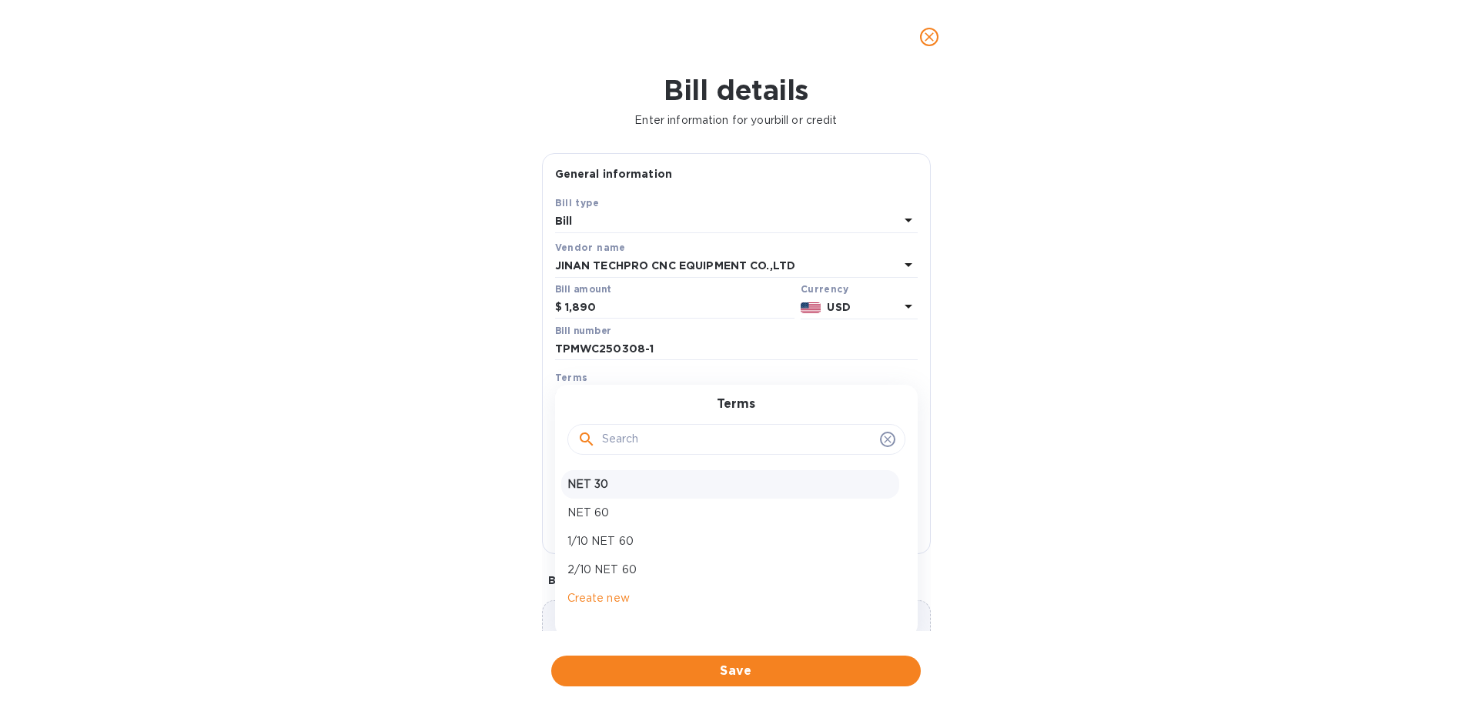
click at [602, 490] on p "NET 30" at bounding box center [730, 484] width 326 height 16
type input "[DATE]"
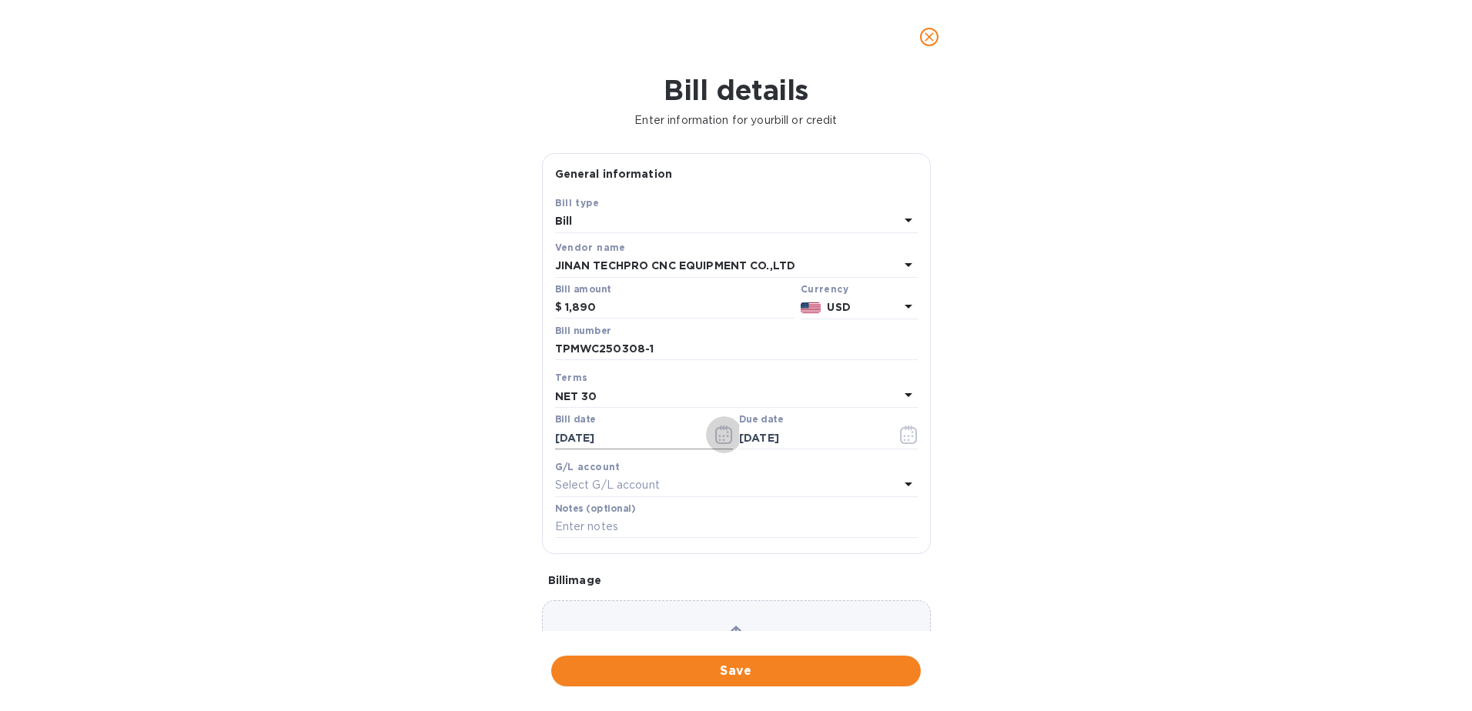
click at [715, 439] on icon "button" at bounding box center [724, 435] width 18 height 18
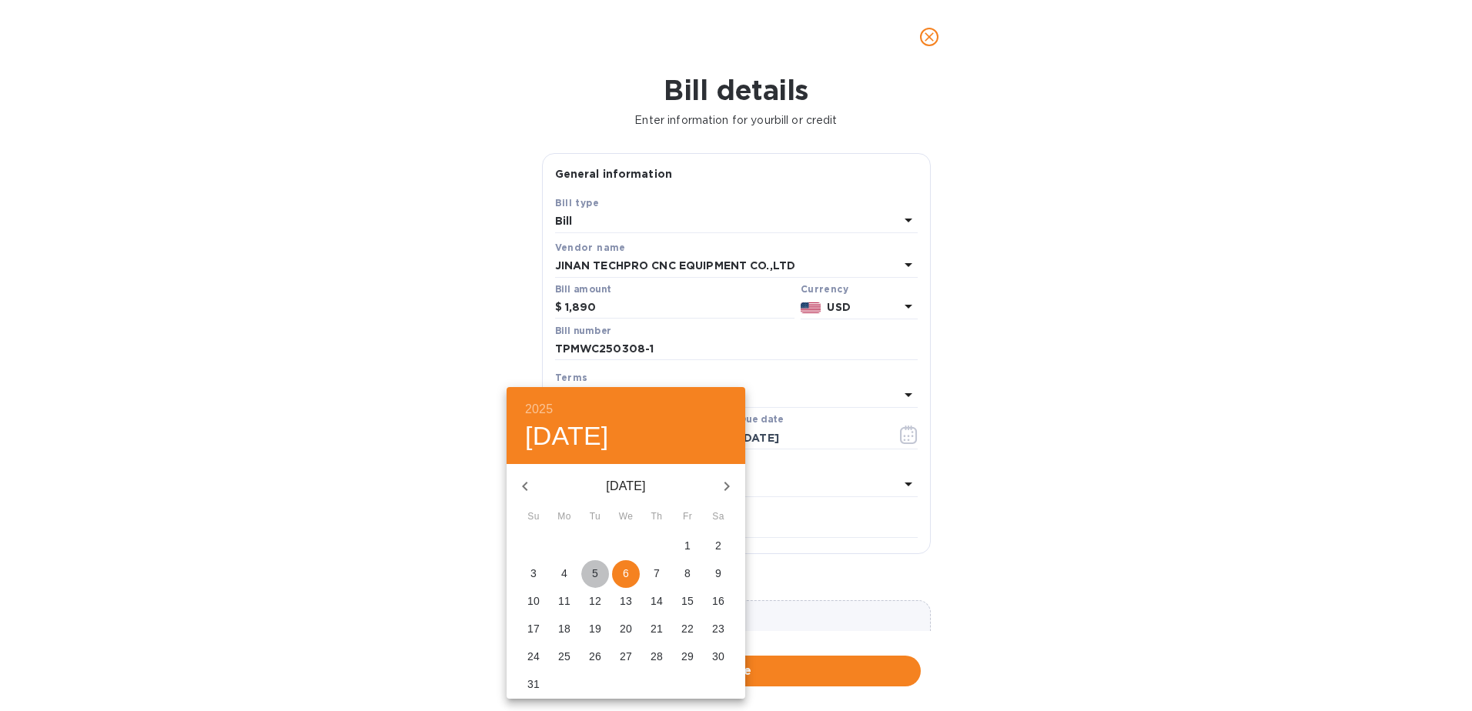
click at [594, 572] on p "5" at bounding box center [595, 573] width 6 height 15
type input "[DATE]"
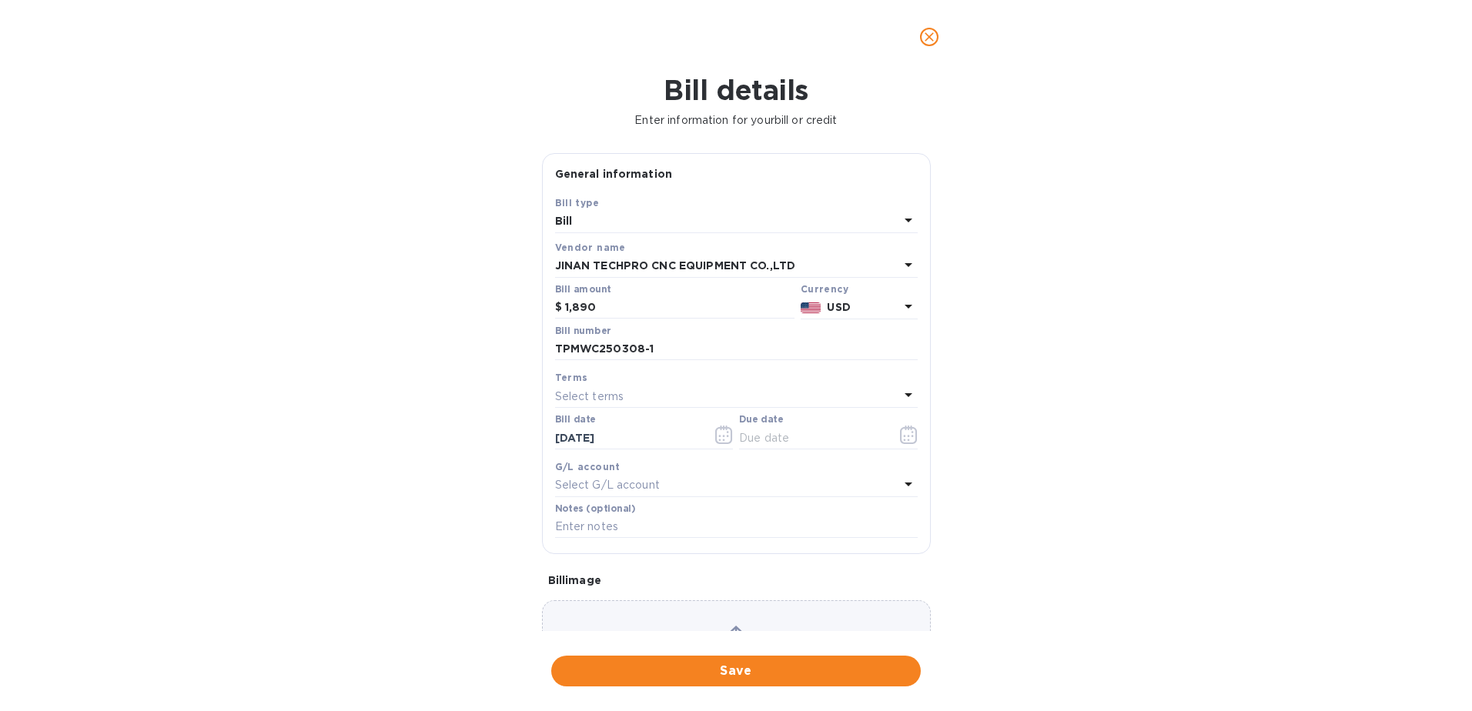
click at [667, 396] on div "Select terms" at bounding box center [727, 397] width 344 height 22
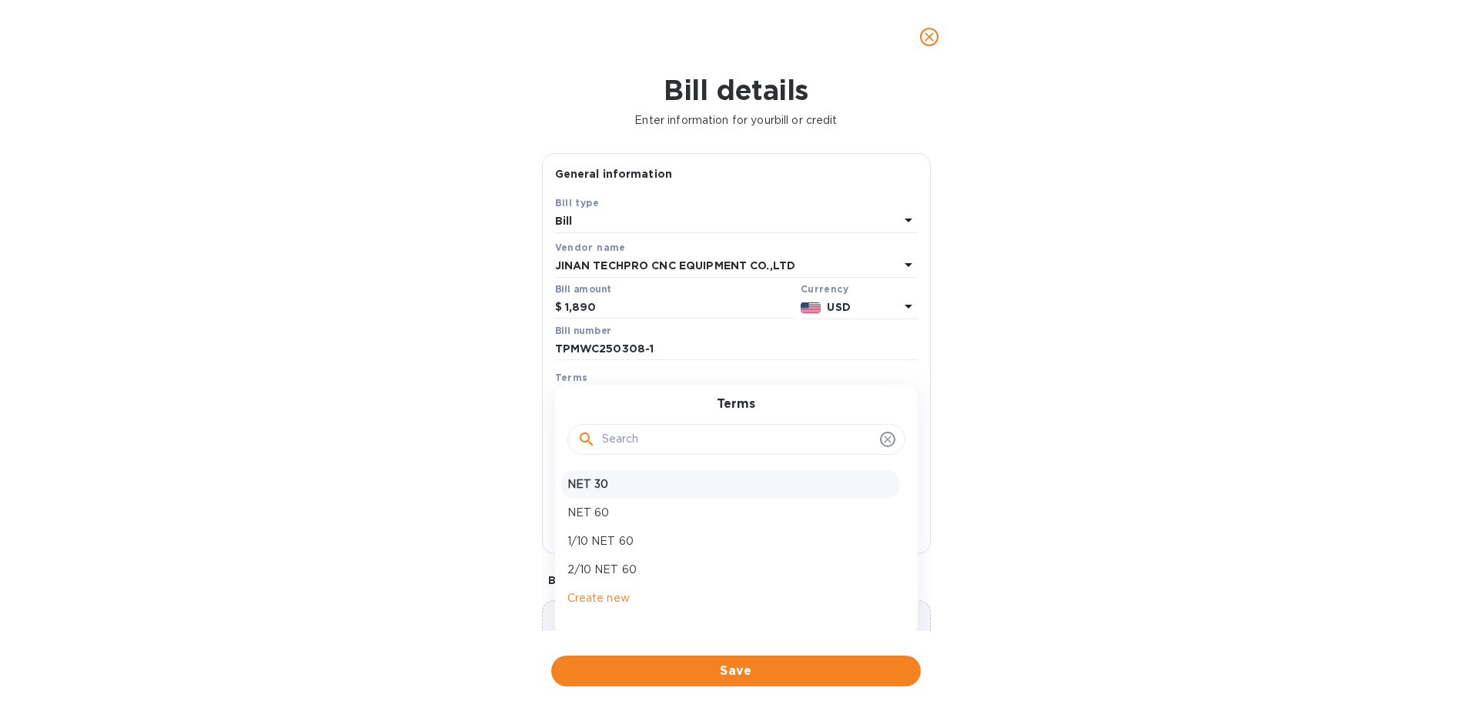
click at [600, 478] on p "NET 30" at bounding box center [730, 484] width 326 height 16
type input "[DATE]"
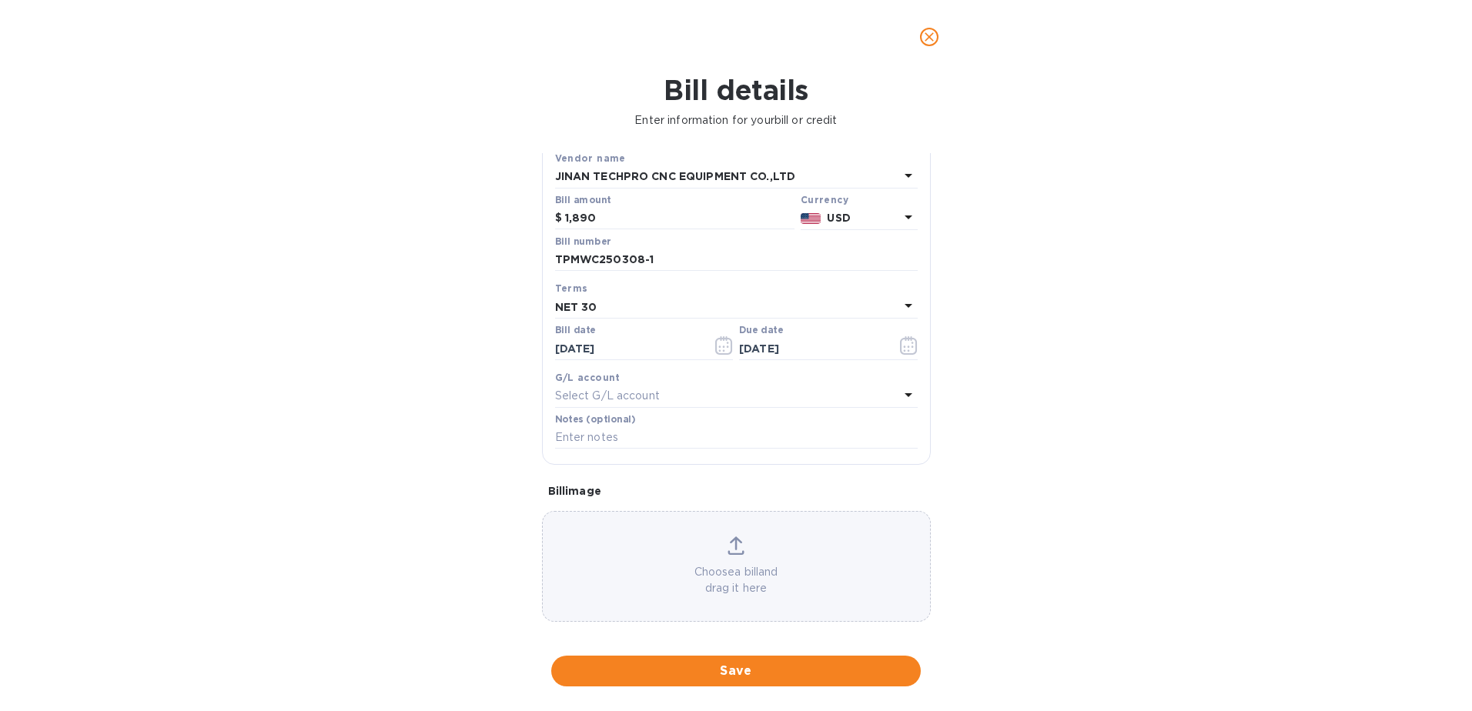
scroll to position [99, 0]
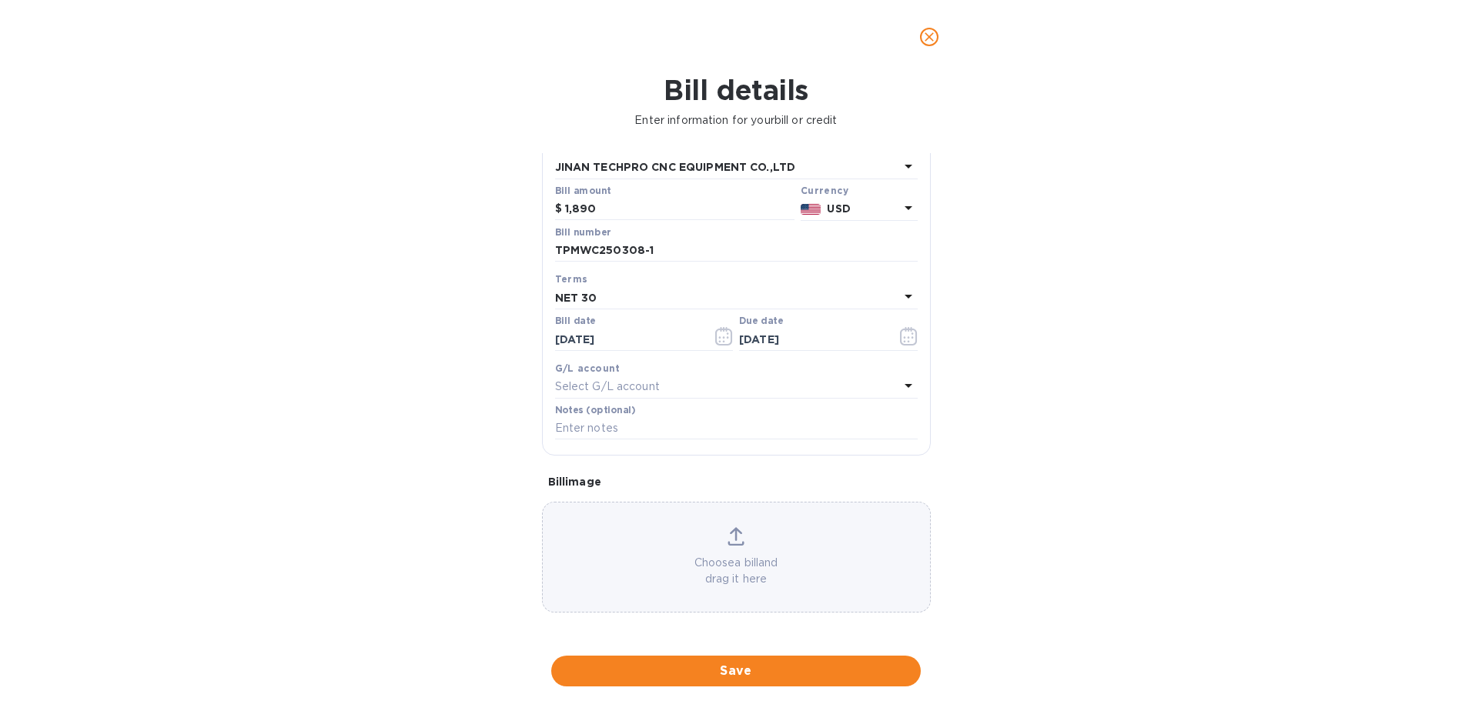
click at [715, 537] on div "Choose a bill and drag it here" at bounding box center [736, 557] width 387 height 60
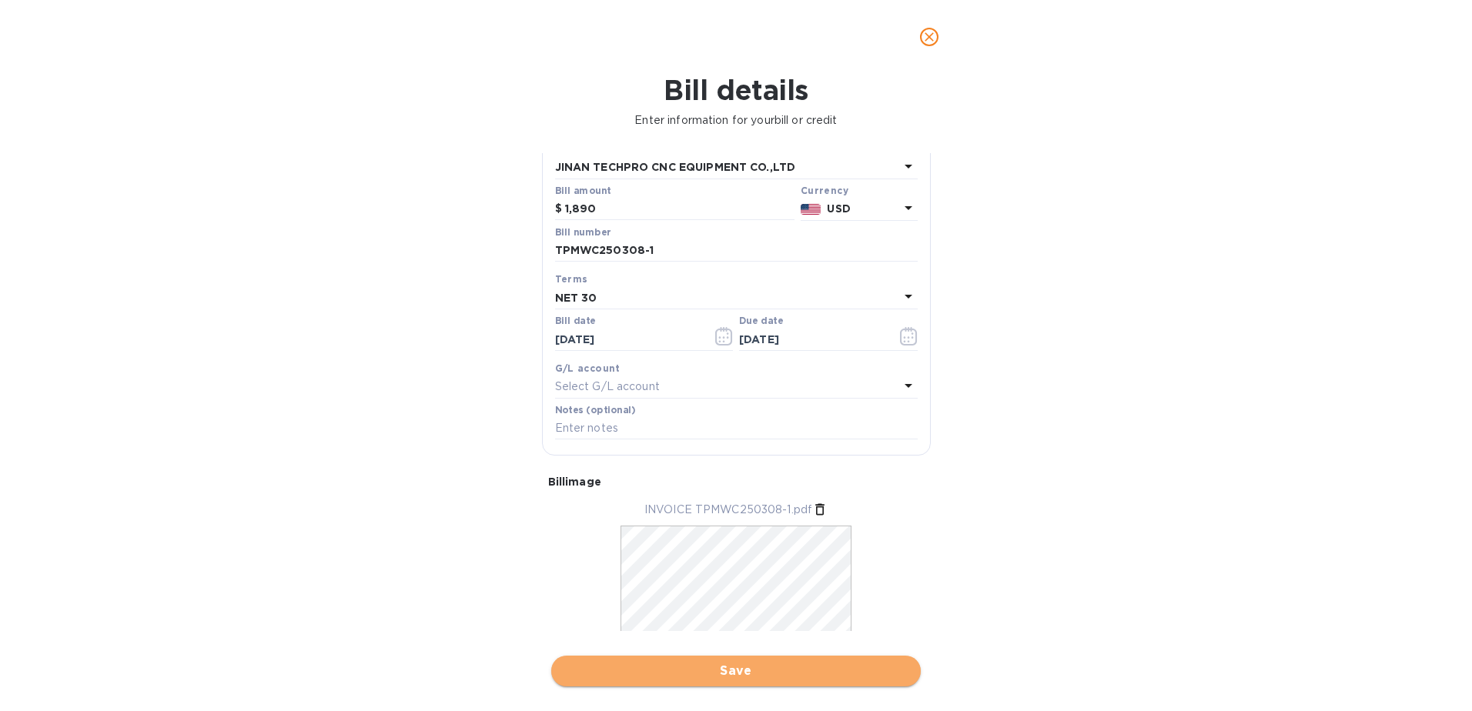
click at [733, 667] on span "Save" at bounding box center [735, 671] width 345 height 18
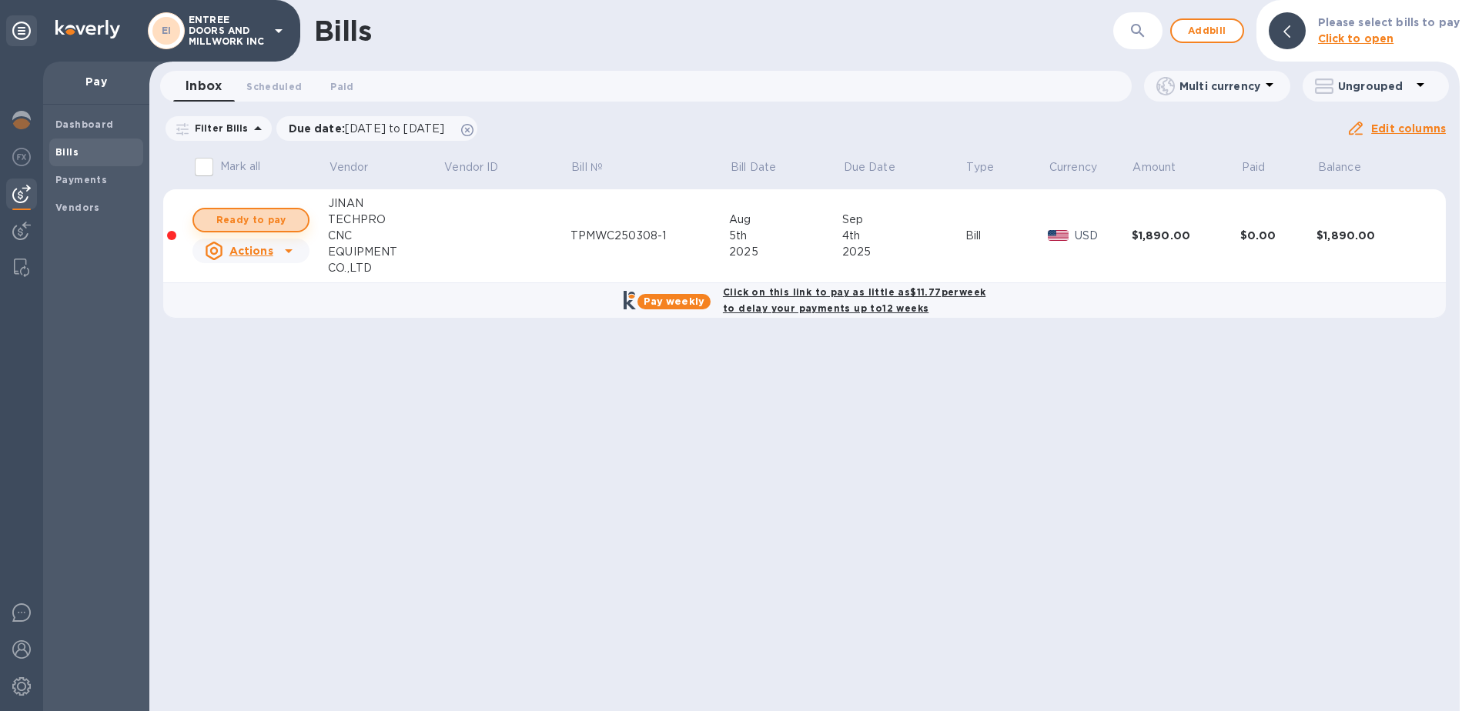
click at [280, 219] on span "Ready to pay" at bounding box center [250, 220] width 89 height 18
checkbox input "true"
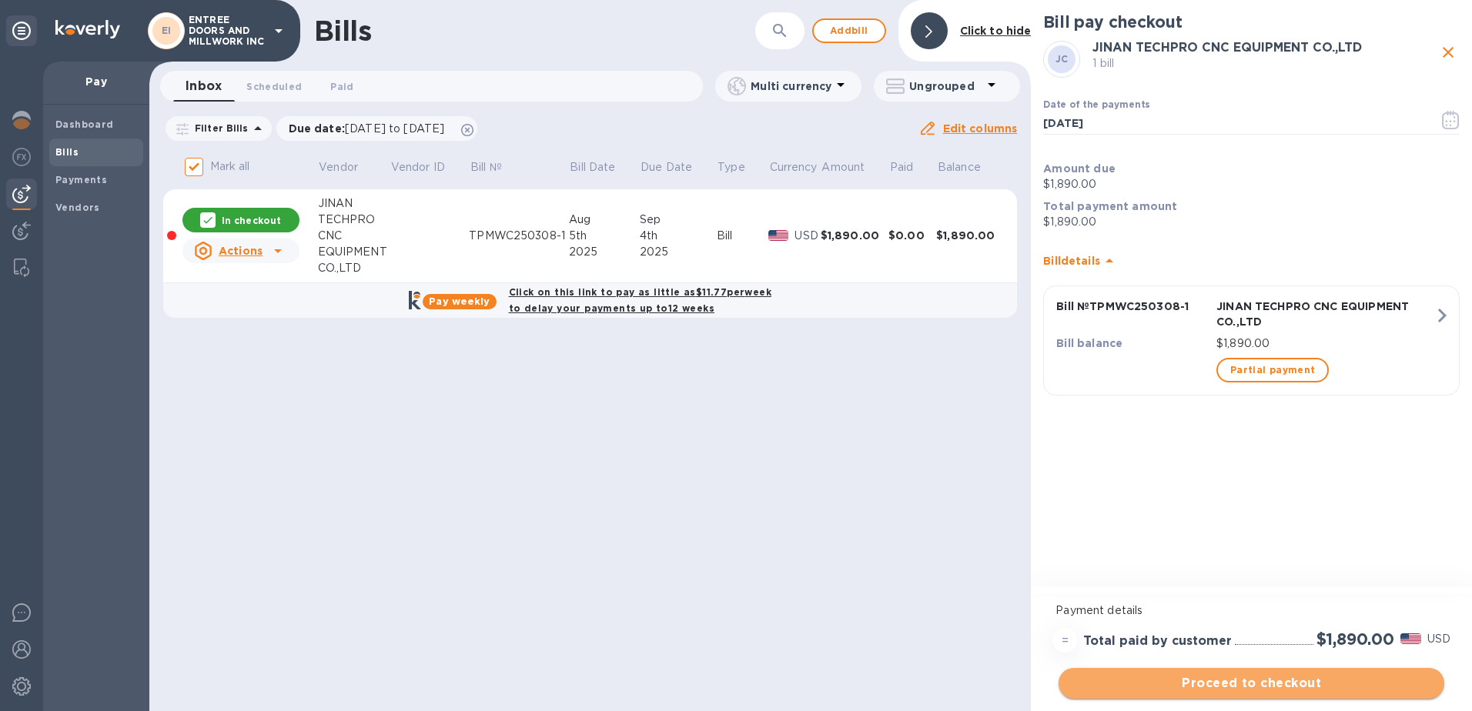
click at [1225, 679] on span "Proceed to checkout" at bounding box center [1251, 683] width 361 height 18
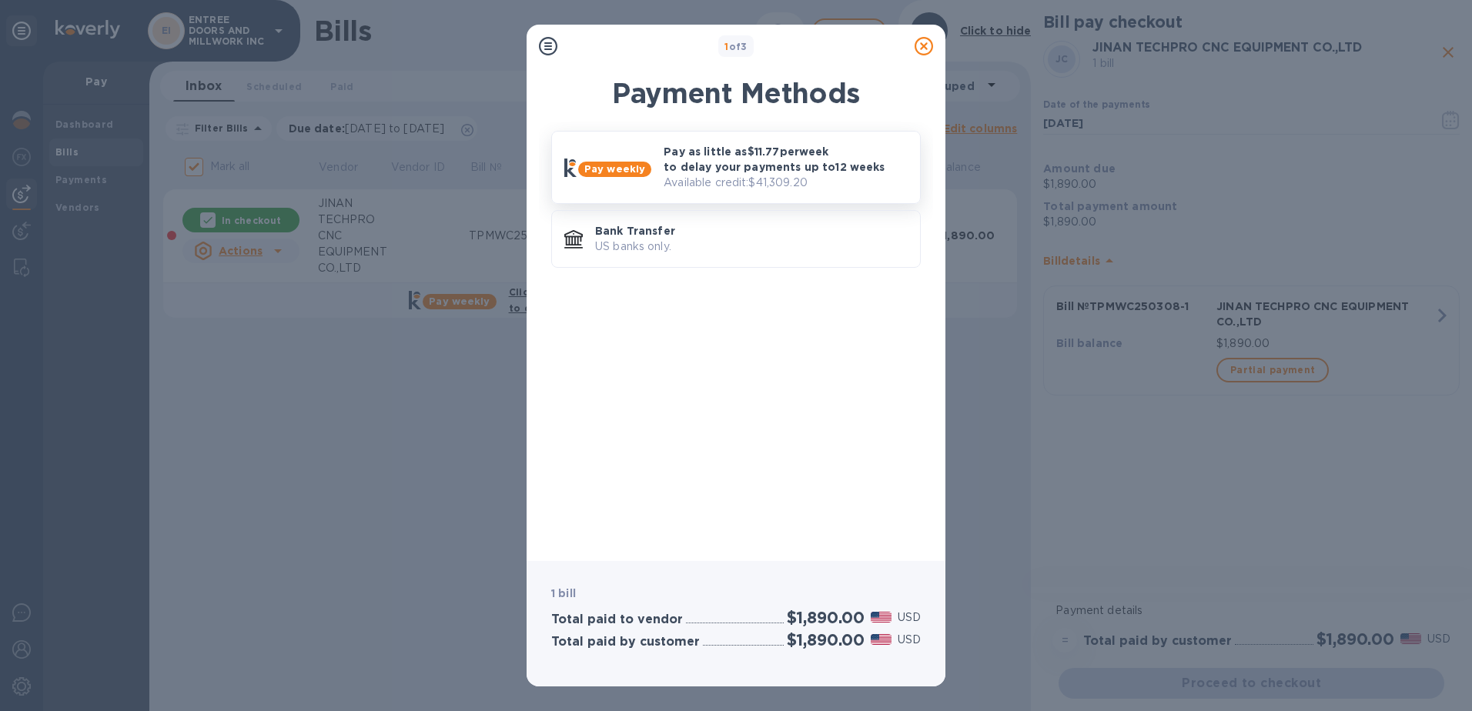
click at [705, 172] on p "Pay as little as $11.77 per week to delay your payments up to 12 weeks" at bounding box center [785, 159] width 244 height 31
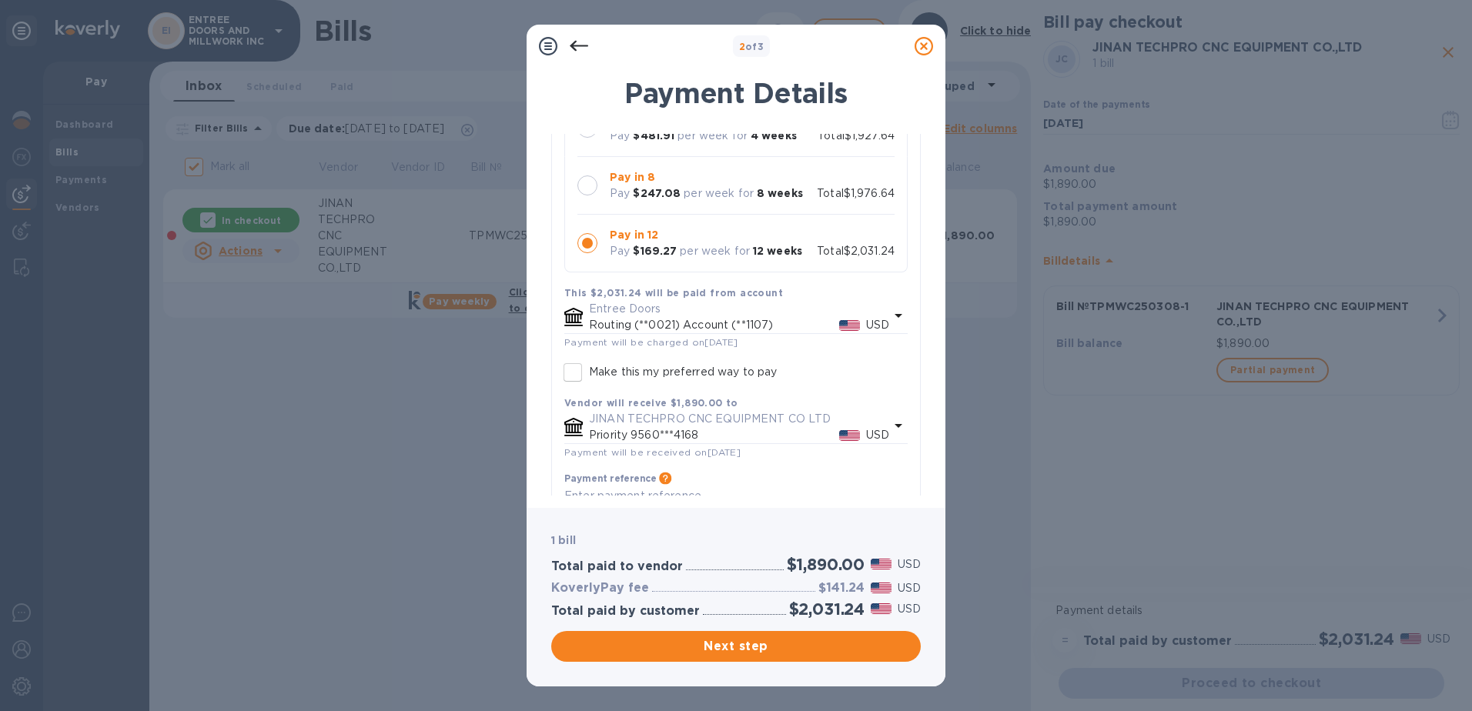
scroll to position [269, 0]
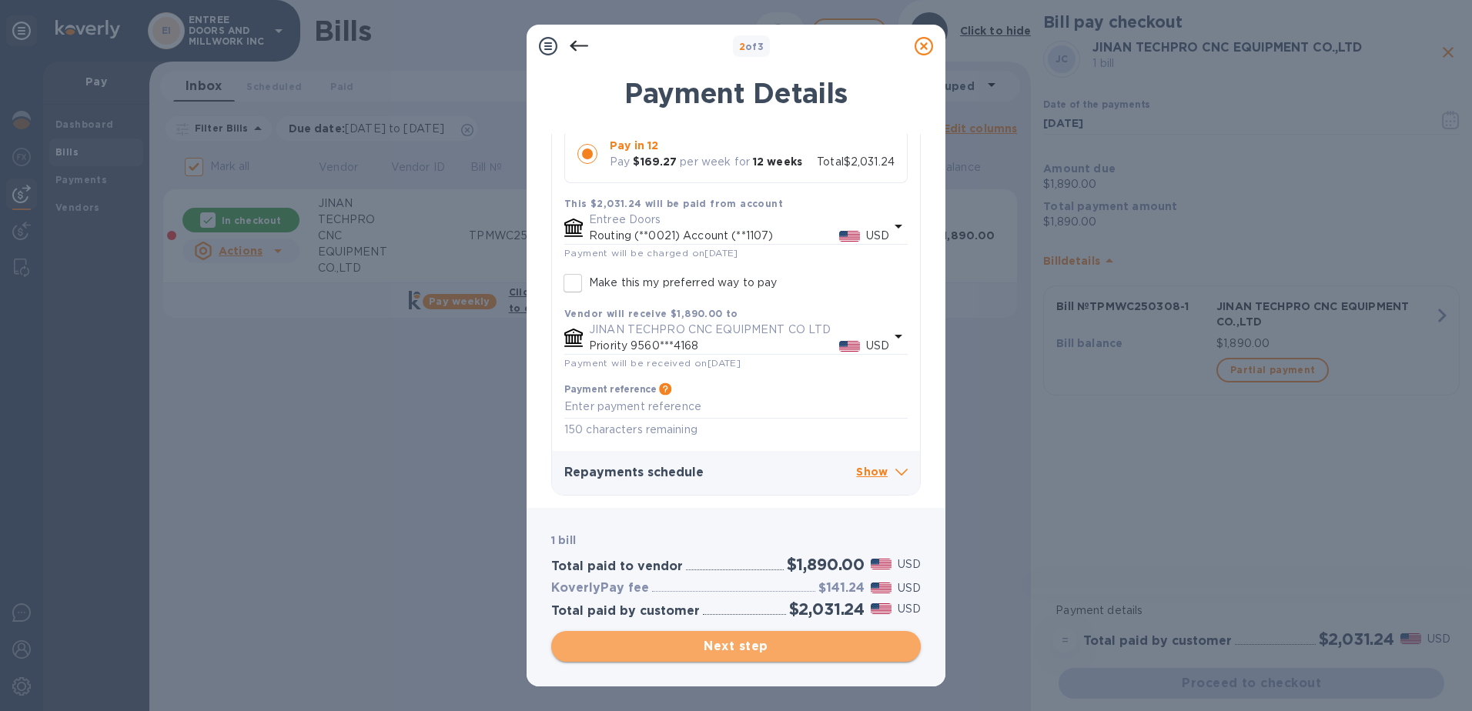
click at [741, 648] on span "Next step" at bounding box center [735, 646] width 345 height 18
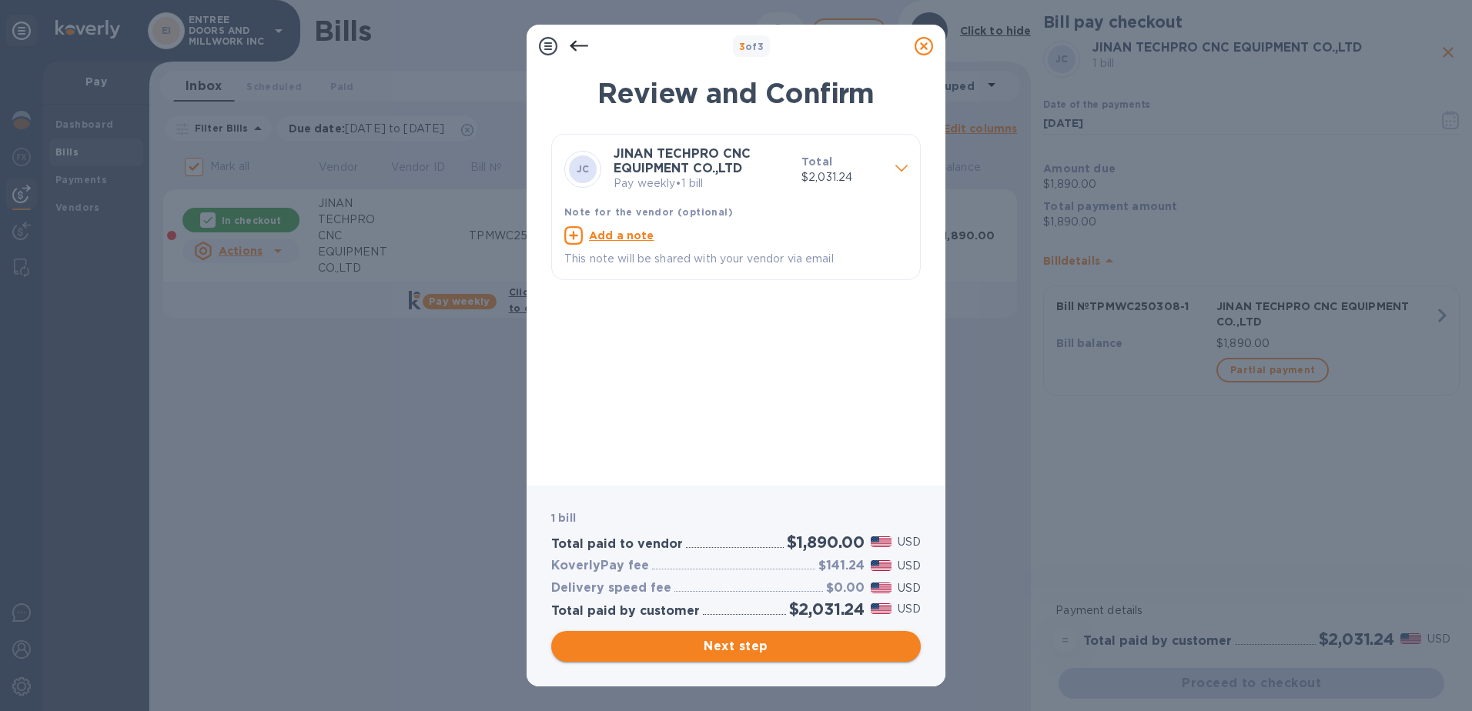
click at [762, 643] on span "Next step" at bounding box center [735, 646] width 345 height 18
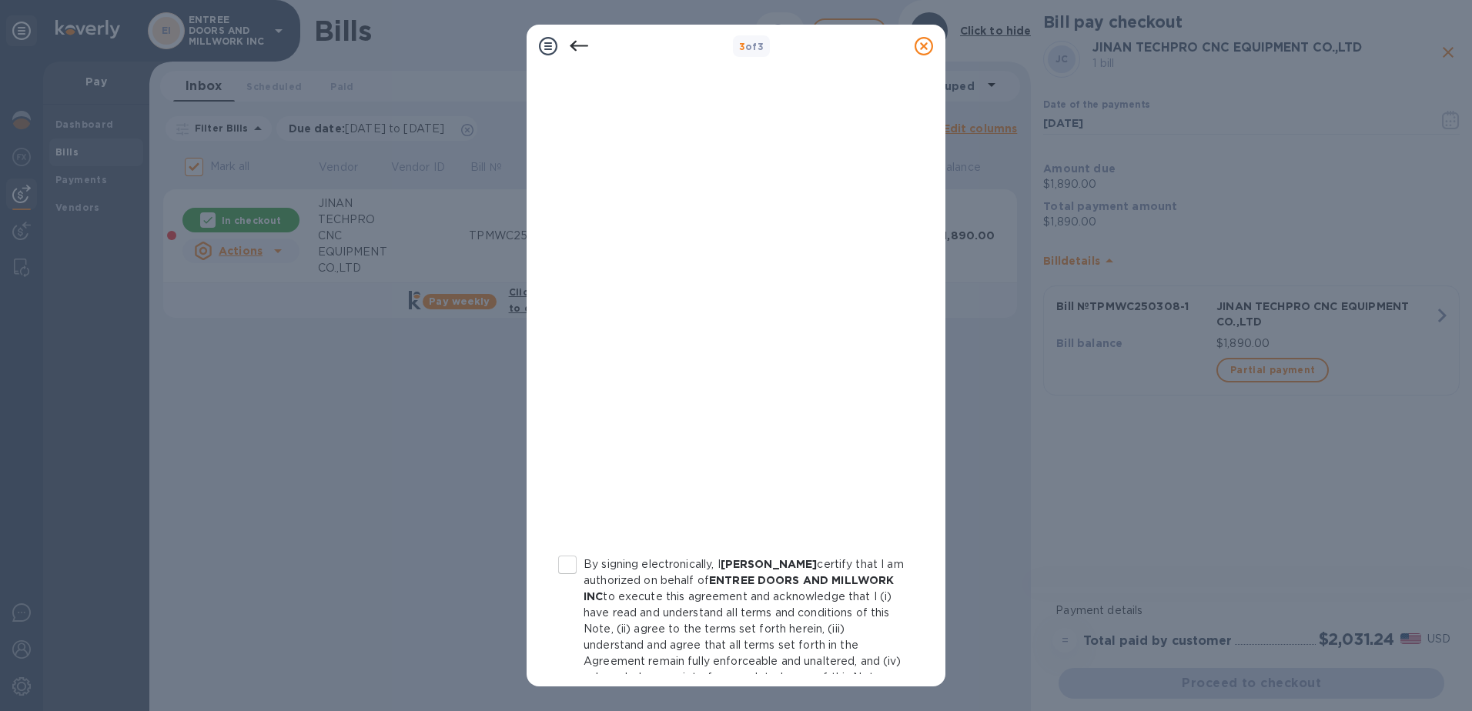
scroll to position [165, 0]
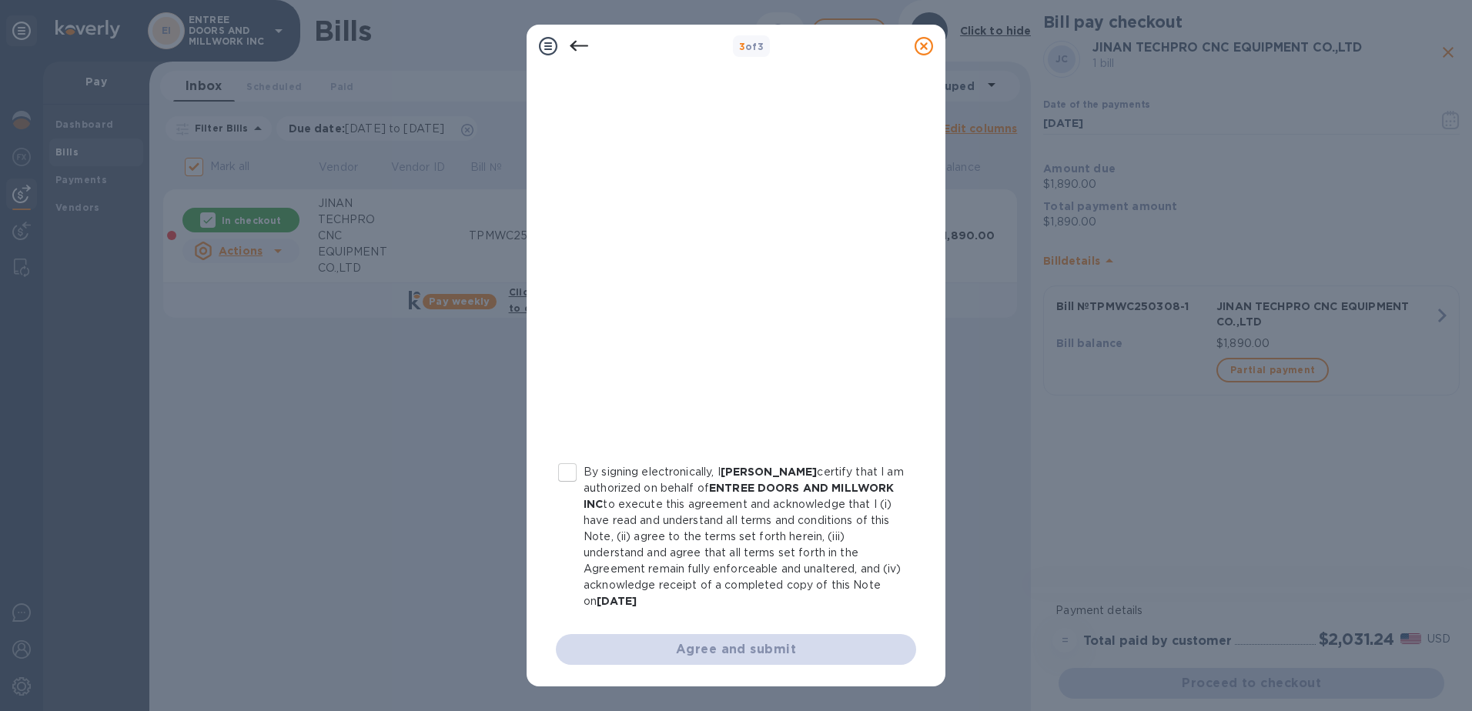
click at [577, 477] on input "By signing electronically, I Michael Friedman certify that I am authorized on b…" at bounding box center [567, 472] width 32 height 32
checkbox input "true"
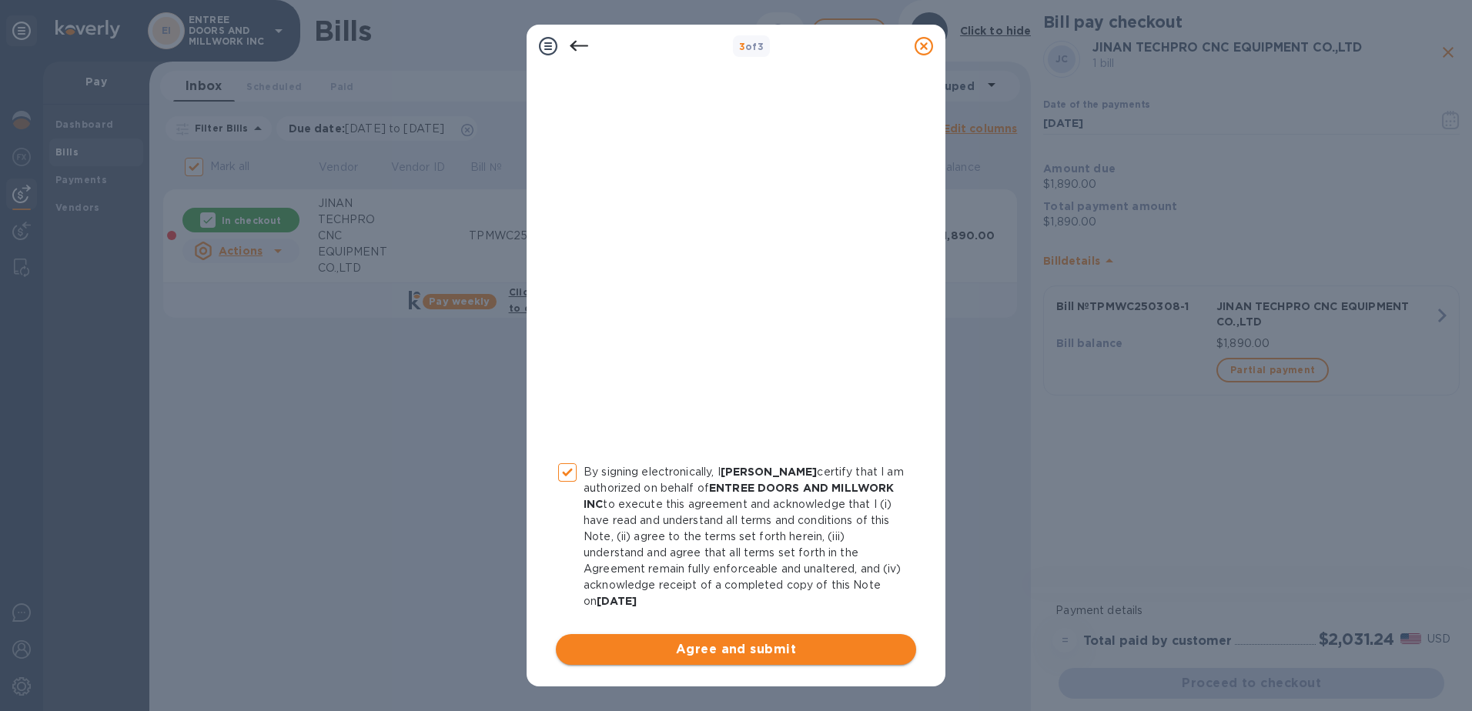
click at [713, 650] on span "Agree and submit" at bounding box center [736, 649] width 336 height 18
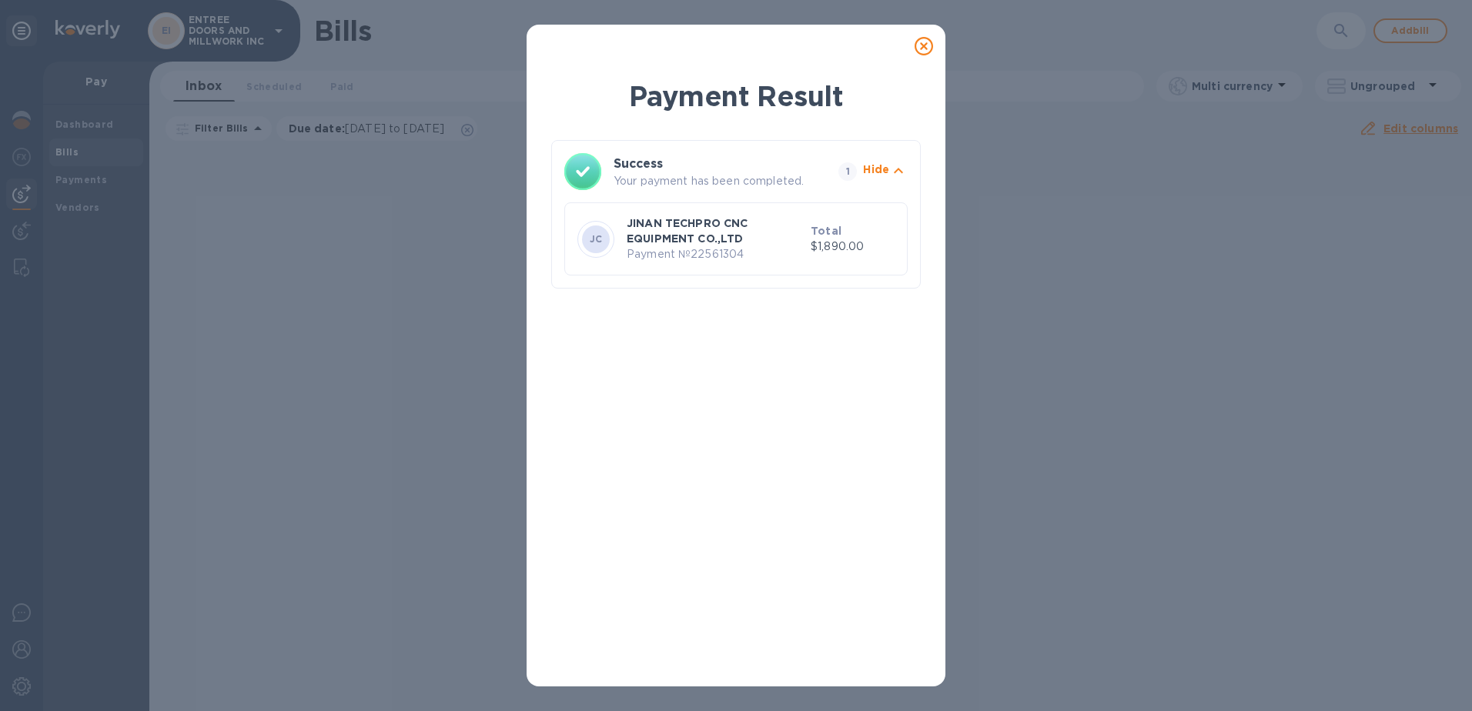
click at [707, 232] on p "JINAN TECHPRO CNC EQUIPMENT CO.,LTD" at bounding box center [716, 231] width 178 height 31
click at [919, 54] on icon at bounding box center [923, 46] width 18 height 18
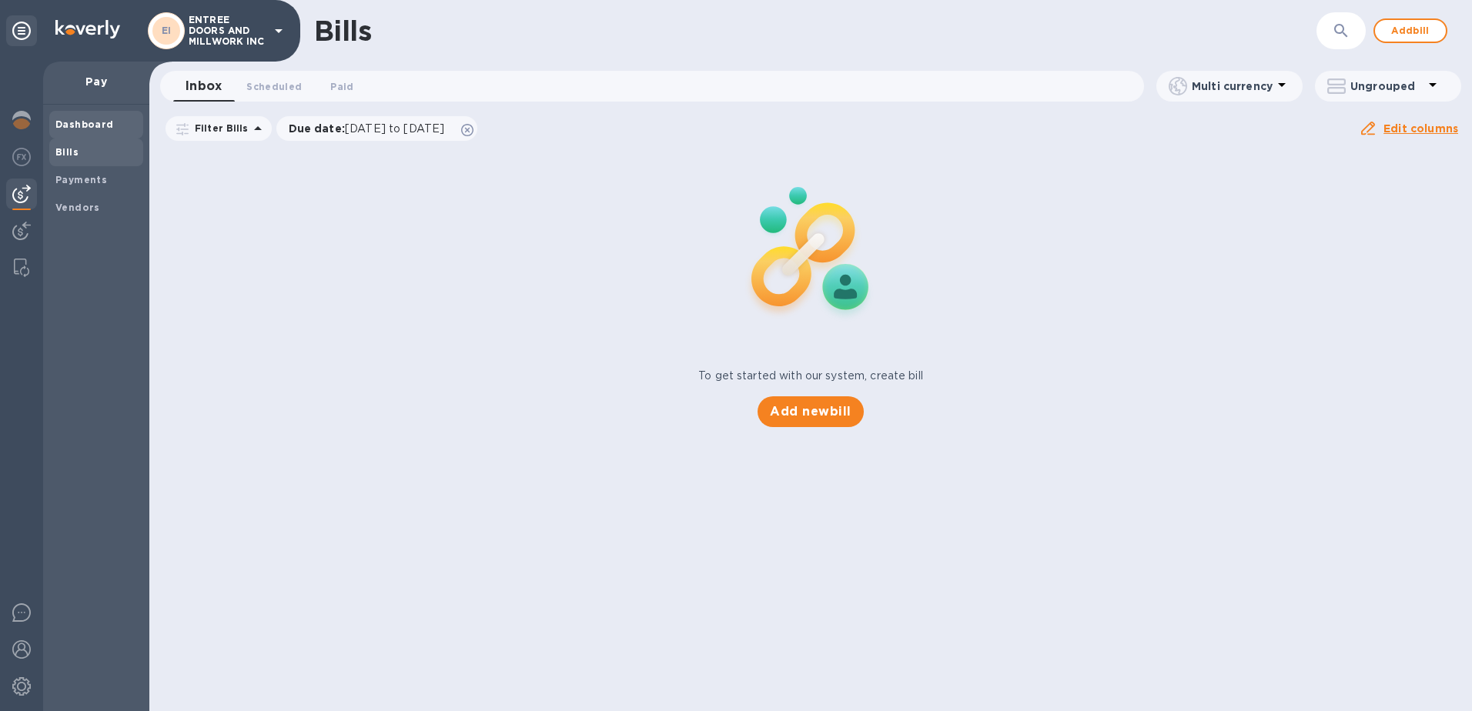
click at [99, 131] on span "Dashboard" at bounding box center [84, 124] width 58 height 15
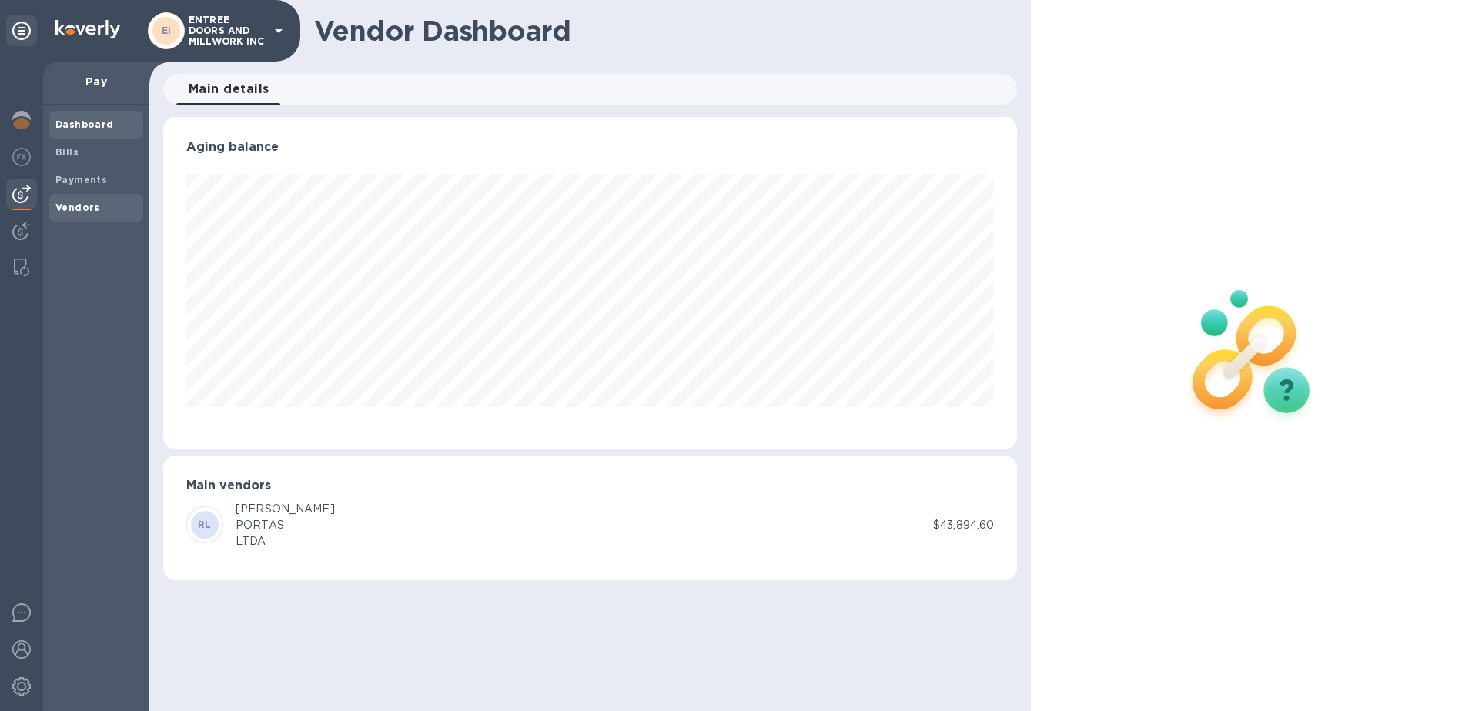
click at [71, 198] on div "Vendors" at bounding box center [96, 208] width 94 height 28
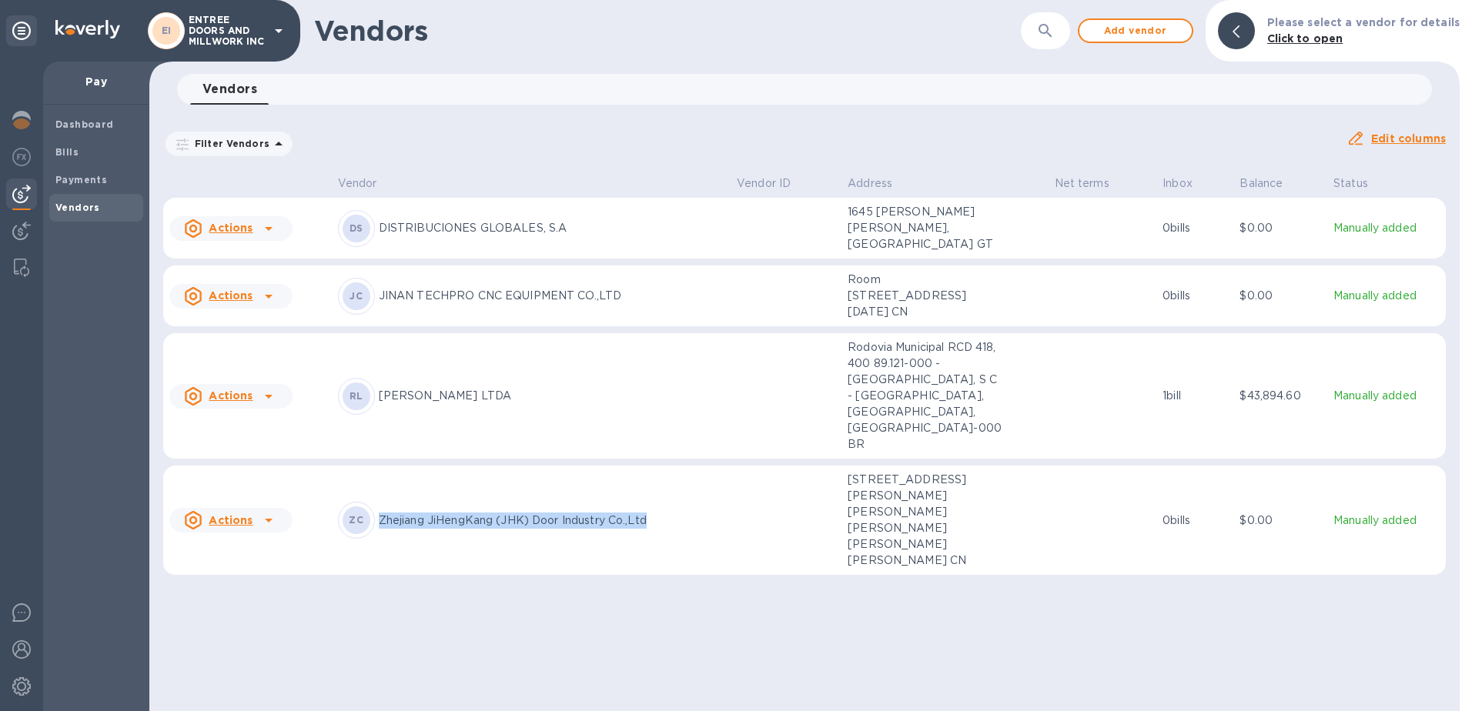
drag, startPoint x: 666, startPoint y: 502, endPoint x: 379, endPoint y: 506, distance: 286.4
click at [379, 513] on p "Zhejiang JiHengKang (JHK) Door Industry Co.,Ltd" at bounding box center [552, 521] width 346 height 16
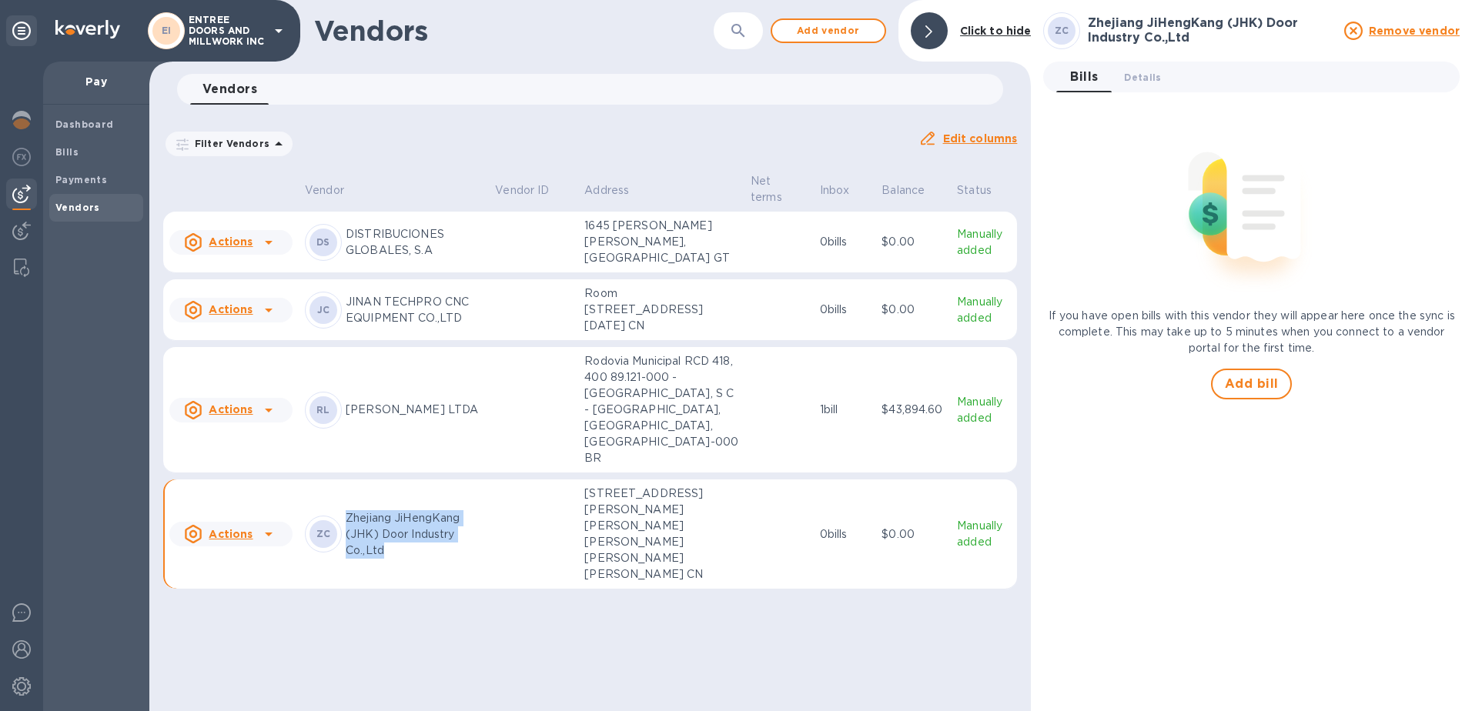
scroll to position [46, 0]
click at [92, 123] on b "Dashboard" at bounding box center [84, 125] width 58 height 12
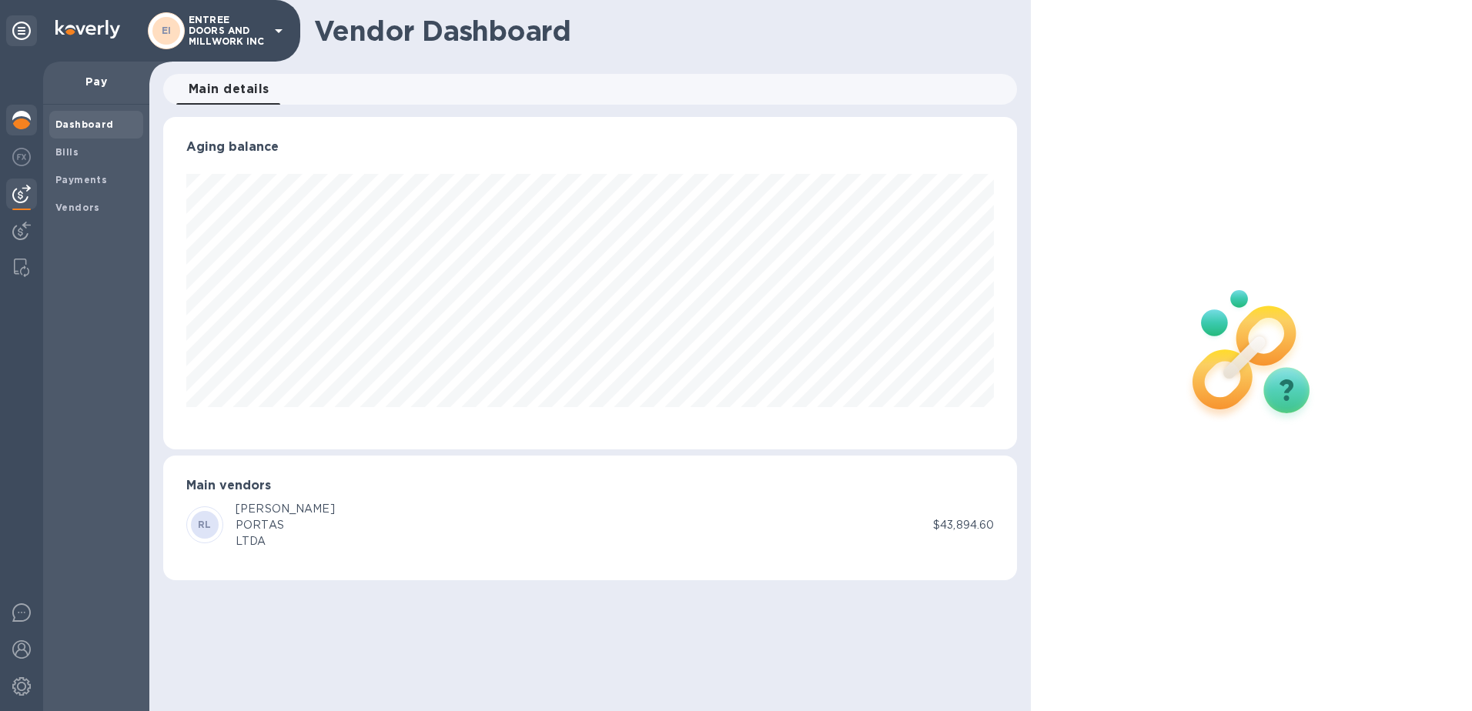
scroll to position [333, 854]
click at [28, 109] on div at bounding box center [21, 122] width 31 height 34
